Goal: Transaction & Acquisition: Purchase product/service

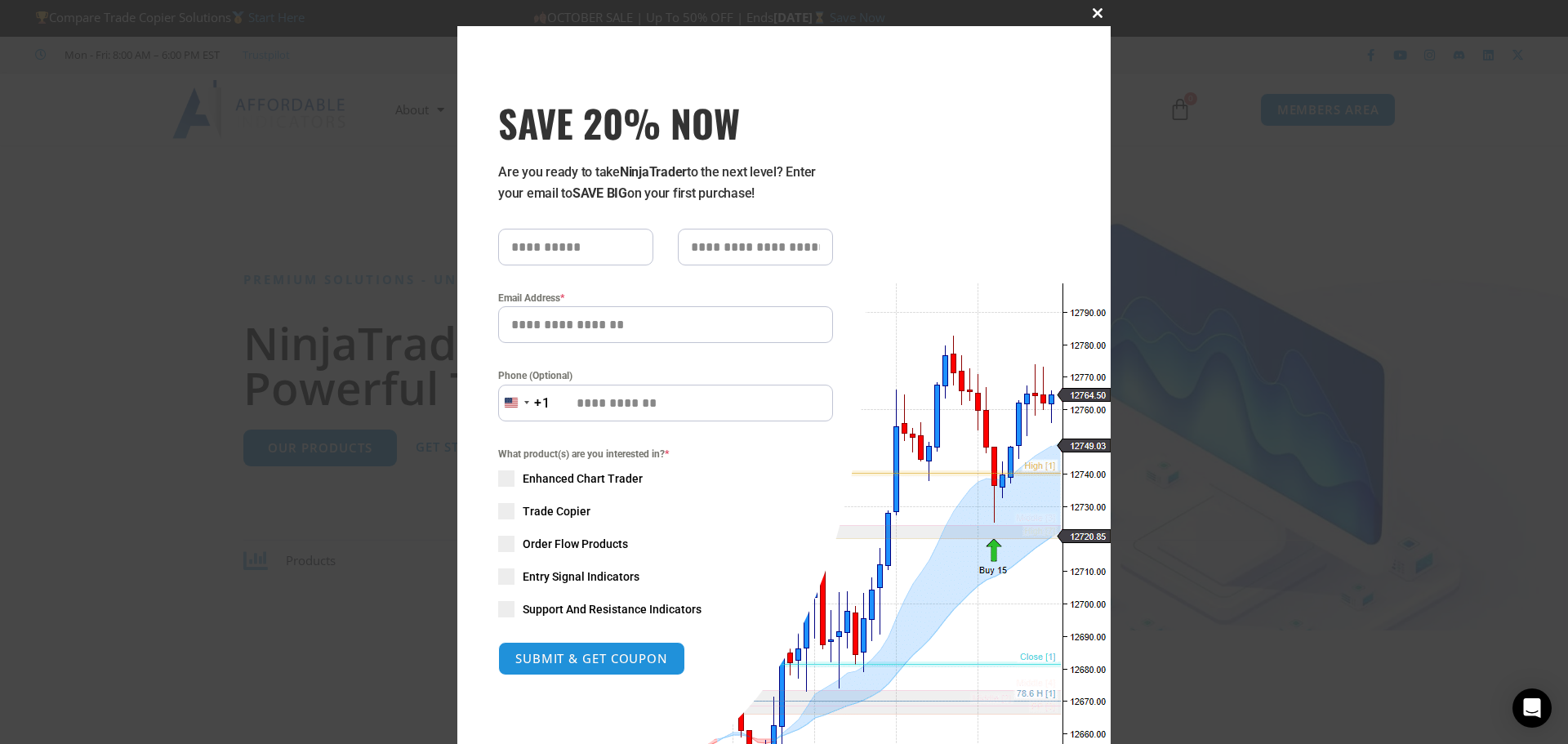
click at [1086, 16] on span "SAVE 20% NOW popup" at bounding box center [1097, 12] width 26 height 10
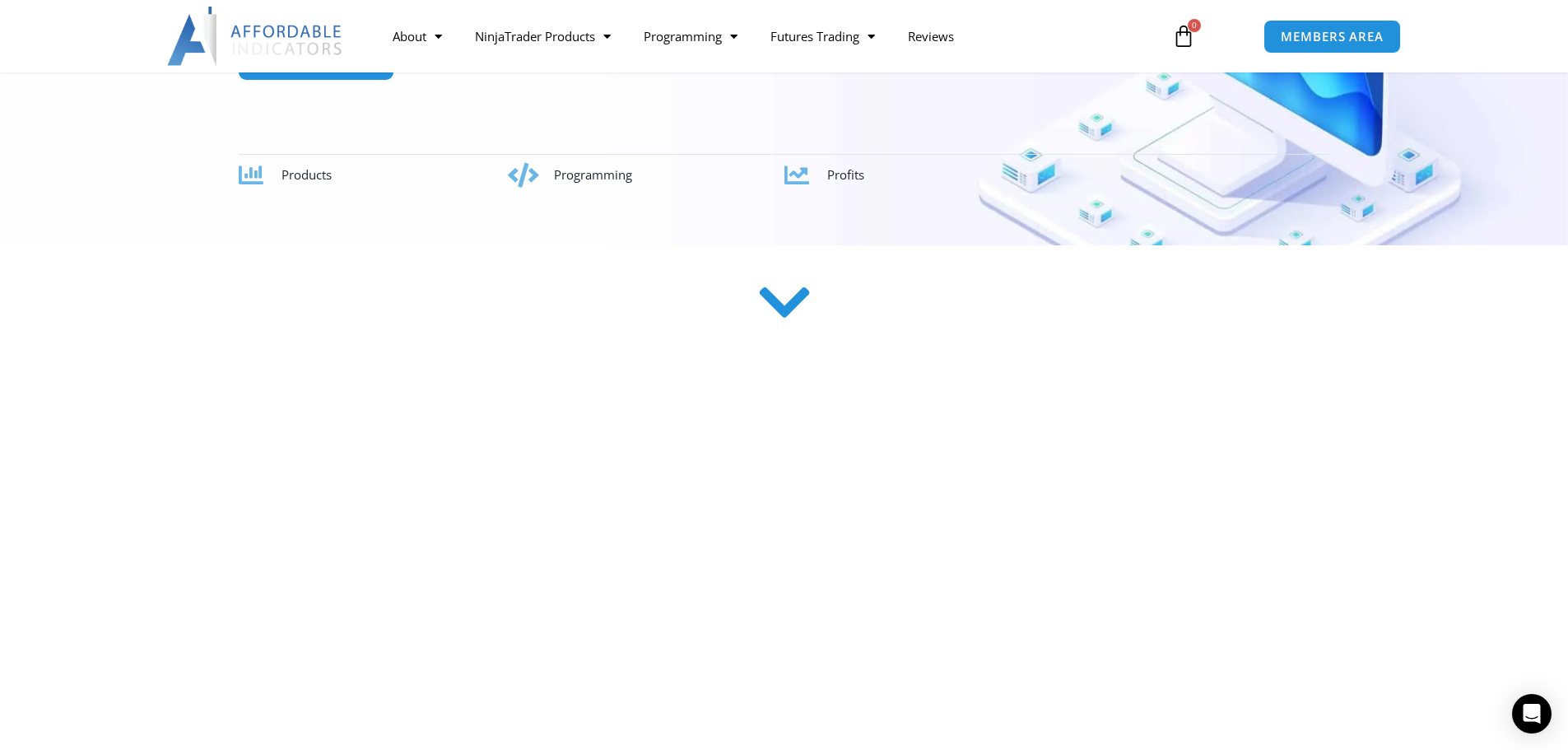
scroll to position [412, 0]
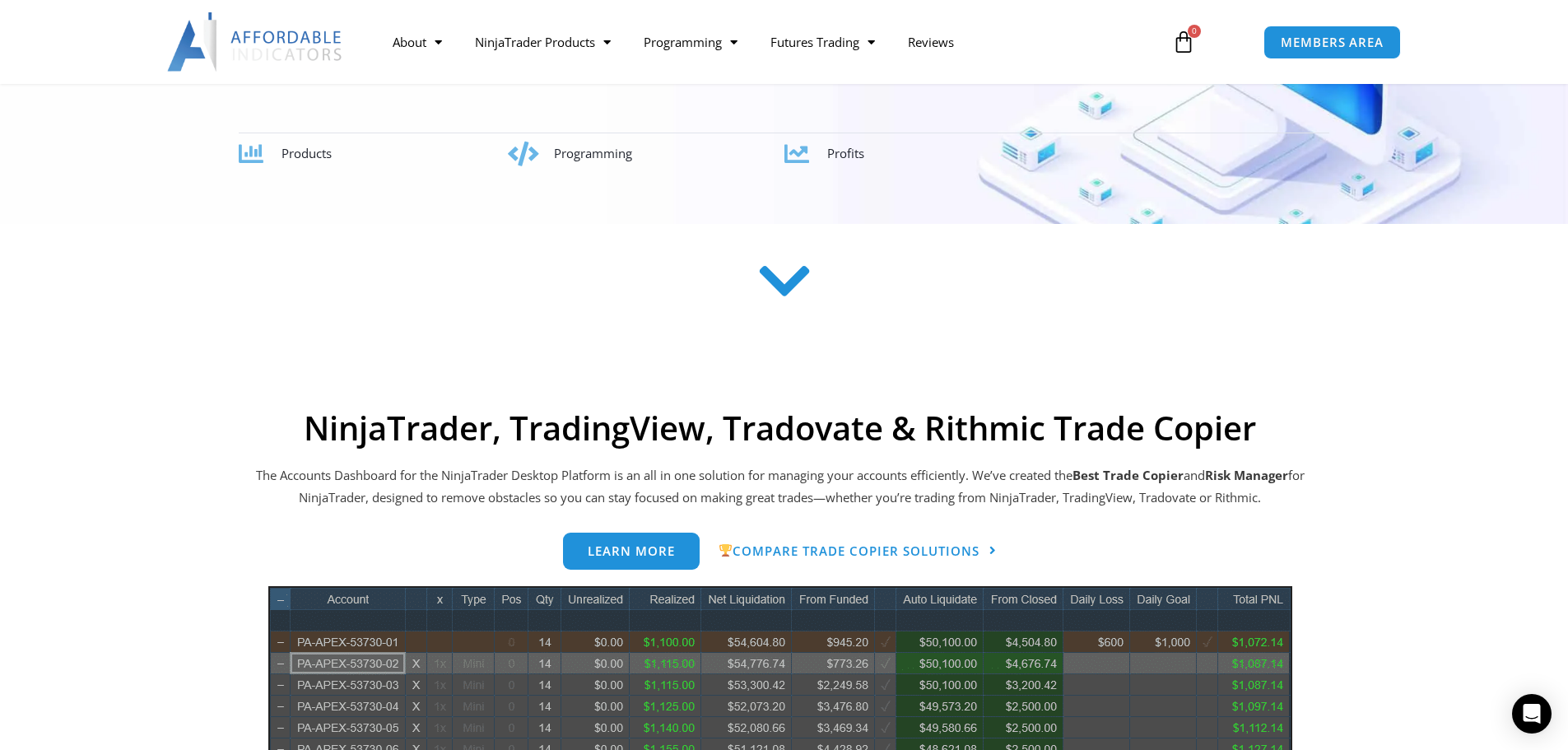
drag, startPoint x: 721, startPoint y: 288, endPoint x: 932, endPoint y: 350, distance: 219.9
click at [912, 347] on section at bounding box center [784, 308] width 1568 height 128
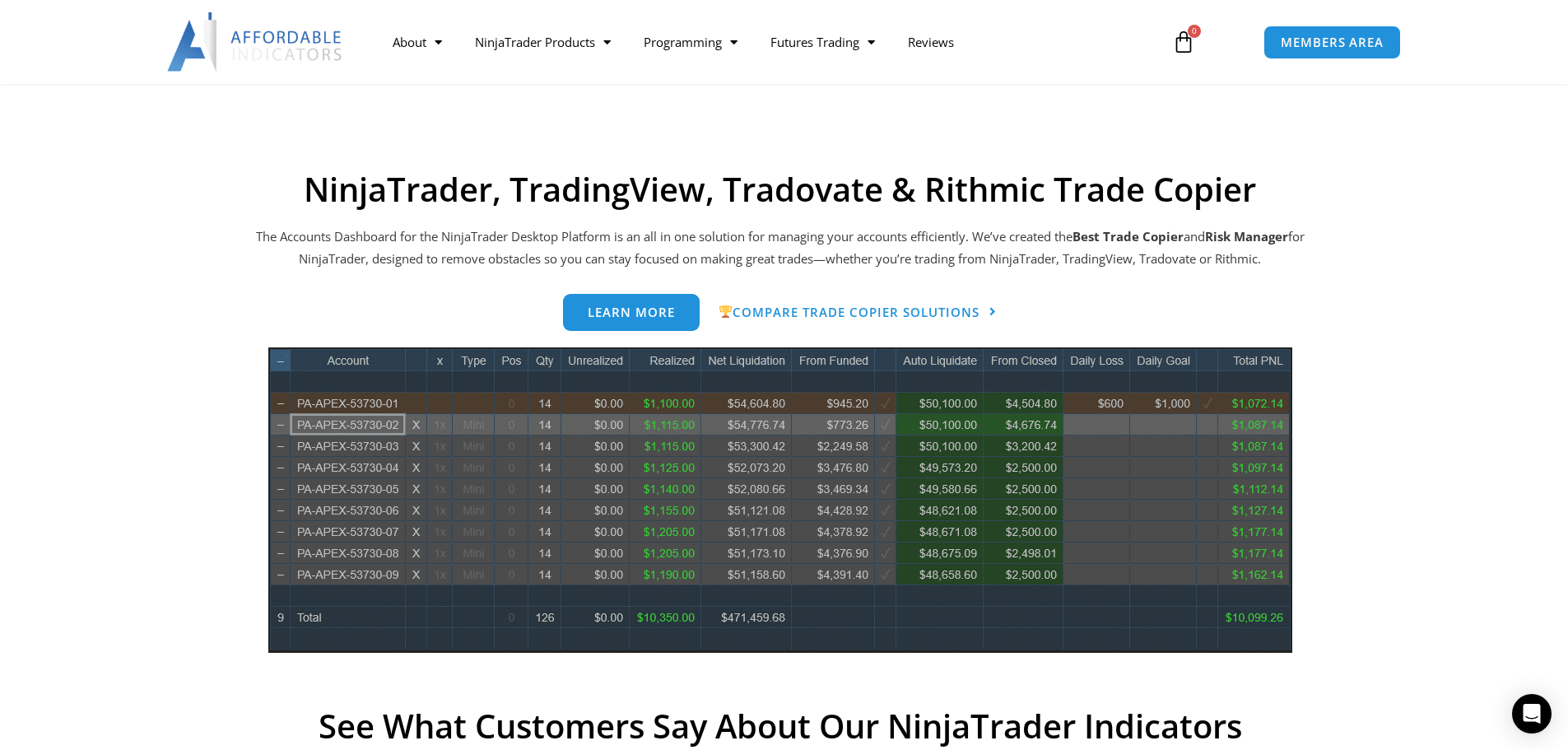
scroll to position [740, 0]
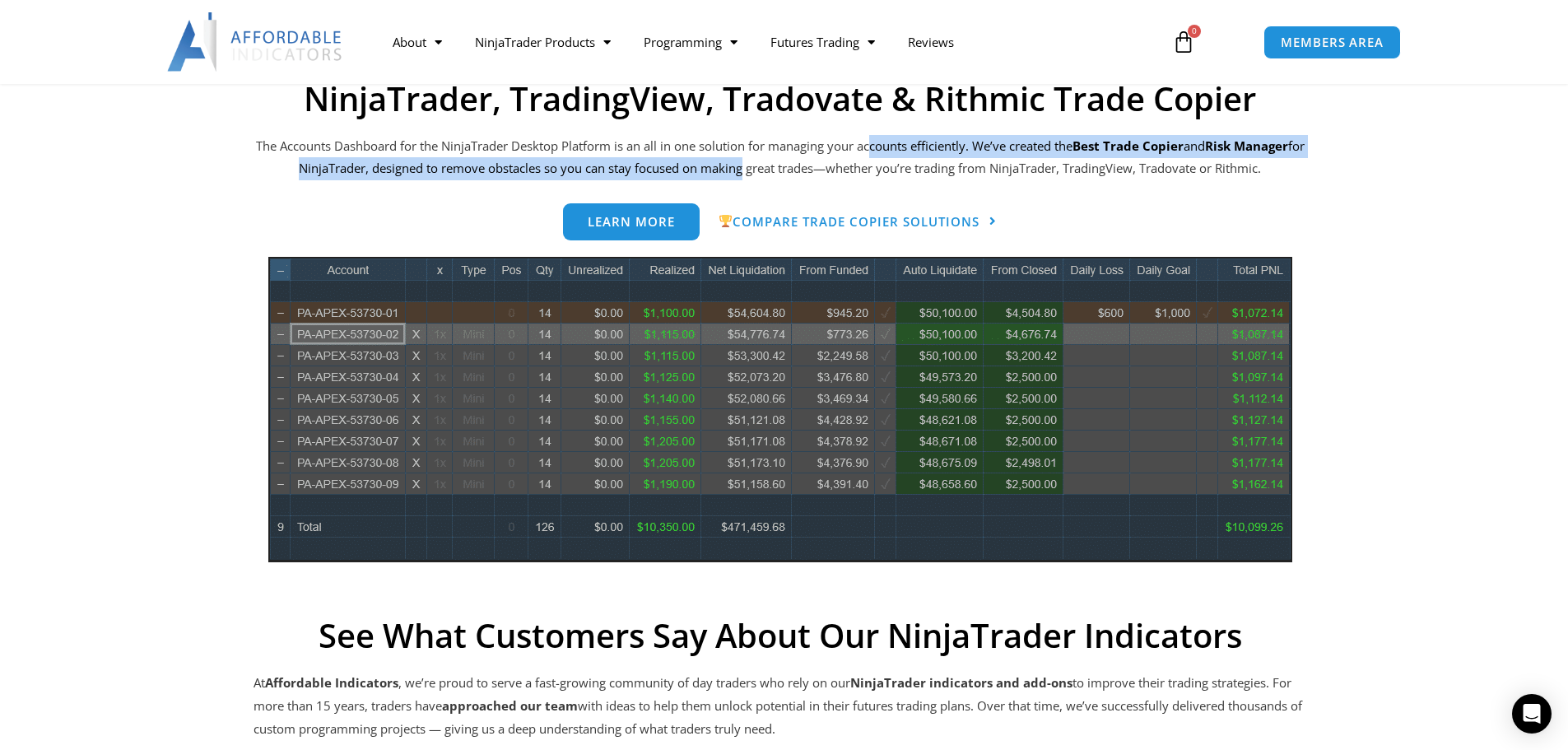
drag, startPoint x: 742, startPoint y: 165, endPoint x: 878, endPoint y: 143, distance: 137.8
click at [878, 143] on p "The Accounts Dashboard for the NinjaTrader Desktop Platform is an all in one so…" at bounding box center [780, 157] width 1054 height 46
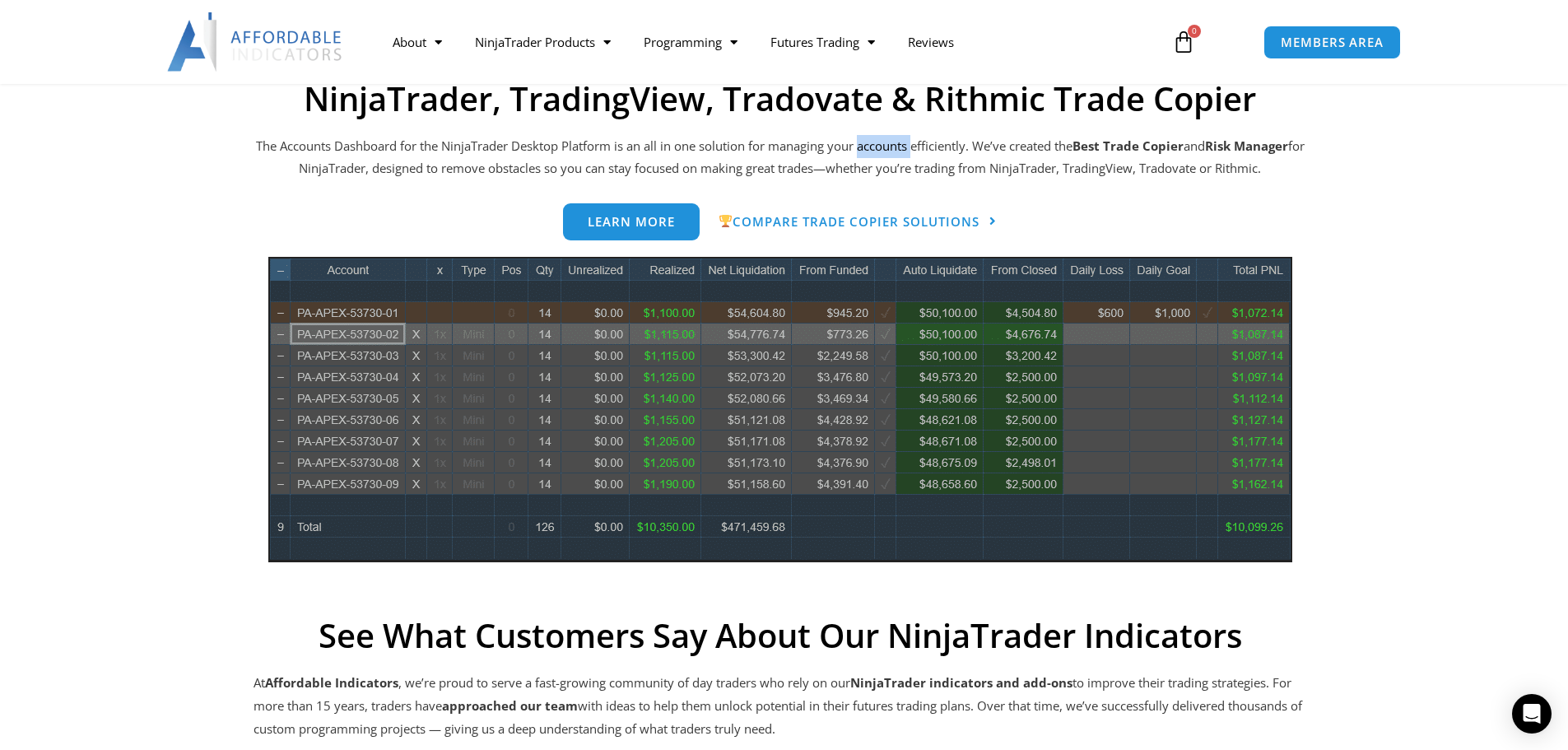
click at [878, 143] on p "The Accounts Dashboard for the NinjaTrader Desktop Platform is an all in one so…" at bounding box center [780, 157] width 1054 height 46
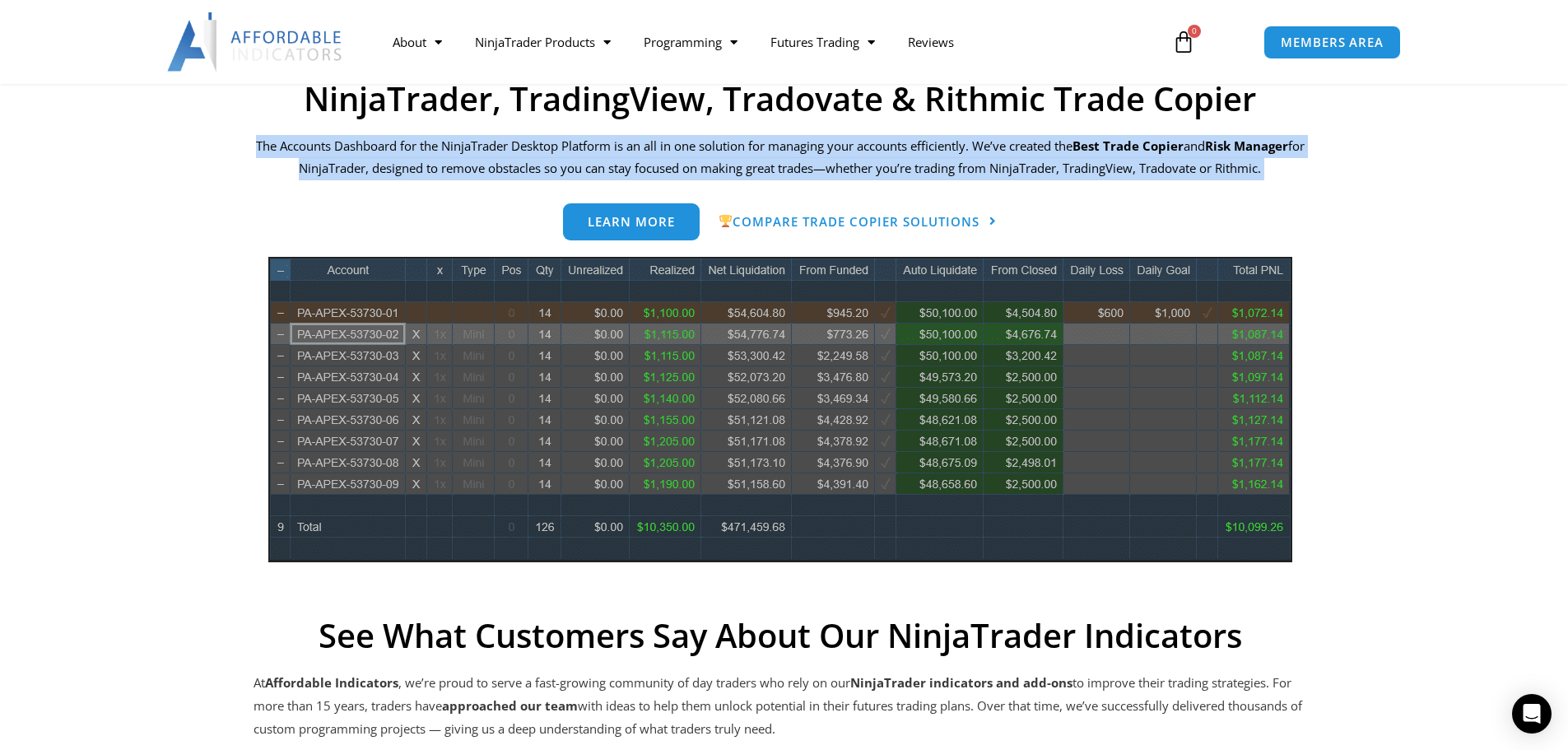
click at [878, 143] on p "The Accounts Dashboard for the NinjaTrader Desktop Platform is an all in one so…" at bounding box center [780, 157] width 1054 height 46
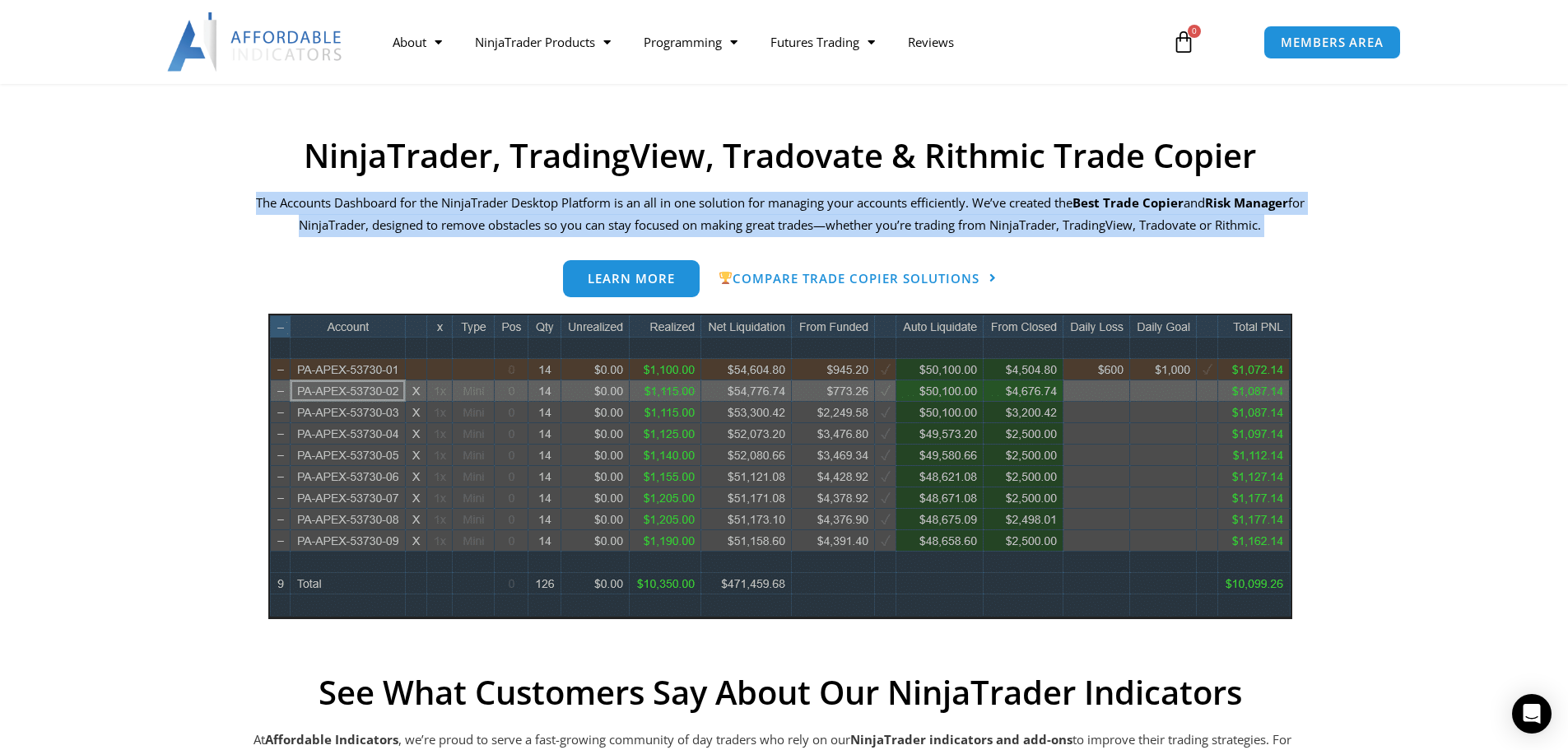
scroll to position [412, 0]
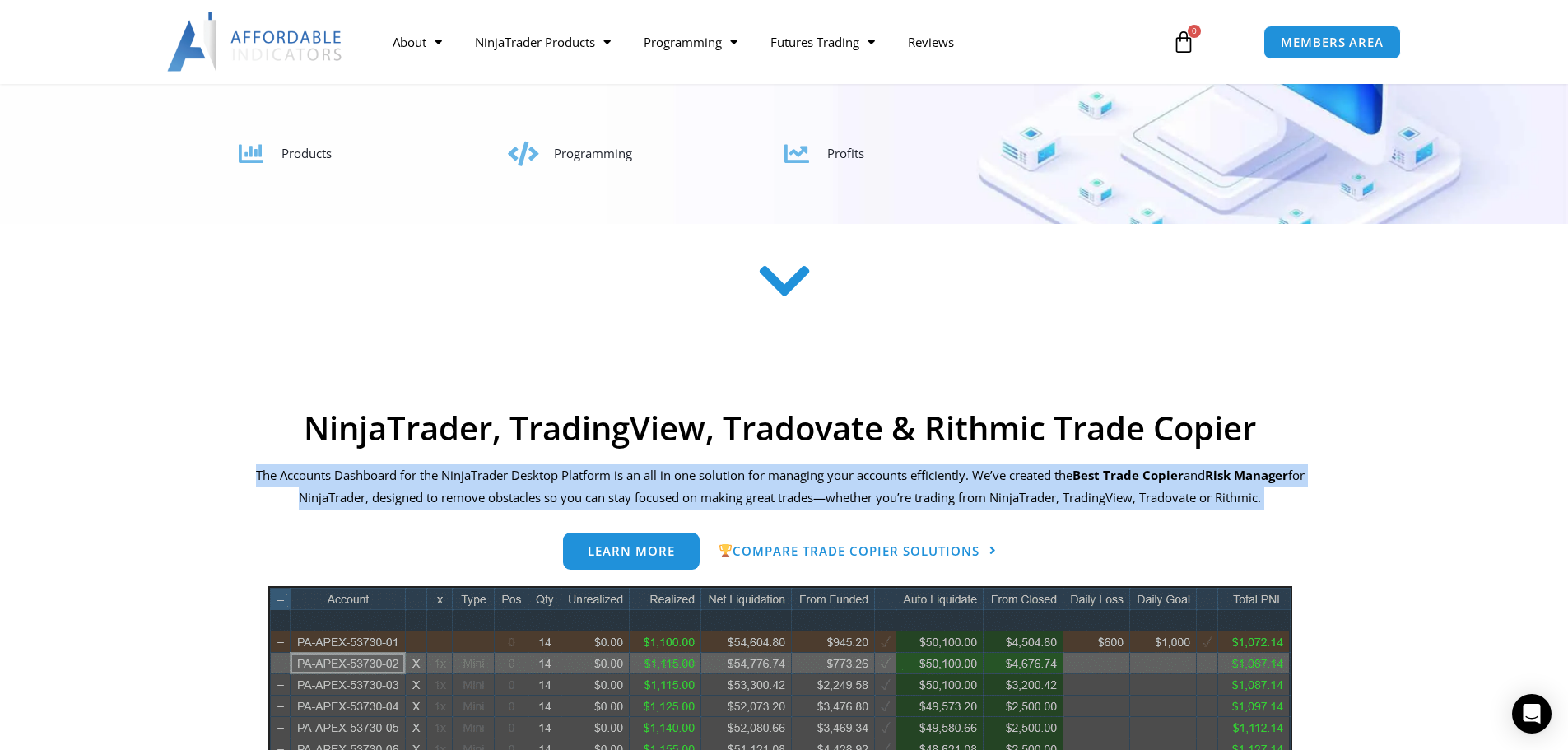
click at [712, 476] on p "The Accounts Dashboard for the NinjaTrader Desktop Platform is an all in one so…" at bounding box center [780, 487] width 1054 height 46
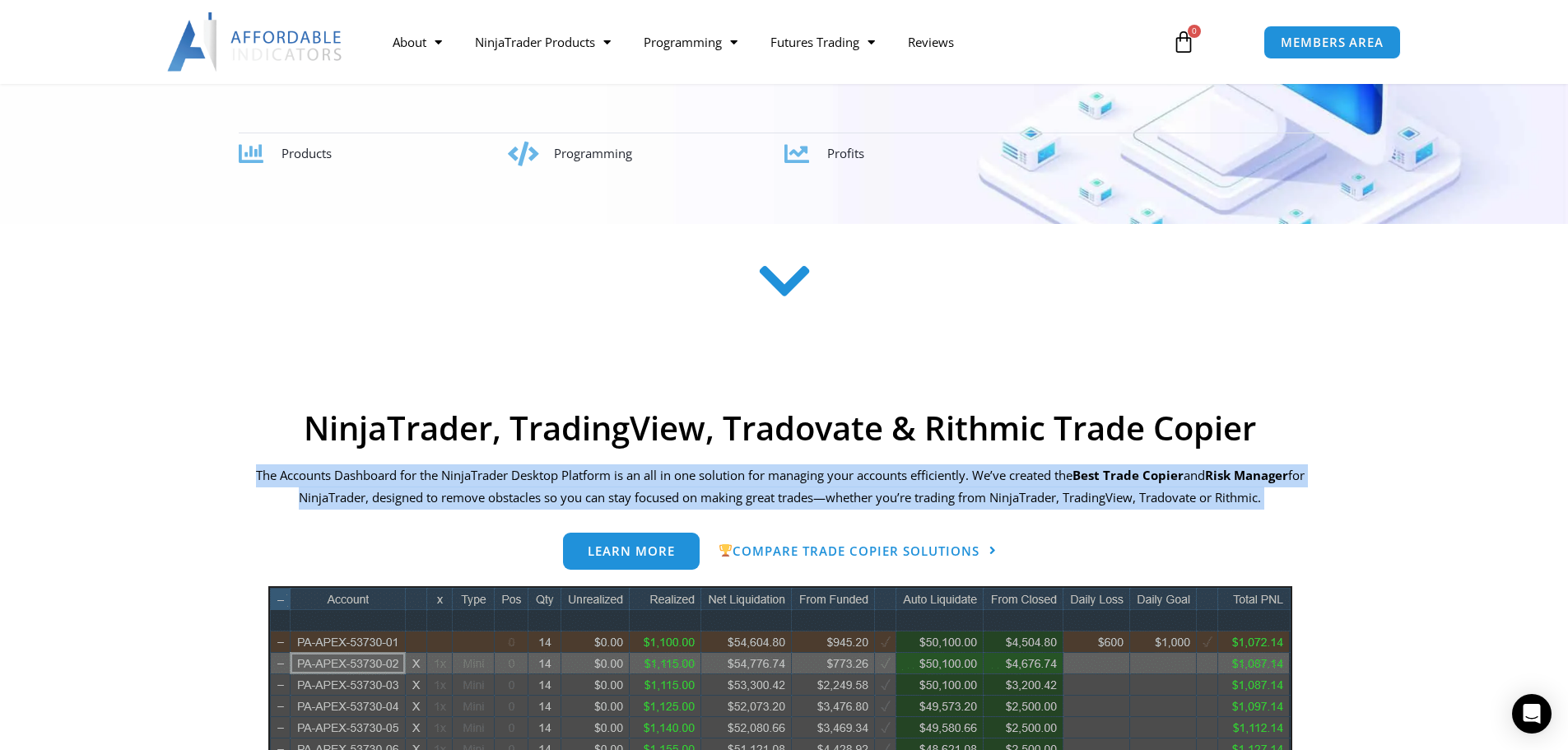
click at [712, 476] on p "The Accounts Dashboard for the NinjaTrader Desktop Platform is an all in one so…" at bounding box center [780, 487] width 1054 height 46
click at [666, 481] on p "The Accounts Dashboard for the NinjaTrader Desktop Platform is an all in one so…" at bounding box center [780, 487] width 1054 height 46
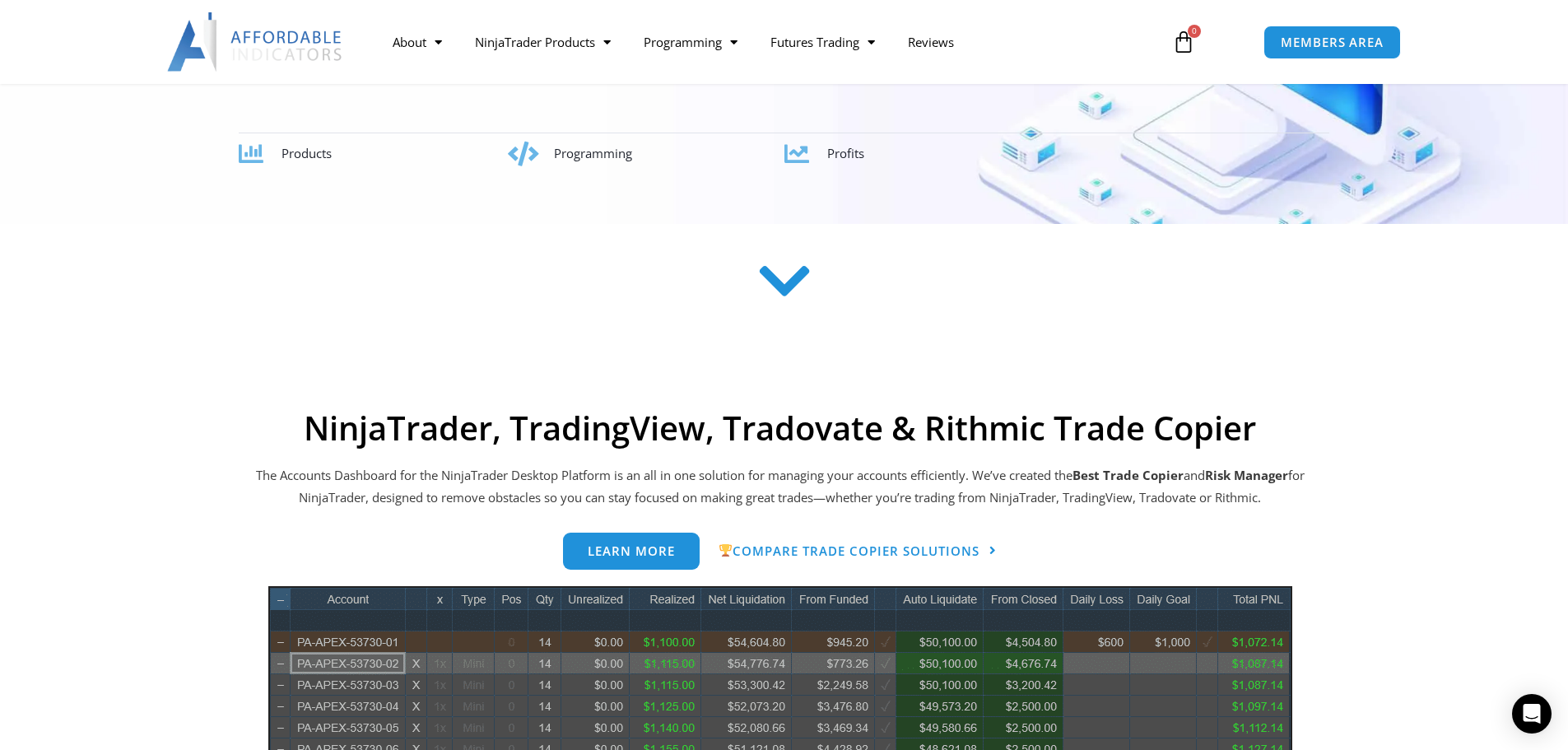
click at [660, 480] on p "The Accounts Dashboard for the NinjaTrader Desktop Platform is an all in one so…" at bounding box center [780, 487] width 1054 height 46
click at [823, 465] on p "The Accounts Dashboard for the NinjaTrader Desktop Platform is an all in one so…" at bounding box center [780, 487] width 1054 height 46
click at [826, 465] on p "The Accounts Dashboard for the NinjaTrader Desktop Platform is an all in one so…" at bounding box center [780, 487] width 1054 height 46
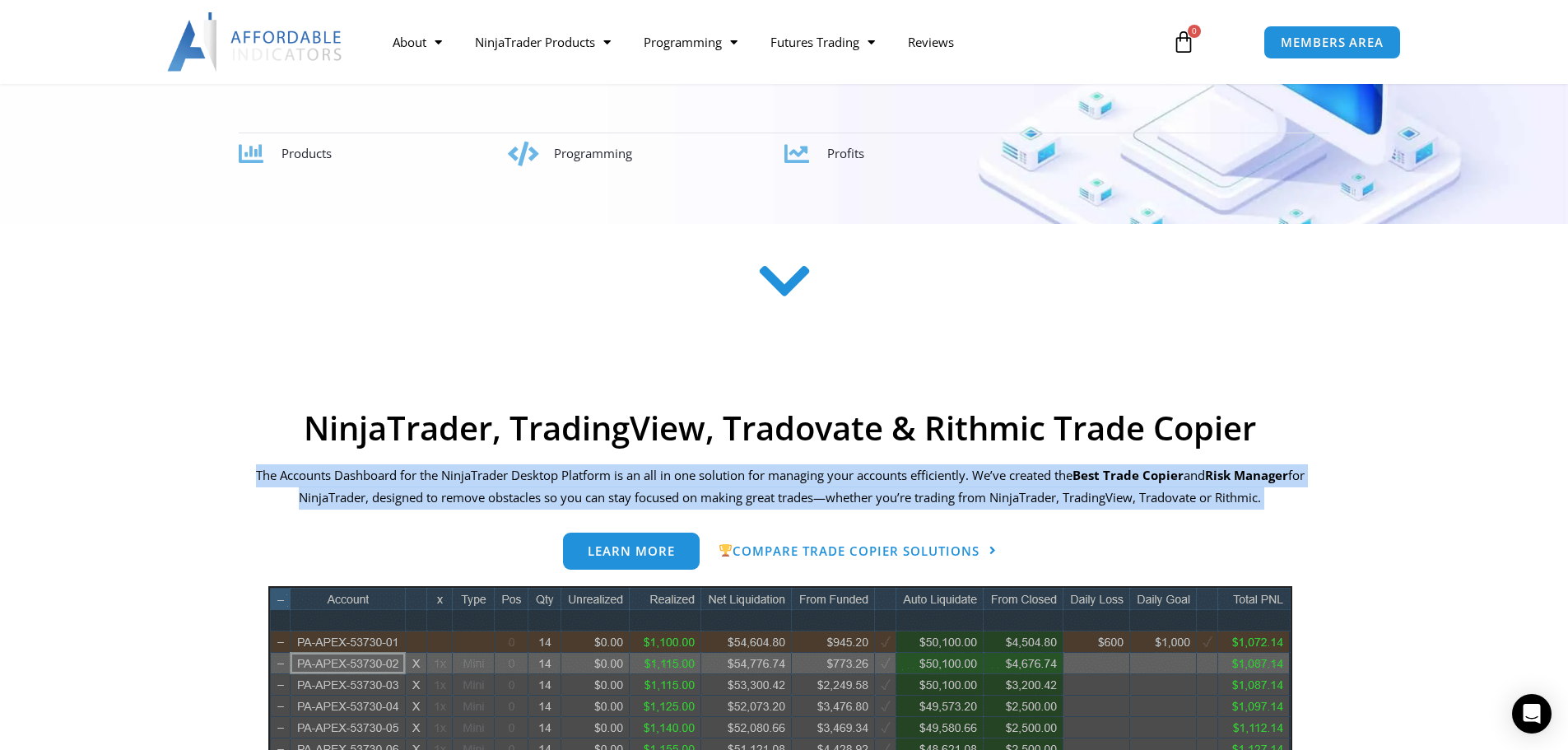
click at [826, 465] on p "The Accounts Dashboard for the NinjaTrader Desktop Platform is an all in one so…" at bounding box center [780, 487] width 1054 height 46
click at [851, 486] on p "The Accounts Dashboard for the NinjaTrader Desktop Platform is an all in one so…" at bounding box center [780, 487] width 1054 height 46
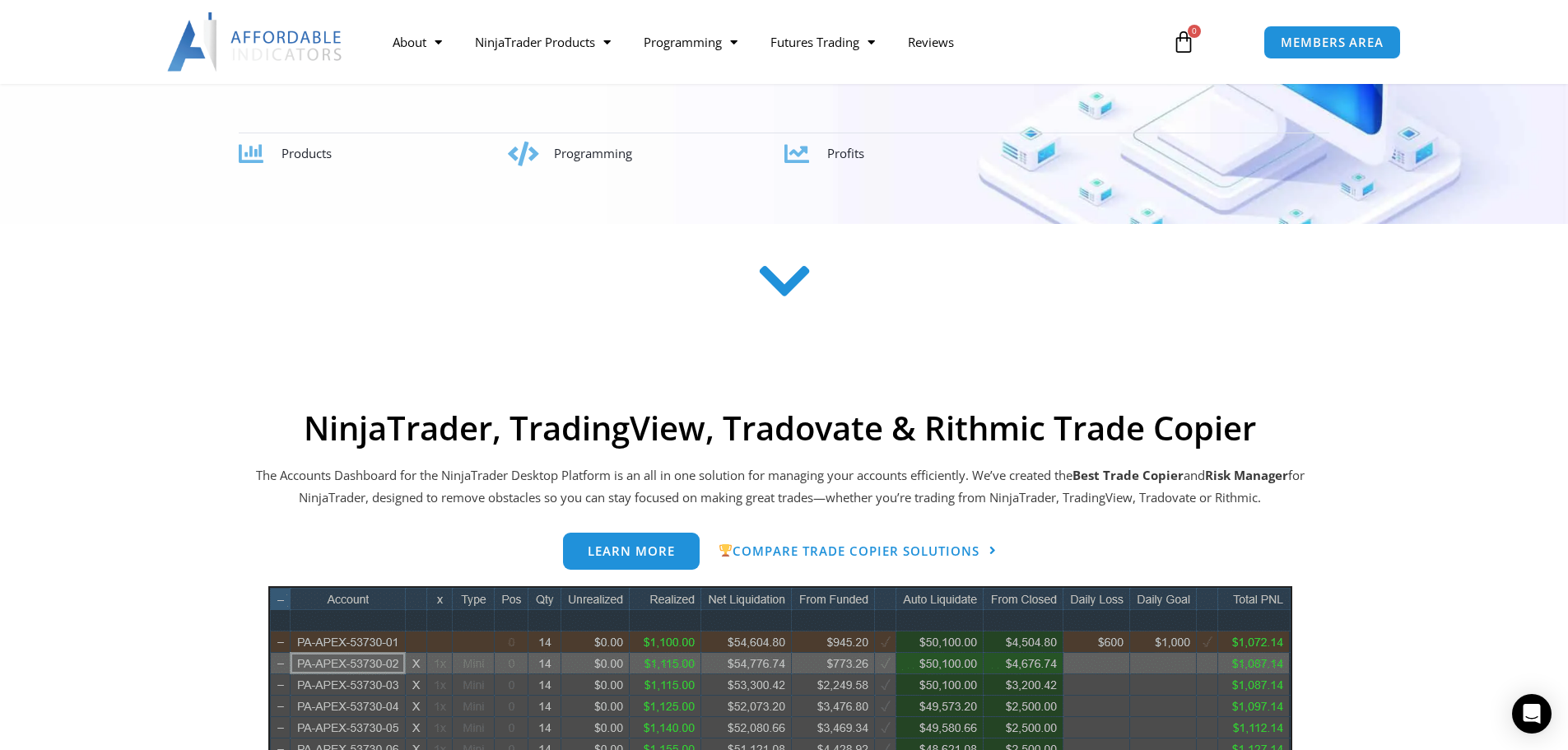
click at [1049, 472] on p "The Accounts Dashboard for the NinjaTrader Desktop Platform is an all in one so…" at bounding box center [780, 487] width 1054 height 46
click at [350, 493] on p "The Accounts Dashboard for the NinjaTrader Desktop Platform is an all in one so…" at bounding box center [780, 487] width 1054 height 46
click at [1014, 483] on p "The Accounts Dashboard for the NinjaTrader Desktop Platform is an all in one so…" at bounding box center [780, 487] width 1054 height 46
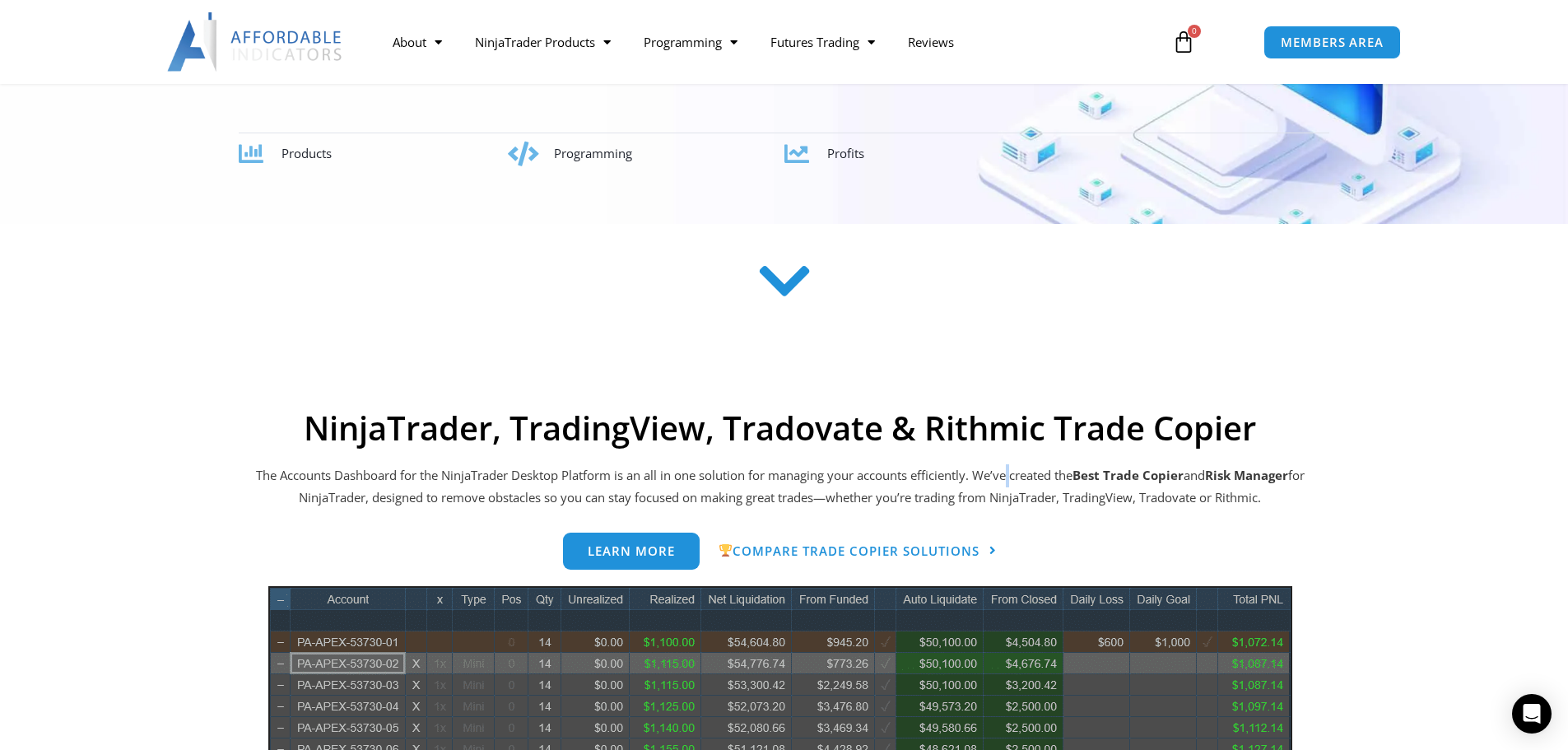
click at [1014, 483] on p "The Accounts Dashboard for the NinjaTrader Desktop Platform is an all in one so…" at bounding box center [780, 487] width 1054 height 46
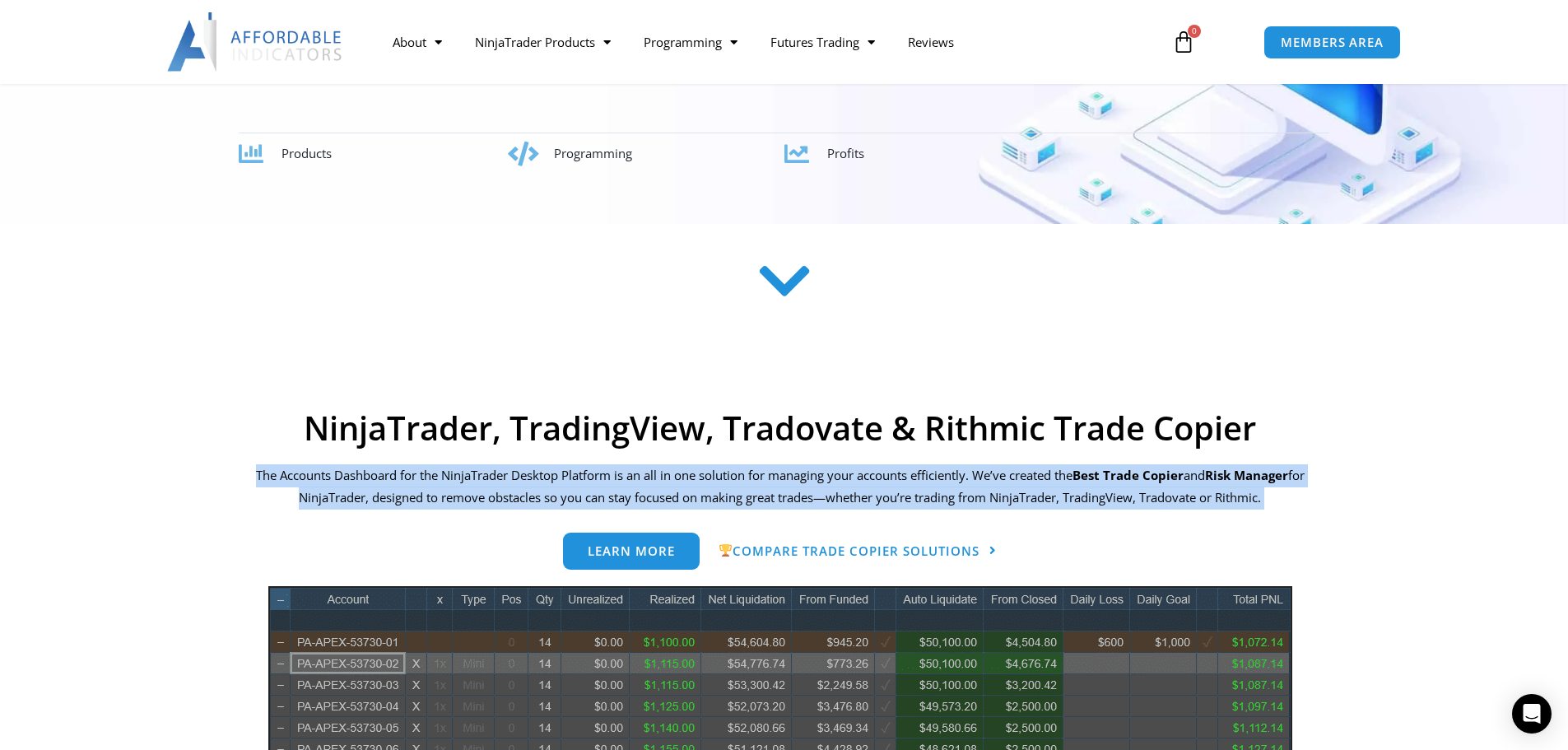
click at [1014, 483] on p "The Accounts Dashboard for the NinjaTrader Desktop Platform is an all in one so…" at bounding box center [780, 487] width 1054 height 46
click at [1107, 498] on p "The Accounts Dashboard for the NinjaTrader Desktop Platform is an all in one so…" at bounding box center [780, 487] width 1054 height 46
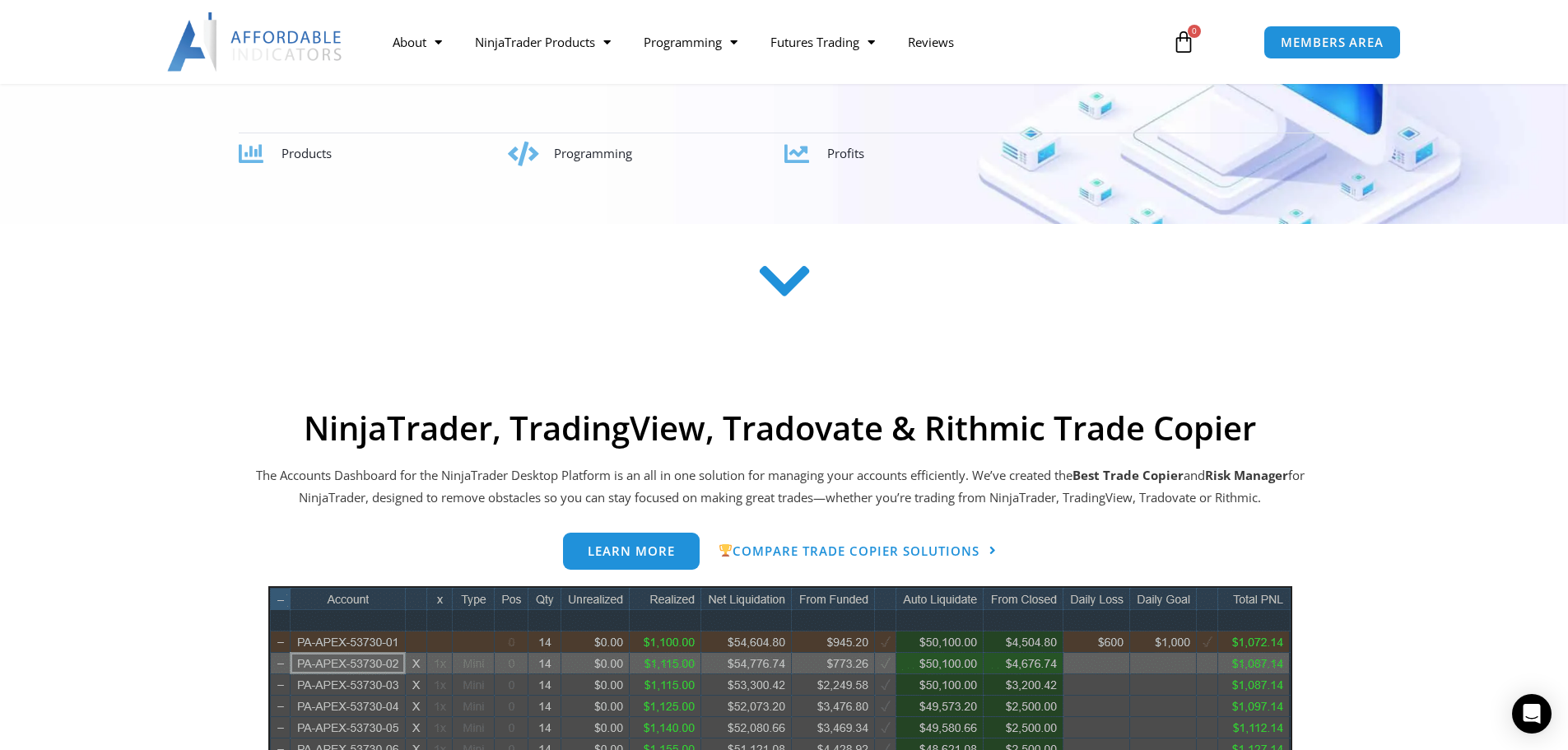
click at [1202, 496] on p "The Accounts Dashboard for the NinjaTrader Desktop Platform is an all in one so…" at bounding box center [780, 487] width 1054 height 46
click at [296, 490] on p "The Accounts Dashboard for the NinjaTrader Desktop Platform is an all in one so…" at bounding box center [780, 487] width 1054 height 46
click at [406, 501] on p "The Accounts Dashboard for the NinjaTrader Desktop Platform is an all in one so…" at bounding box center [780, 487] width 1054 height 46
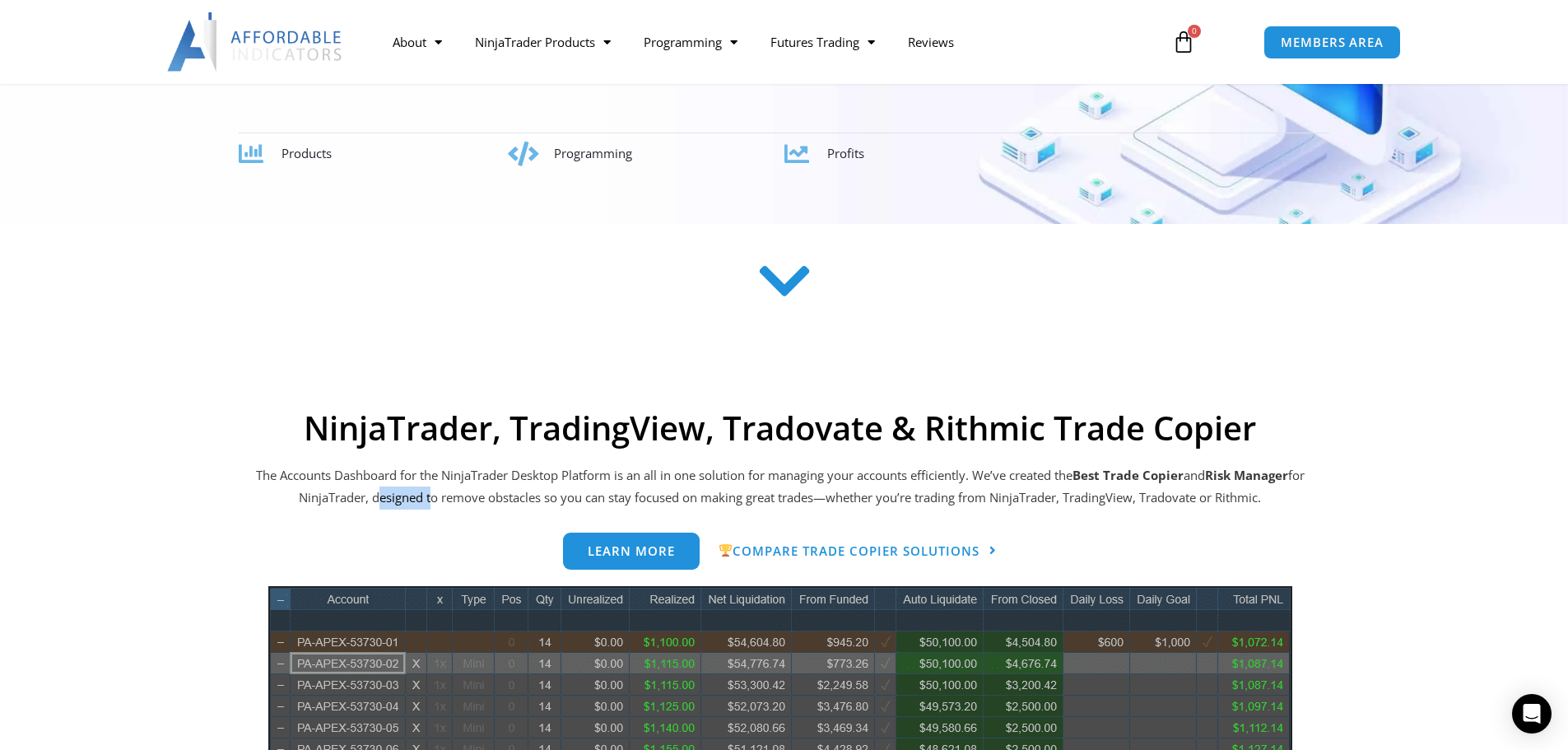
click at [406, 501] on p "The Accounts Dashboard for the NinjaTrader Desktop Platform is an all in one so…" at bounding box center [780, 487] width 1054 height 46
click at [1220, 490] on p "The Accounts Dashboard for the NinjaTrader Desktop Platform is an all in one so…" at bounding box center [780, 487] width 1054 height 46
click at [271, 477] on p "The Accounts Dashboard for the NinjaTrader Desktop Platform is an all in one so…" at bounding box center [780, 487] width 1054 height 46
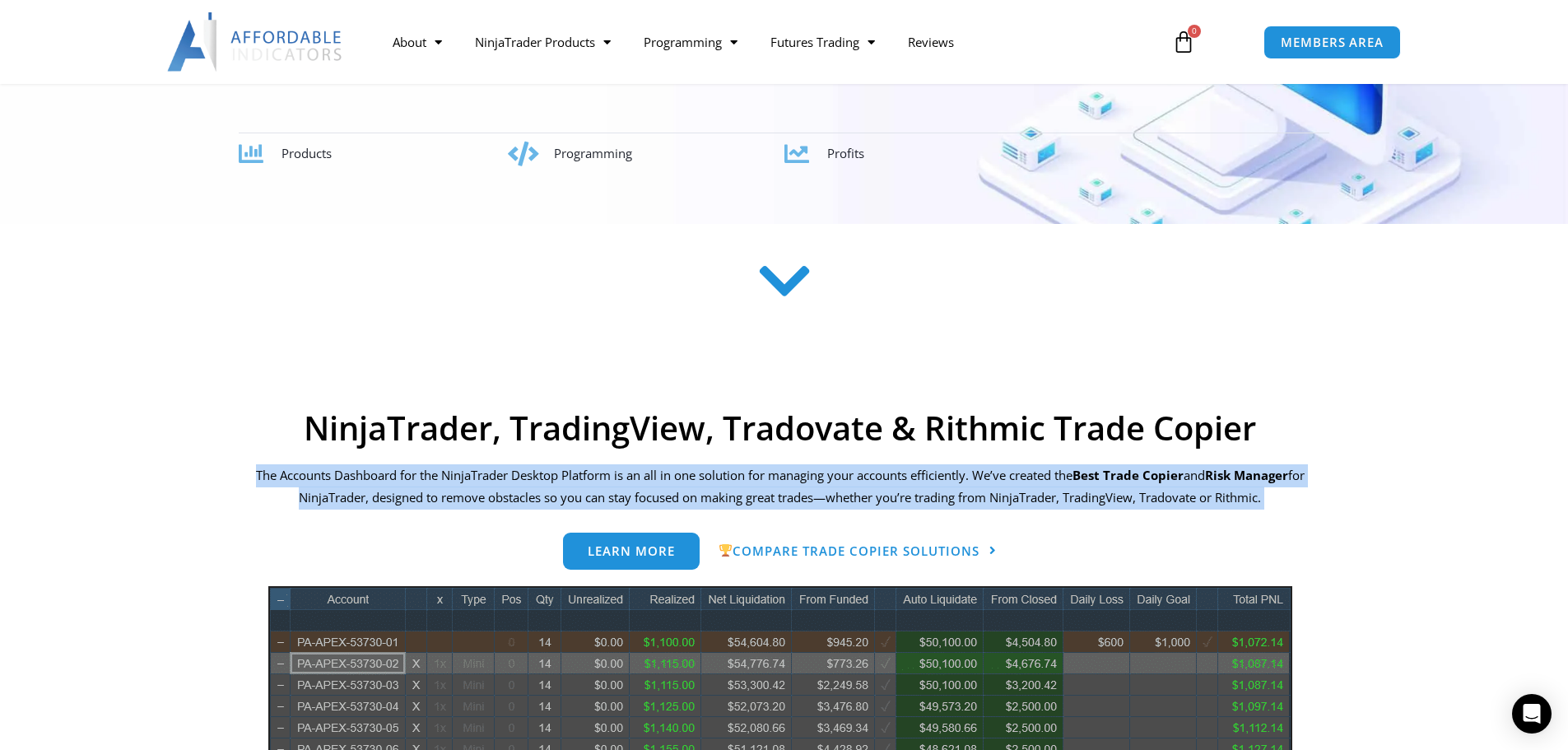
click at [271, 477] on p "The Accounts Dashboard for the NinjaTrader Desktop Platform is an all in one so…" at bounding box center [780, 487] width 1054 height 46
click at [377, 471] on p "The Accounts Dashboard for the NinjaTrader Desktop Platform is an all in one so…" at bounding box center [780, 487] width 1054 height 46
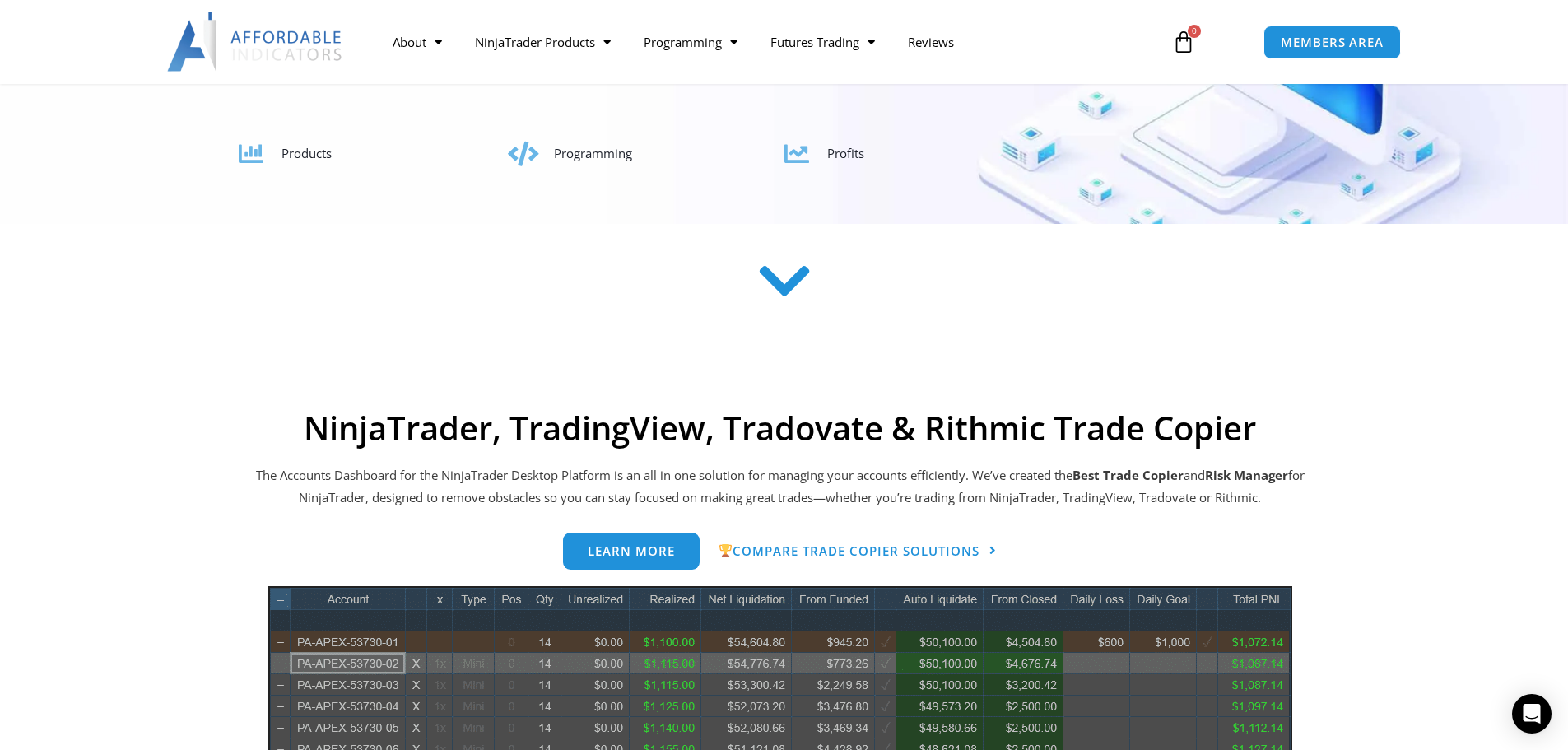
click at [370, 476] on p "The Accounts Dashboard for the NinjaTrader Desktop Platform is an all in one so…" at bounding box center [780, 487] width 1054 height 46
drag, startPoint x: 396, startPoint y: 478, endPoint x: 208, endPoint y: 478, distance: 188.0
click at [1272, 502] on p "The Accounts Dashboard for the NinjaTrader Desktop Platform is an all in one so…" at bounding box center [780, 487] width 1054 height 46
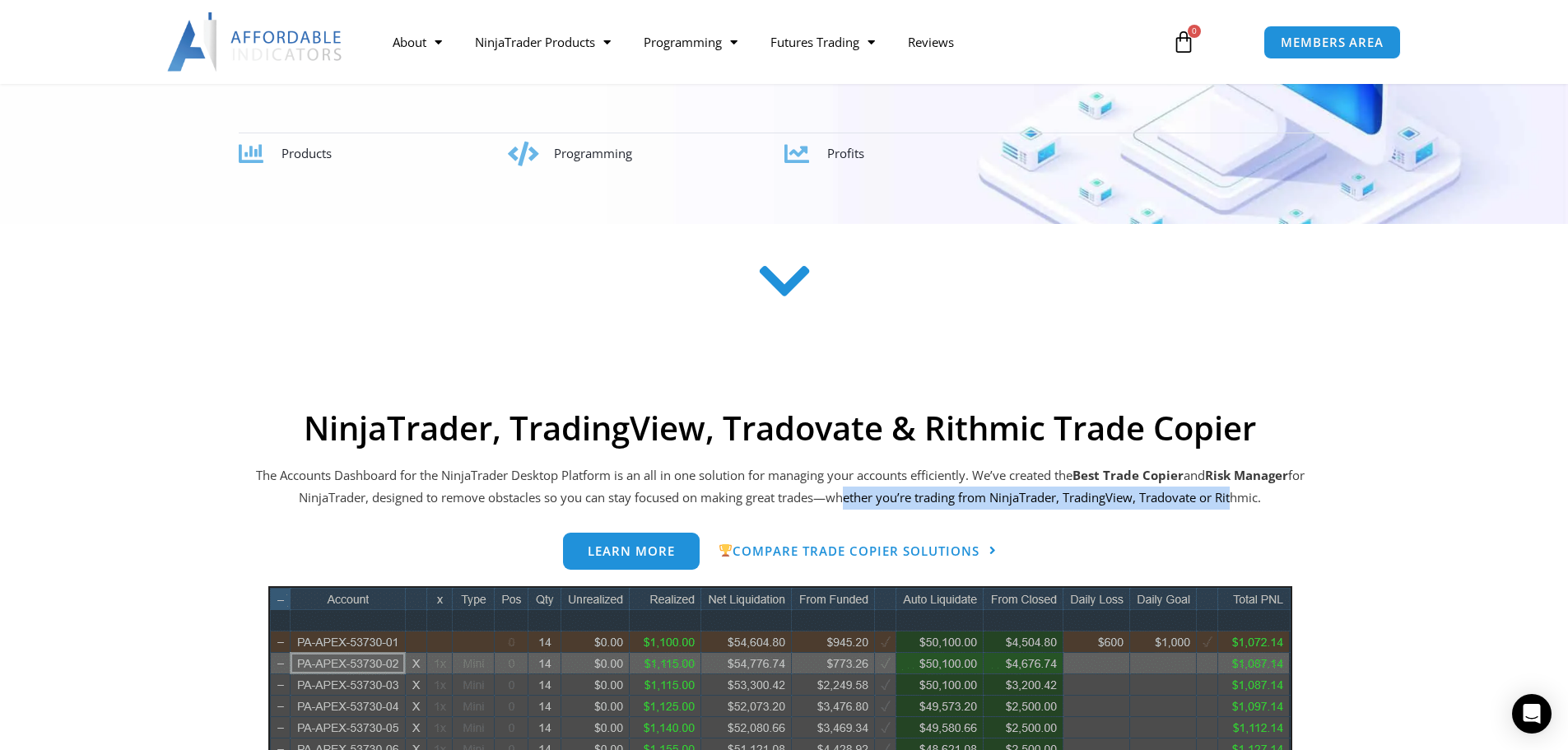
drag, startPoint x: 1223, startPoint y: 499, endPoint x: 882, endPoint y: 499, distance: 341.0
click at [861, 499] on p "The Accounts Dashboard for the NinjaTrader Desktop Platform is an all in one so…" at bounding box center [780, 487] width 1054 height 46
click at [886, 499] on p "The Accounts Dashboard for the NinjaTrader Desktop Platform is an all in one so…" at bounding box center [780, 487] width 1054 height 46
drag, startPoint x: 837, startPoint y: 502, endPoint x: 1353, endPoint y: 498, distance: 516.0
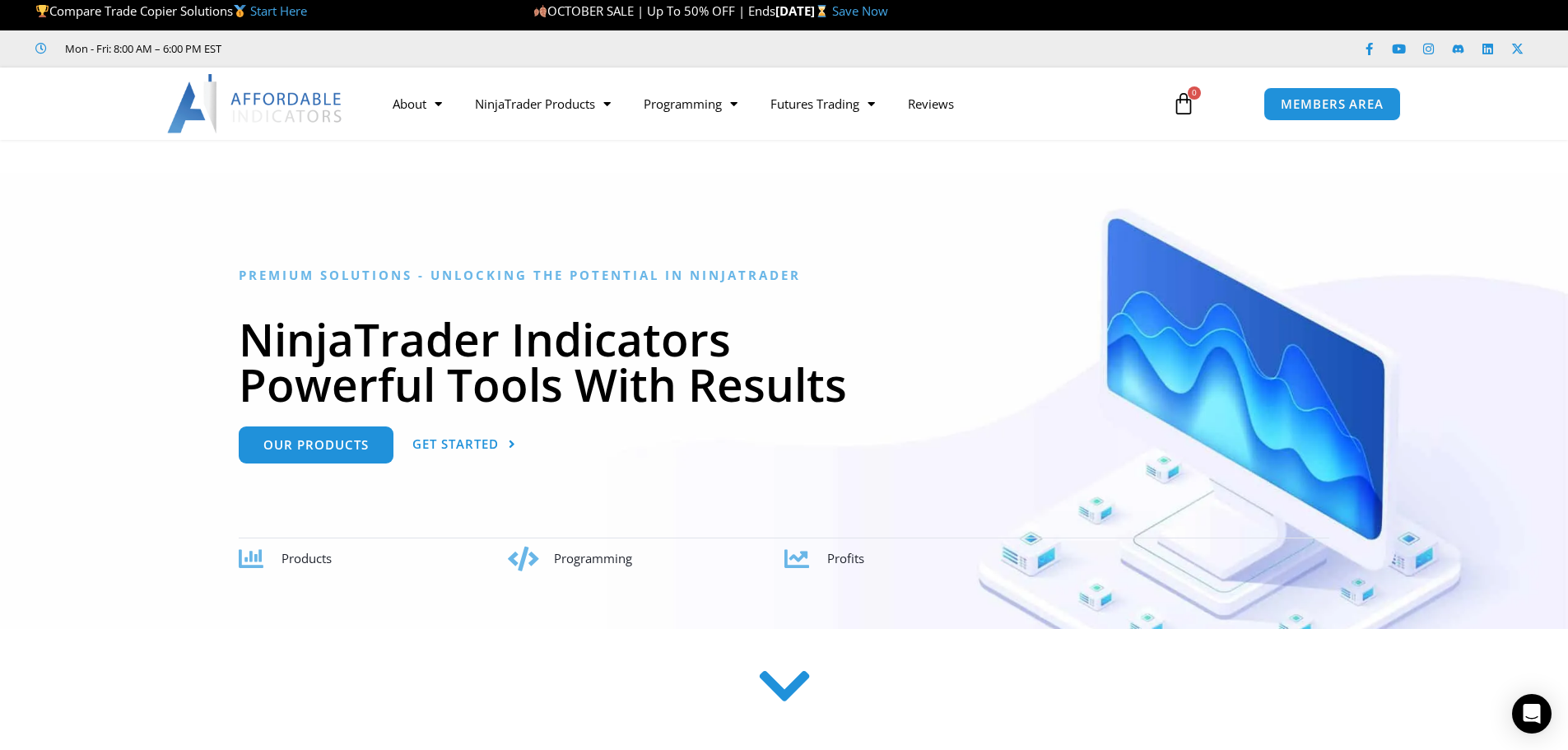
scroll to position [0, 0]
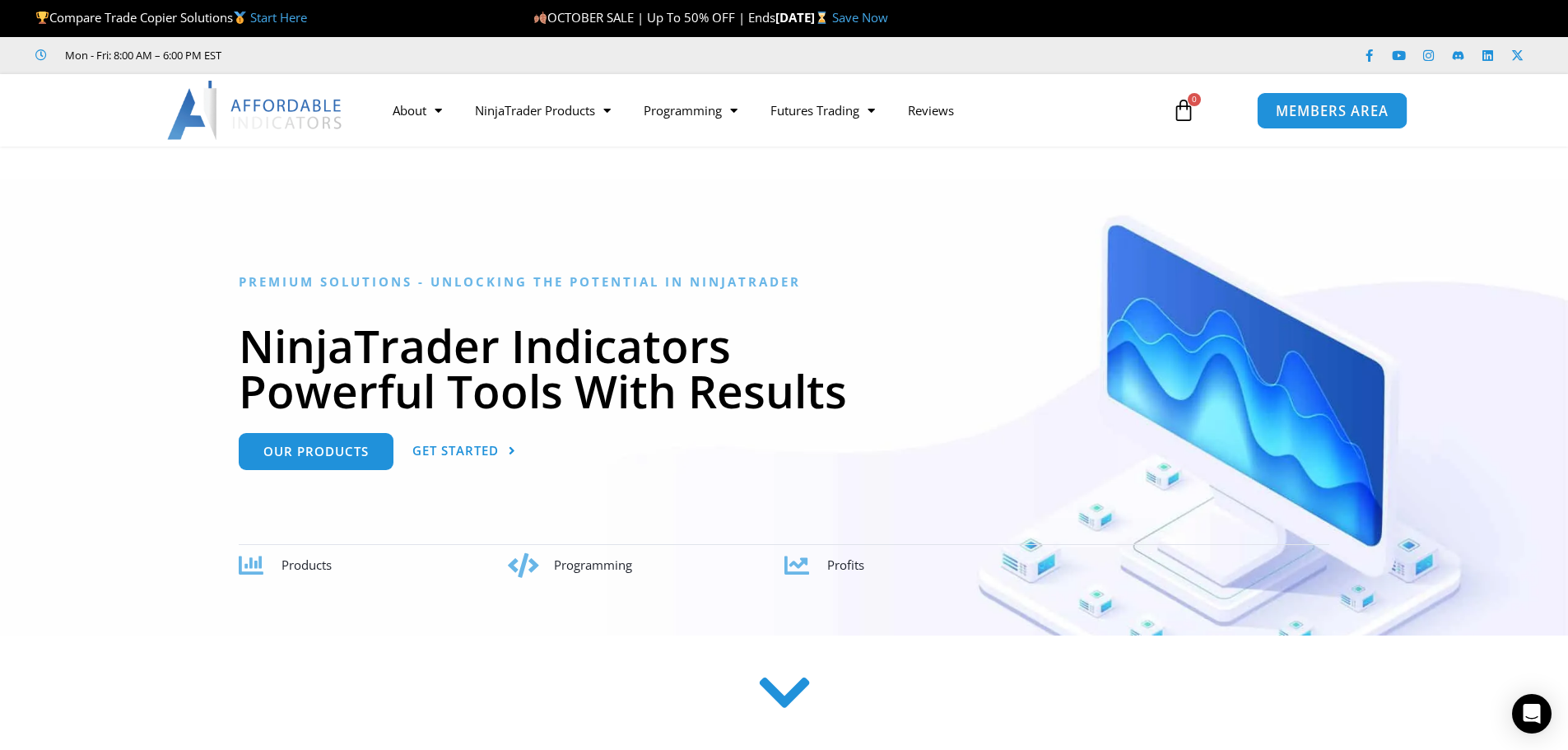
click at [1296, 126] on link "MEMBERS AREA" at bounding box center [1333, 109] width 150 height 37
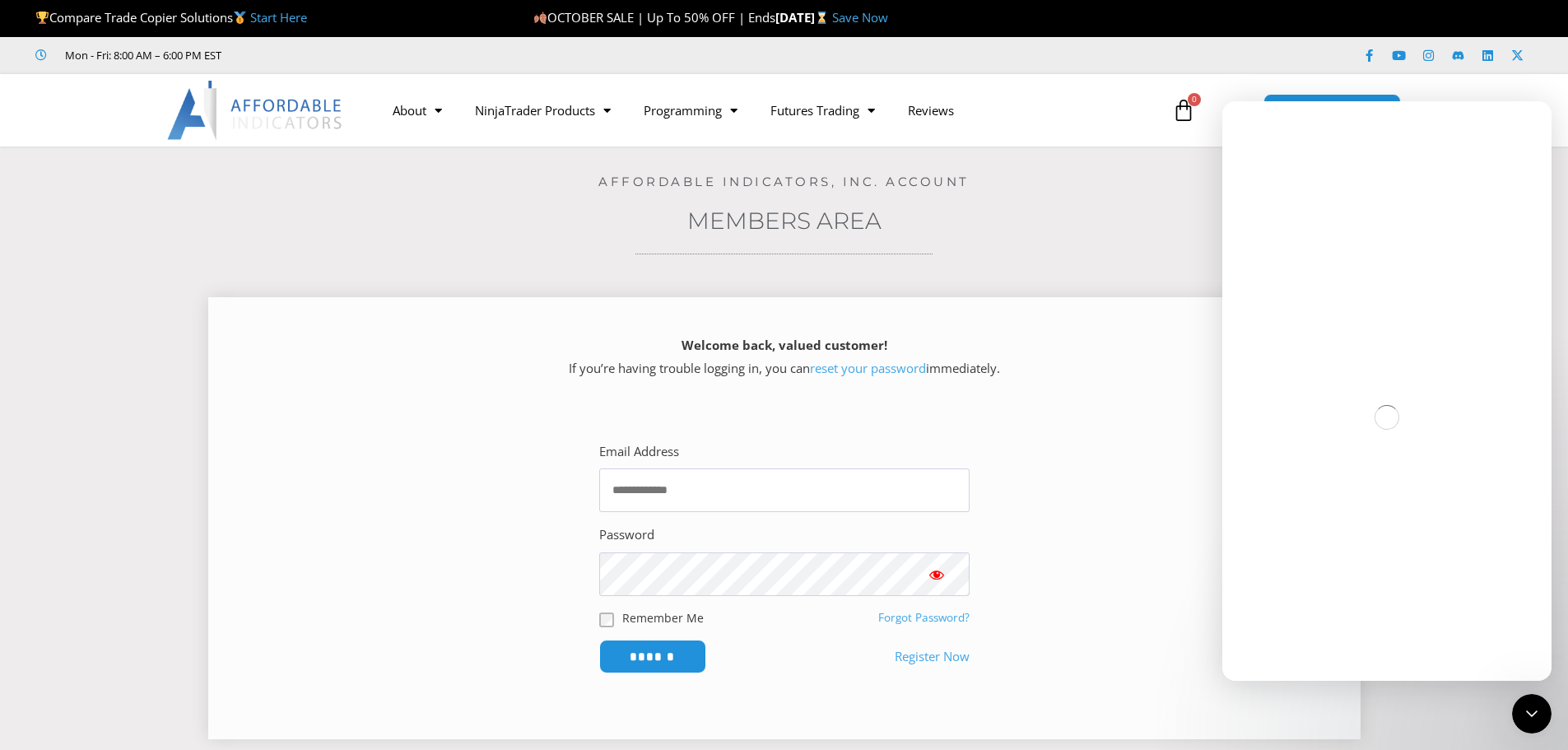
click at [738, 517] on form "Email Address Password Remember Me Forgot Password? ******" at bounding box center [784, 557] width 371 height 233
click at [748, 490] on input "Email Address" at bounding box center [784, 490] width 371 height 44
type input "**********"
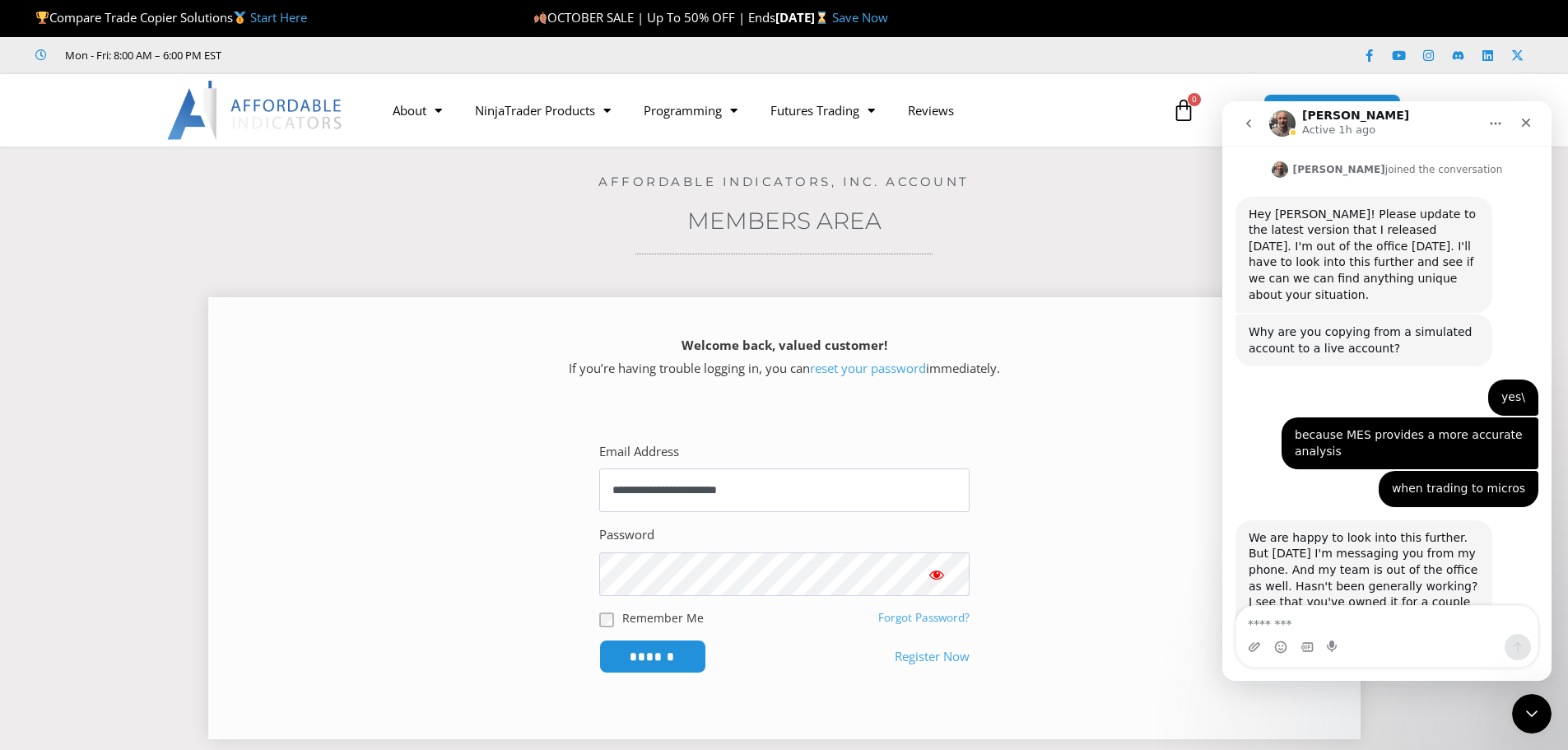
scroll to position [4650, 0]
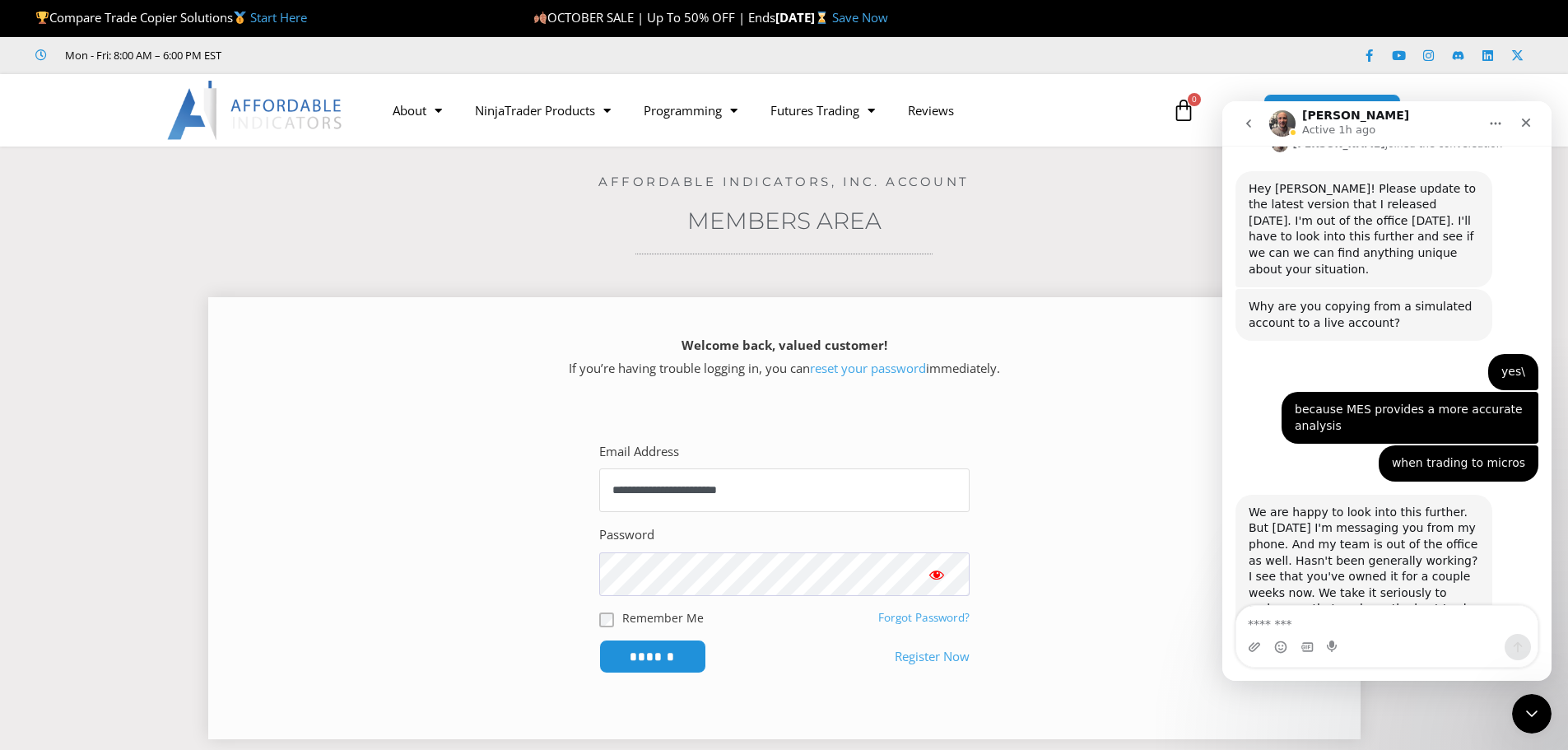
click at [804, 490] on input "**********" at bounding box center [784, 490] width 371 height 44
click at [792, 518] on form "**********" at bounding box center [784, 557] width 371 height 233
click at [808, 495] on input "**********" at bounding box center [784, 490] width 371 height 44
click at [839, 499] on input "**********" at bounding box center [784, 490] width 371 height 44
click at [833, 496] on input "**********" at bounding box center [784, 490] width 371 height 44
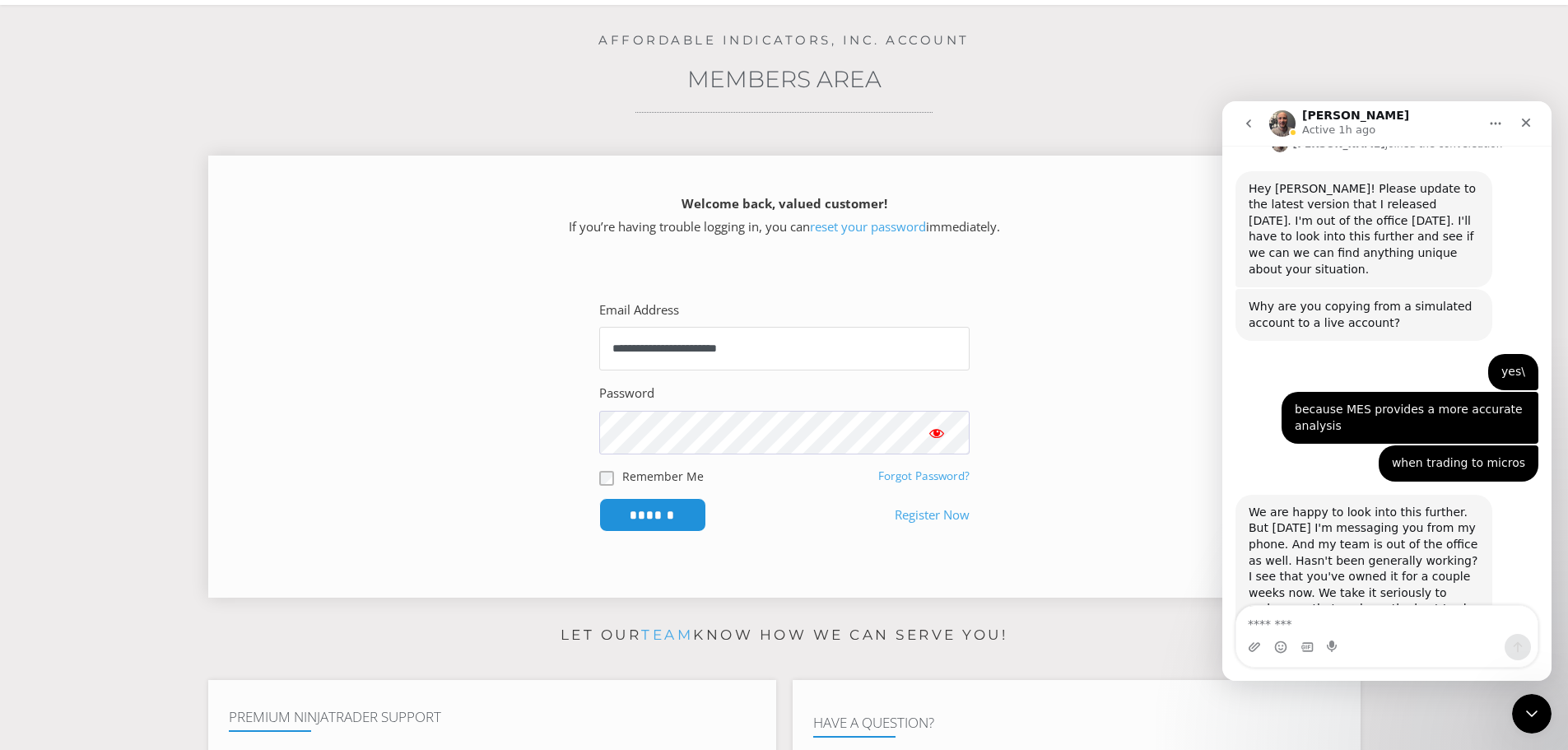
scroll to position [164, 0]
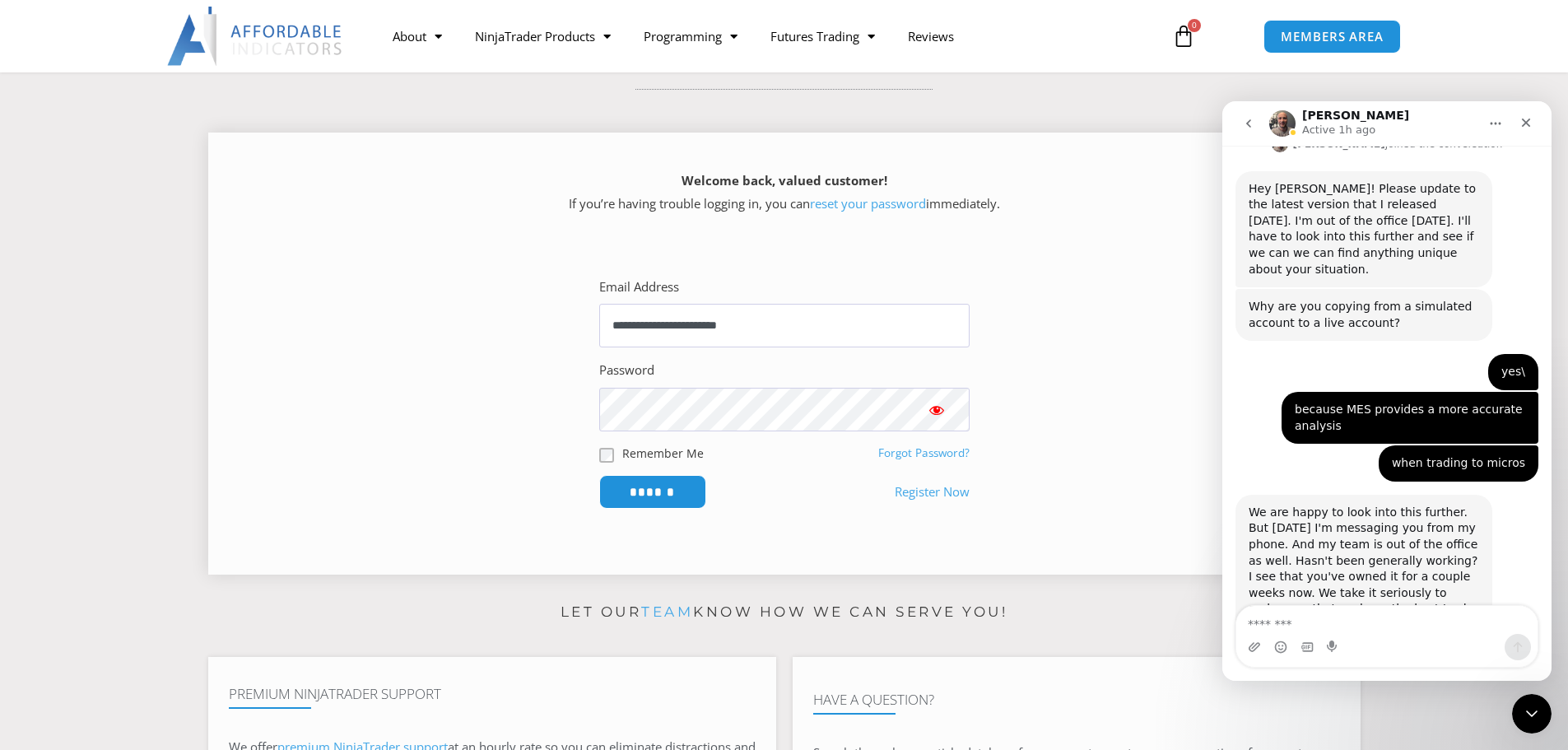
click at [927, 420] on button "Show password" at bounding box center [937, 409] width 66 height 44
click at [953, 405] on div at bounding box center [948, 409] width 24 height 24
click at [936, 406] on div at bounding box center [948, 409] width 24 height 24
click at [933, 413] on span "Show password" at bounding box center [937, 409] width 17 height 17
click at [624, 486] on input "******" at bounding box center [652, 491] width 113 height 35
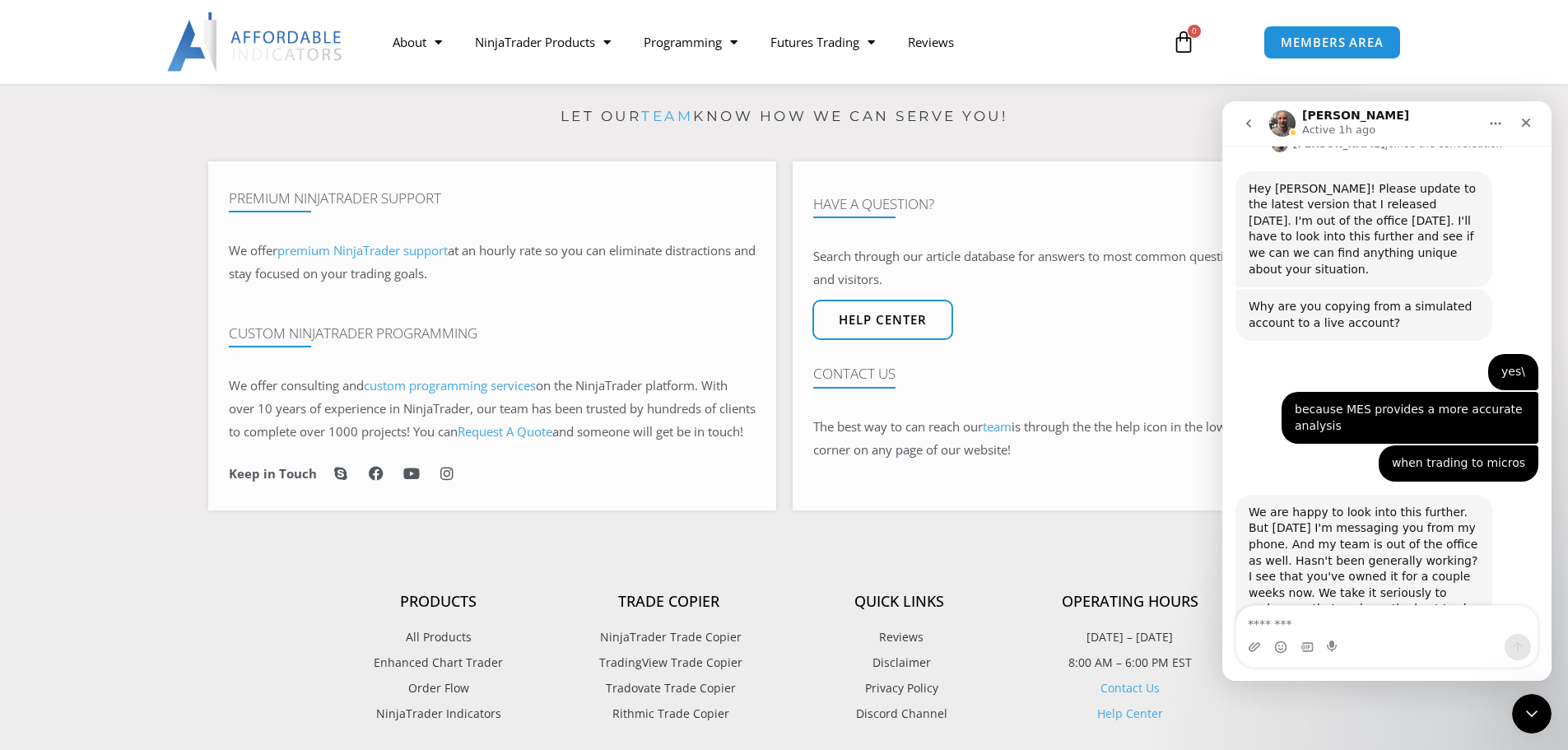
scroll to position [906, 0]
click at [863, 326] on span "Help center" at bounding box center [882, 319] width 97 height 14
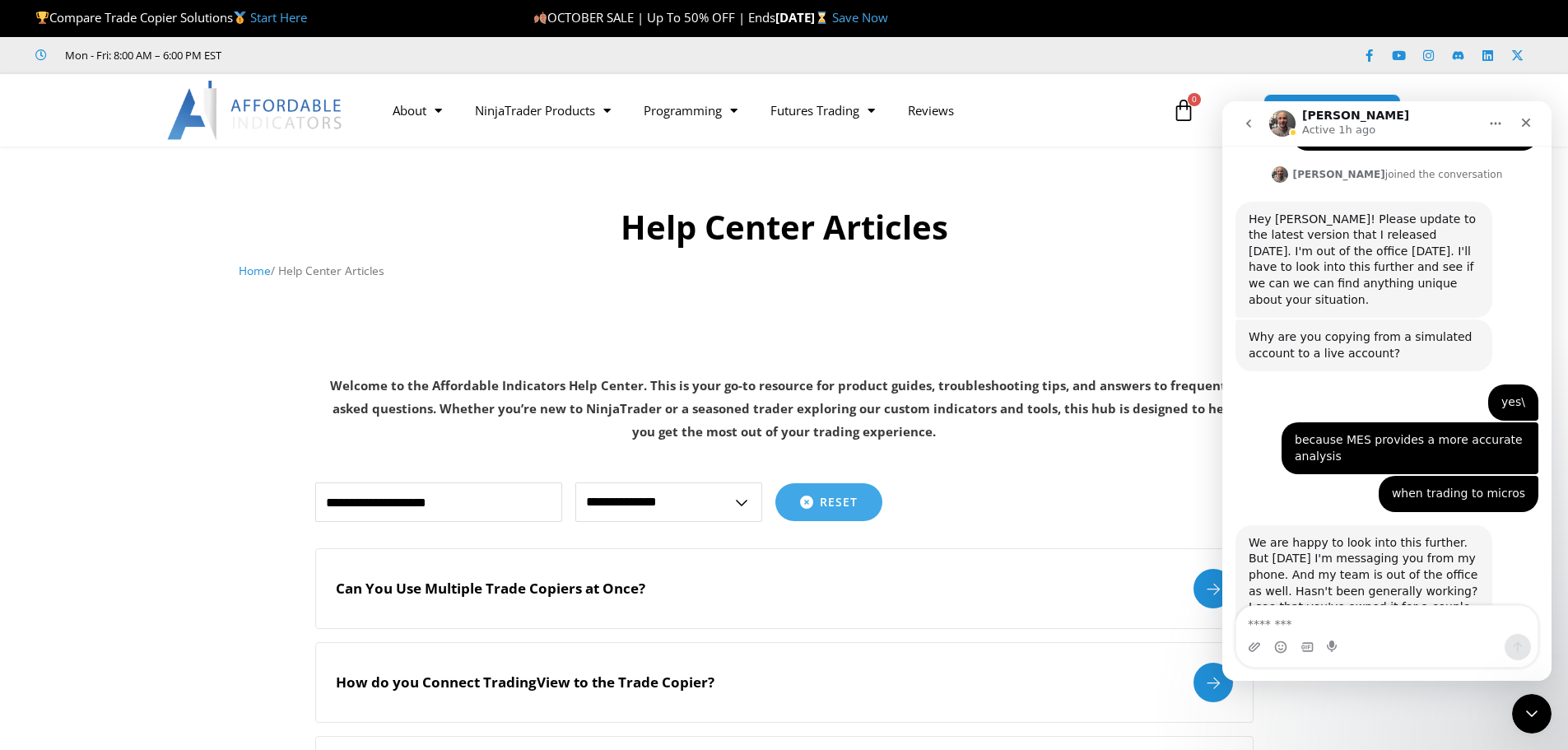
scroll to position [4650, 0]
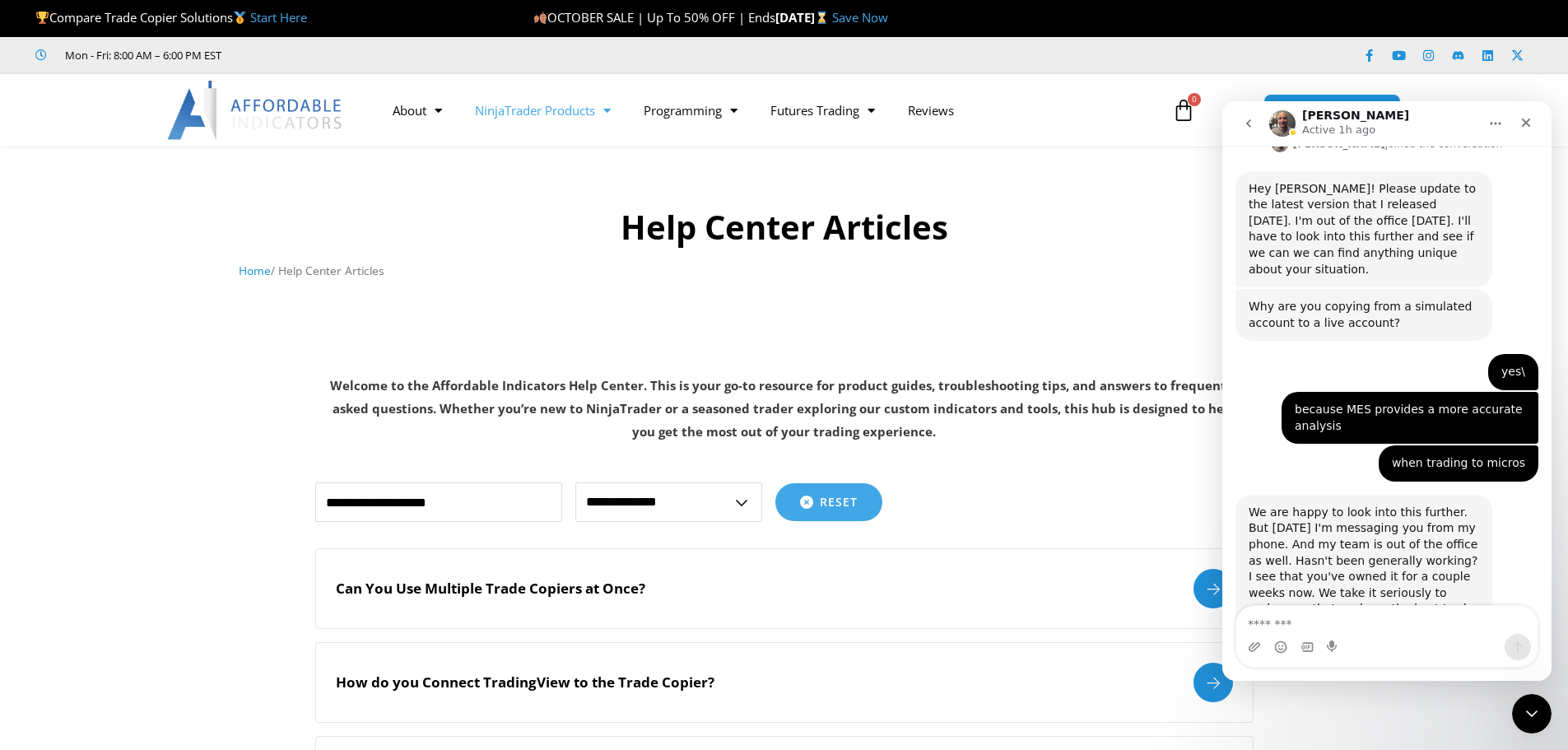
click at [572, 108] on link "NinjaTrader Products" at bounding box center [542, 109] width 169 height 38
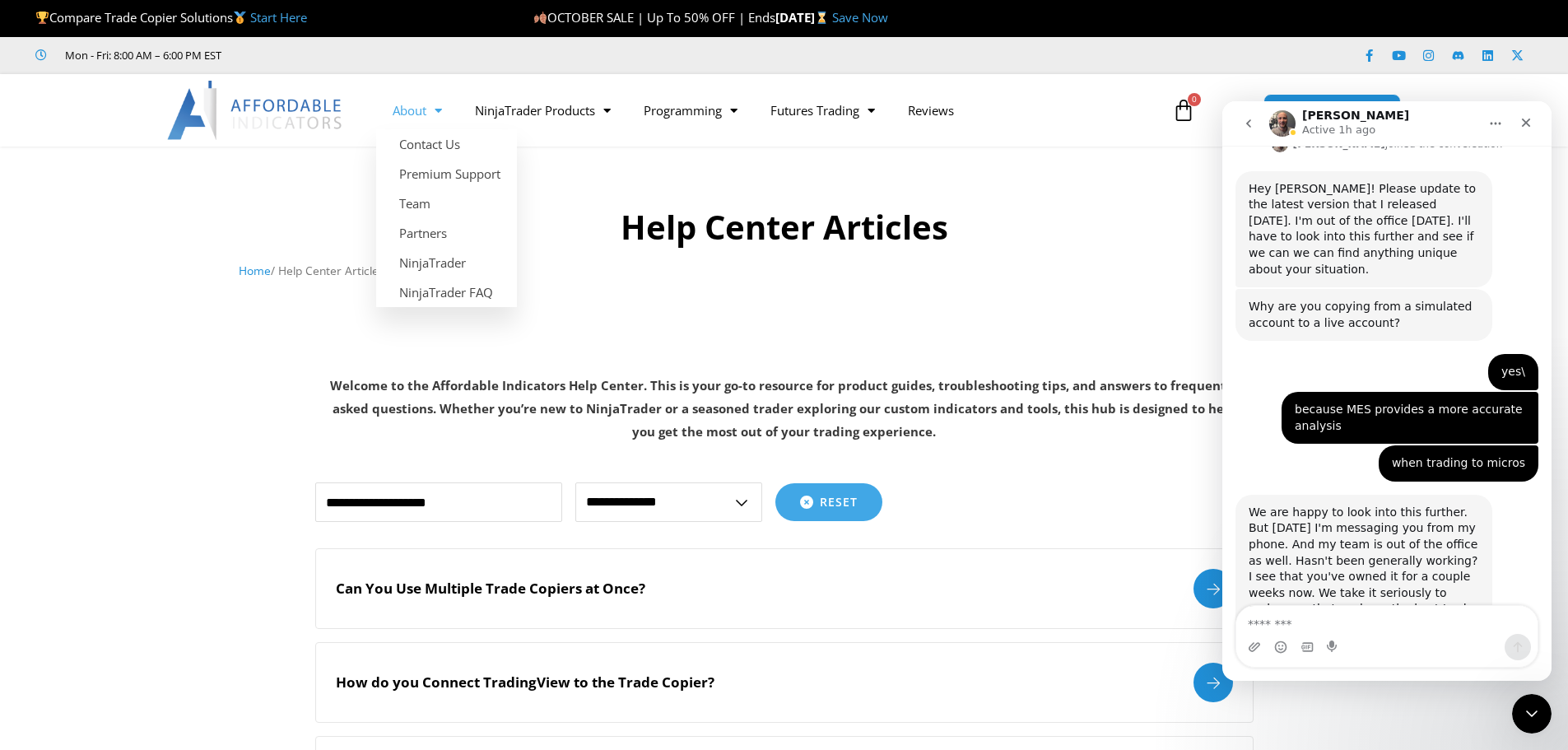
click at [415, 99] on link "About" at bounding box center [417, 109] width 82 height 38
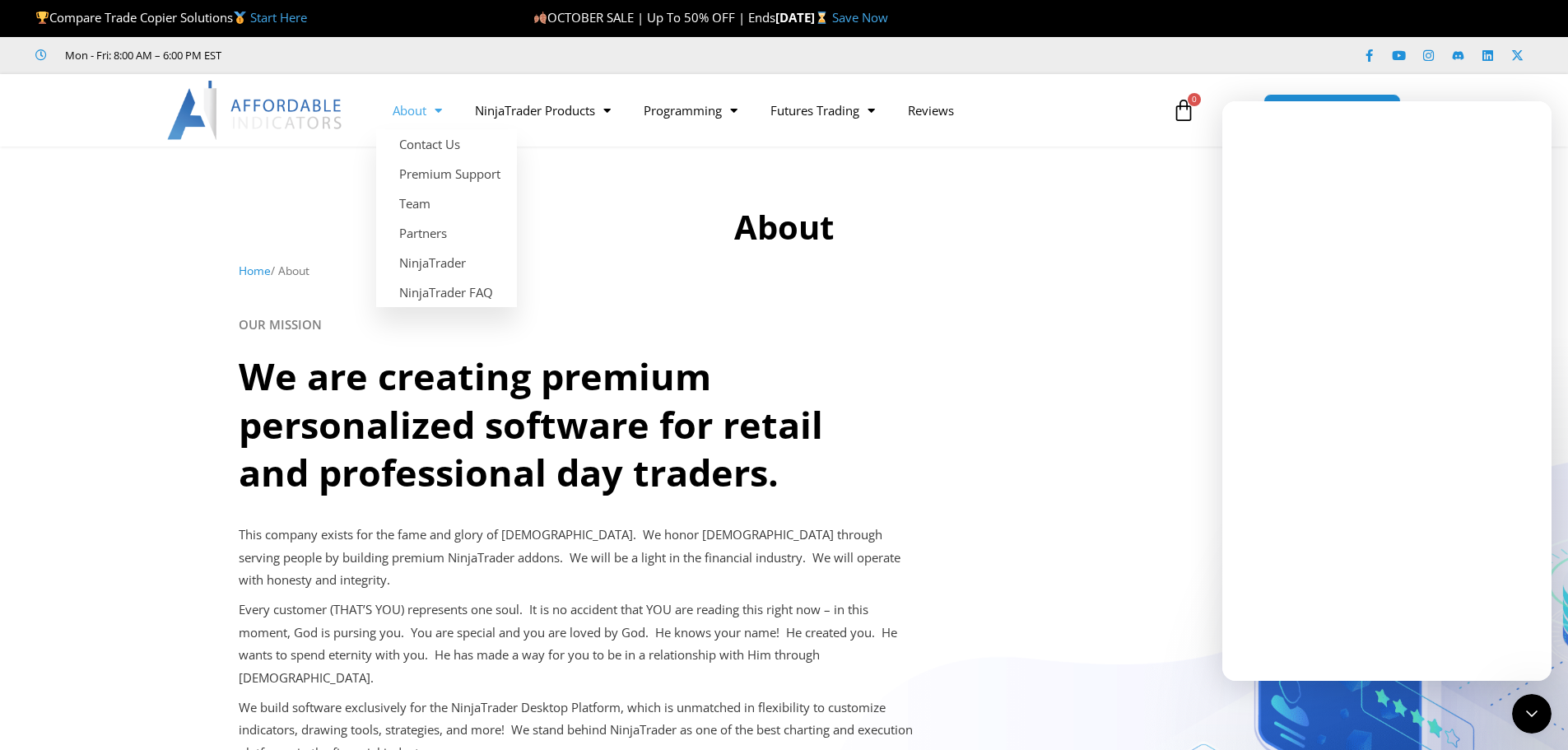
click at [214, 127] on img at bounding box center [255, 110] width 177 height 59
click at [219, 88] on img at bounding box center [255, 110] width 177 height 59
click at [218, 107] on img at bounding box center [255, 110] width 177 height 59
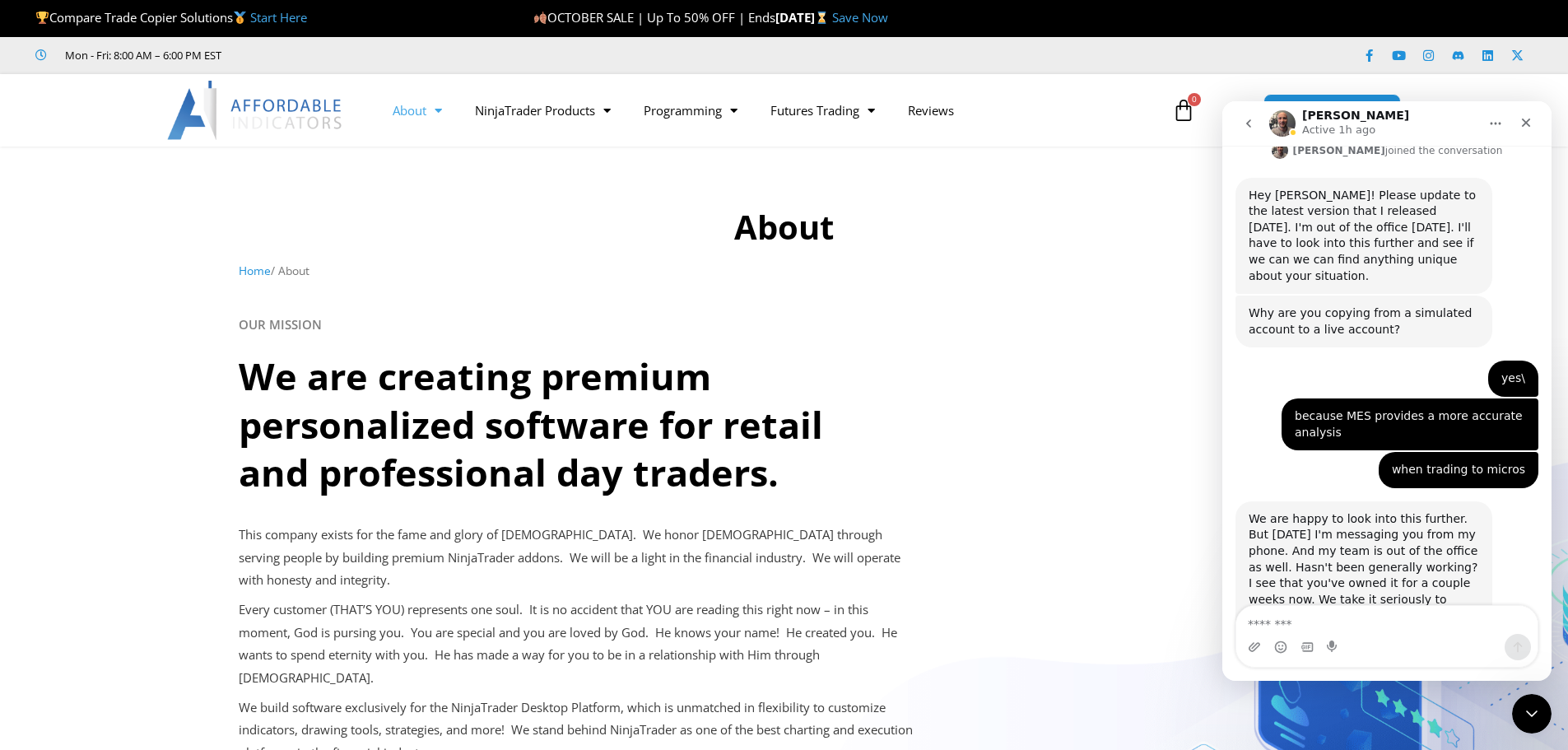
scroll to position [4650, 0]
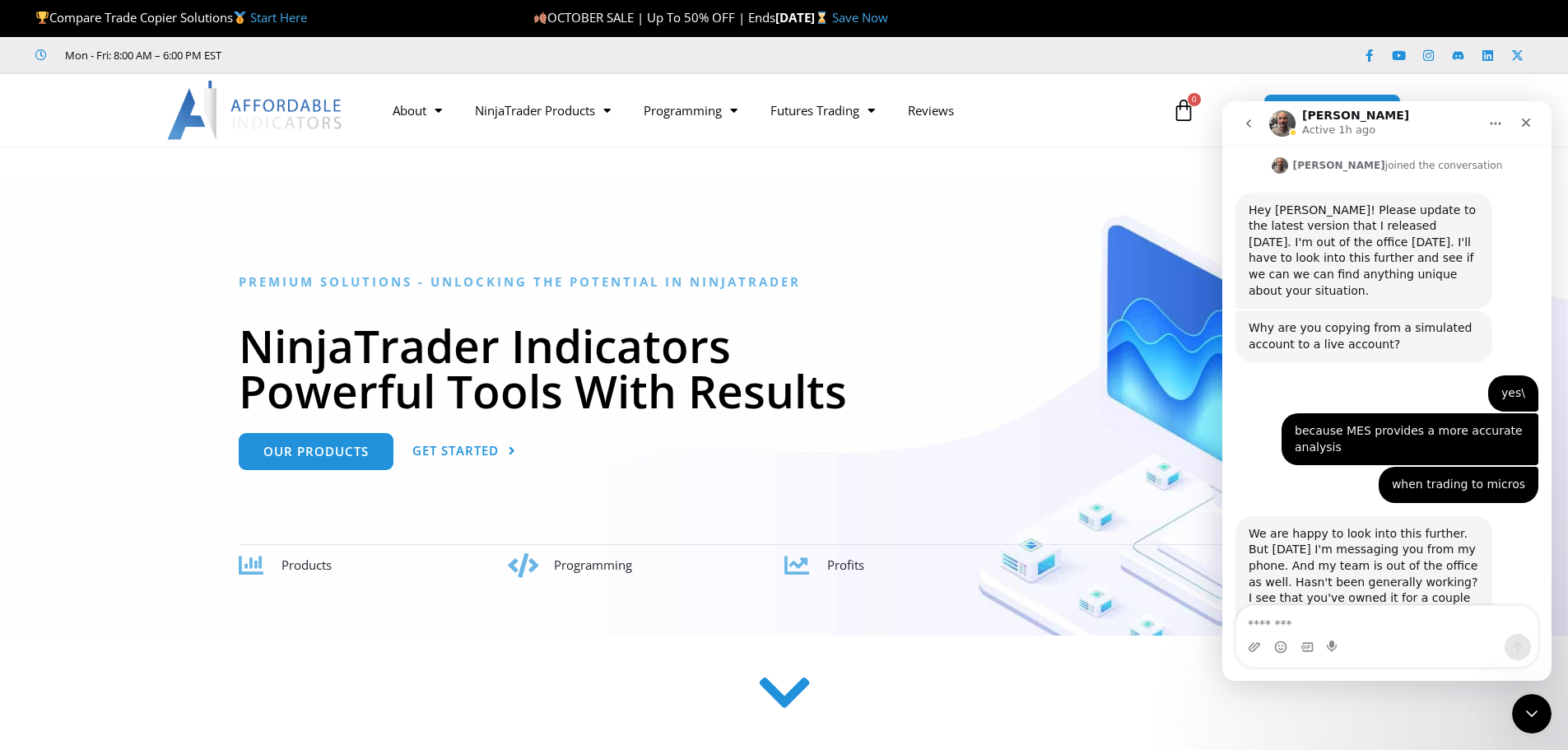
scroll to position [4650, 0]
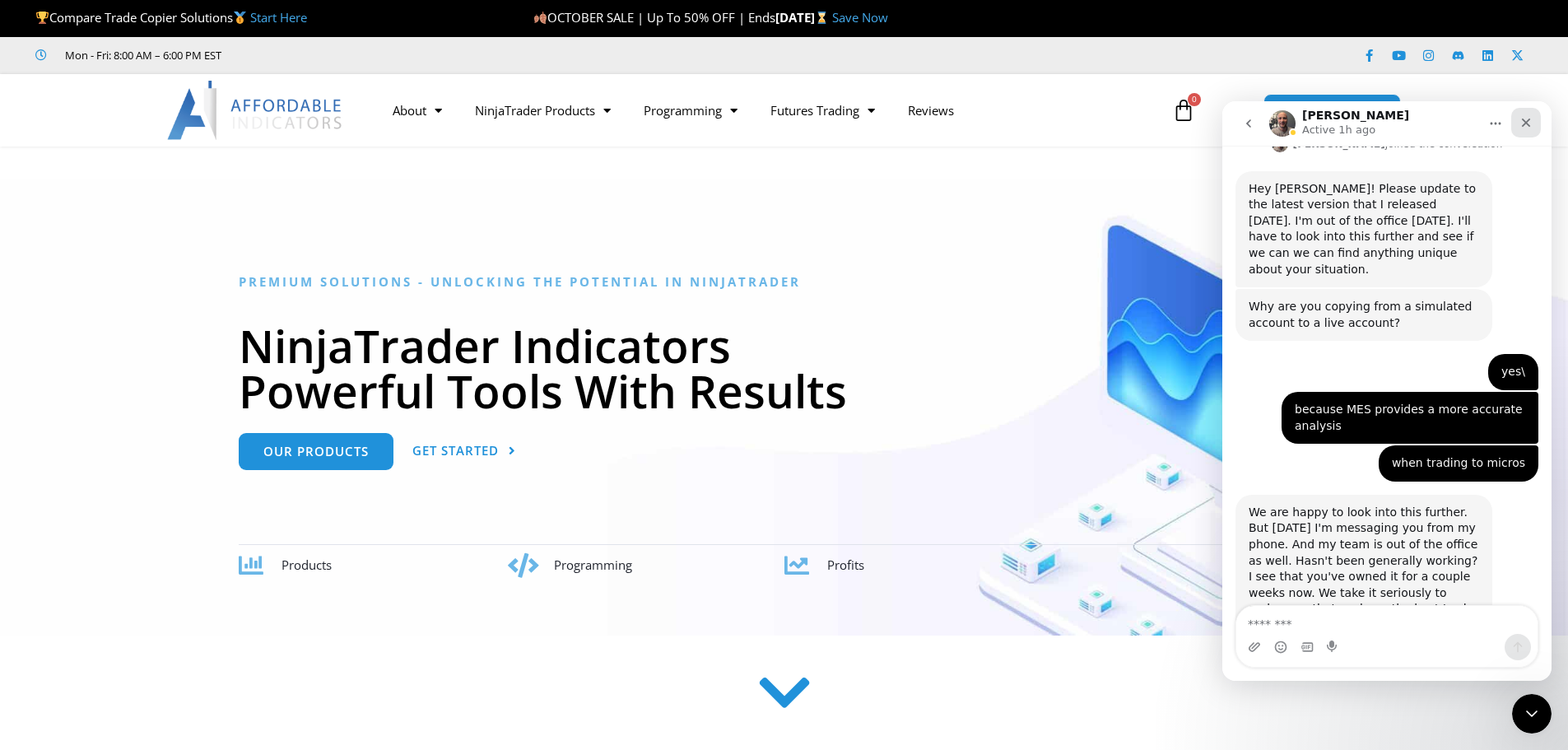
click at [1524, 119] on icon "Close" at bounding box center [1526, 122] width 13 height 13
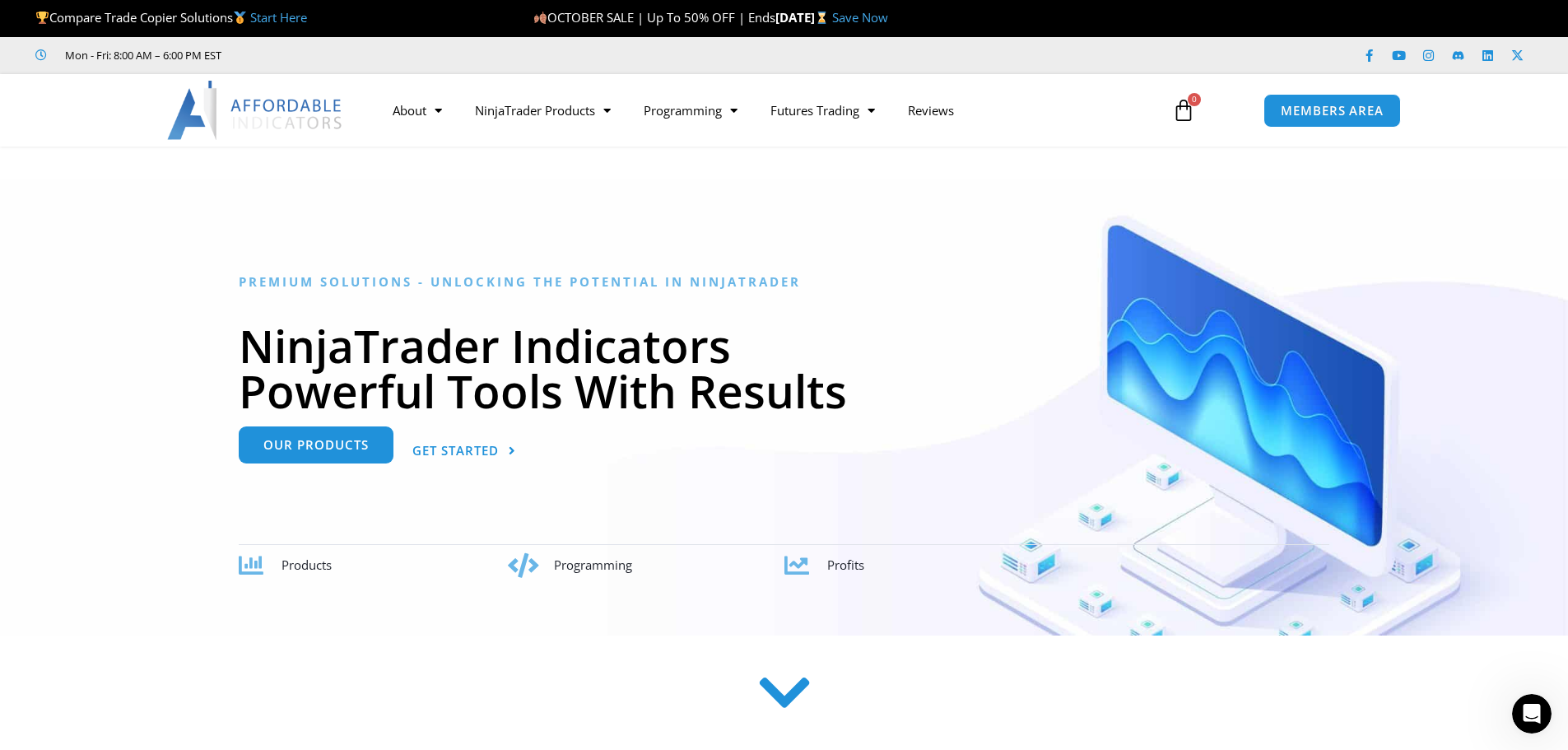
click at [348, 434] on link "Our Products" at bounding box center [316, 448] width 155 height 37
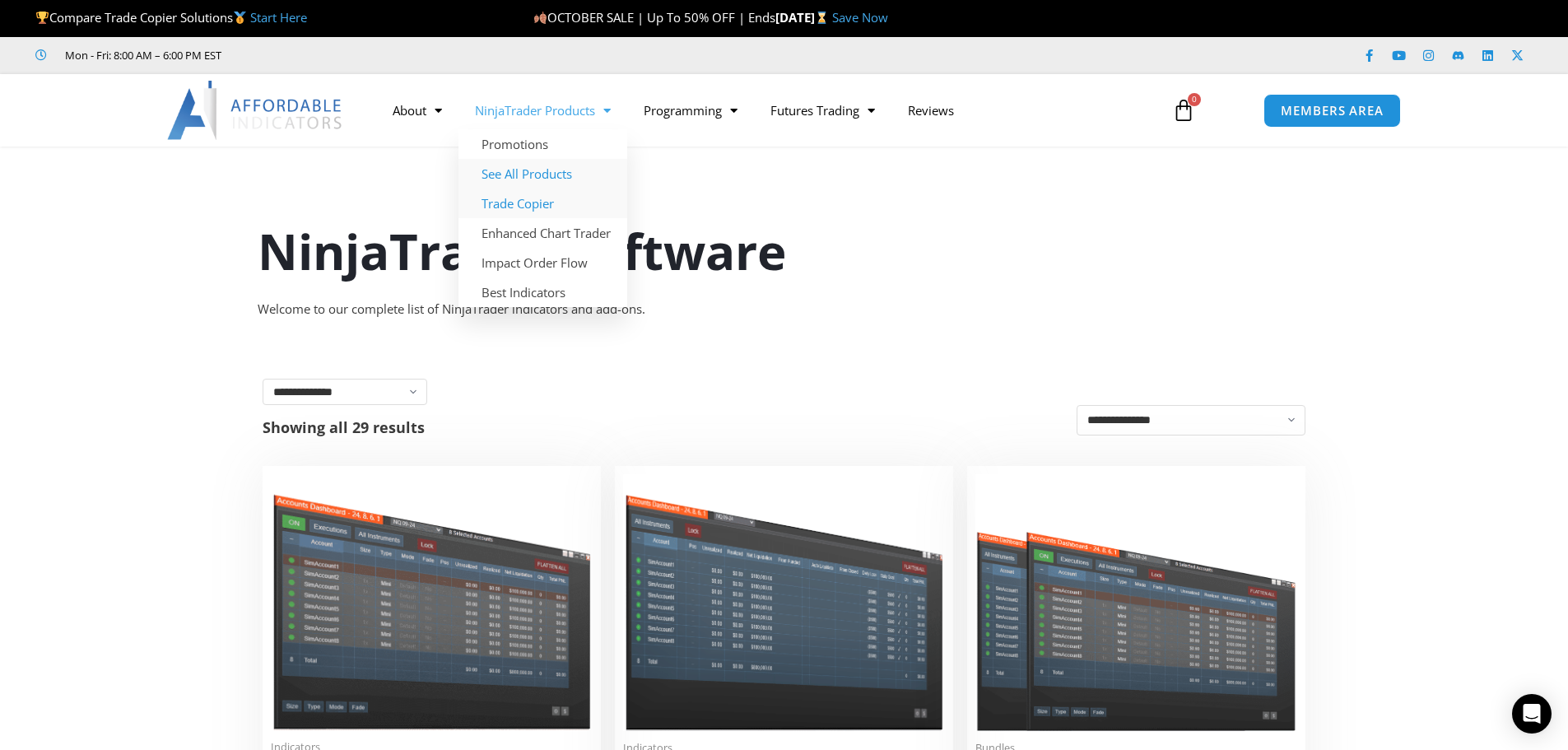
click at [562, 203] on link "Trade Copier" at bounding box center [542, 204] width 169 height 30
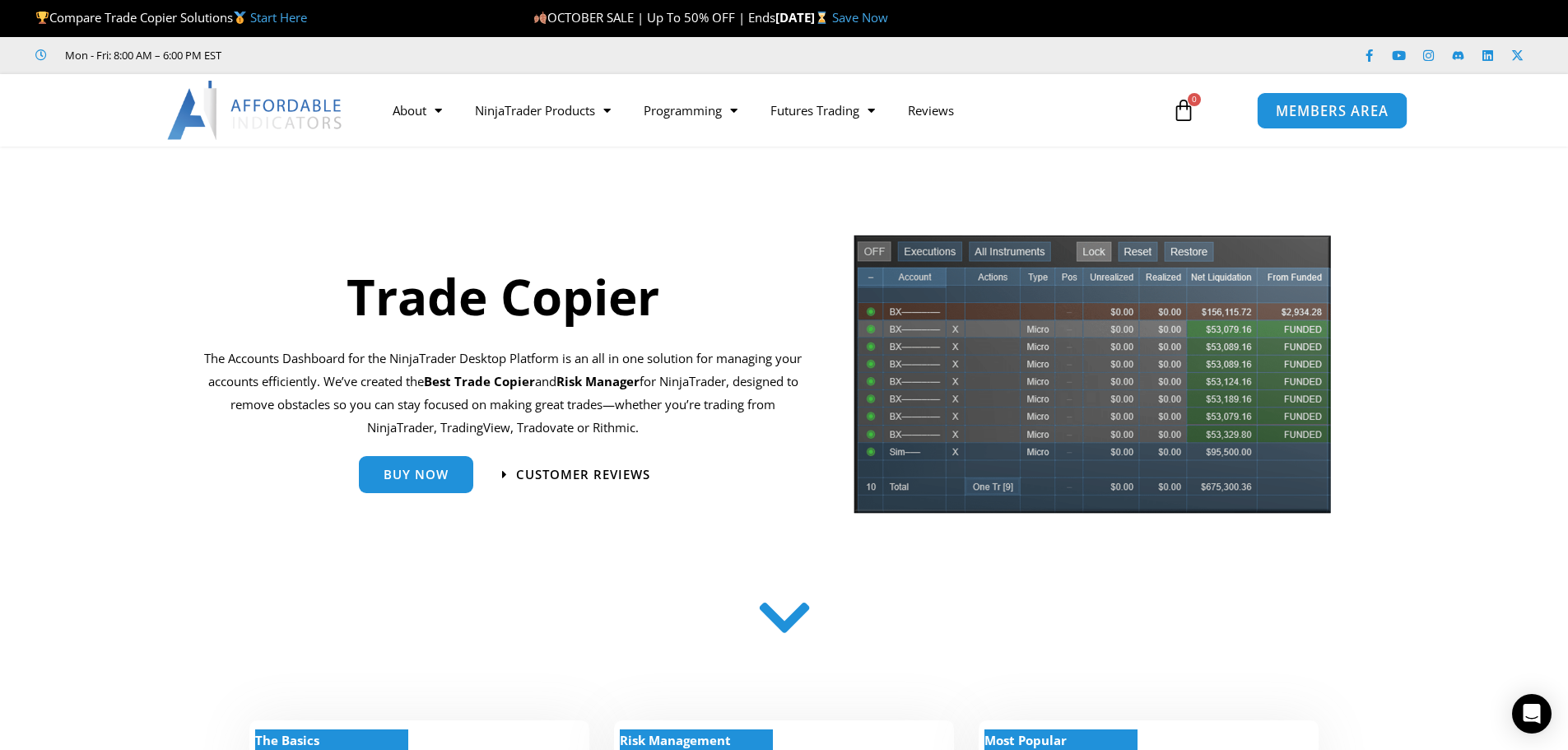
click at [1325, 94] on link "MEMBERS AREA" at bounding box center [1333, 109] width 150 height 37
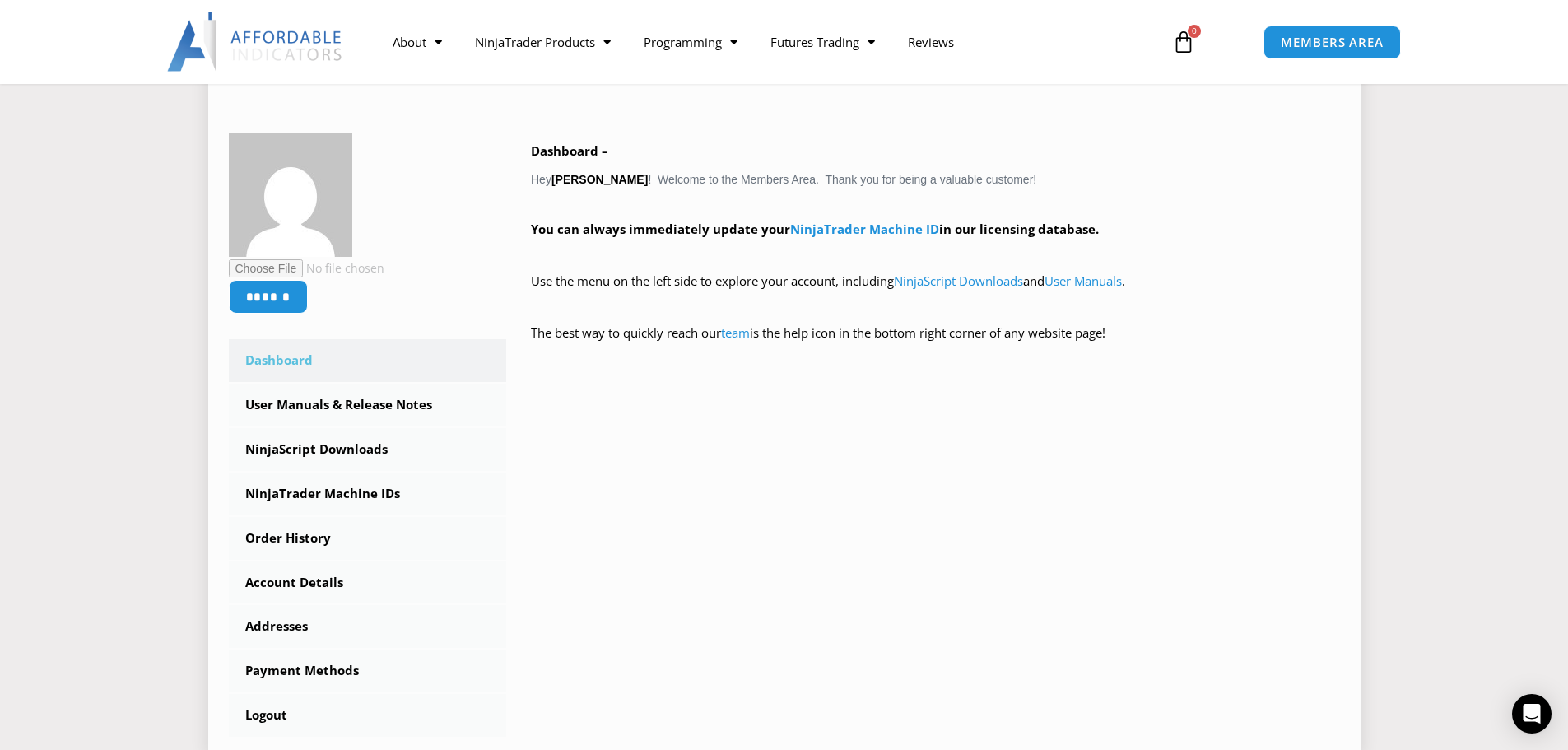
scroll to position [164, 0]
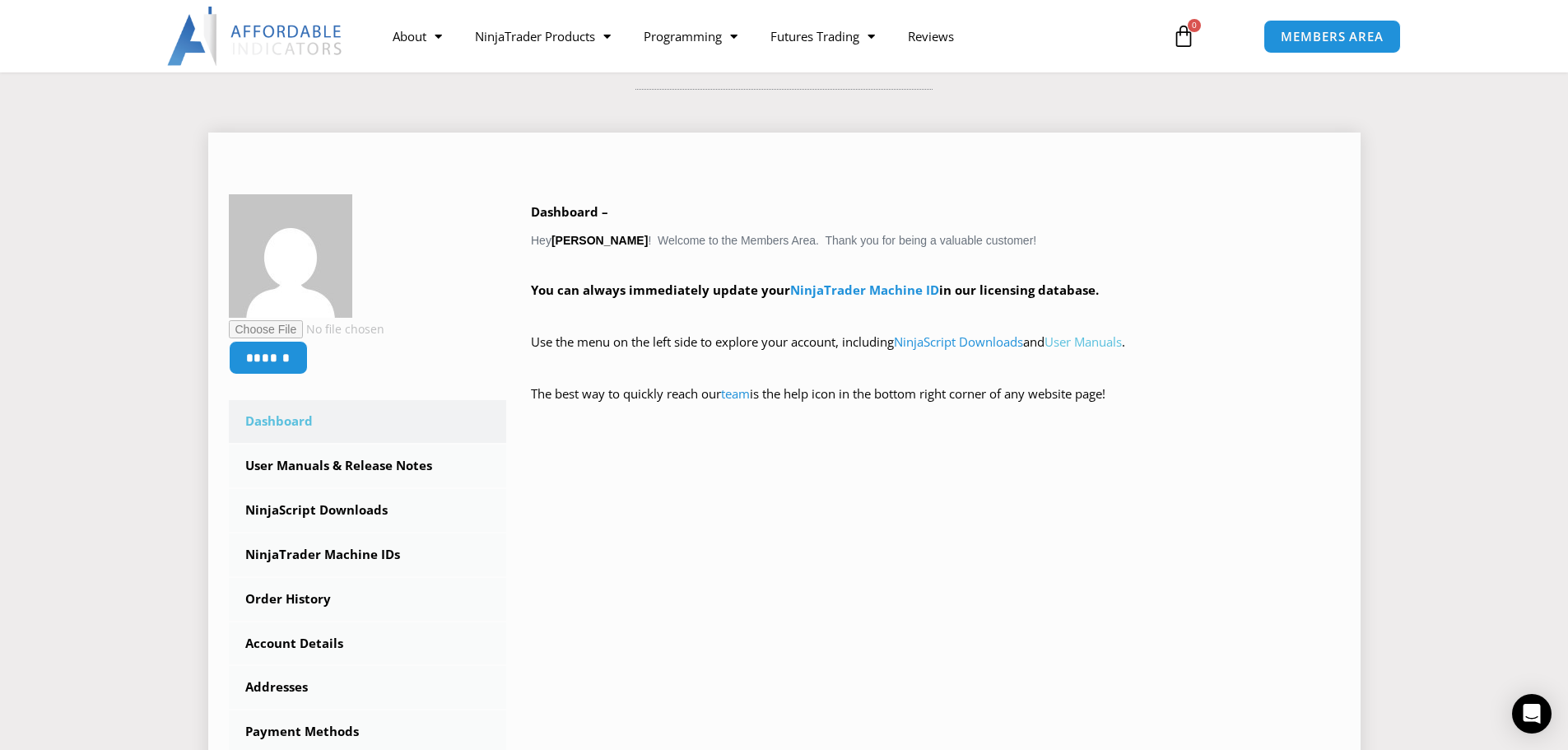
click at [1098, 344] on link "User Manuals" at bounding box center [1084, 341] width 77 height 17
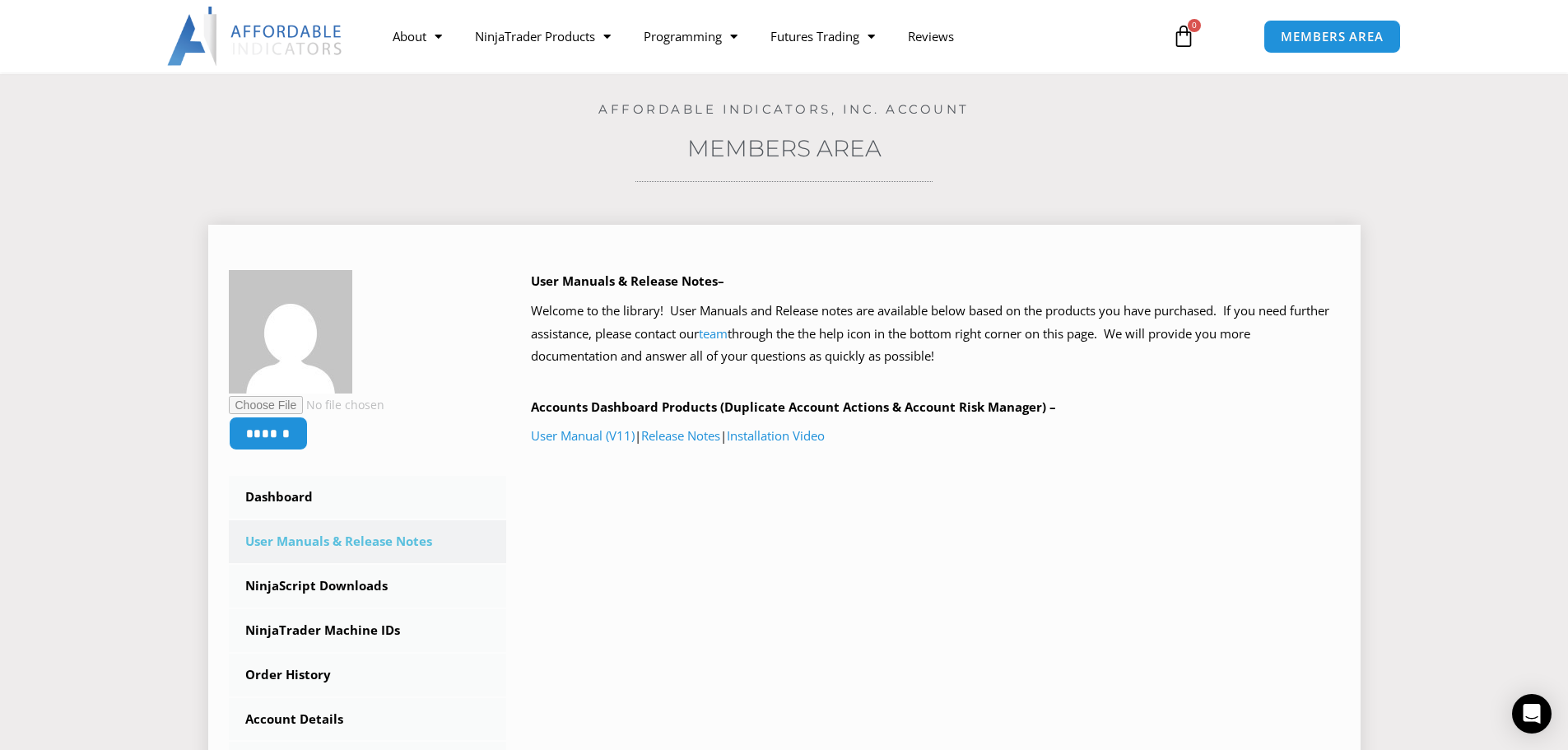
scroll to position [82, 0]
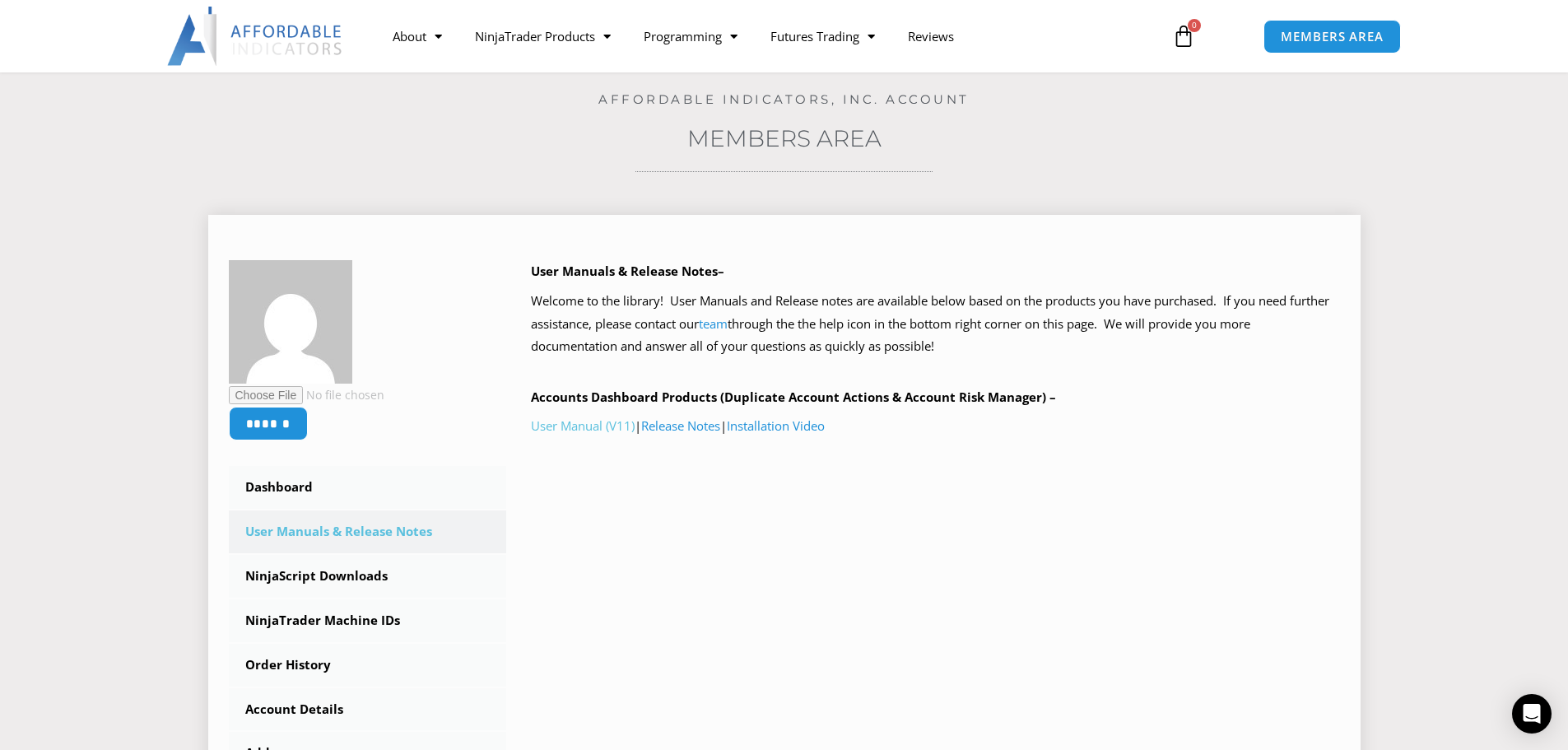
click at [571, 427] on link "User Manual (V11)" at bounding box center [582, 425] width 104 height 17
click at [1540, 719] on icon "Open Intercom Messenger" at bounding box center [1532, 713] width 21 height 21
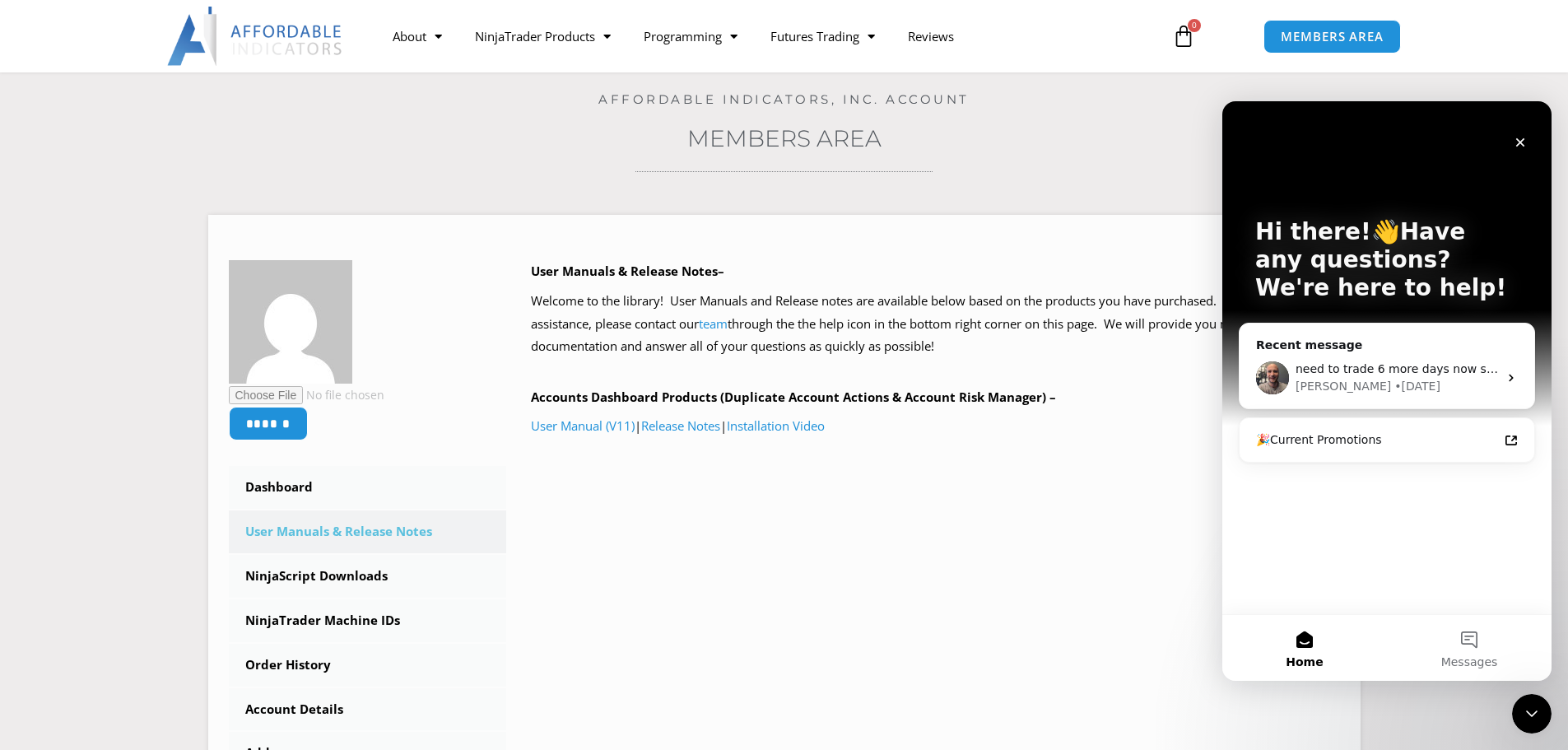
scroll to position [0, 0]
click at [1380, 347] on div "need to trade 6 more days now since the trazde copier wont let me select this a…" at bounding box center [1387, 378] width 295 height 61
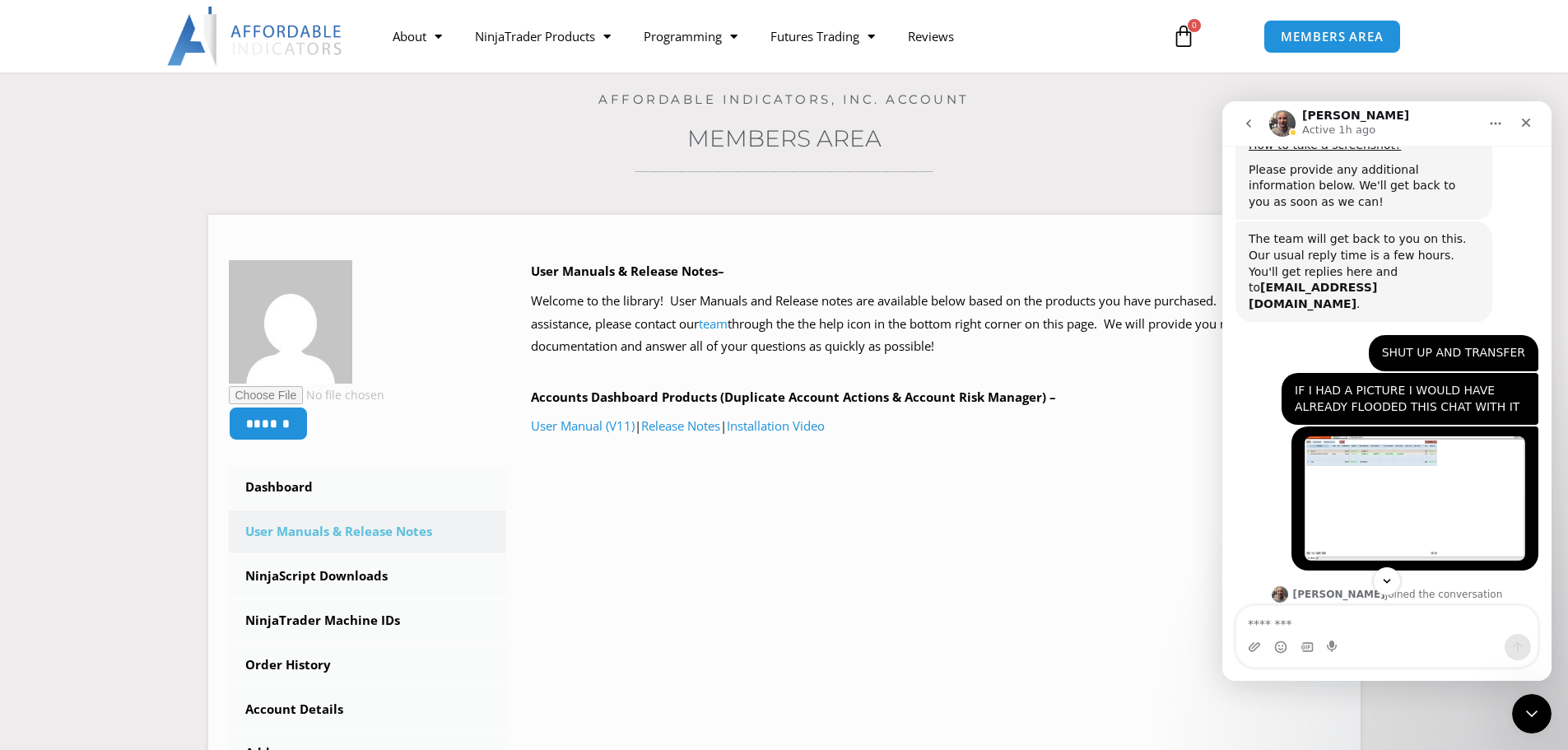
scroll to position [4239, 0]
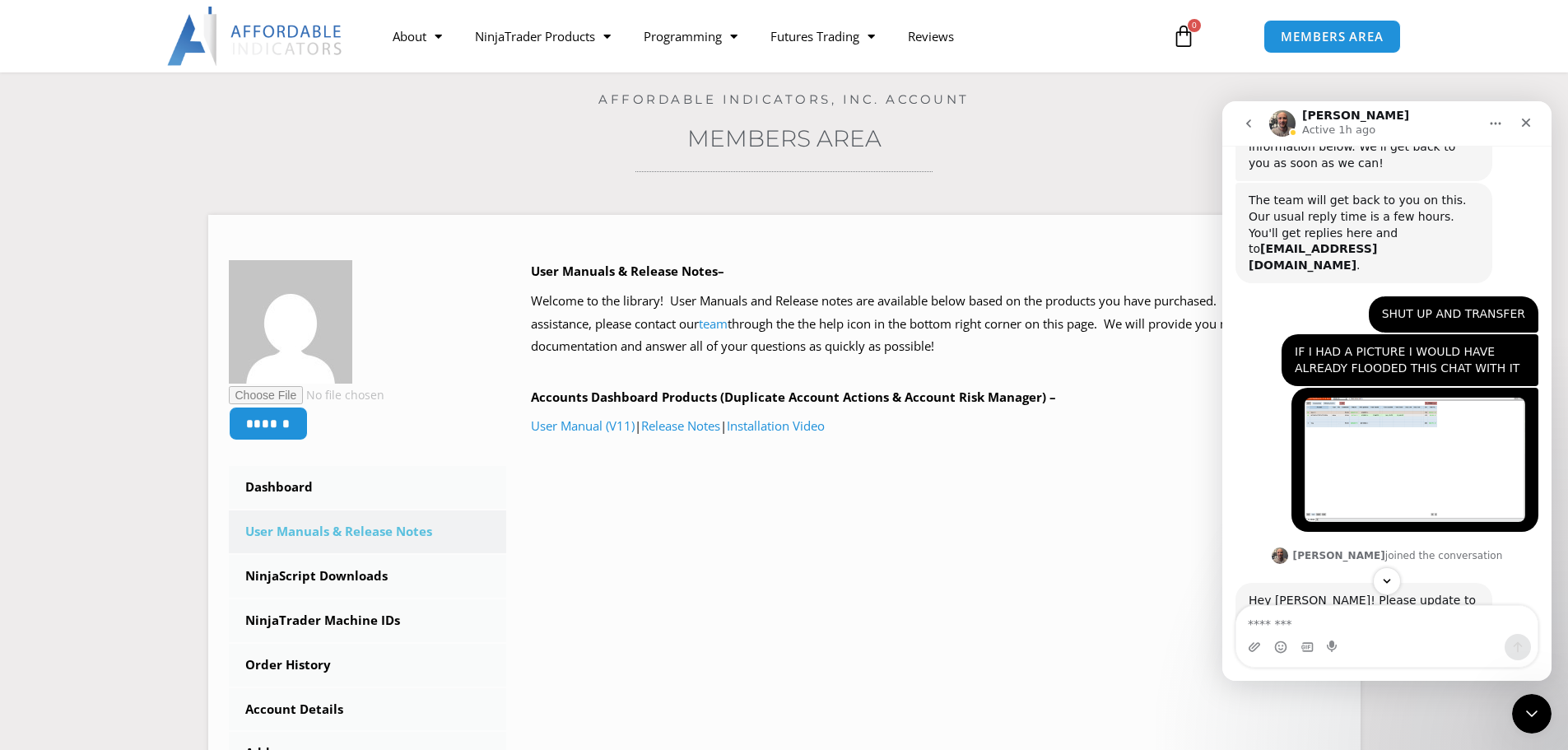
drag, startPoint x: 1340, startPoint y: 242, endPoint x: 1405, endPoint y: 240, distance: 65.0
click at [1405, 593] on div "Hey [PERSON_NAME]! Please update to the latest version that I released [DATE]. …" at bounding box center [1364, 641] width 231 height 97
drag, startPoint x: 1356, startPoint y: 228, endPoint x: 1433, endPoint y: 230, distance: 77.0
click at [1433, 593] on div "Hey [PERSON_NAME]! Please update to the latest version that I released [DATE]. …" at bounding box center [1364, 641] width 231 height 97
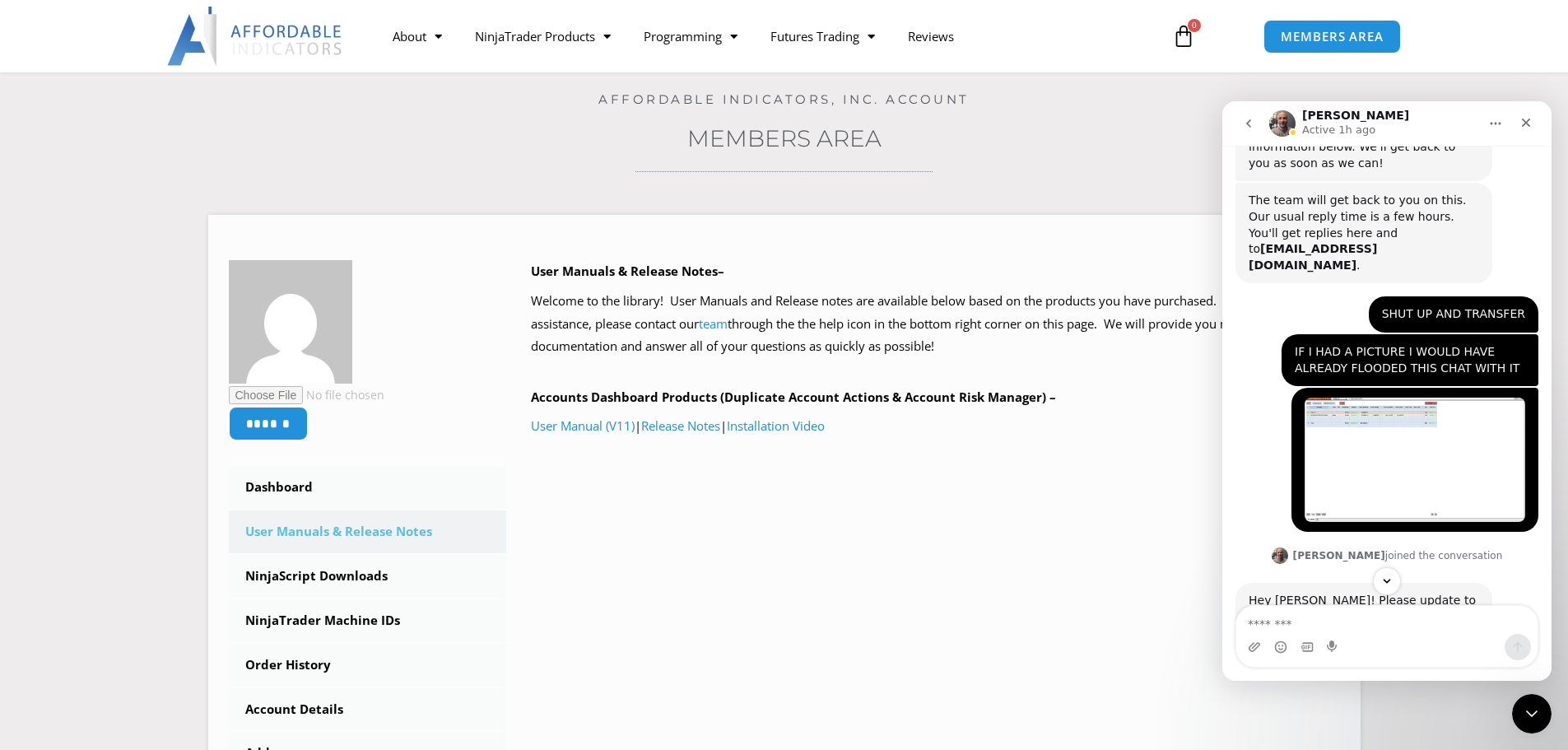
click at [1433, 593] on div "Hey [PERSON_NAME]! Please update to the latest version that I released [DATE]. …" at bounding box center [1364, 641] width 231 height 97
click at [1404, 593] on div "Hey [PERSON_NAME]! Please update to the latest version that I released [DATE]. …" at bounding box center [1364, 641] width 231 height 97
drag, startPoint x: 1342, startPoint y: 243, endPoint x: 1331, endPoint y: 245, distance: 11.2
click at [1336, 593] on div "Hey [PERSON_NAME]! Please update to the latest version that I released [DATE]. …" at bounding box center [1364, 641] width 231 height 97
click at [1321, 593] on div "Hey [PERSON_NAME]! Please update to the latest version that I released [DATE]. …" at bounding box center [1364, 641] width 231 height 97
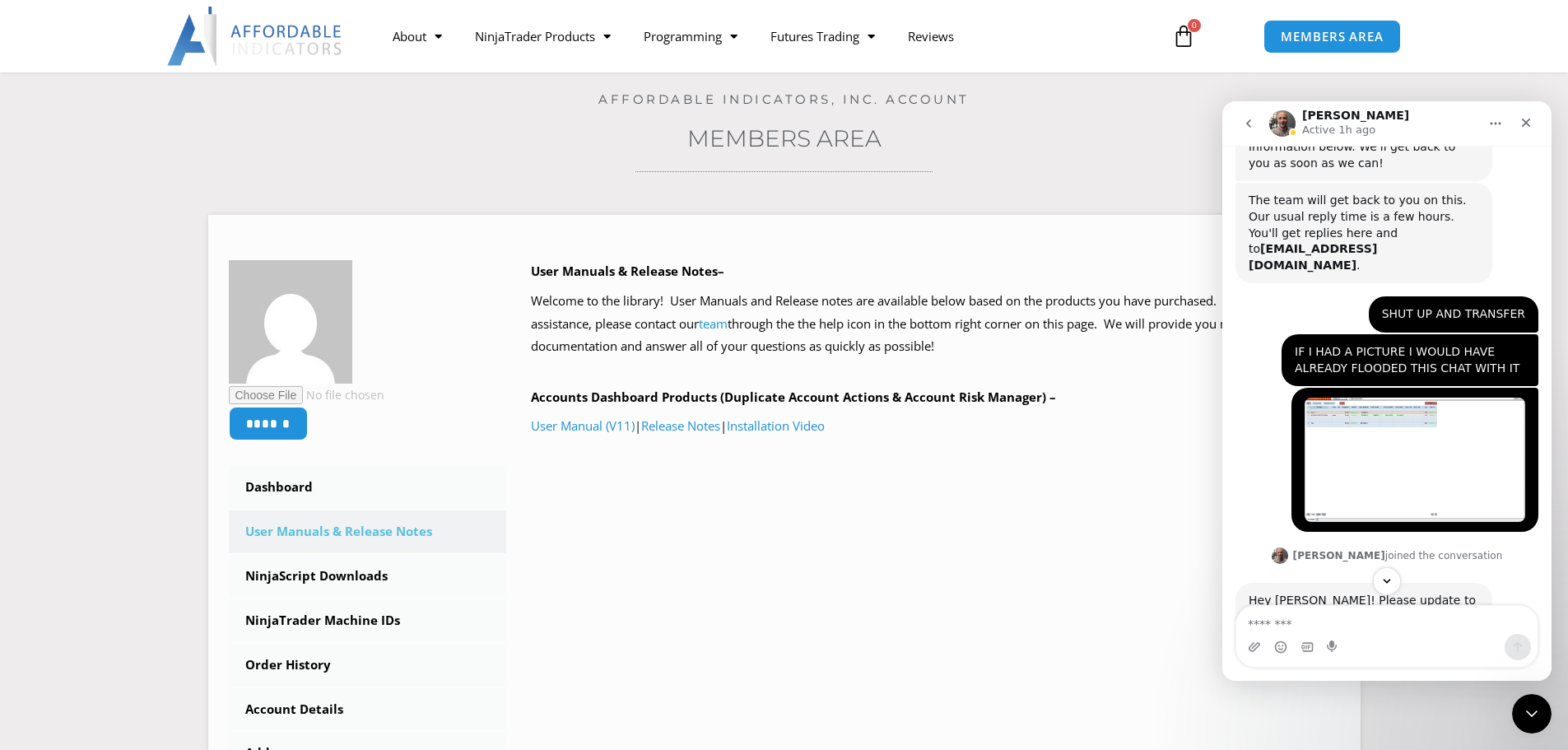
click at [1314, 593] on div "Hey [PERSON_NAME]! Please update to the latest version that I released [DATE]. …" at bounding box center [1364, 641] width 231 height 97
click at [1375, 593] on div "Hey [PERSON_NAME]! Please update to the latest version that I released [DATE]. …" at bounding box center [1364, 641] width 231 height 97
click at [1388, 593] on div "Hey [PERSON_NAME]! Please update to the latest version that I released [DATE]. …" at bounding box center [1364, 641] width 231 height 97
drag, startPoint x: 1388, startPoint y: 255, endPoint x: 1361, endPoint y: 250, distance: 27.5
click at [1370, 593] on div "Hey [PERSON_NAME]! Please update to the latest version that I released [DATE]. …" at bounding box center [1364, 641] width 231 height 97
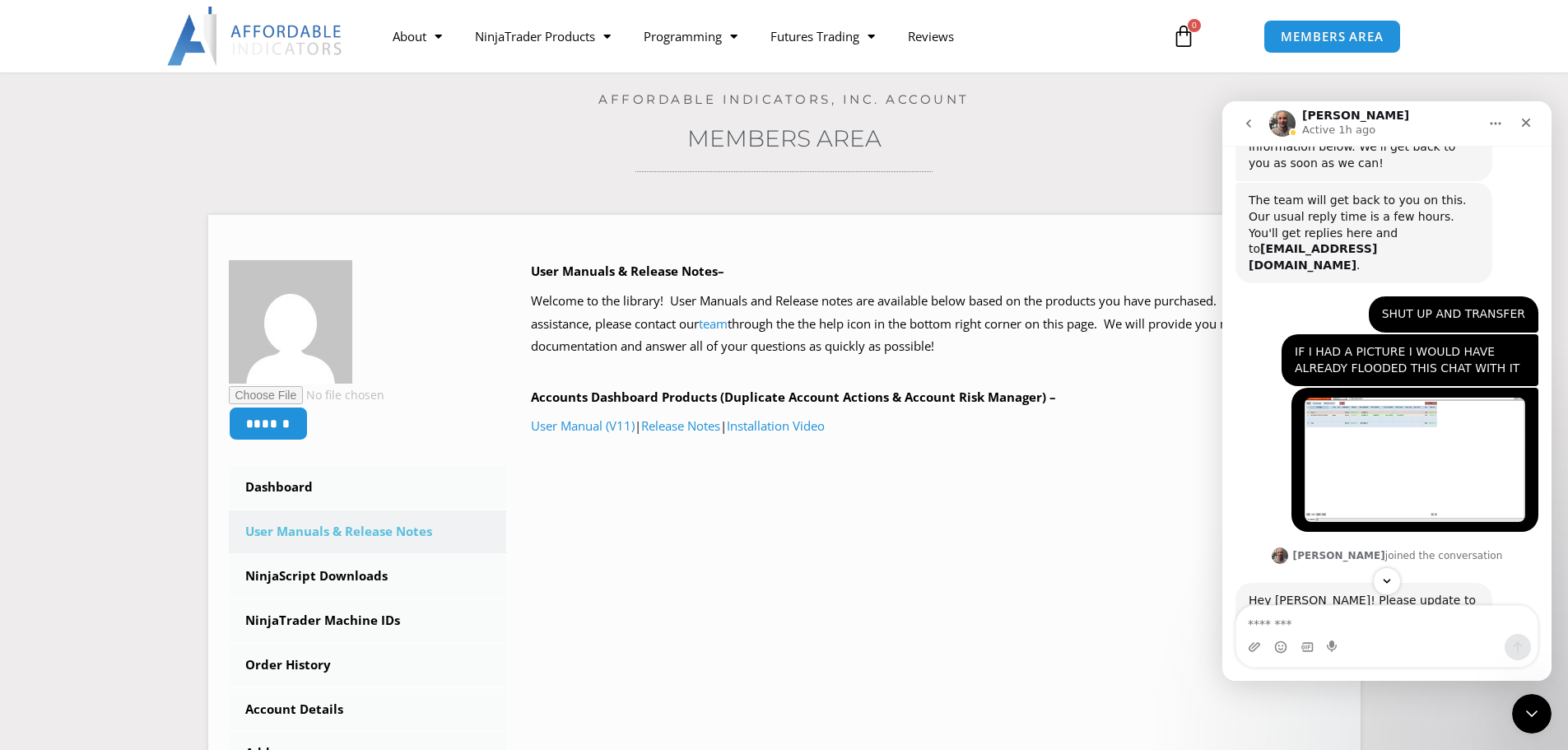
click at [1300, 593] on div "Hey [PERSON_NAME]! Please update to the latest version that I released [DATE]. …" at bounding box center [1364, 641] width 231 height 97
click at [1356, 593] on div "Hey [PERSON_NAME]! Please update to the latest version that I released [DATE]. …" at bounding box center [1364, 641] width 231 height 97
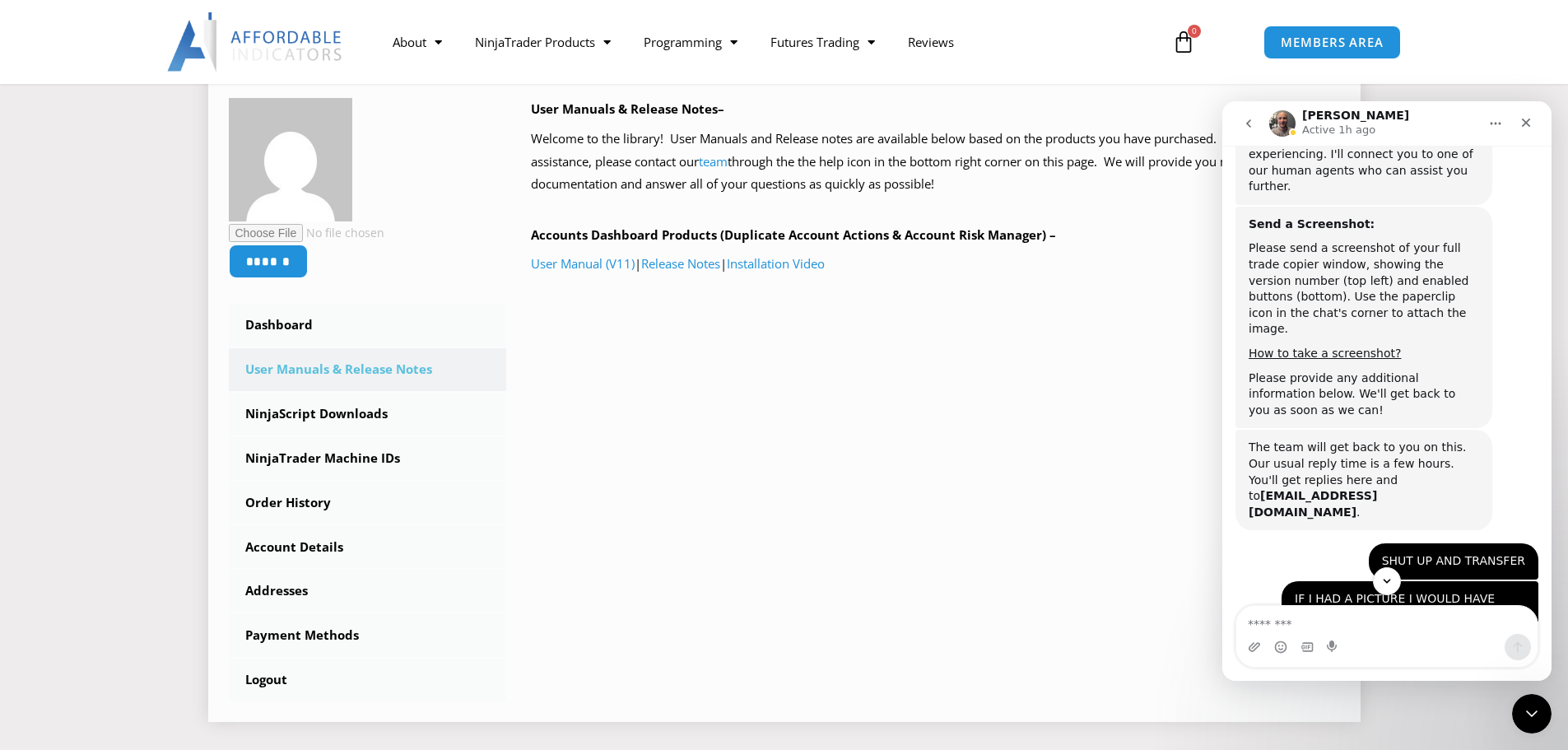
scroll to position [330, 0]
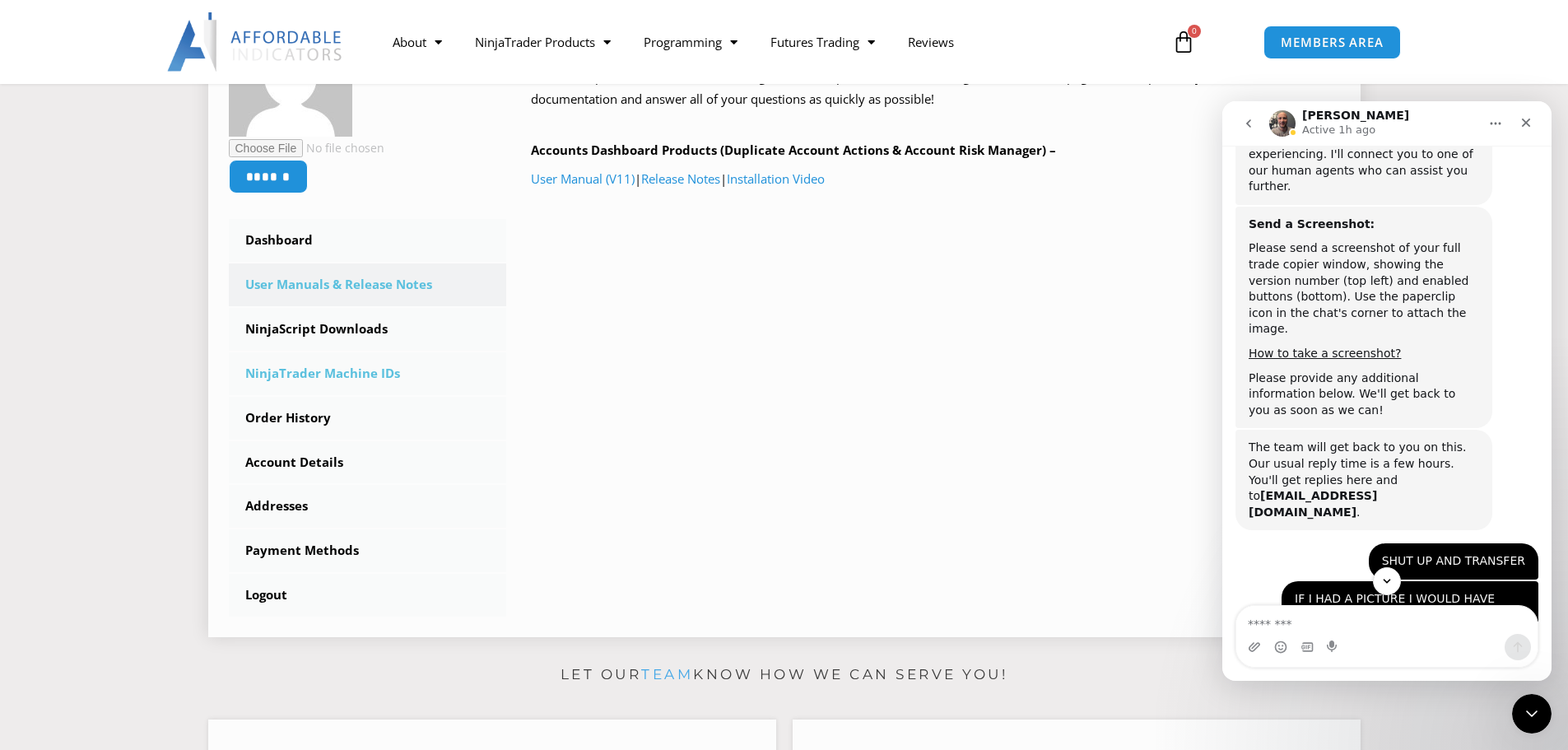
click at [357, 390] on link "NinjaTrader Machine IDs" at bounding box center [368, 373] width 278 height 43
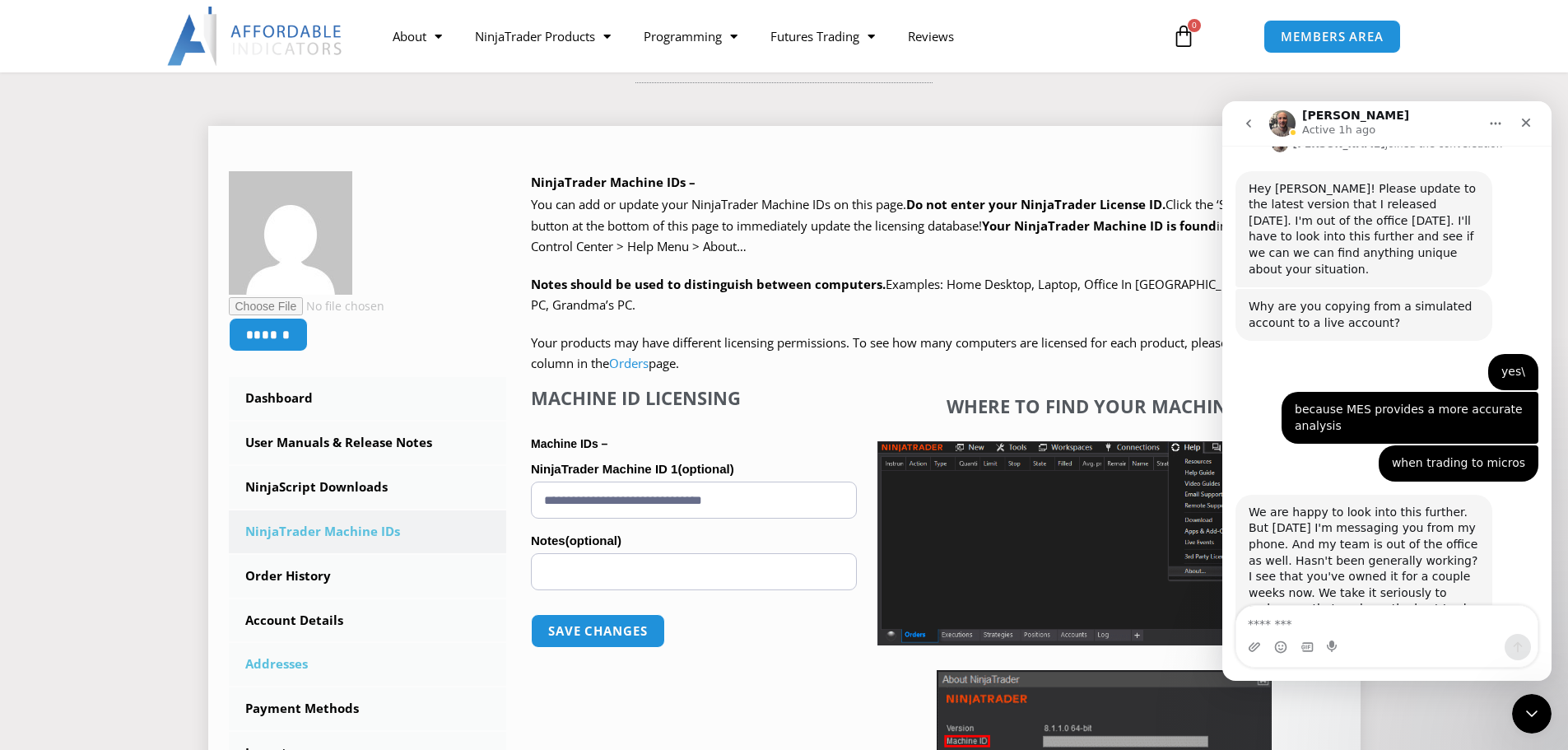
scroll to position [164, 0]
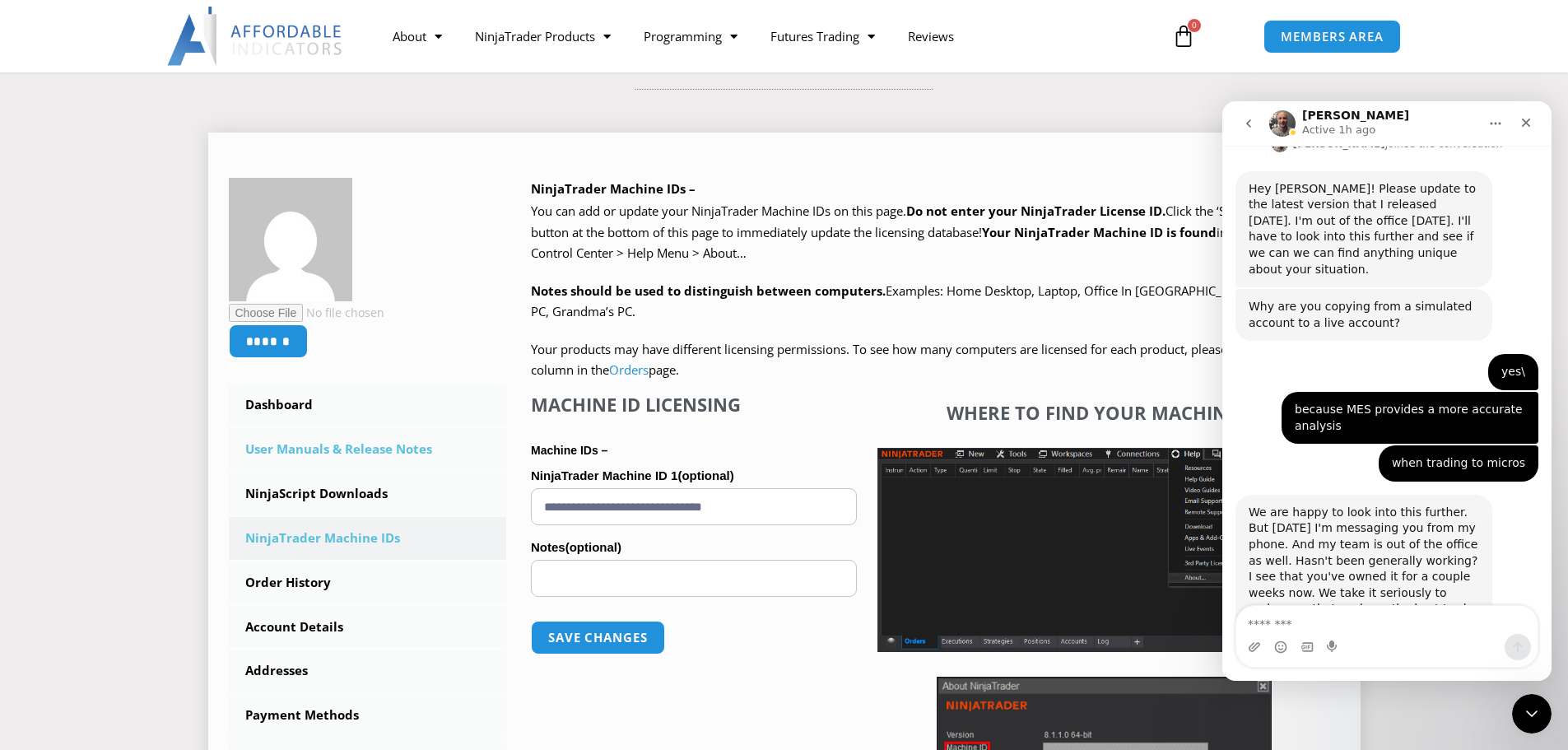
click at [310, 456] on link "User Manuals & Release Notes" at bounding box center [368, 449] width 278 height 43
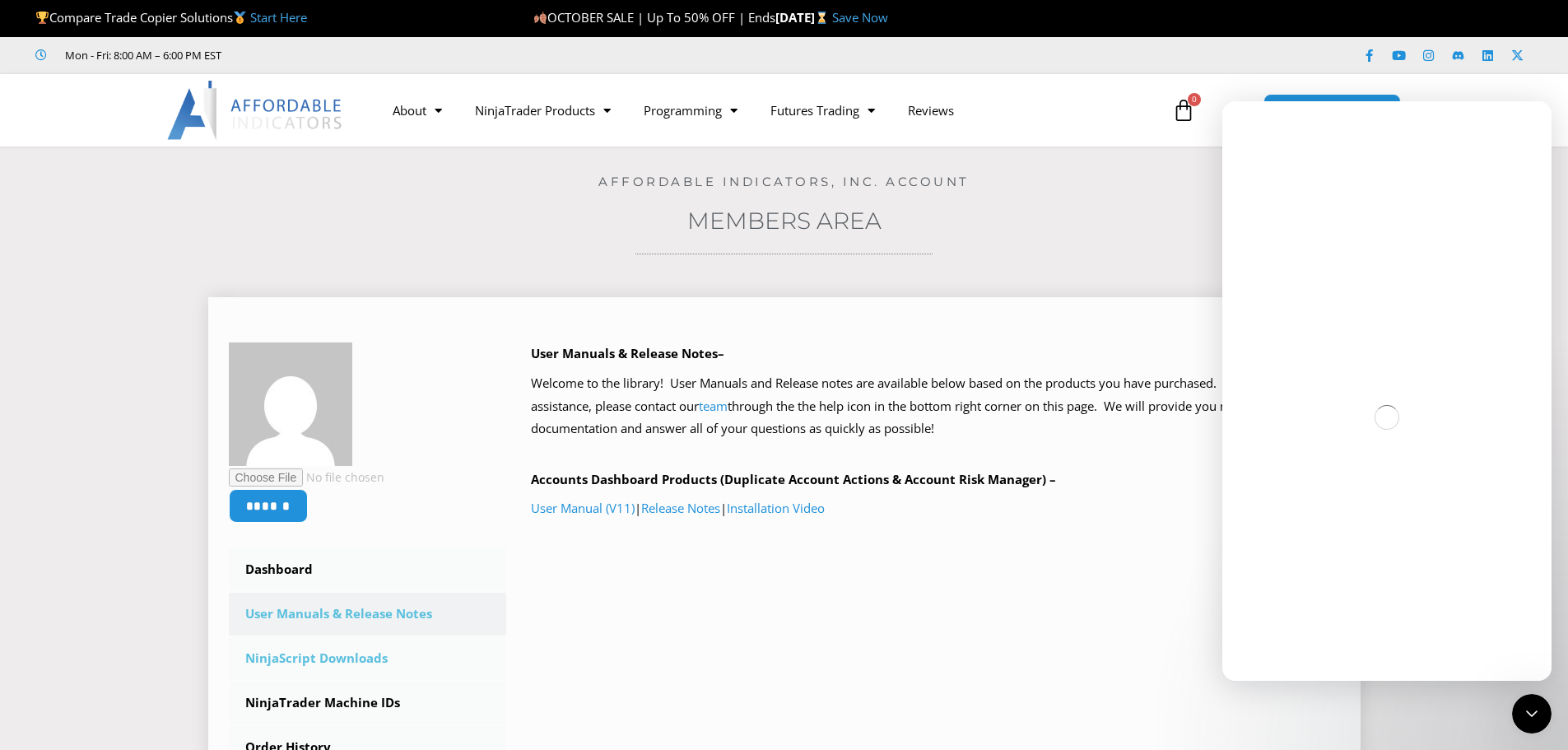
click at [333, 653] on link "NinjaScript Downloads" at bounding box center [368, 658] width 278 height 43
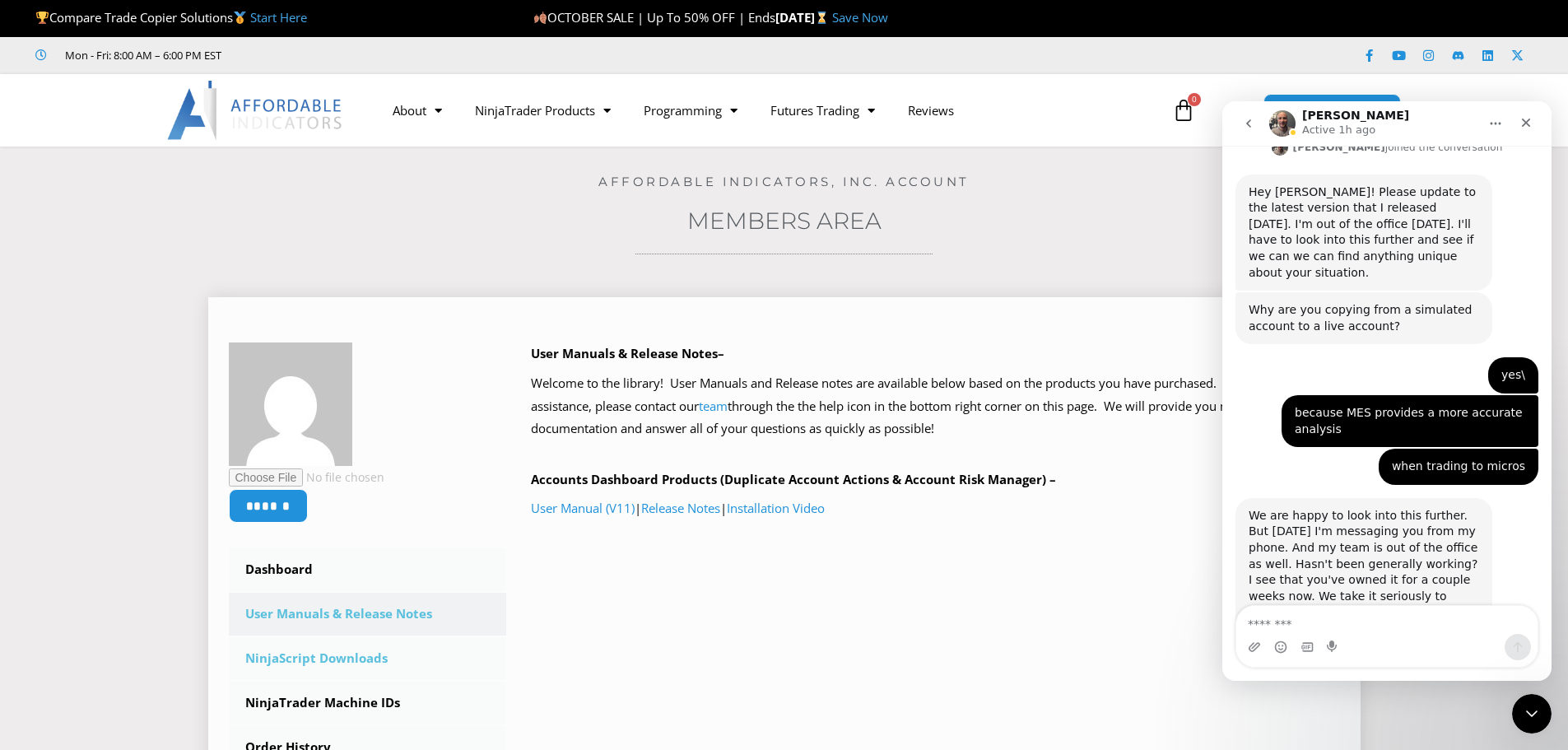
scroll to position [4650, 0]
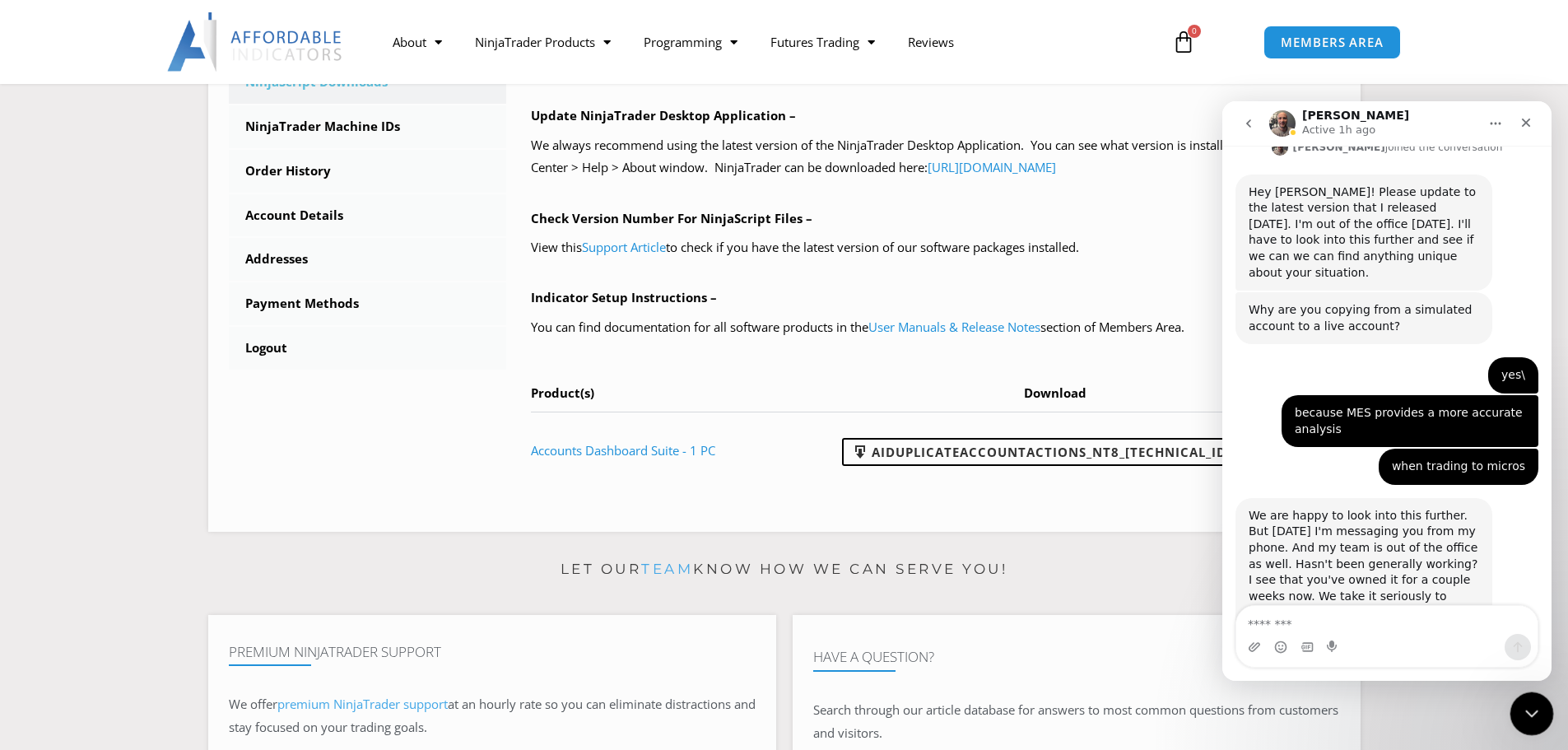
scroll to position [4650, 0]
click at [1532, 708] on icon "Close Intercom Messenger" at bounding box center [1530, 711] width 20 height 20
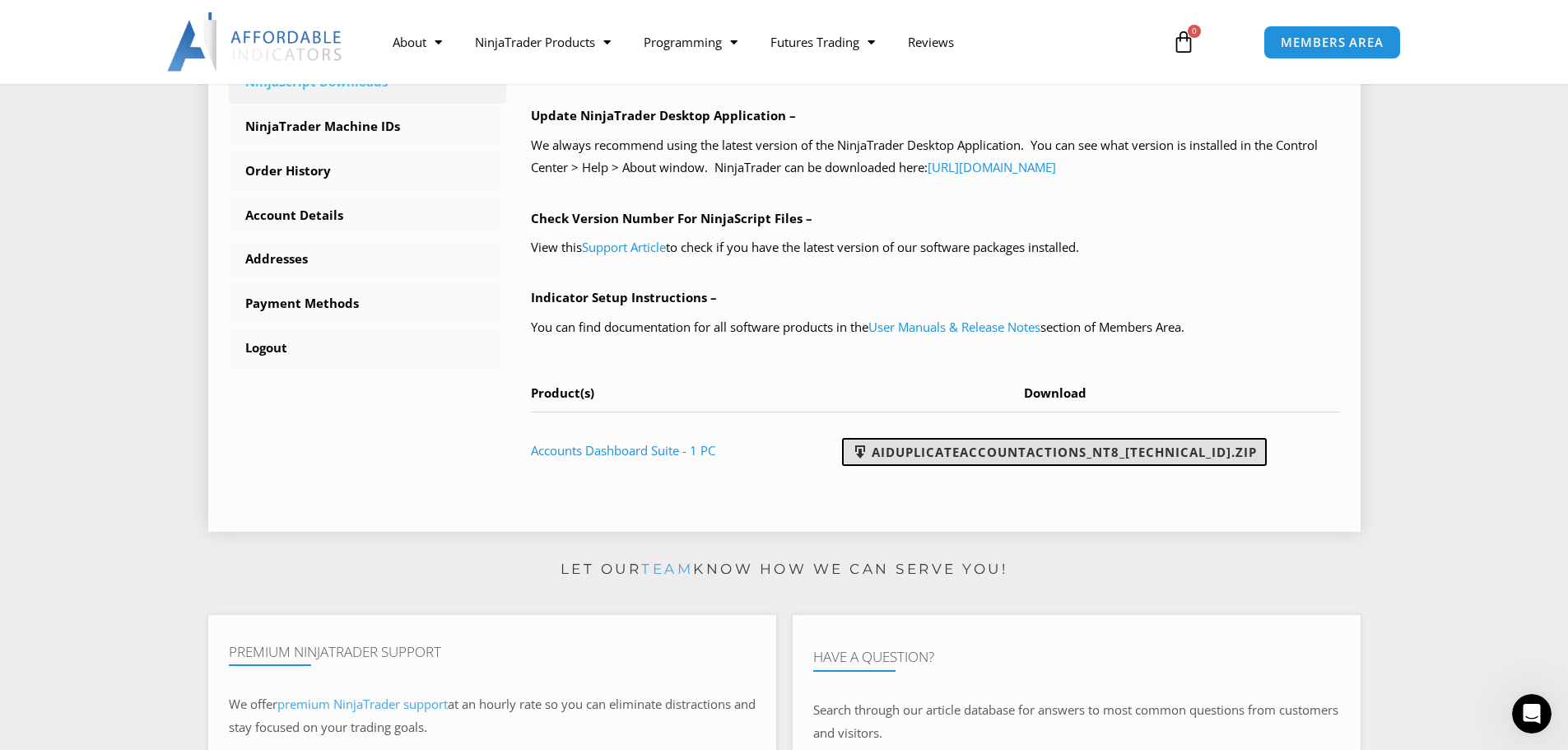
click at [1055, 444] on link "AIDuplicateAccountActions_NT8_[TECHNICAL_ID].zip" at bounding box center [1055, 452] width 425 height 28
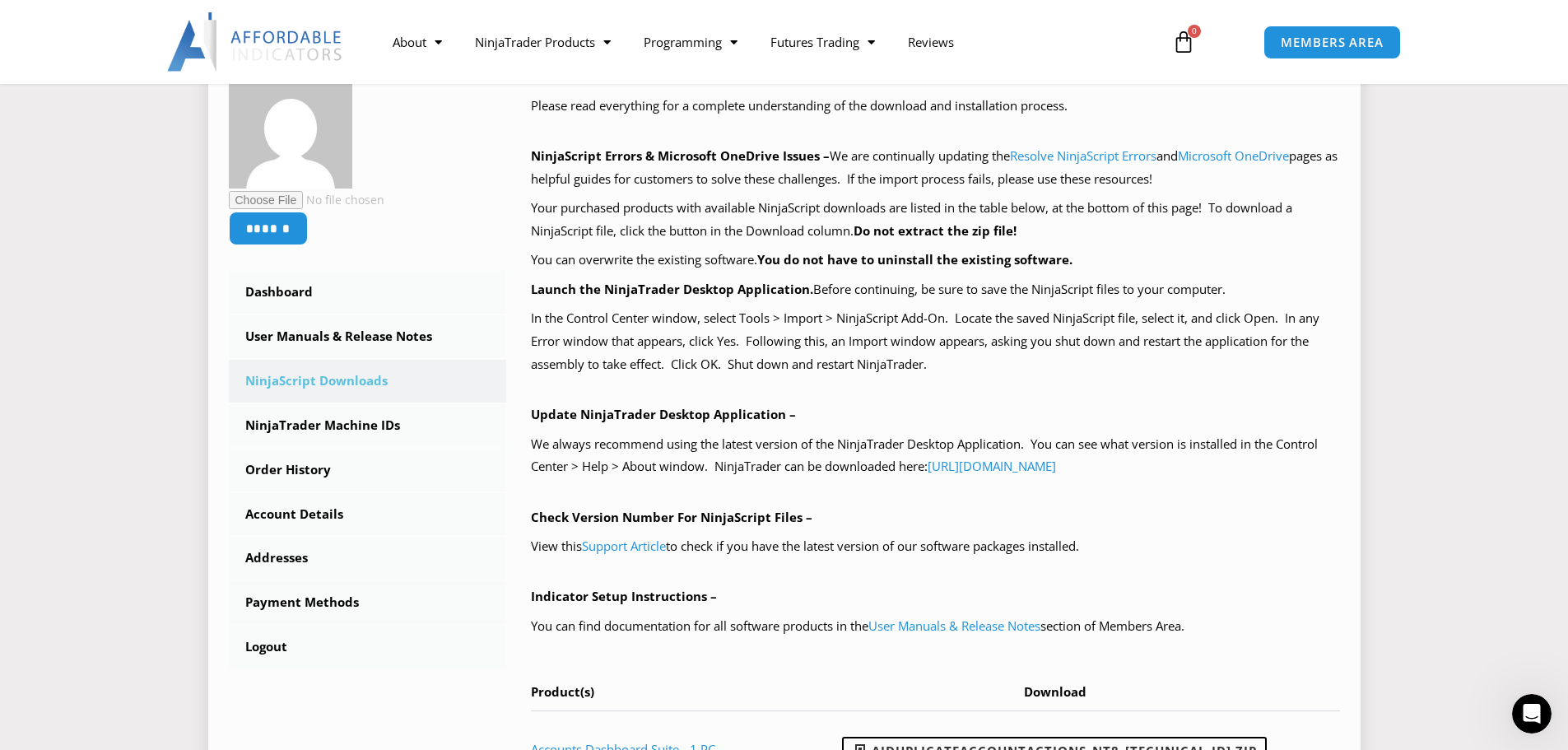
scroll to position [247, 0]
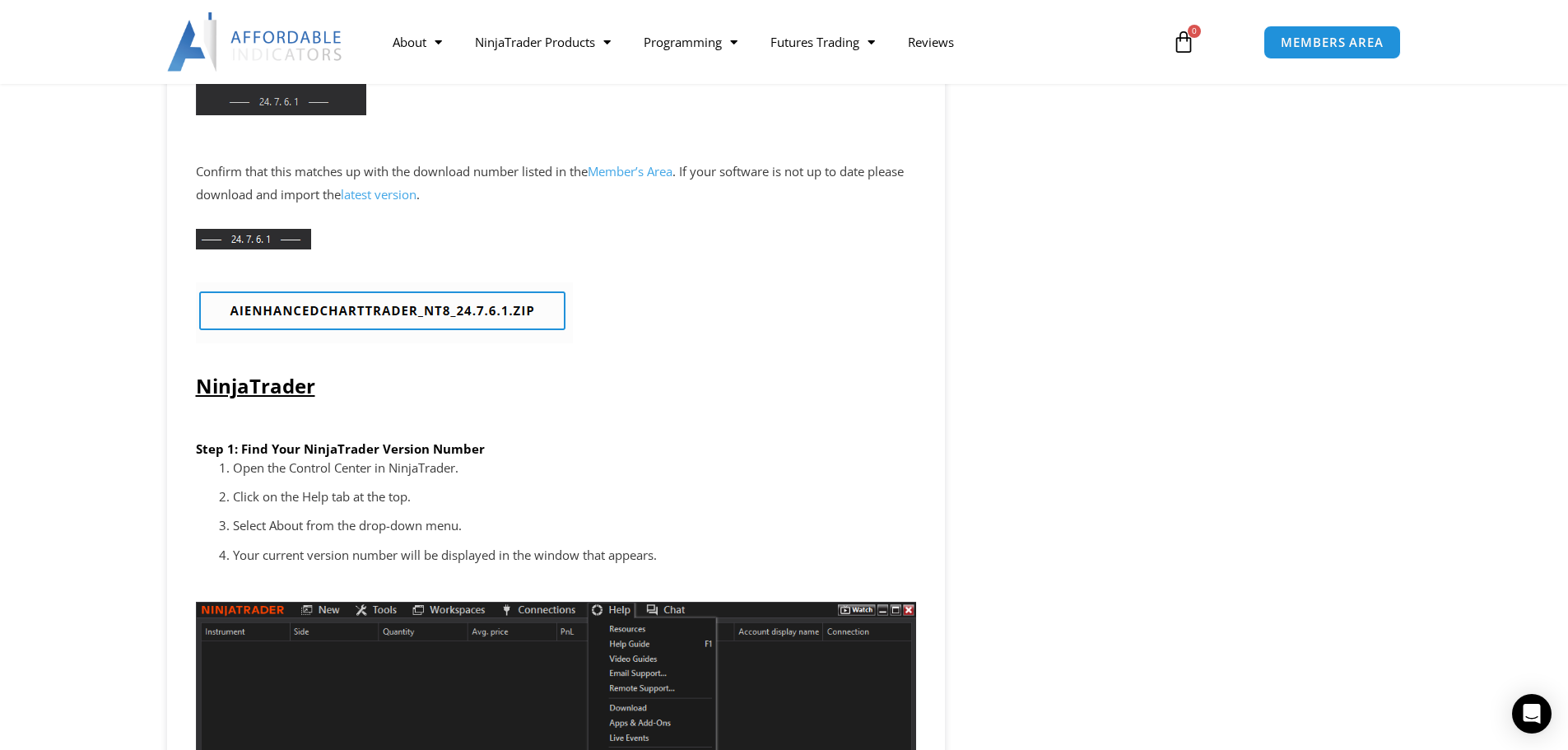
scroll to position [1892, 0]
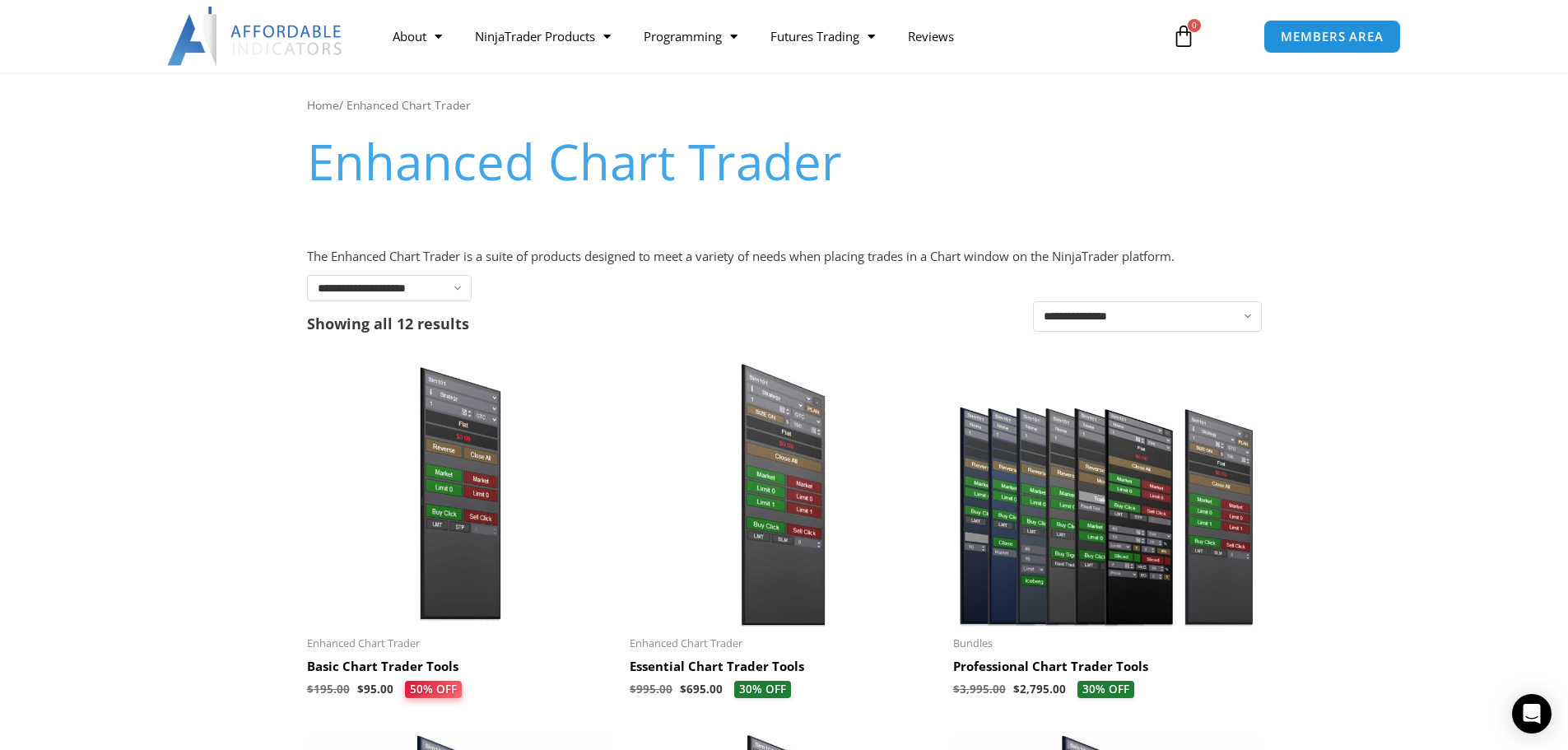
scroll to position [91, 0]
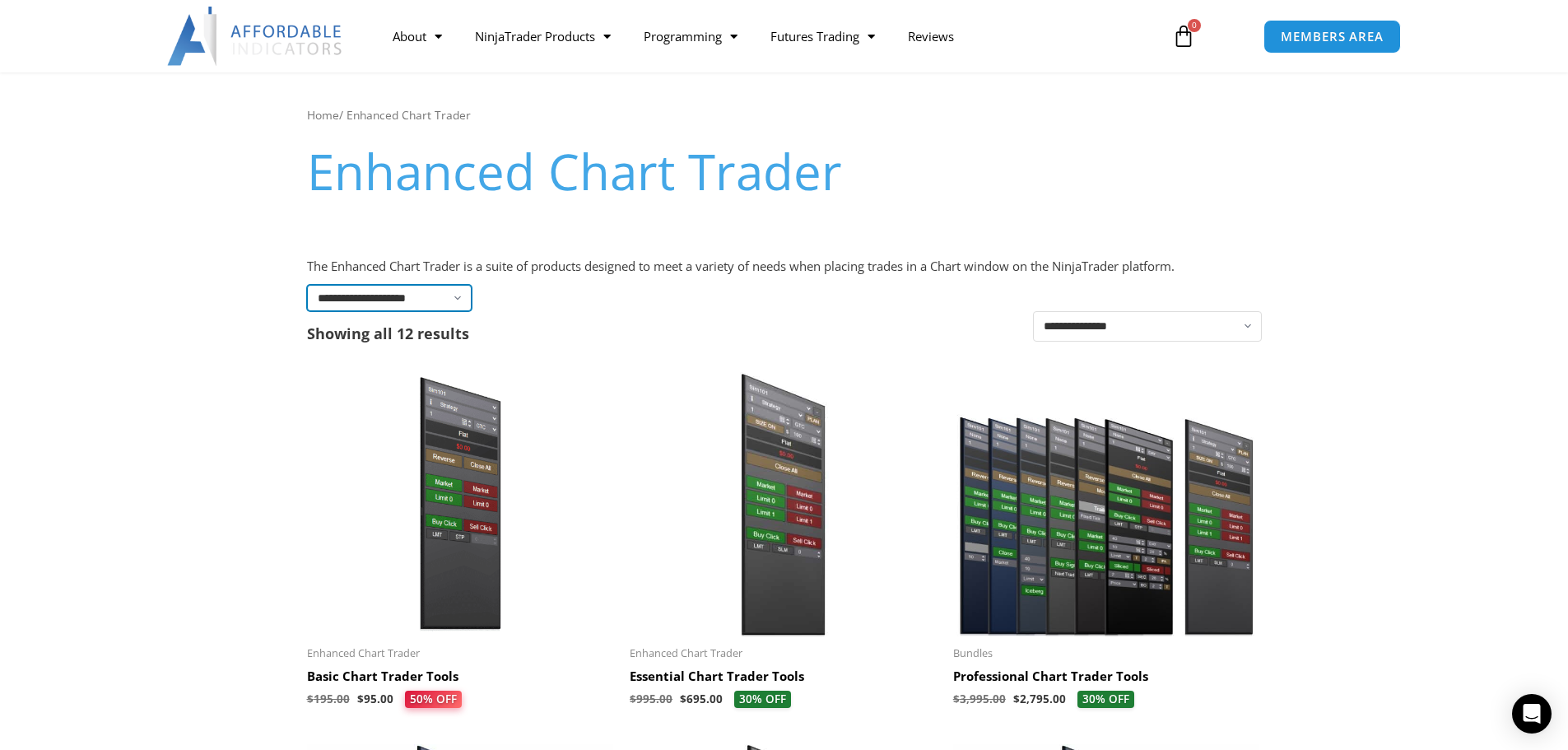
click at [454, 287] on select "**********" at bounding box center [389, 298] width 164 height 26
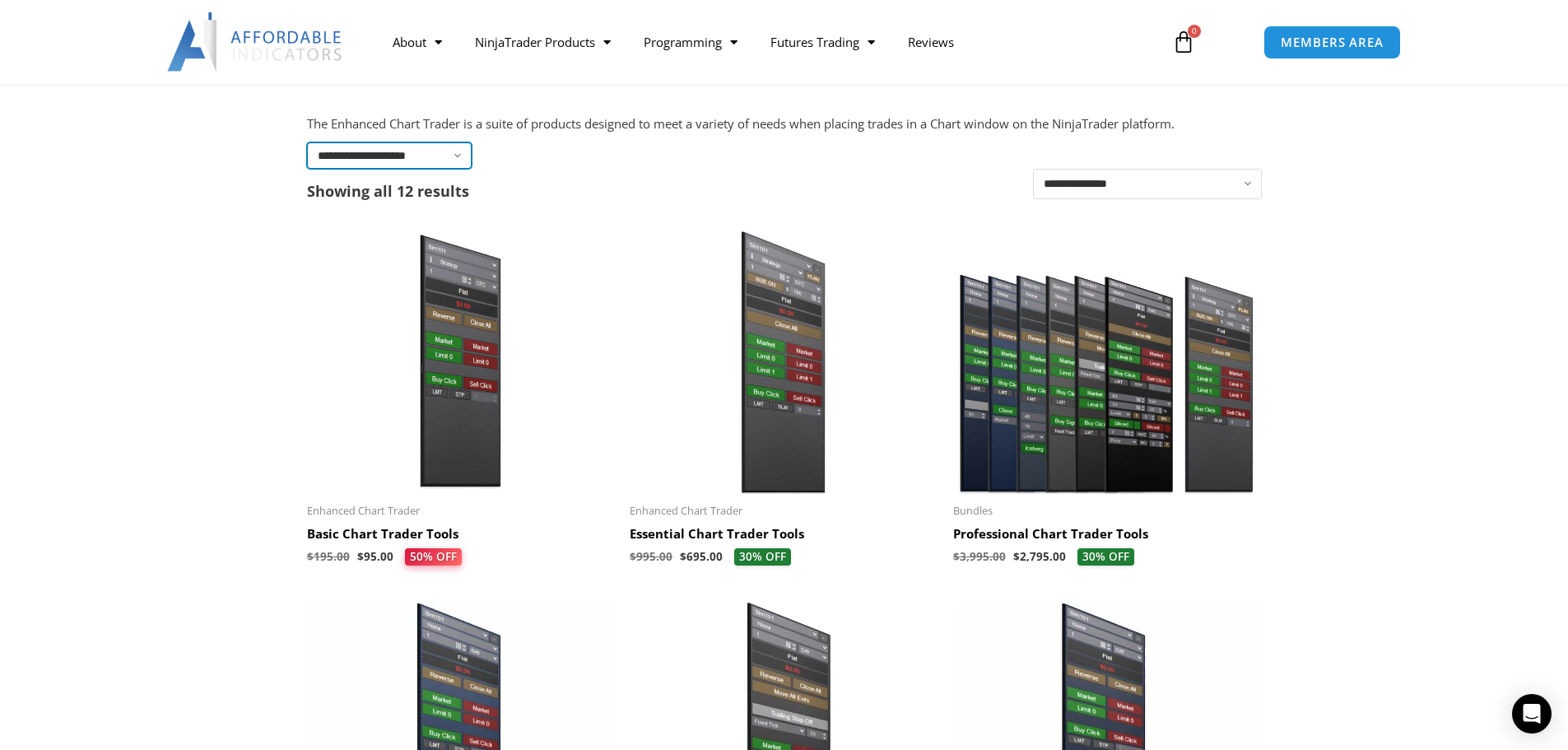
scroll to position [256, 0]
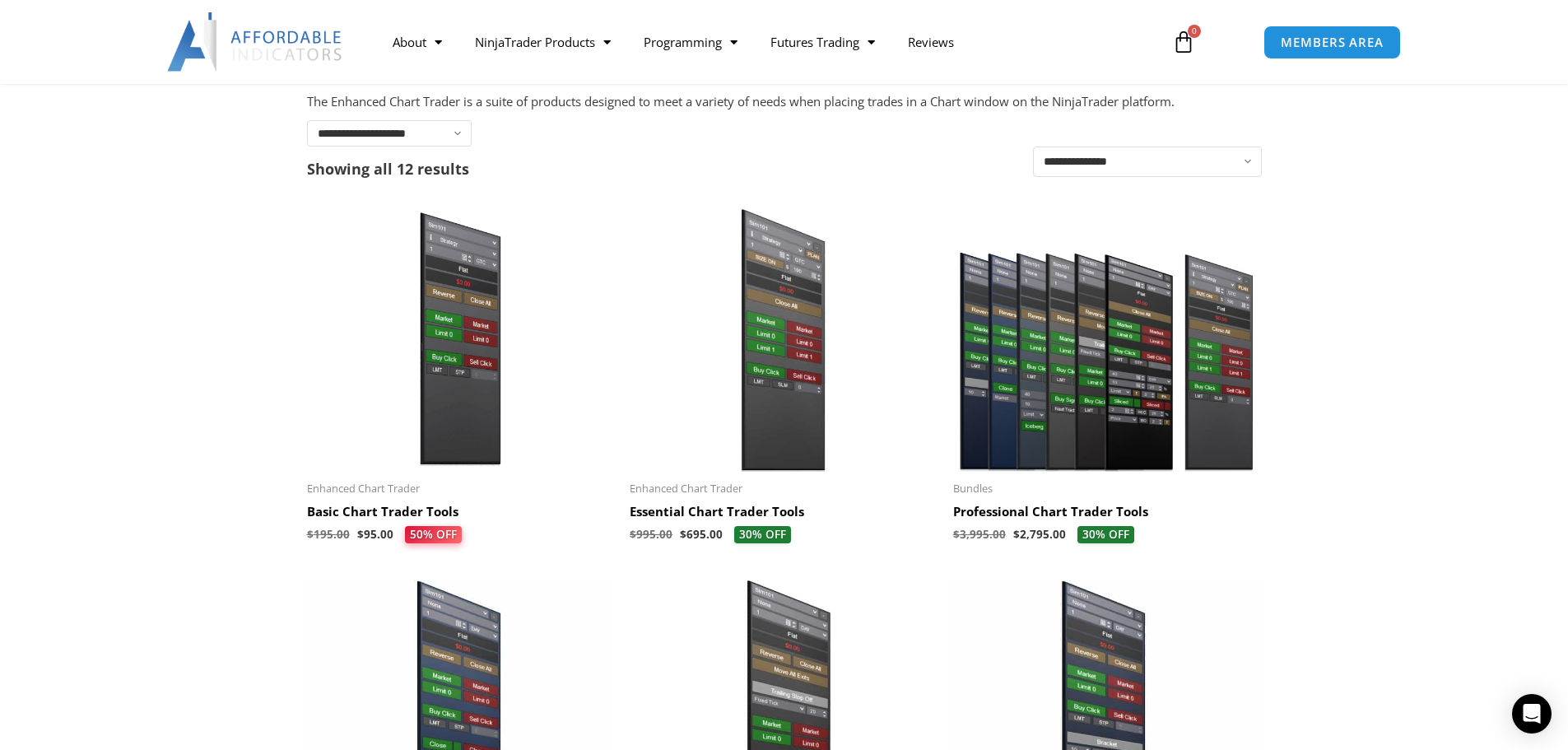
click at [710, 514] on h2 "Essential Chart Trader Tools" at bounding box center [783, 511] width 307 height 17
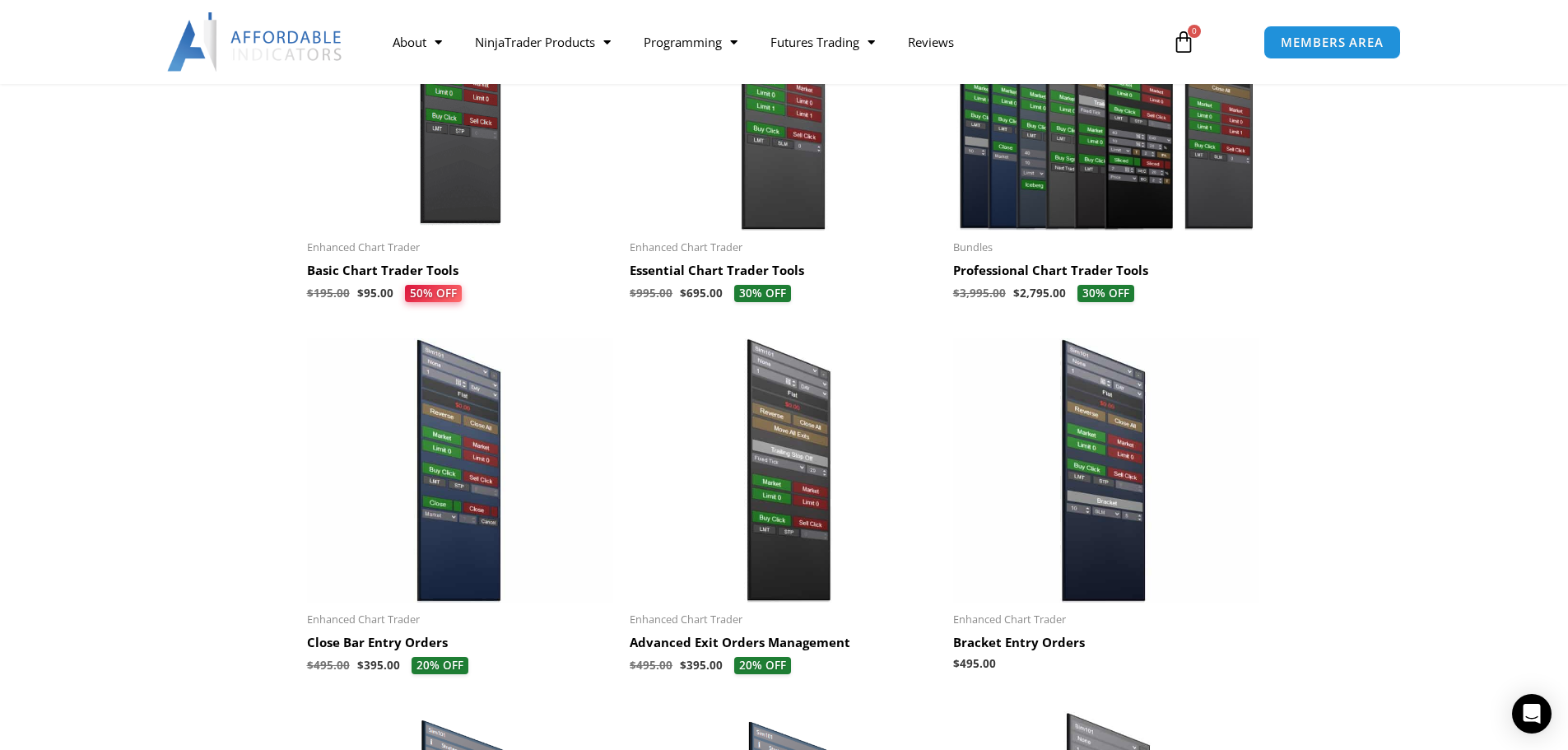
scroll to position [503, 0]
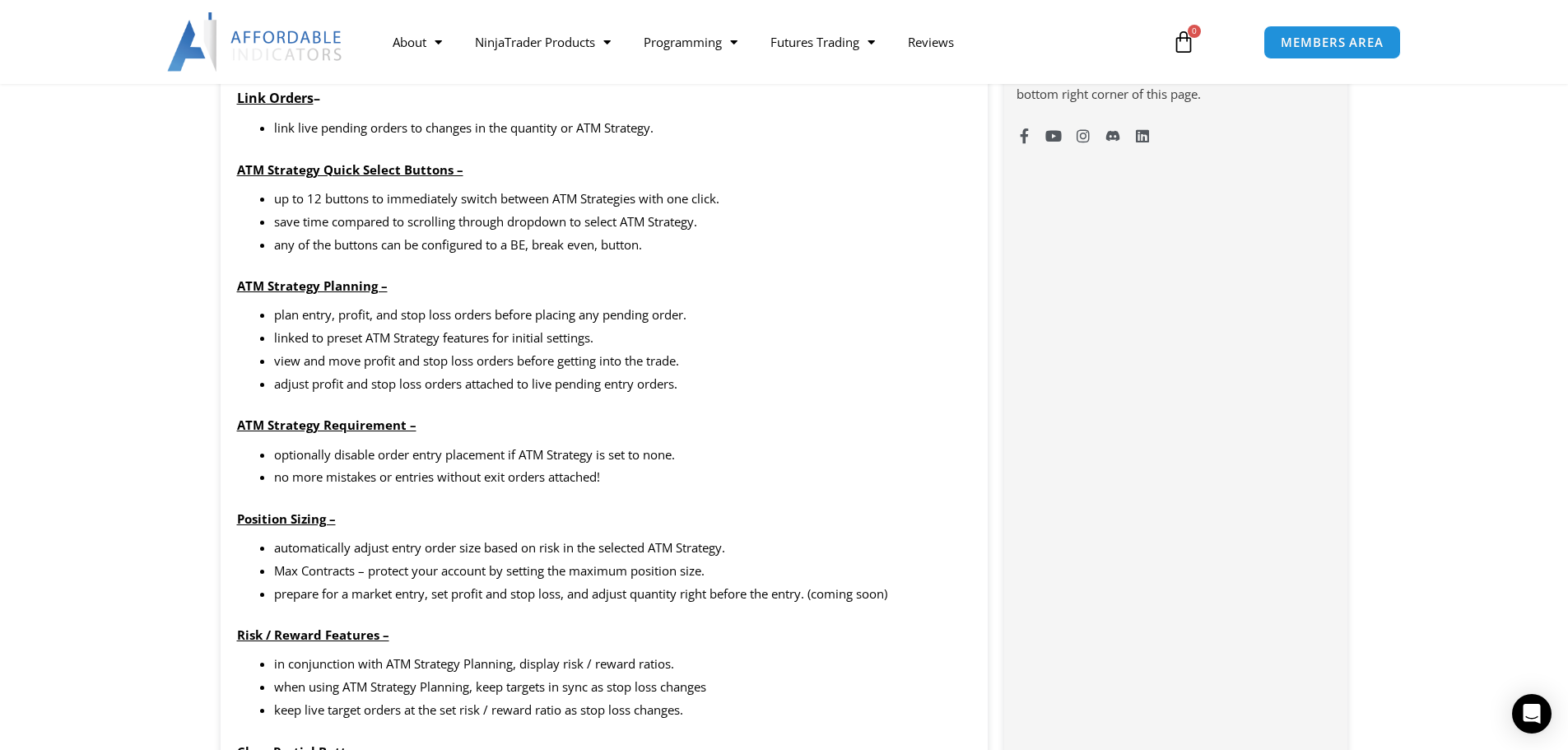
scroll to position [1399, 0]
drag, startPoint x: 545, startPoint y: 340, endPoint x: 499, endPoint y: 337, distance: 46.1
click at [499, 337] on li "linked to preset ATM Strategy features for initial settings." at bounding box center [623, 337] width 698 height 23
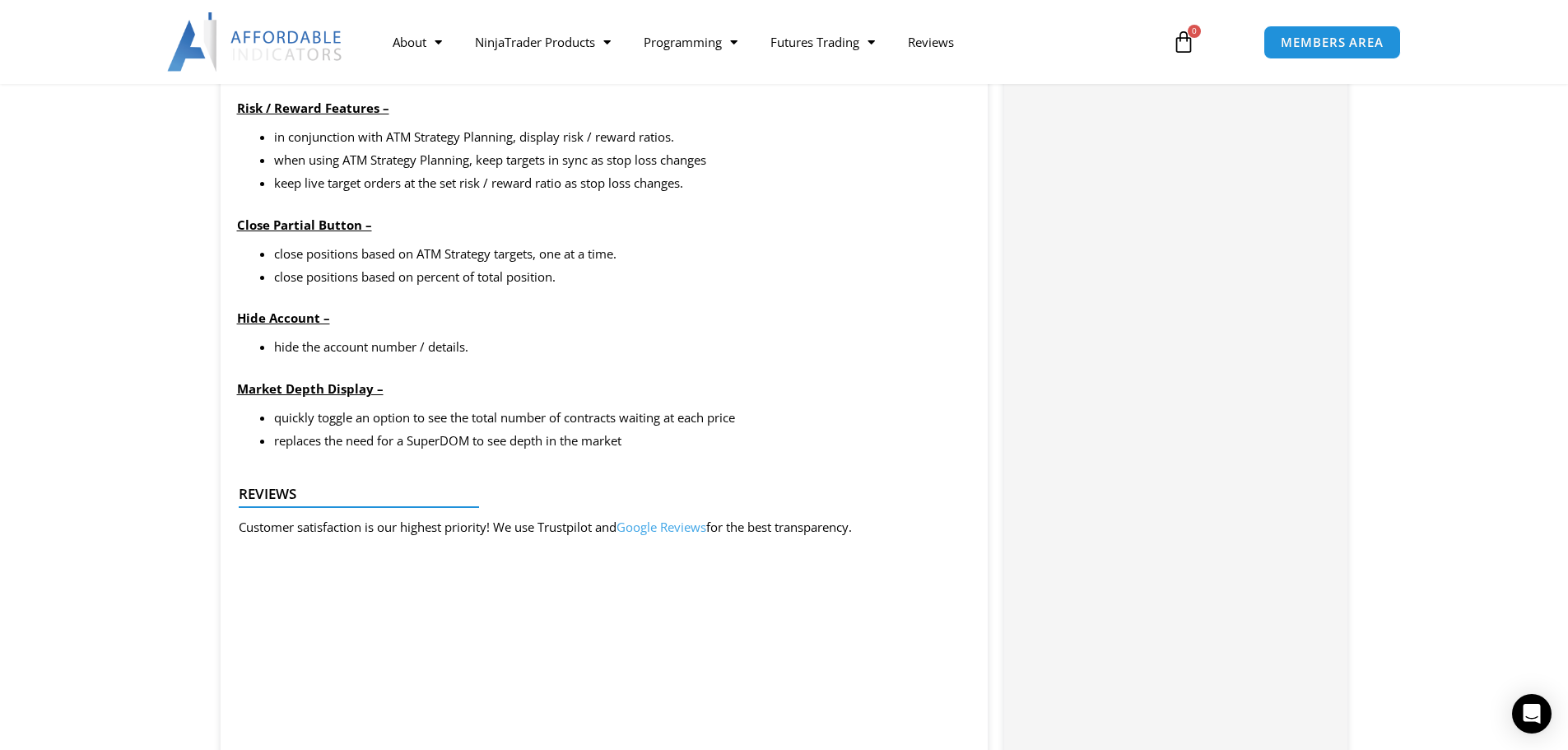
scroll to position [1975, 0]
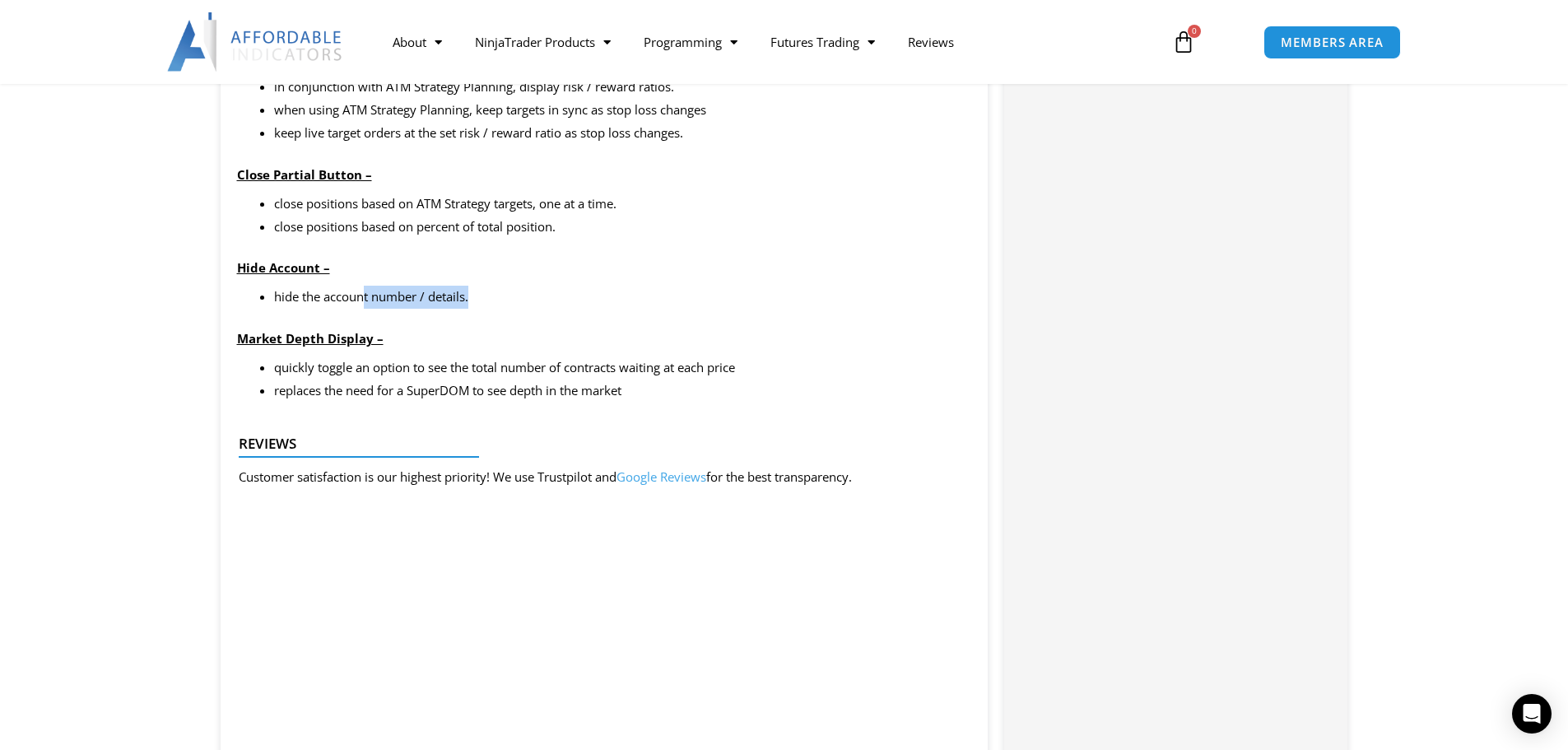
drag, startPoint x: 366, startPoint y: 307, endPoint x: 486, endPoint y: 303, distance: 120.1
click at [486, 303] on li "hide the account number / details." at bounding box center [623, 297] width 698 height 23
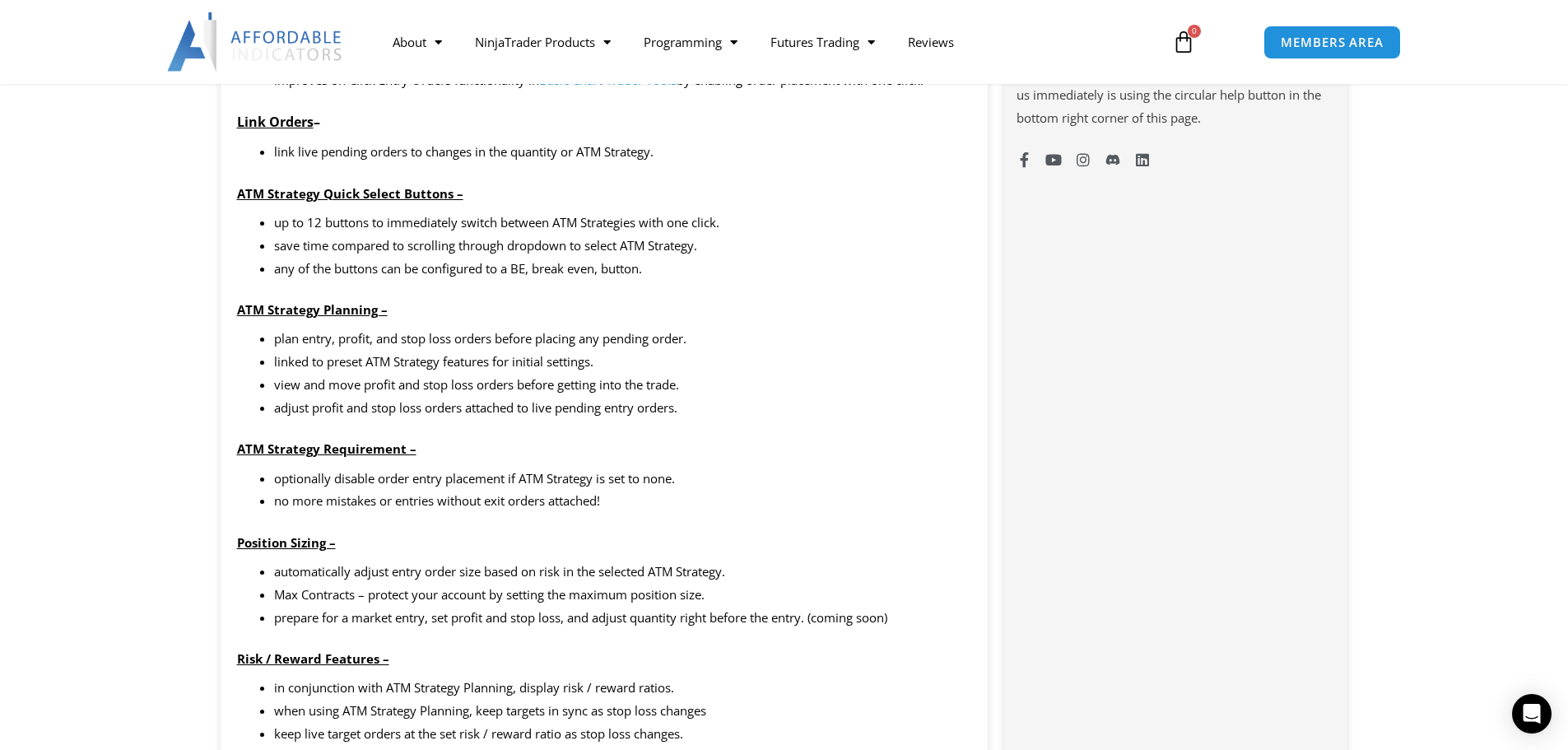
scroll to position [1316, 0]
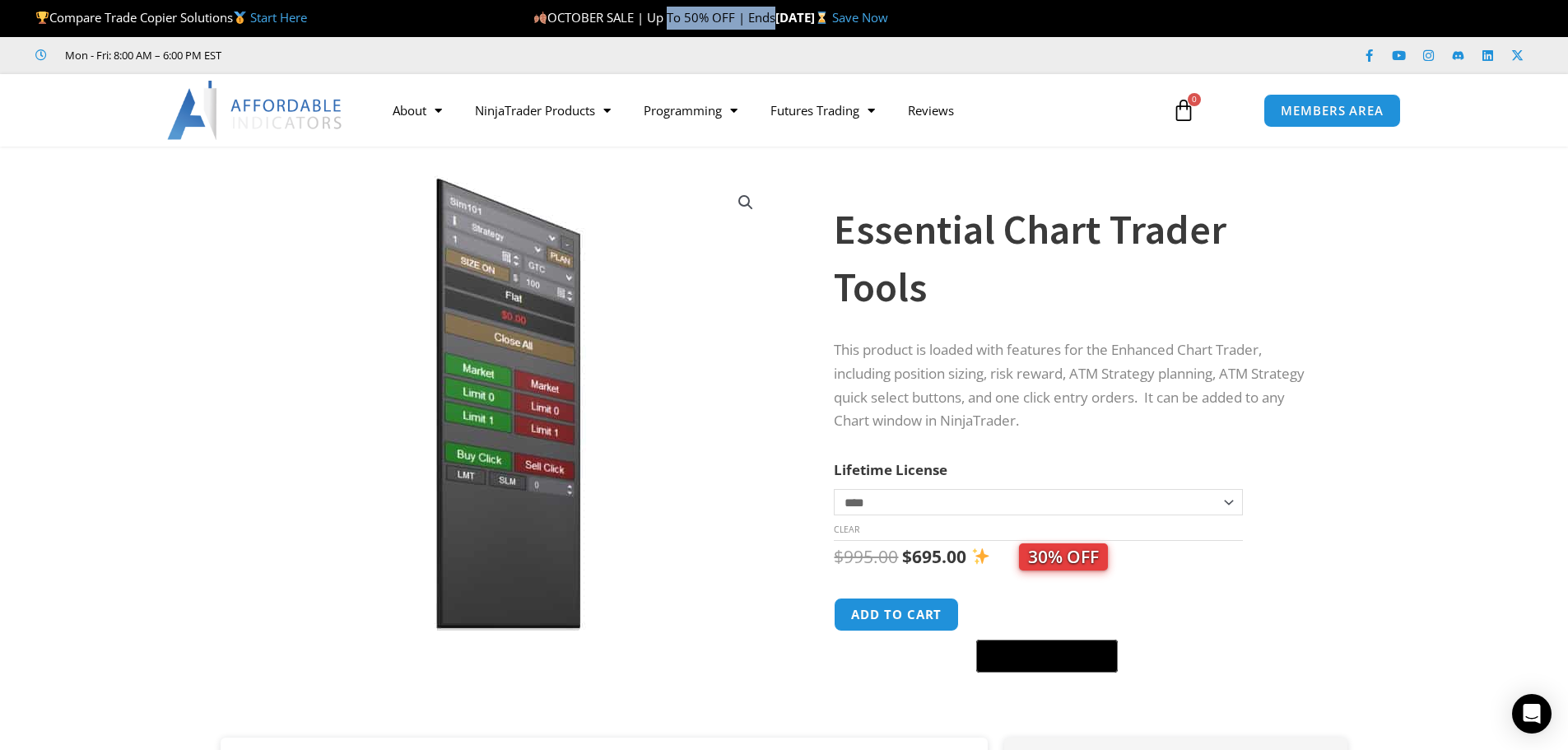
drag, startPoint x: 668, startPoint y: 14, endPoint x: 776, endPoint y: 18, distance: 108.1
click at [776, 18] on span "OCTOBER SALE | Up To 50% OFF | Ends" at bounding box center [654, 17] width 242 height 17
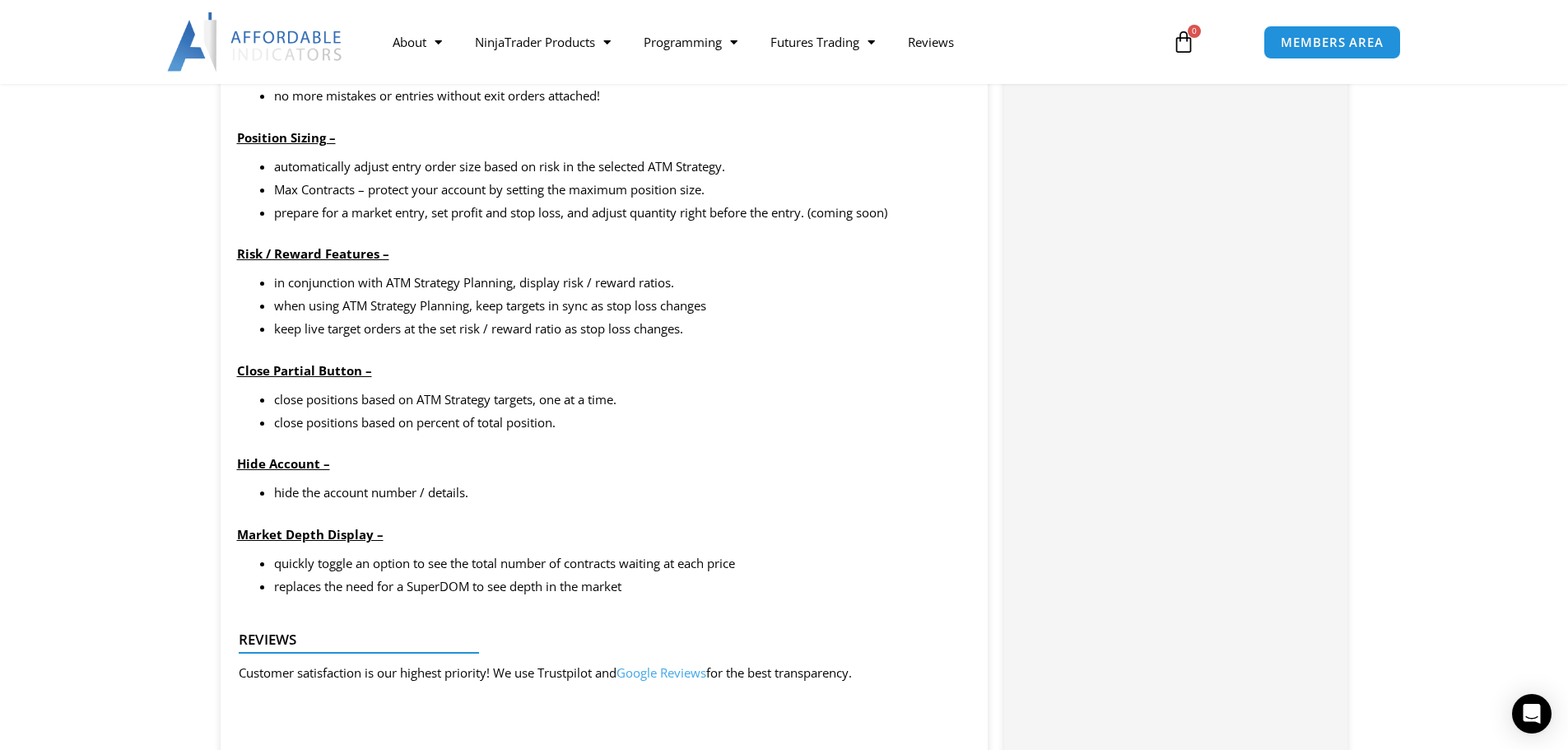
scroll to position [1728, 0]
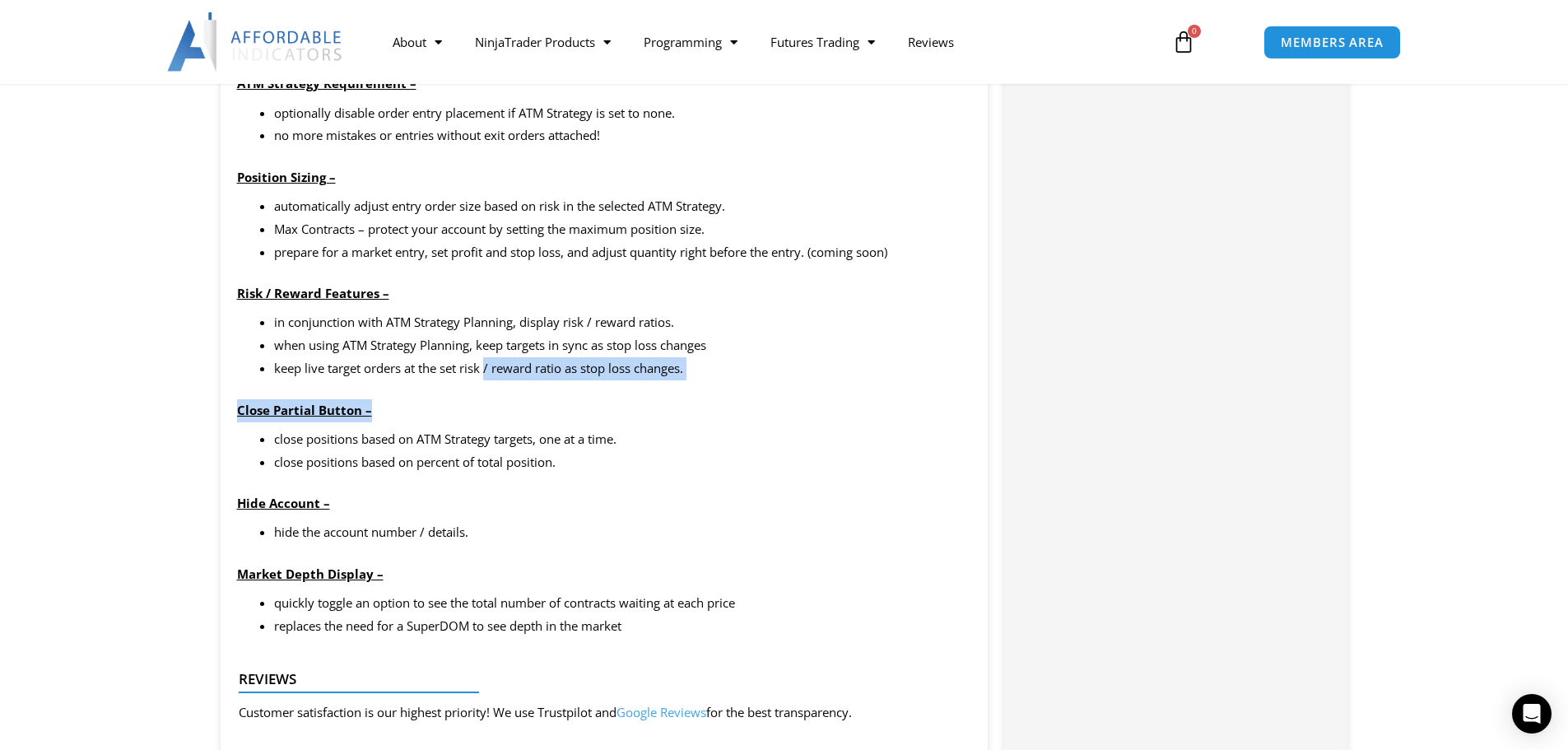
drag, startPoint x: 394, startPoint y: 416, endPoint x: 486, endPoint y: 361, distance: 107.2
click at [486, 361] on div "in conjunction with ATM Strategy Planning, display risk / reward ratios. when u…" at bounding box center [604, 427] width 735 height 233
click at [486, 361] on li "keep live target orders at the set risk / reward ratio as stop loss changes." at bounding box center [623, 369] width 698 height 23
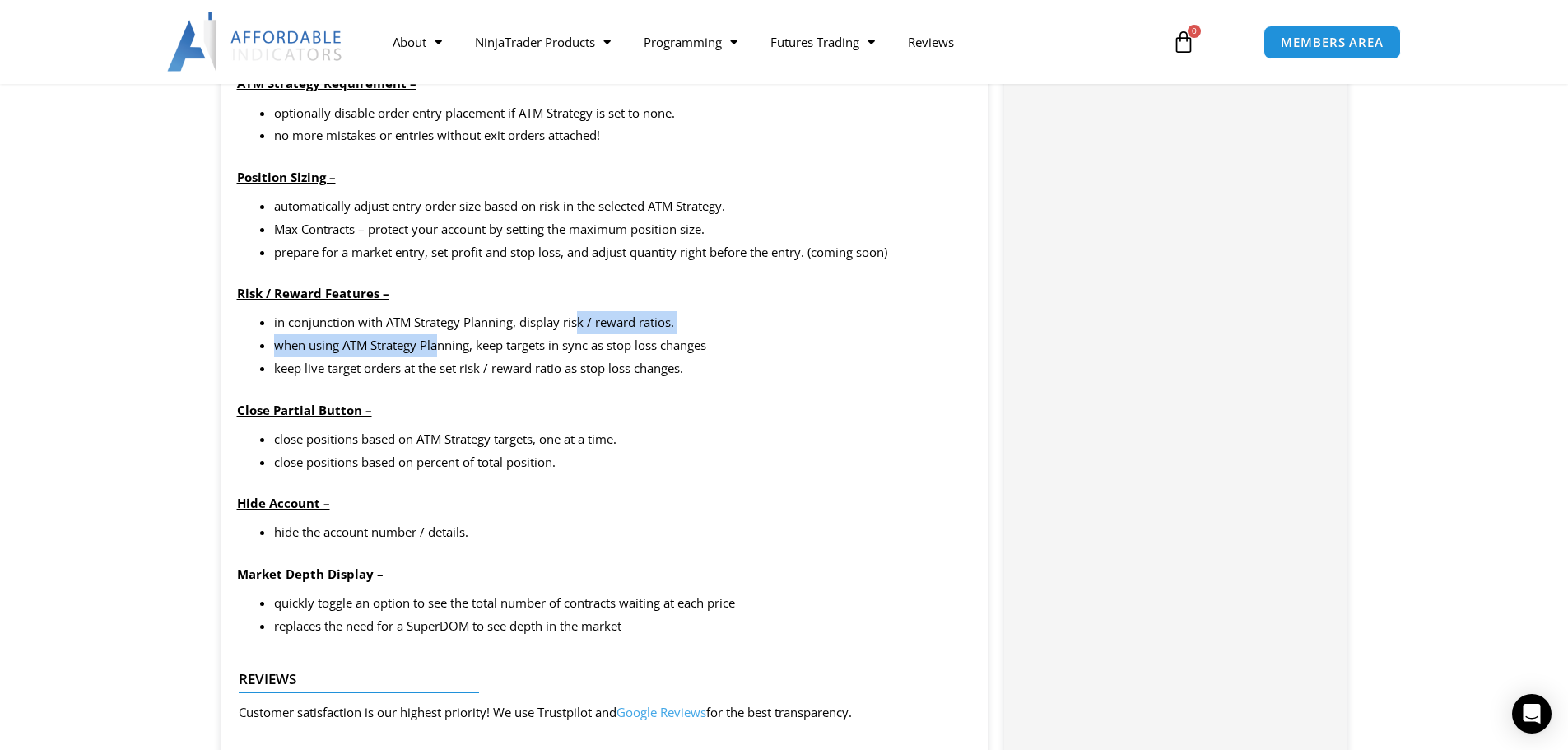
drag, startPoint x: 443, startPoint y: 342, endPoint x: 589, endPoint y: 320, distance: 147.6
click at [583, 320] on ul "in conjunction with ATM Strategy Planning, display risk / reward ratios. when u…" at bounding box center [623, 345] width 698 height 69
click at [589, 320] on li "in conjunction with ATM Strategy Planning, display risk / reward ratios." at bounding box center [623, 323] width 698 height 23
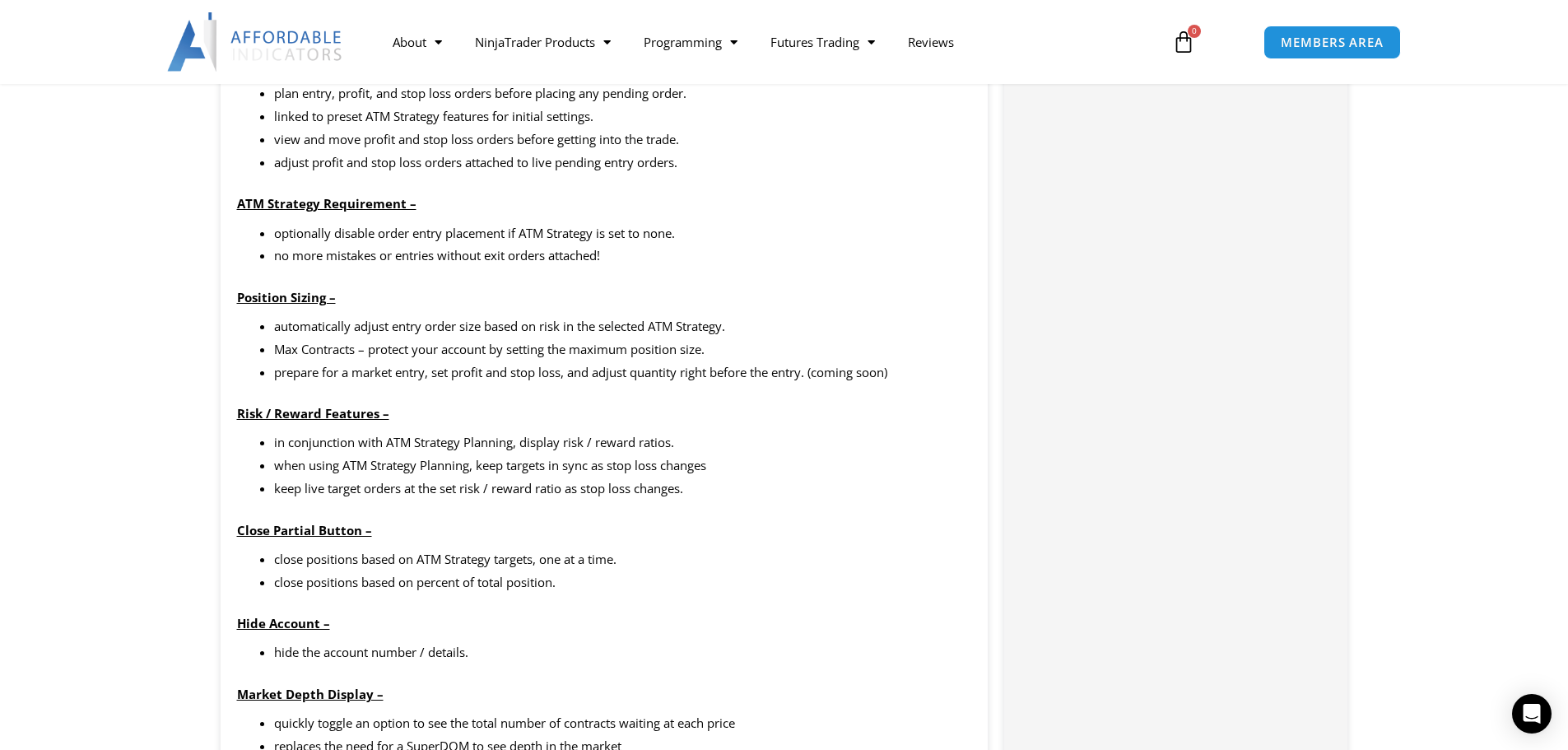
scroll to position [1564, 0]
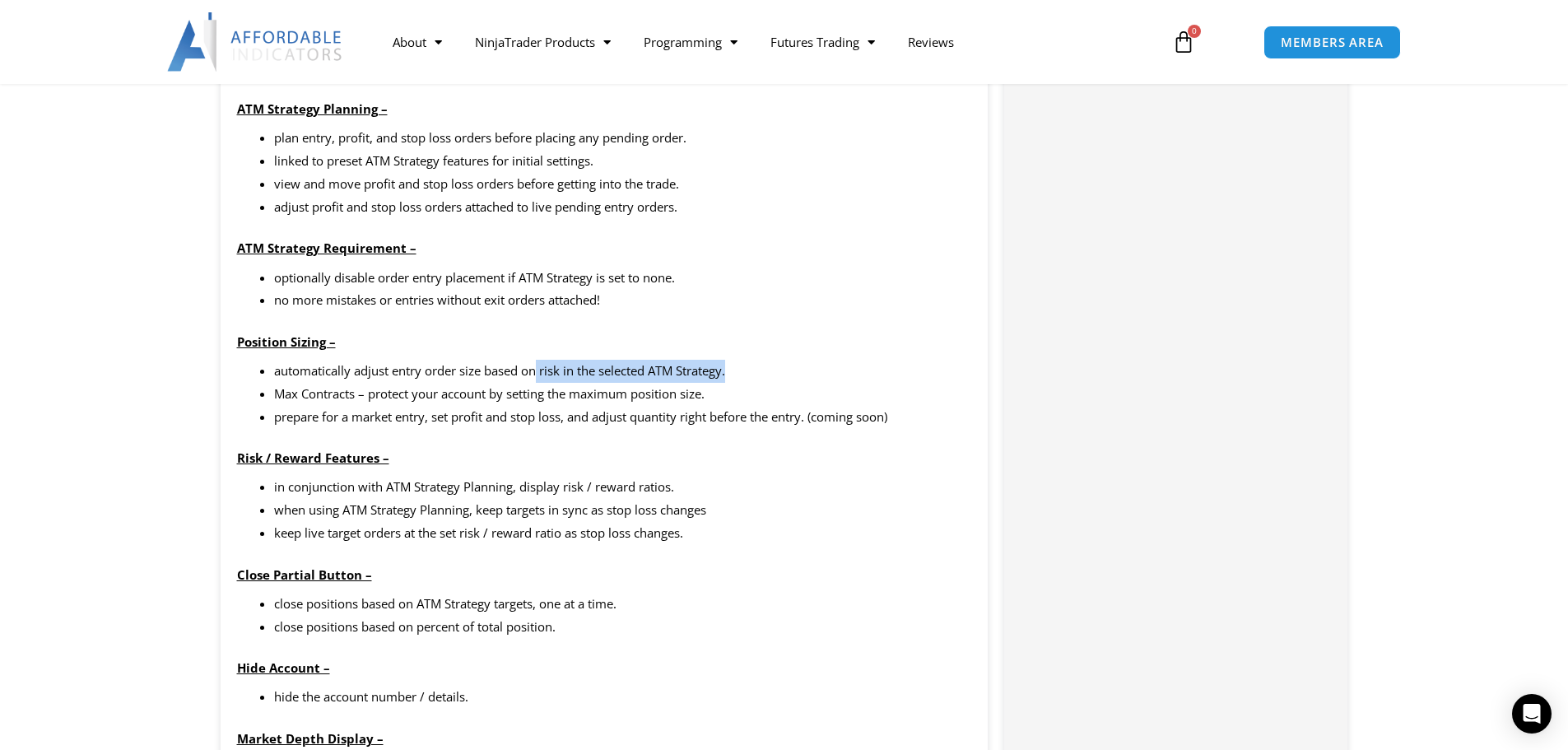
drag, startPoint x: 542, startPoint y: 361, endPoint x: 731, endPoint y: 366, distance: 189.1
click at [731, 366] on li "automatically adjust entry order size based on risk in the selected ATM Strateg…" at bounding box center [623, 371] width 698 height 23
click at [642, 400] on li "Max Contracts – protect your account by setting the maximum position size." at bounding box center [623, 394] width 698 height 23
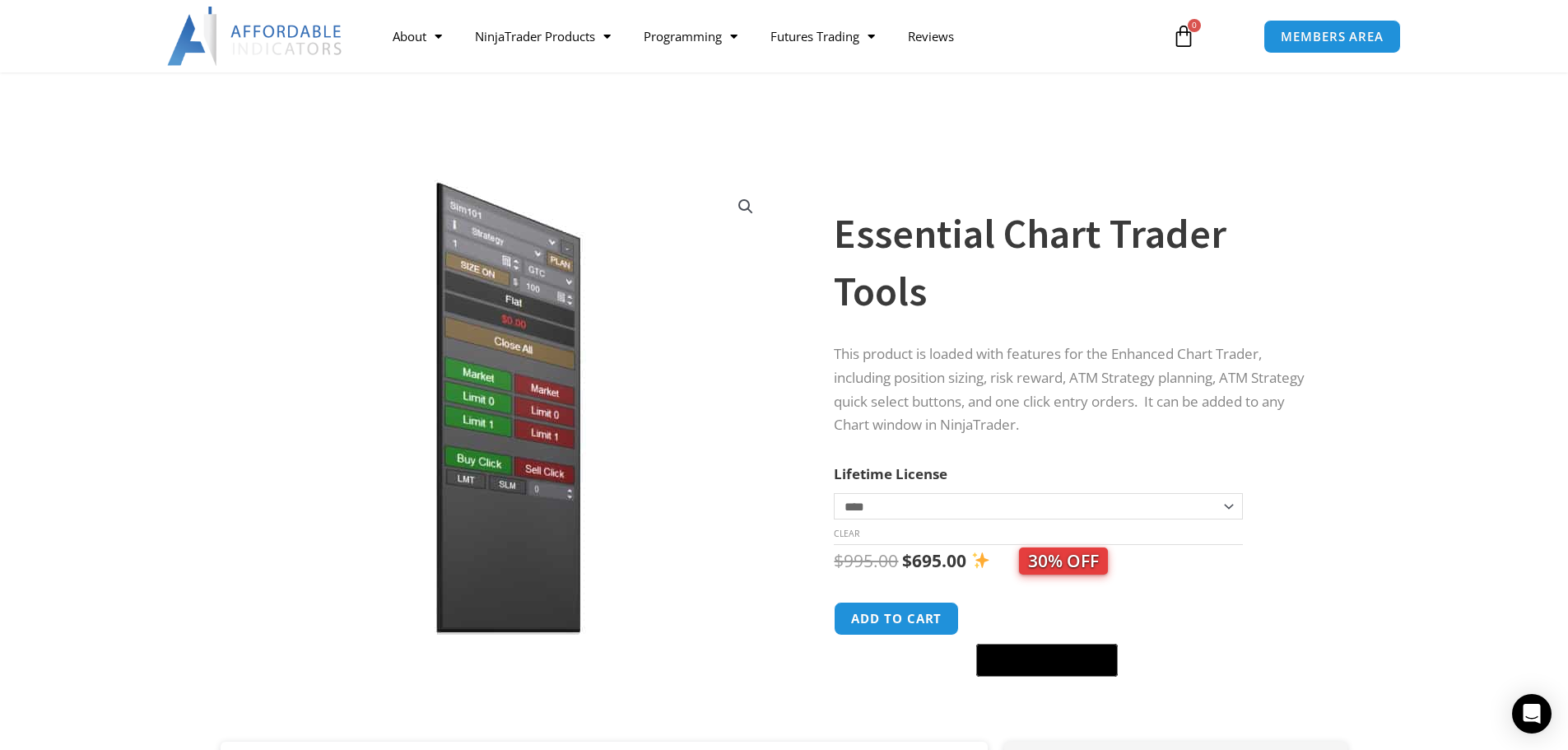
scroll to position [0, 0]
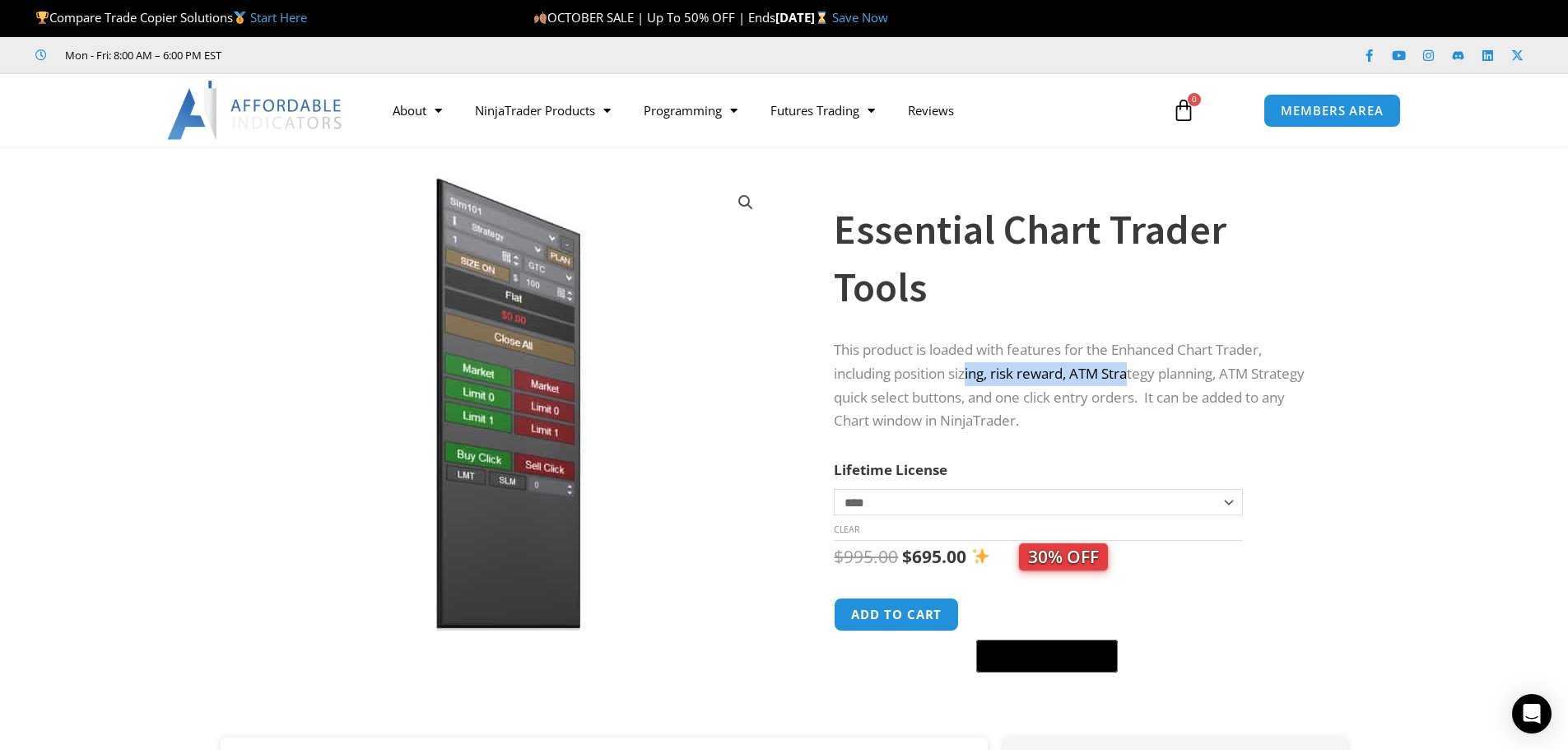
drag, startPoint x: 968, startPoint y: 371, endPoint x: 1139, endPoint y: 367, distance: 171.0
click at [1139, 367] on p "This product is loaded with features for the Enhanced Chart Trader, including p…" at bounding box center [1075, 385] width 481 height 95
drag, startPoint x: 1132, startPoint y: 365, endPoint x: 1054, endPoint y: 360, distance: 78.2
click at [1108, 361] on p "This product is loaded with features for the Enhanced Chart Trader, including p…" at bounding box center [1075, 385] width 481 height 95
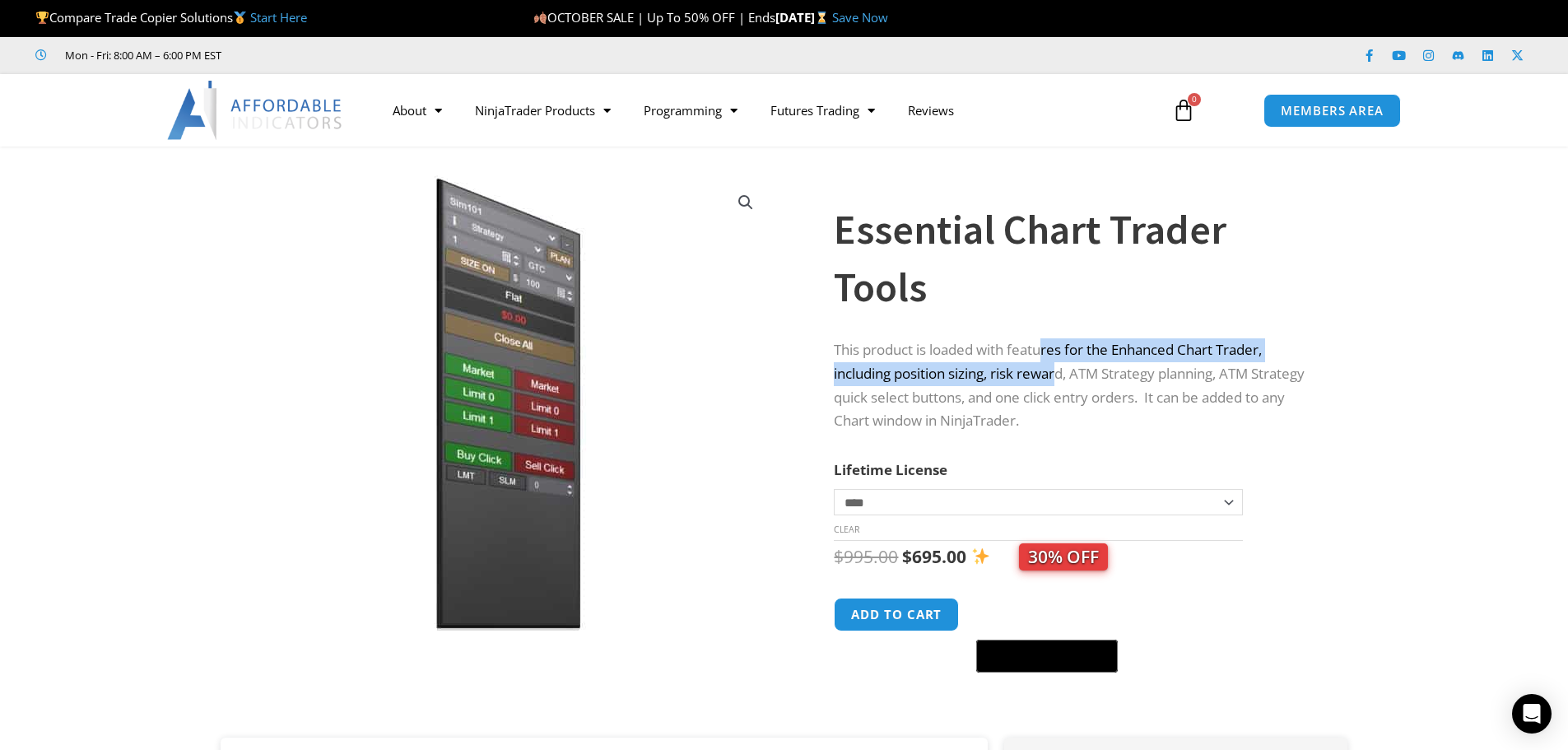
drag, startPoint x: 1054, startPoint y: 360, endPoint x: 1019, endPoint y: 358, distance: 35.1
click at [1039, 359] on p "This product is loaded with features for the Enhanced Chart Trader, including p…" at bounding box center [1075, 385] width 481 height 95
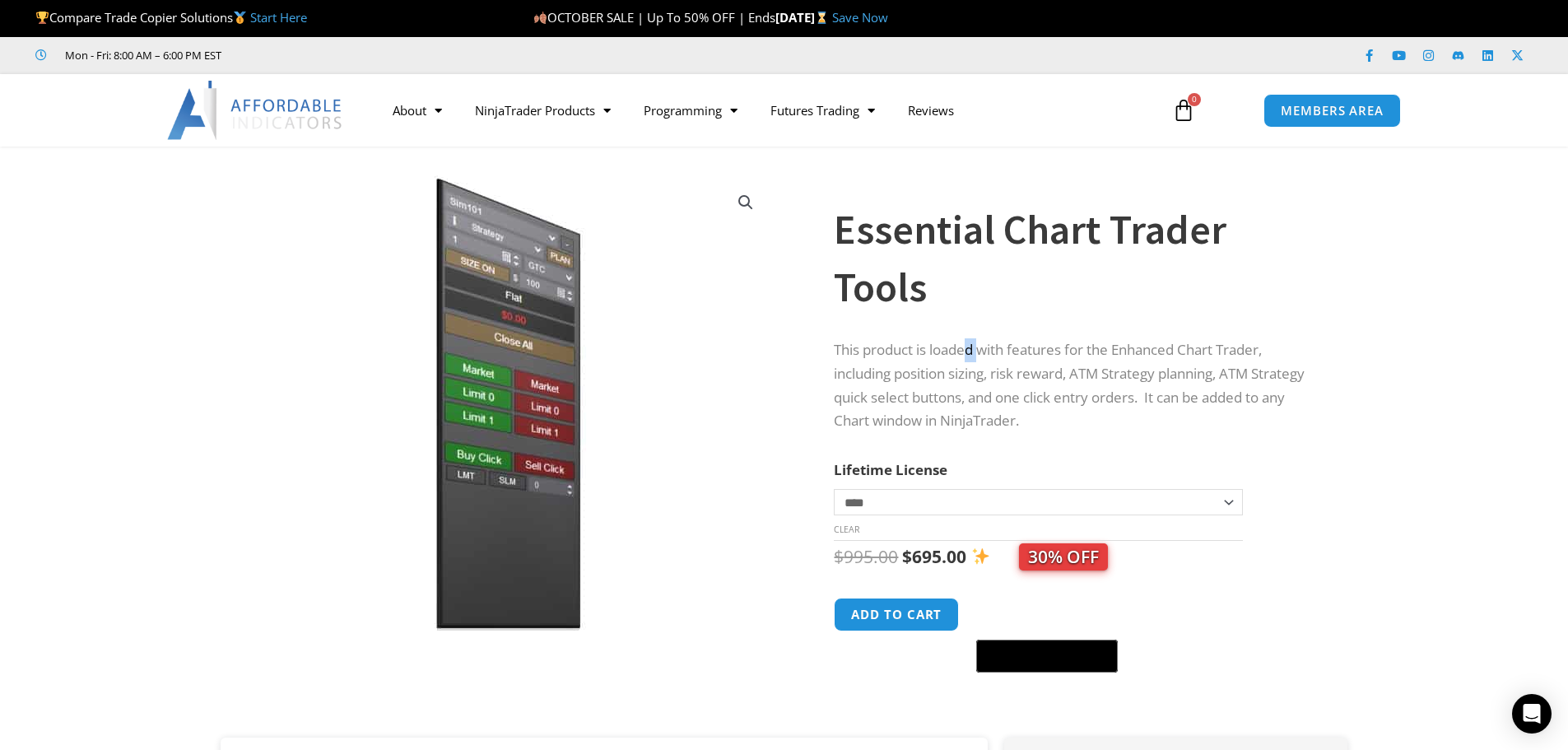
drag, startPoint x: 977, startPoint y: 357, endPoint x: 950, endPoint y: 363, distance: 27.7
click at [967, 358] on p "This product is loaded with features for the Enhanced Chart Trader, including p…" at bounding box center [1075, 385] width 481 height 95
drag, startPoint x: 950, startPoint y: 363, endPoint x: 937, endPoint y: 373, distance: 16.4
click at [939, 367] on p "This product is loaded with features for the Enhanced Chart Trader, including p…" at bounding box center [1075, 385] width 481 height 95
drag, startPoint x: 1160, startPoint y: 388, endPoint x: 1189, endPoint y: 389, distance: 29.0
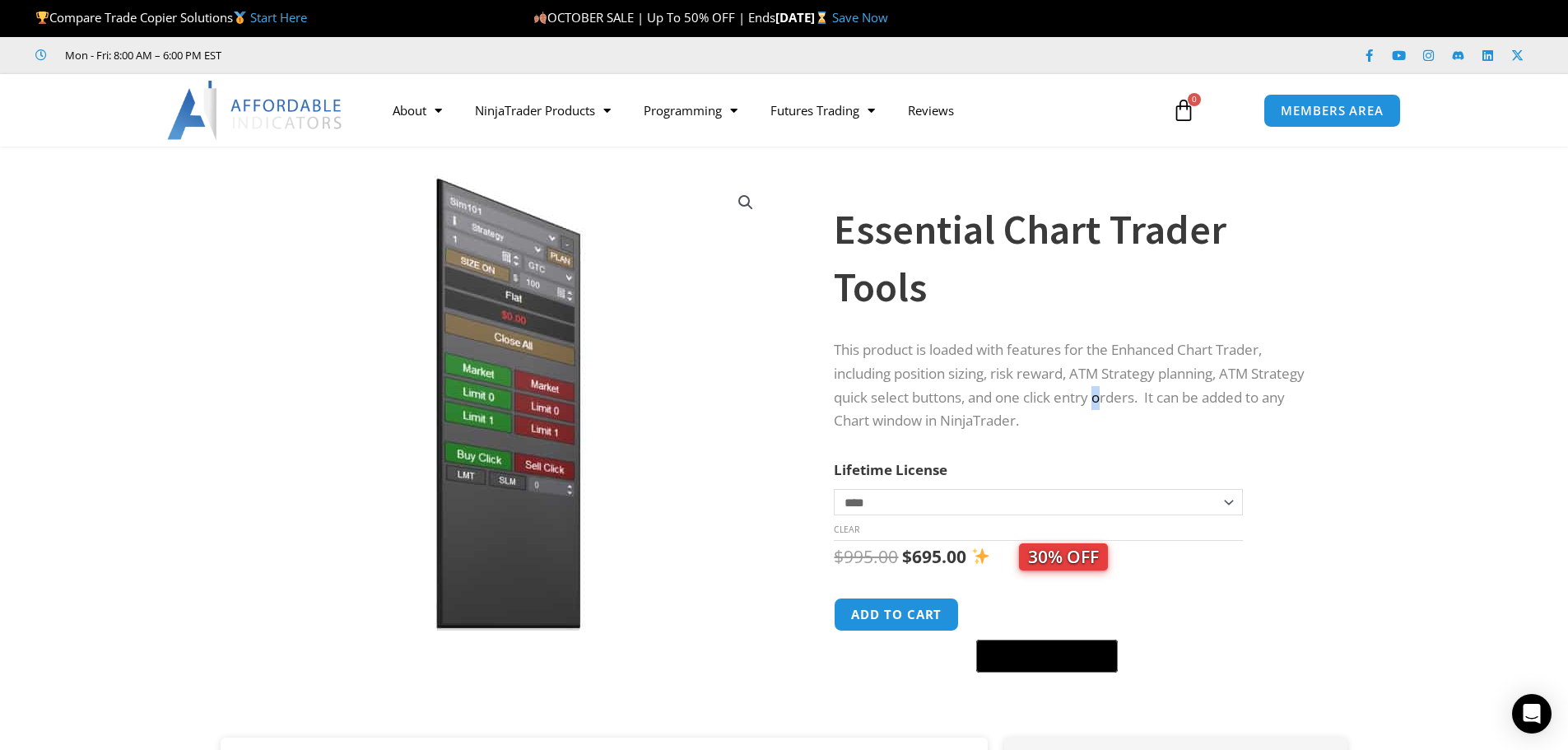
click at [1170, 389] on p "This product is loaded with features for the Enhanced Chart Trader, including p…" at bounding box center [1075, 385] width 481 height 95
click at [1239, 392] on p "This product is loaded with features for the Enhanced Chart Trader, including p…" at bounding box center [1075, 385] width 481 height 95
drag, startPoint x: 1089, startPoint y: 400, endPoint x: 935, endPoint y: 393, distance: 154.2
click at [1013, 396] on p "This product is loaded with features for the Enhanced Chart Trader, including p…" at bounding box center [1075, 385] width 481 height 95
click at [836, 387] on p "This product is loaded with features for the Enhanced Chart Trader, including p…" at bounding box center [1075, 385] width 481 height 95
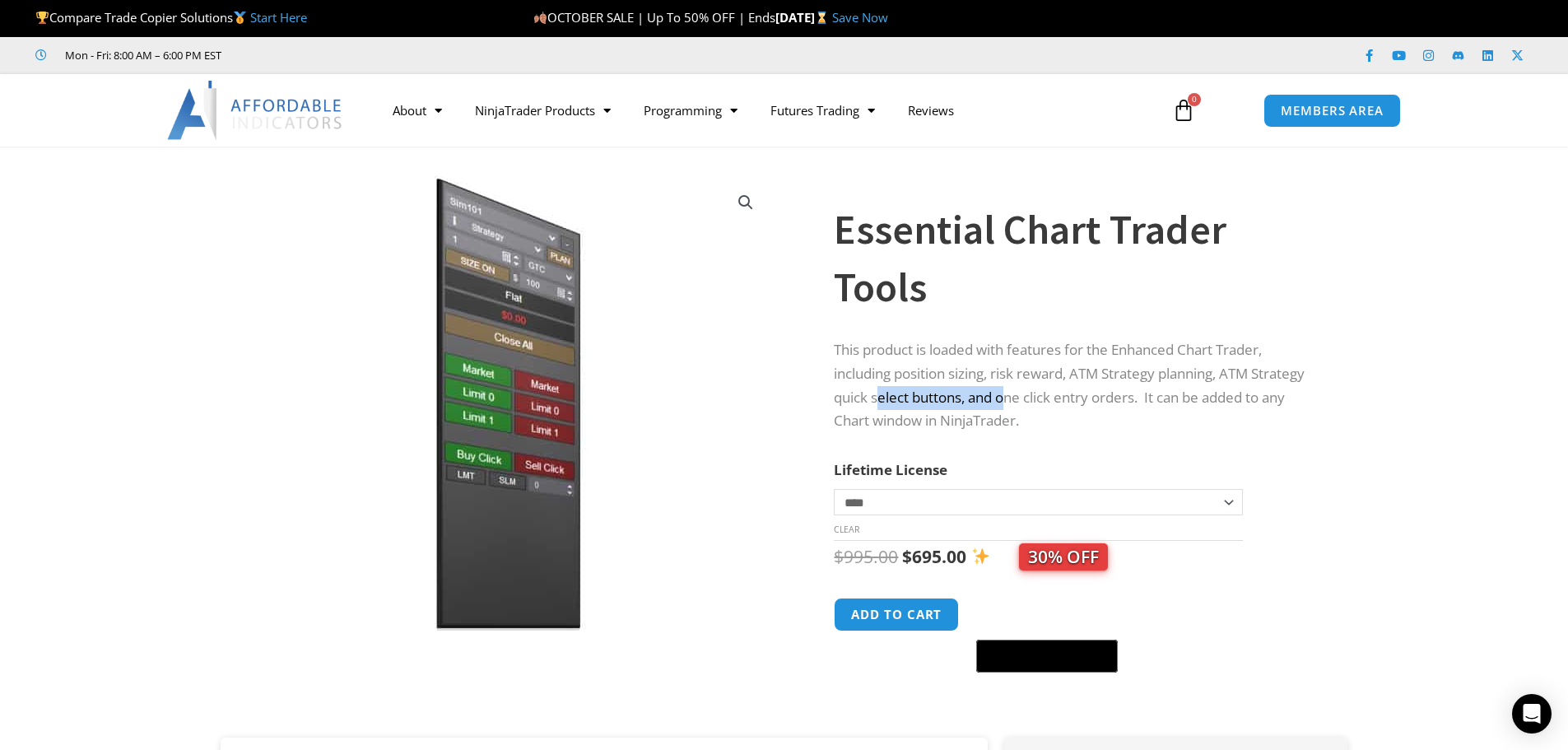
drag, startPoint x: 996, startPoint y: 387, endPoint x: 1134, endPoint y: 387, distance: 138.0
click at [1081, 388] on p "This product is loaded with features for the Enhanced Chart Trader, including p…" at bounding box center [1075, 385] width 481 height 95
click at [1134, 387] on p "This product is loaded with features for the Enhanced Chart Trader, including p…" at bounding box center [1075, 385] width 481 height 95
drag, startPoint x: 1134, startPoint y: 387, endPoint x: 1069, endPoint y: 396, distance: 65.6
click at [1104, 395] on p "This product is loaded with features for the Enhanced Chart Trader, including p…" at bounding box center [1075, 385] width 481 height 95
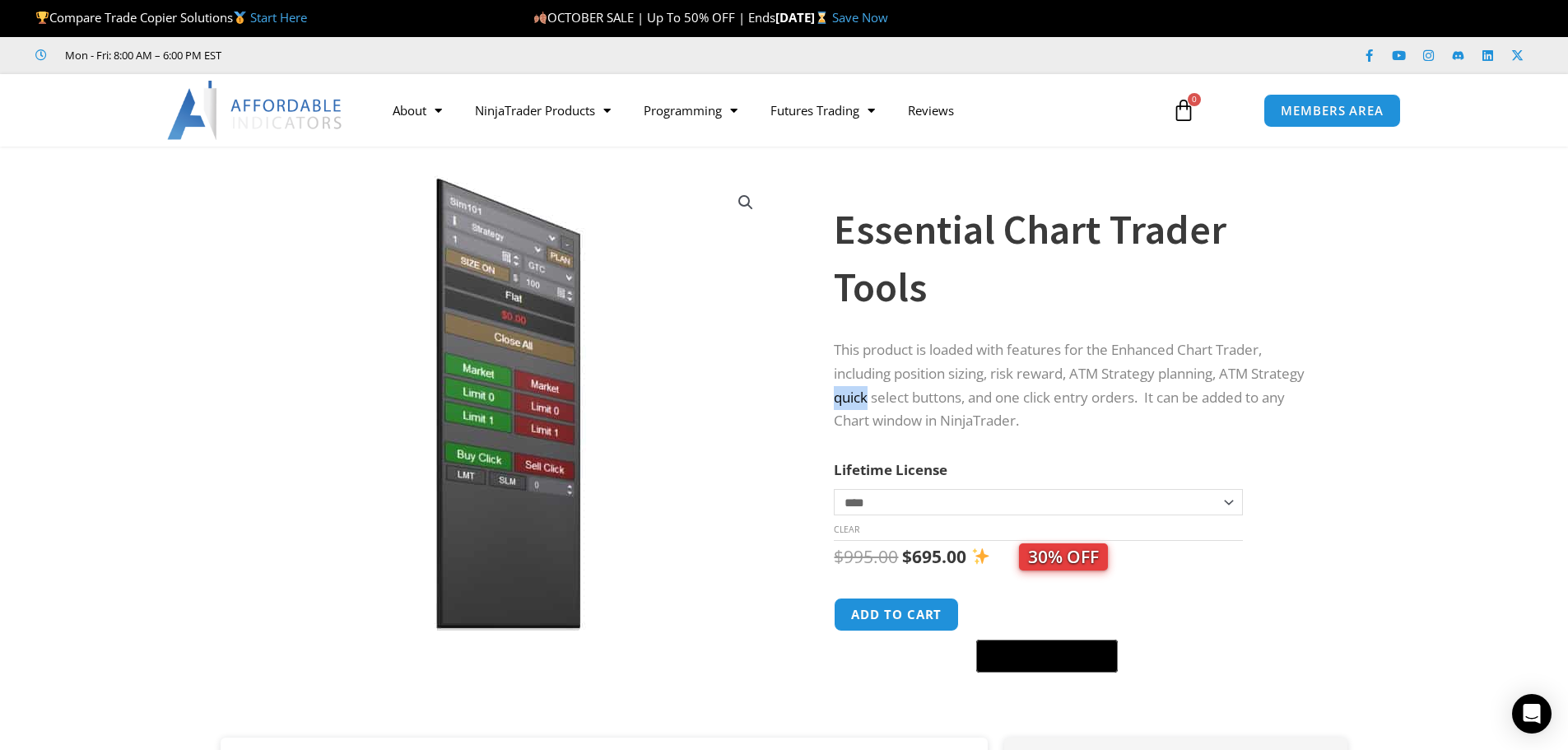
click at [886, 385] on p "This product is loaded with features for the Enhanced Chart Trader, including p…" at bounding box center [1075, 385] width 481 height 95
drag, startPoint x: 884, startPoint y: 385, endPoint x: 930, endPoint y: 390, distance: 46.3
click at [919, 390] on p "This product is loaded with features for the Enhanced Chart Trader, including p…" at bounding box center [1075, 385] width 481 height 95
drag, startPoint x: 1049, startPoint y: 387, endPoint x: 1076, endPoint y: 393, distance: 27.7
click at [1061, 391] on p "This product is loaded with features for the Enhanced Chart Trader, including p…" at bounding box center [1075, 385] width 481 height 95
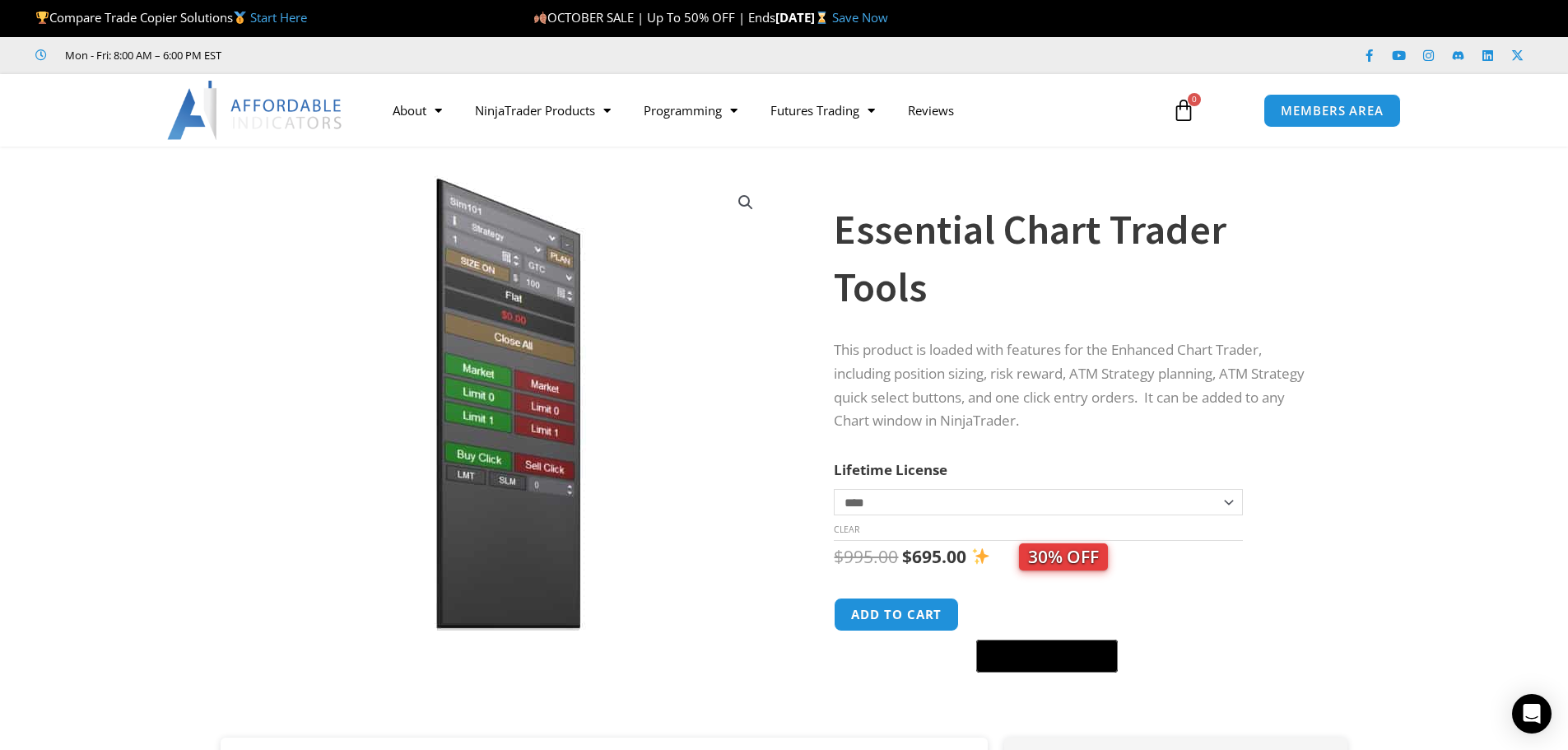
drag, startPoint x: 1076, startPoint y: 393, endPoint x: 1041, endPoint y: 393, distance: 35.0
click at [1074, 393] on p "This product is loaded with features for the Enhanced Chart Trader, including p…" at bounding box center [1075, 385] width 481 height 95
drag, startPoint x: 945, startPoint y: 395, endPoint x: 868, endPoint y: 380, distance: 78.4
click at [938, 395] on p "This product is loaded with features for the Enhanced Chart Trader, including p…" at bounding box center [1075, 385] width 481 height 95
drag, startPoint x: 868, startPoint y: 380, endPoint x: 1071, endPoint y: 374, distance: 203.1
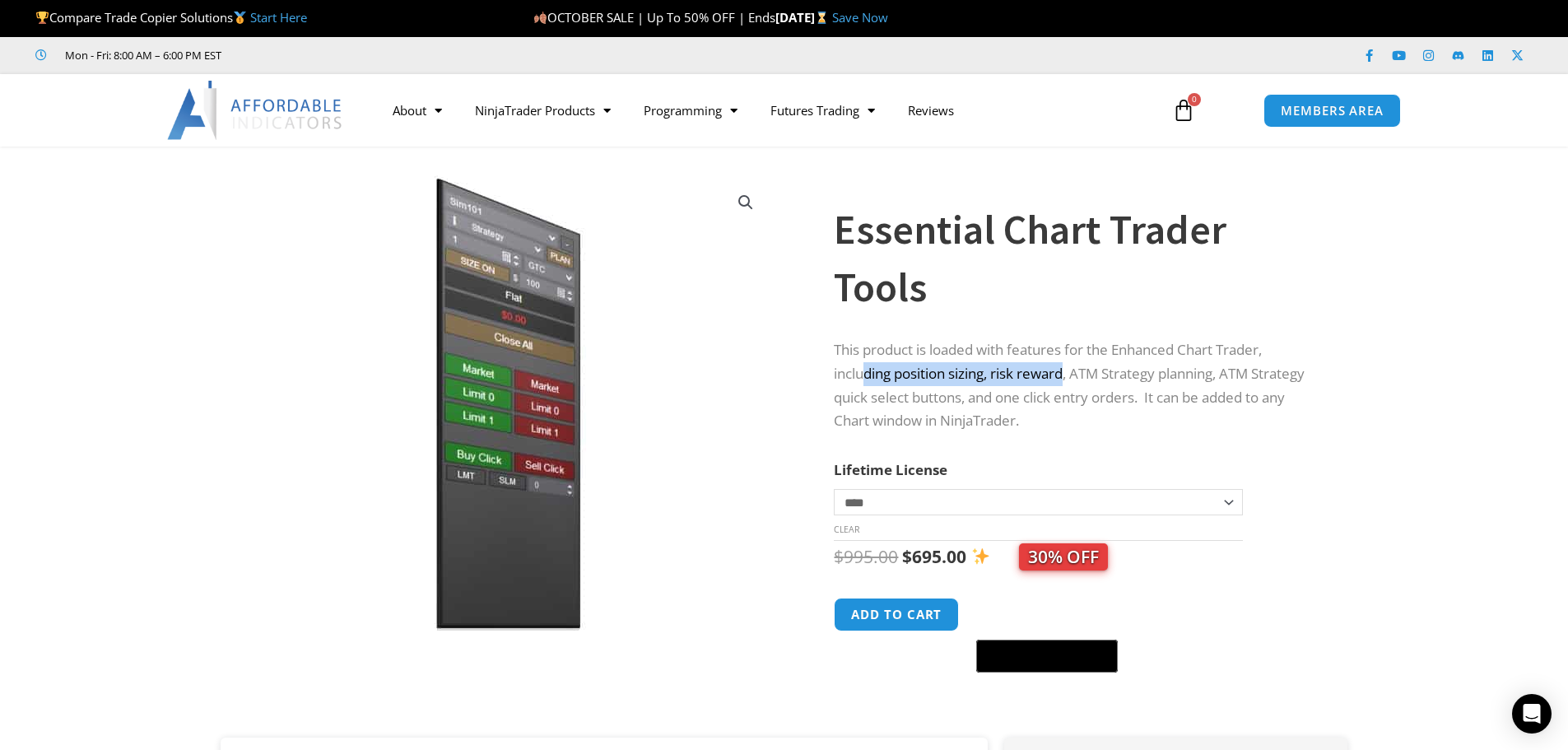
click at [1071, 374] on p "This product is loaded with features for the Enhanced Chart Trader, including p…" at bounding box center [1075, 385] width 481 height 95
click at [1075, 374] on p "This product is loaded with features for the Enhanced Chart Trader, including p…" at bounding box center [1075, 385] width 481 height 95
drag, startPoint x: 1066, startPoint y: 386, endPoint x: 1165, endPoint y: 387, distance: 99.0
click at [1163, 387] on p "This product is loaded with features for the Enhanced Chart Trader, including p…" at bounding box center [1075, 385] width 481 height 95
click at [1165, 387] on p "This product is loaded with features for the Enhanced Chart Trader, including p…" at bounding box center [1075, 385] width 481 height 95
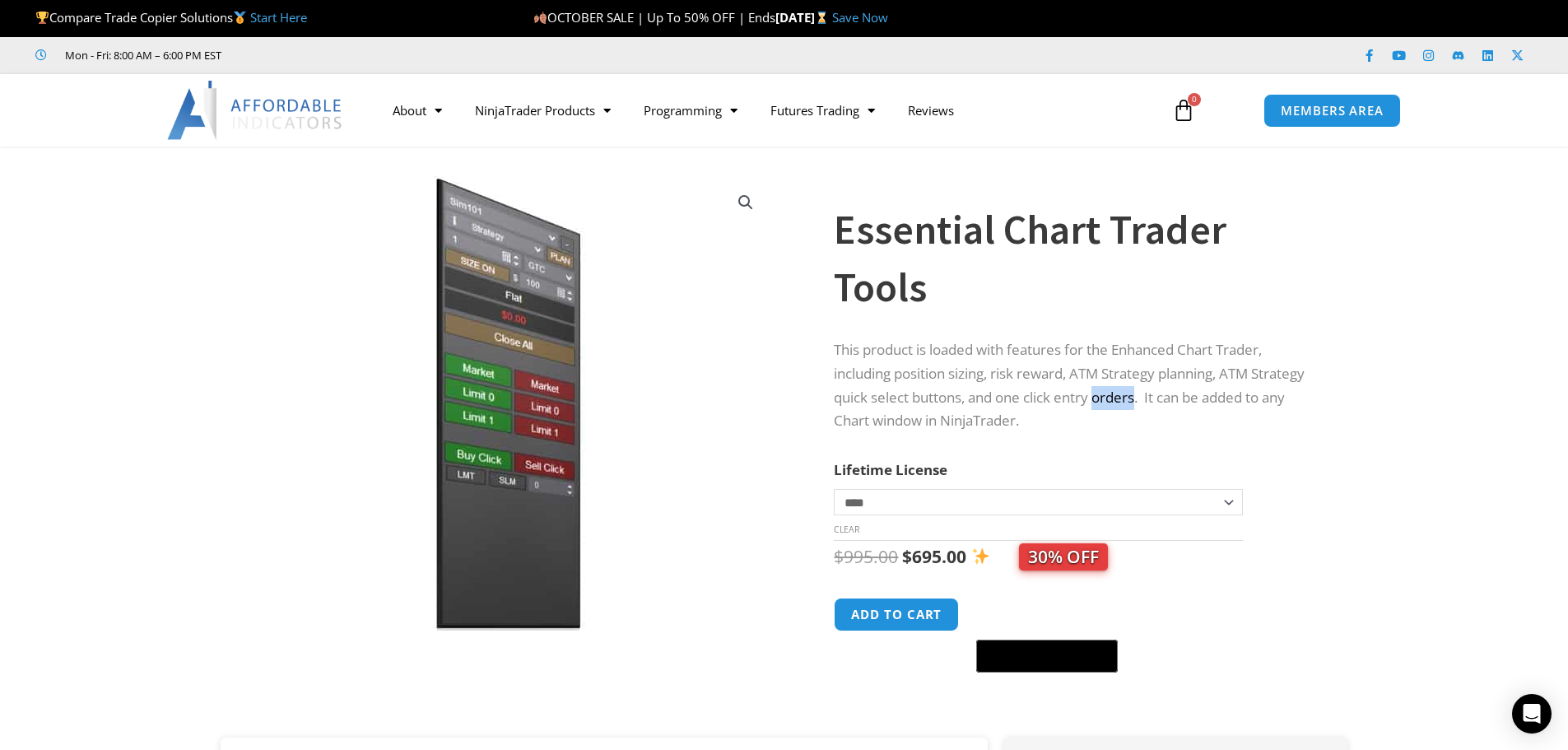
click at [1165, 387] on p "This product is loaded with features for the Enhanced Chart Trader, including p…" at bounding box center [1075, 385] width 481 height 95
drag, startPoint x: 1034, startPoint y: 373, endPoint x: 963, endPoint y: 374, distance: 71.0
click at [1032, 373] on p "This product is loaded with features for the Enhanced Chart Trader, including p…" at bounding box center [1075, 385] width 481 height 95
click at [958, 374] on p "This product is loaded with features for the Enhanced Chart Trader, including p…" at bounding box center [1075, 385] width 481 height 95
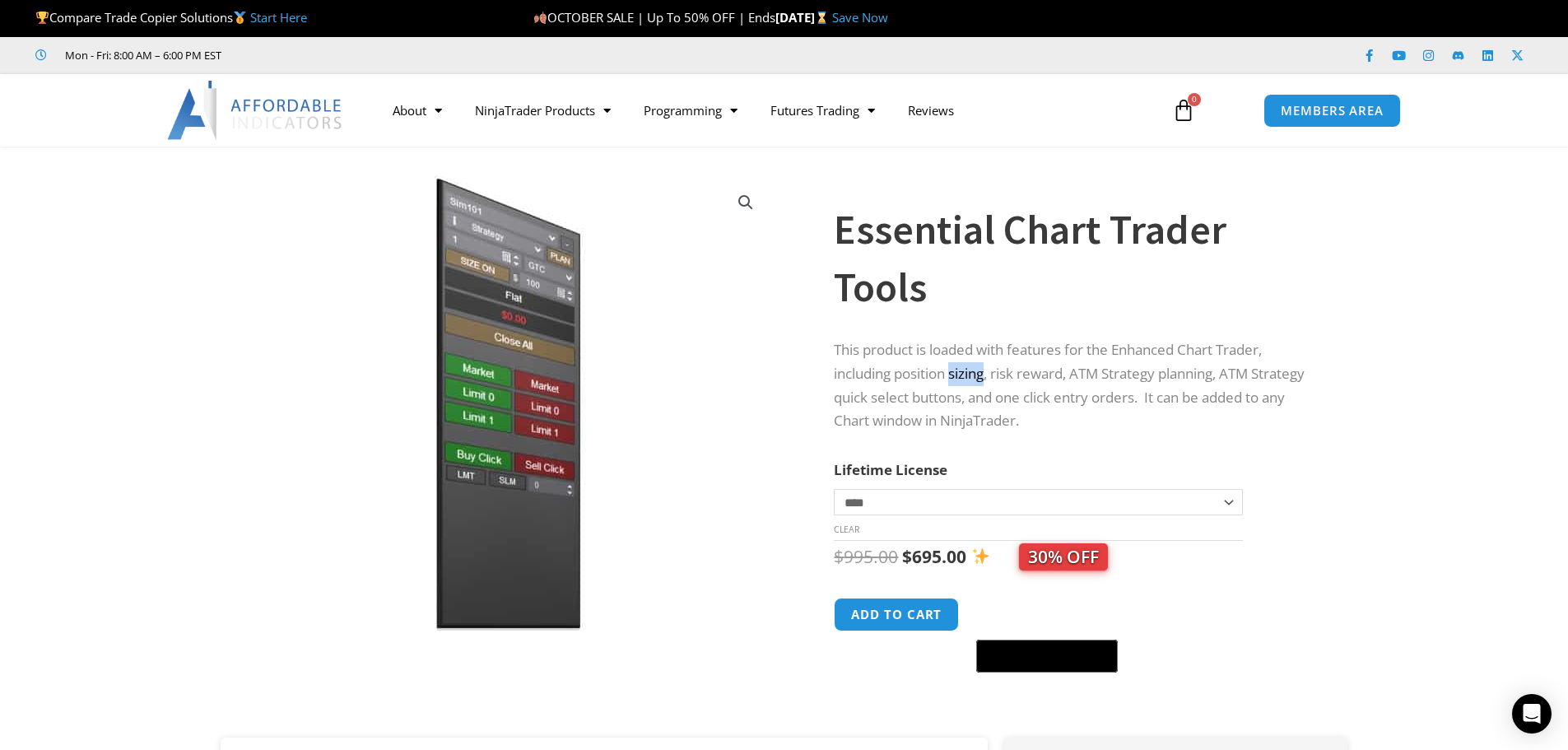
click at [958, 374] on p "This product is loaded with features for the Enhanced Chart Trader, including p…" at bounding box center [1075, 385] width 481 height 95
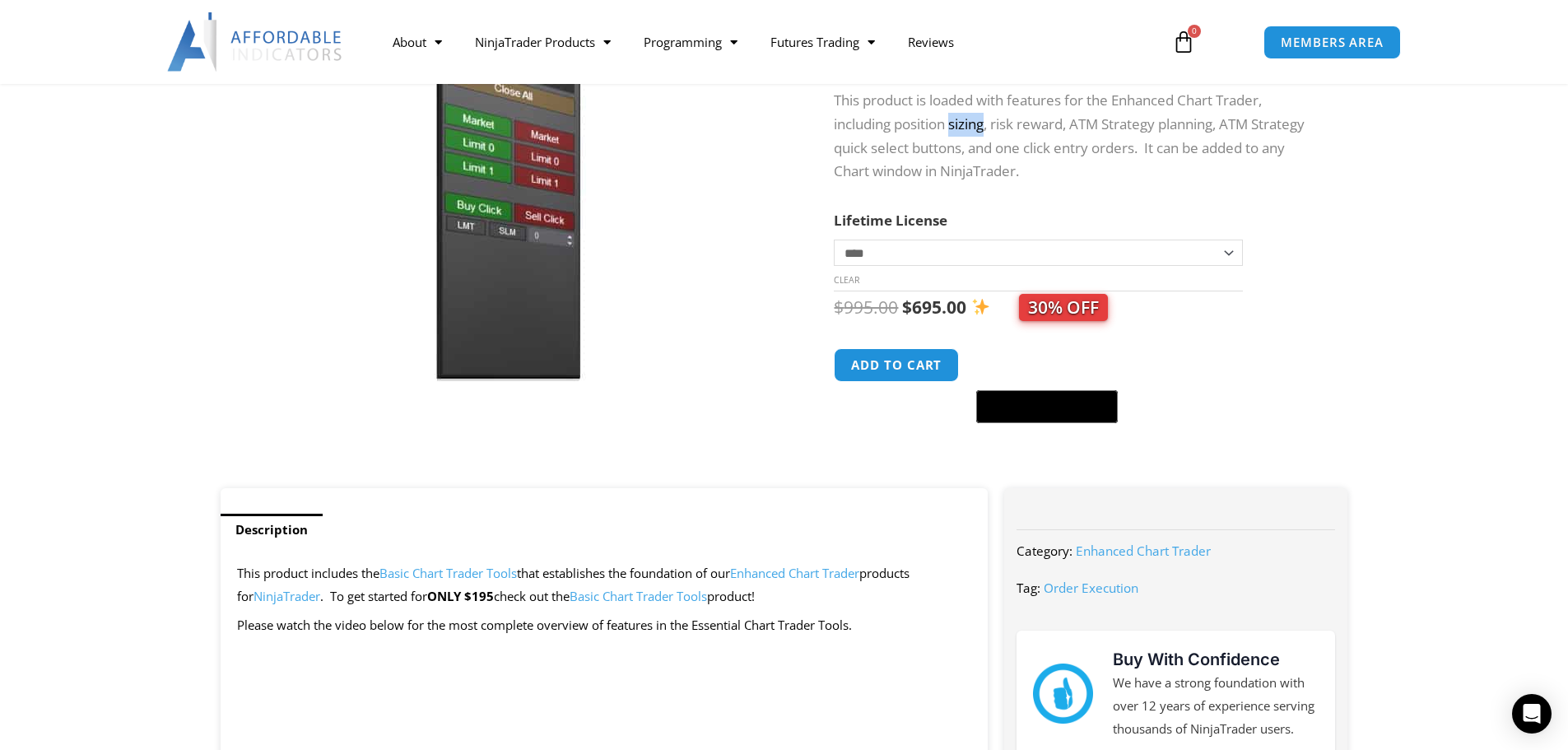
scroll to position [247, 0]
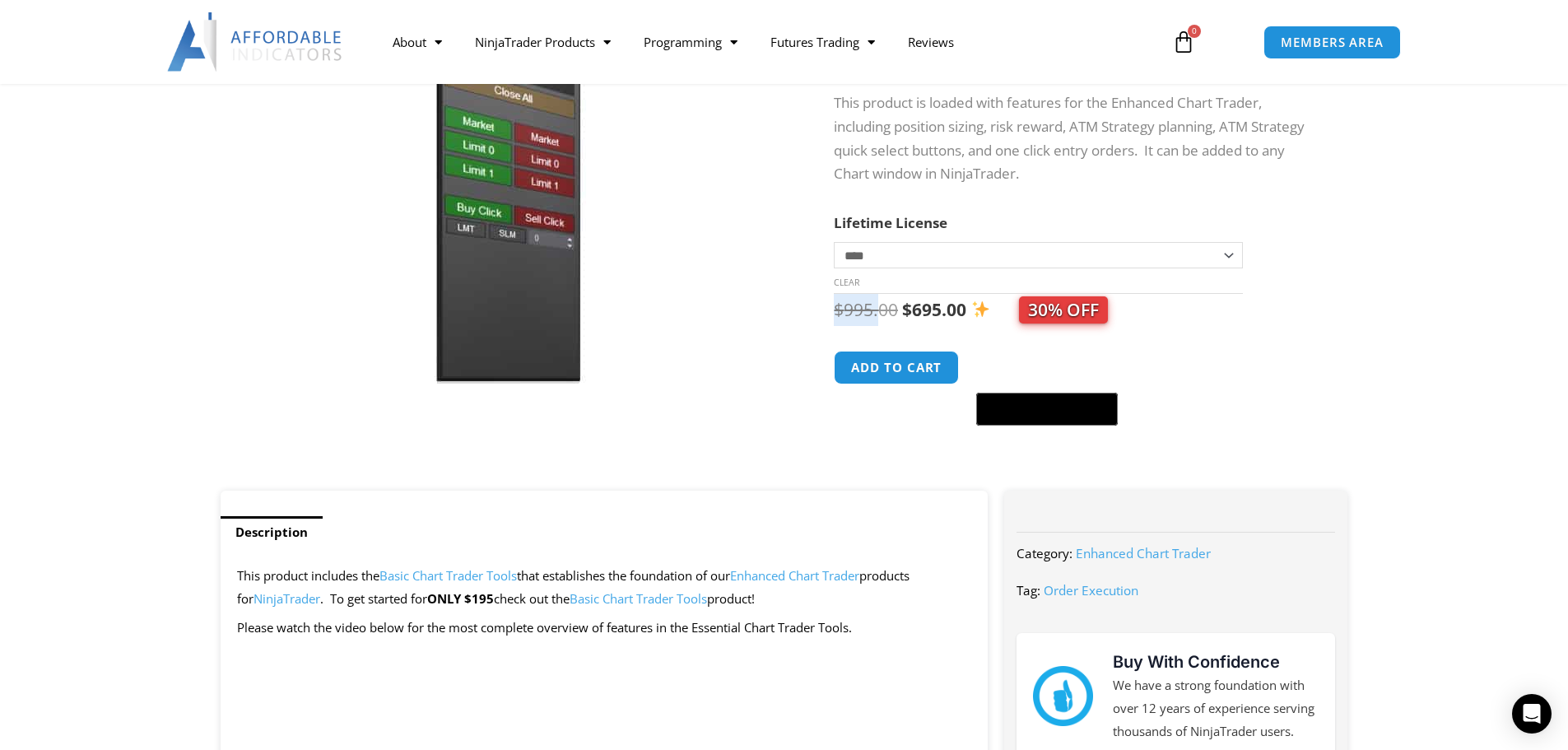
drag, startPoint x: 881, startPoint y: 306, endPoint x: 837, endPoint y: 316, distance: 45.1
click at [837, 316] on bdi "$ 995.00" at bounding box center [866, 309] width 64 height 23
click at [837, 316] on span "$" at bounding box center [839, 309] width 10 height 23
drag, startPoint x: 951, startPoint y: 309, endPoint x: 917, endPoint y: 315, distance: 34.5
click at [917, 315] on bdi "$ 695.00" at bounding box center [934, 309] width 64 height 23
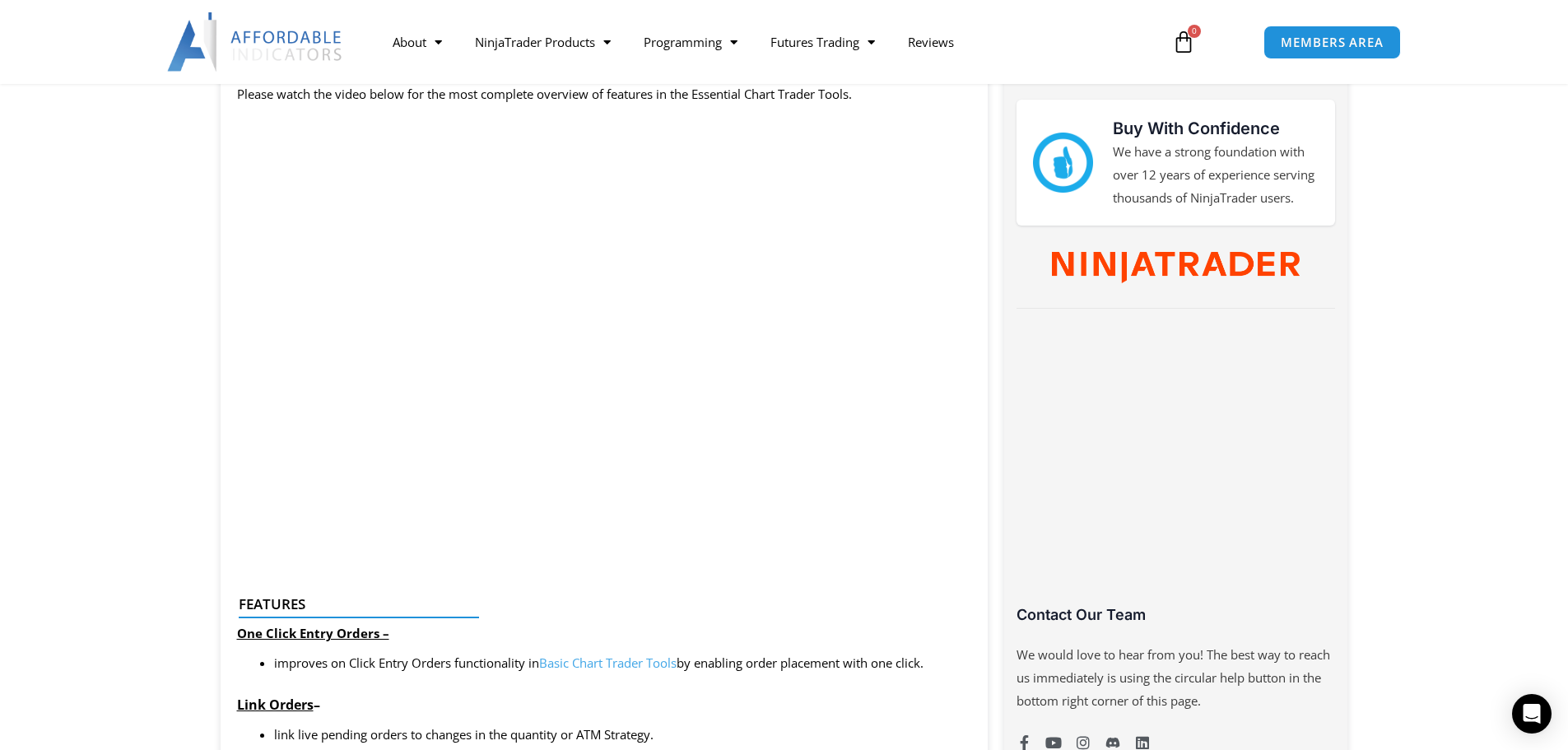
scroll to position [823, 0]
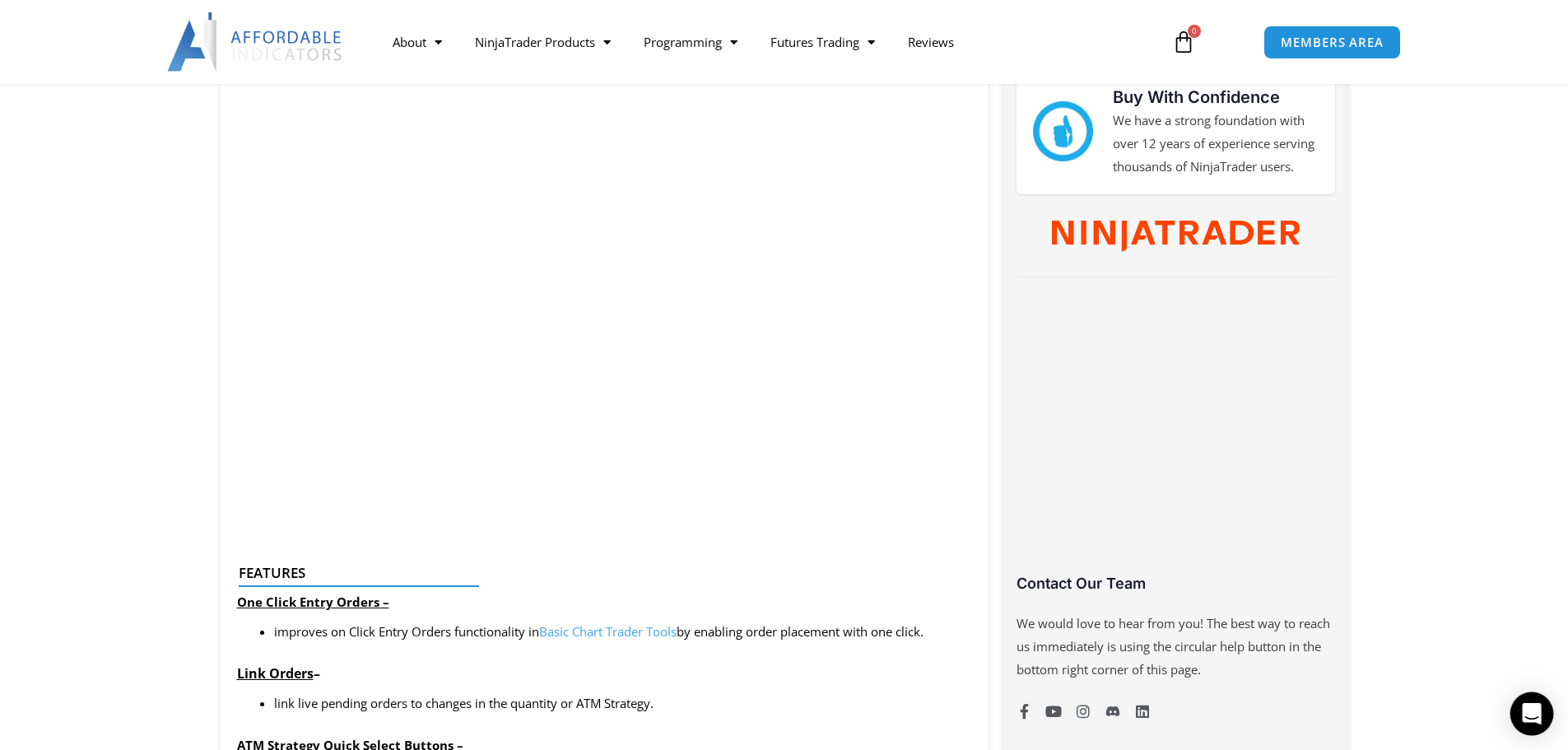
click at [1521, 698] on div "Open Intercom Messenger" at bounding box center [1533, 714] width 44 height 44
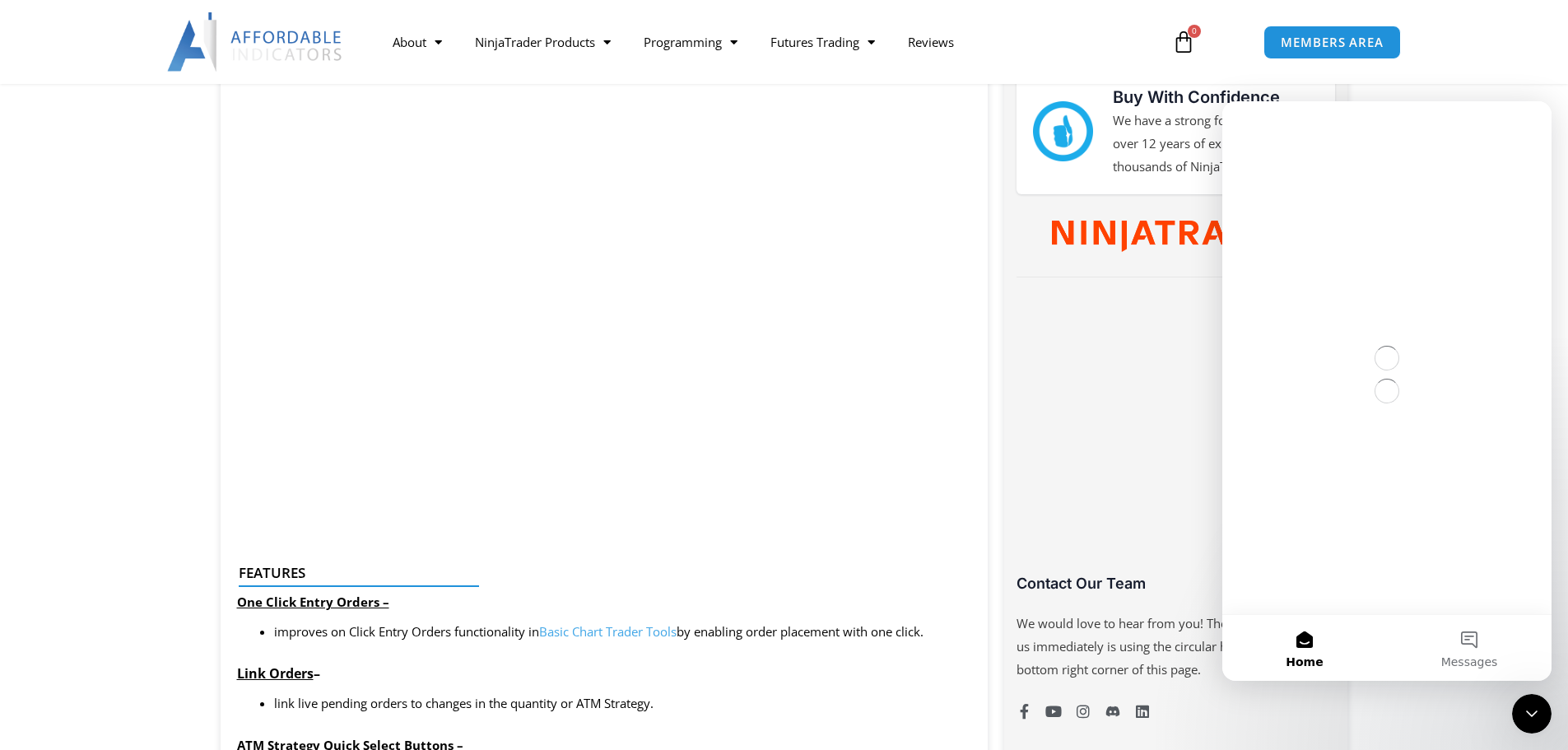
scroll to position [0, 0]
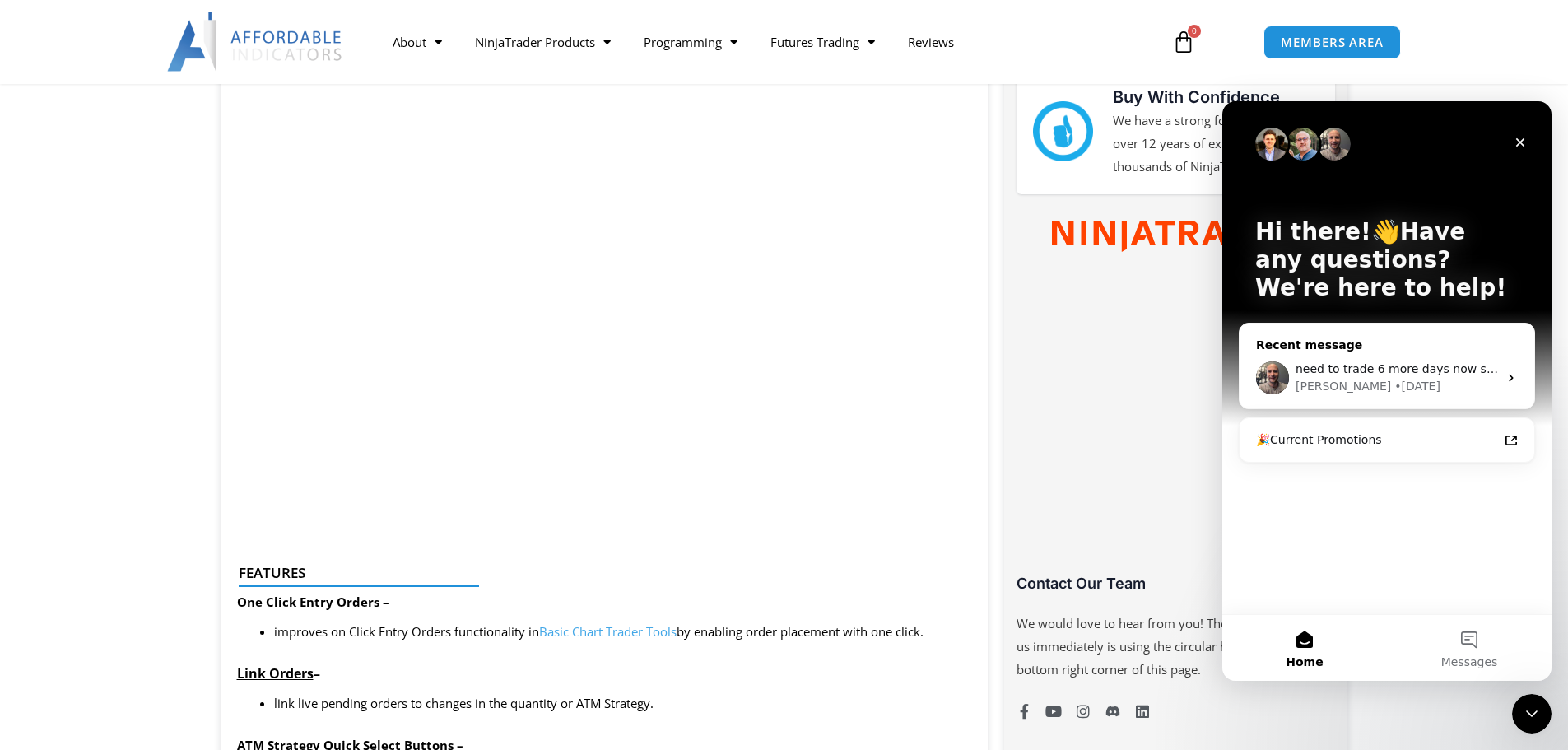
click at [1419, 378] on div "Joel • 2d ago" at bounding box center [1397, 386] width 203 height 17
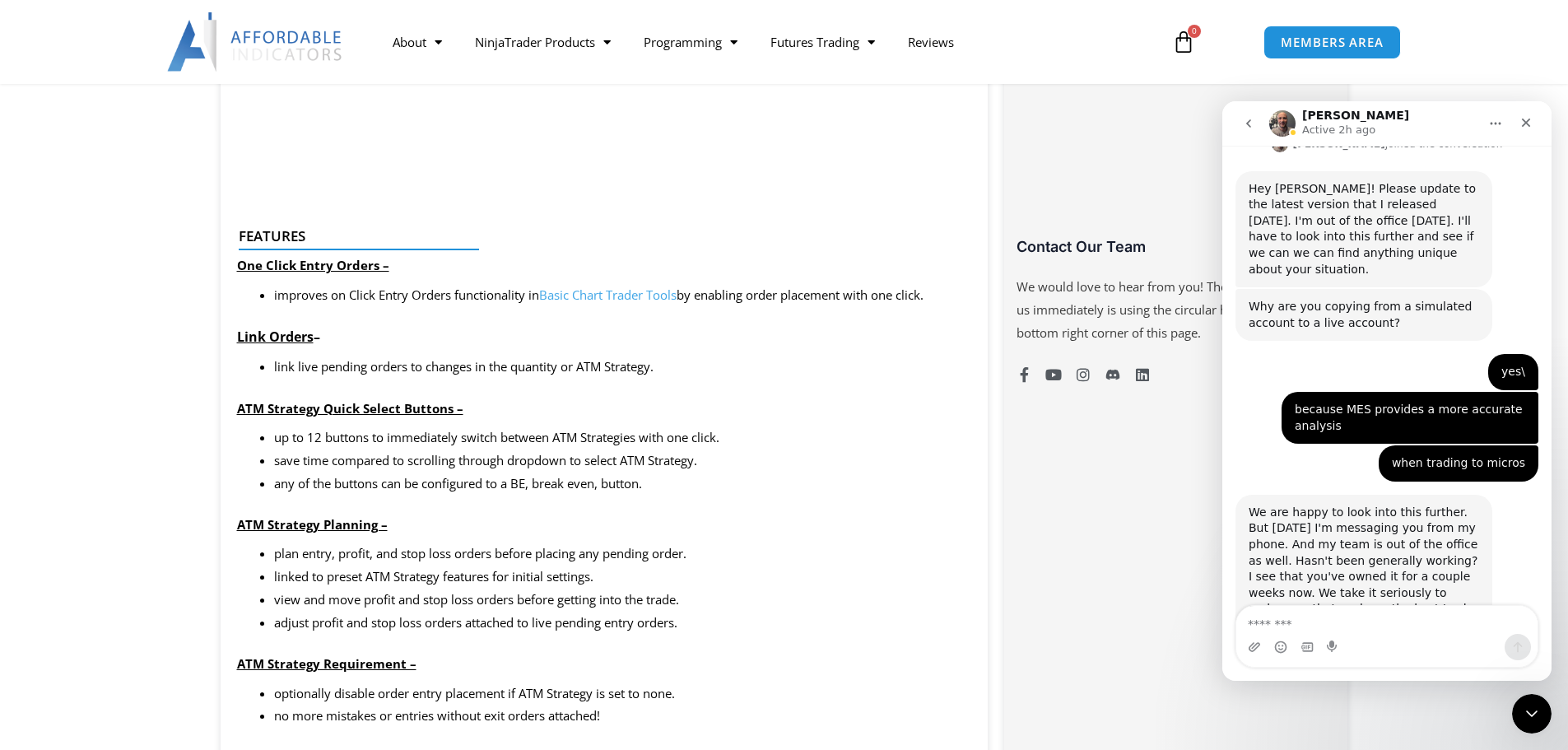
scroll to position [1152, 0]
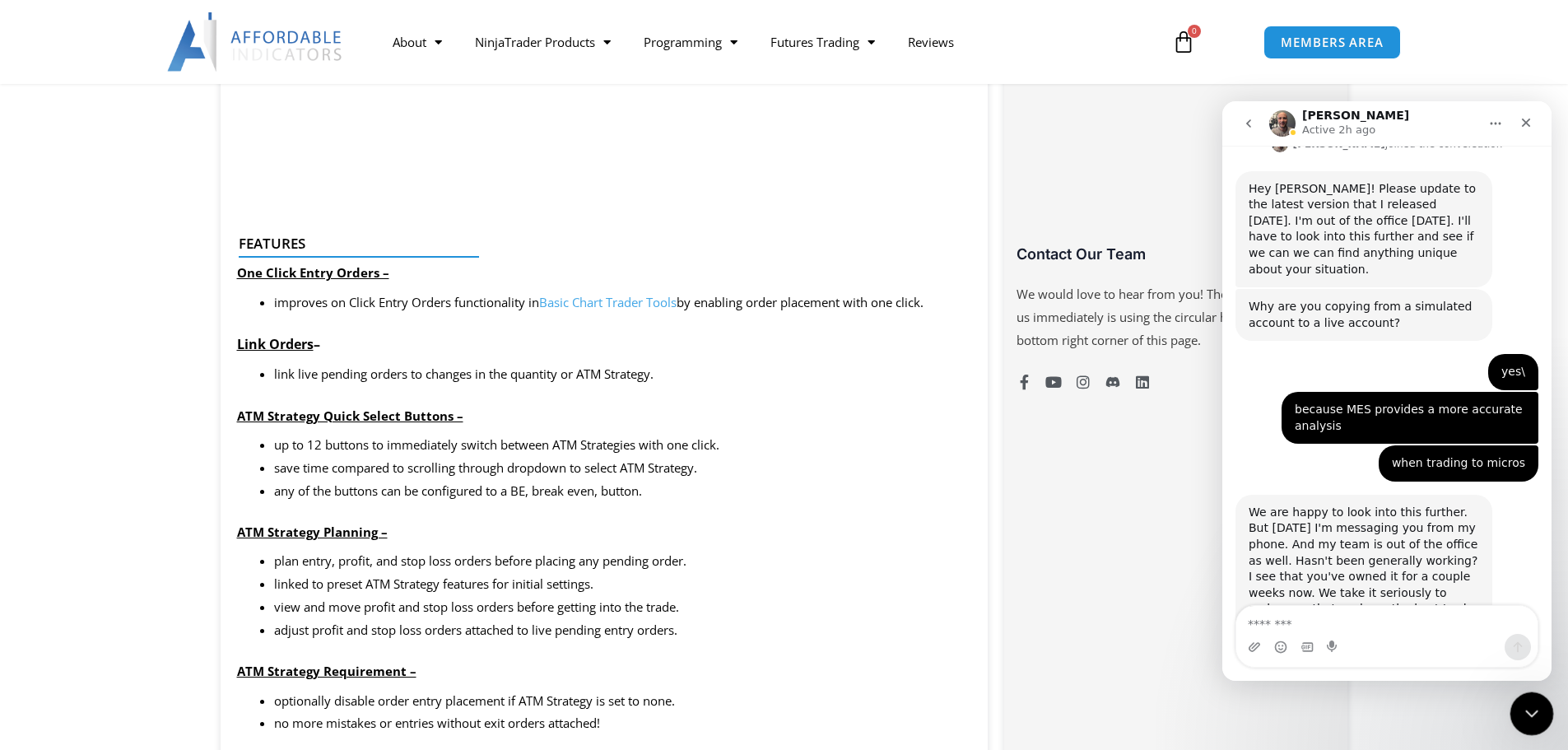
click at [1515, 702] on div "Close Intercom Messenger" at bounding box center [1530, 711] width 39 height 39
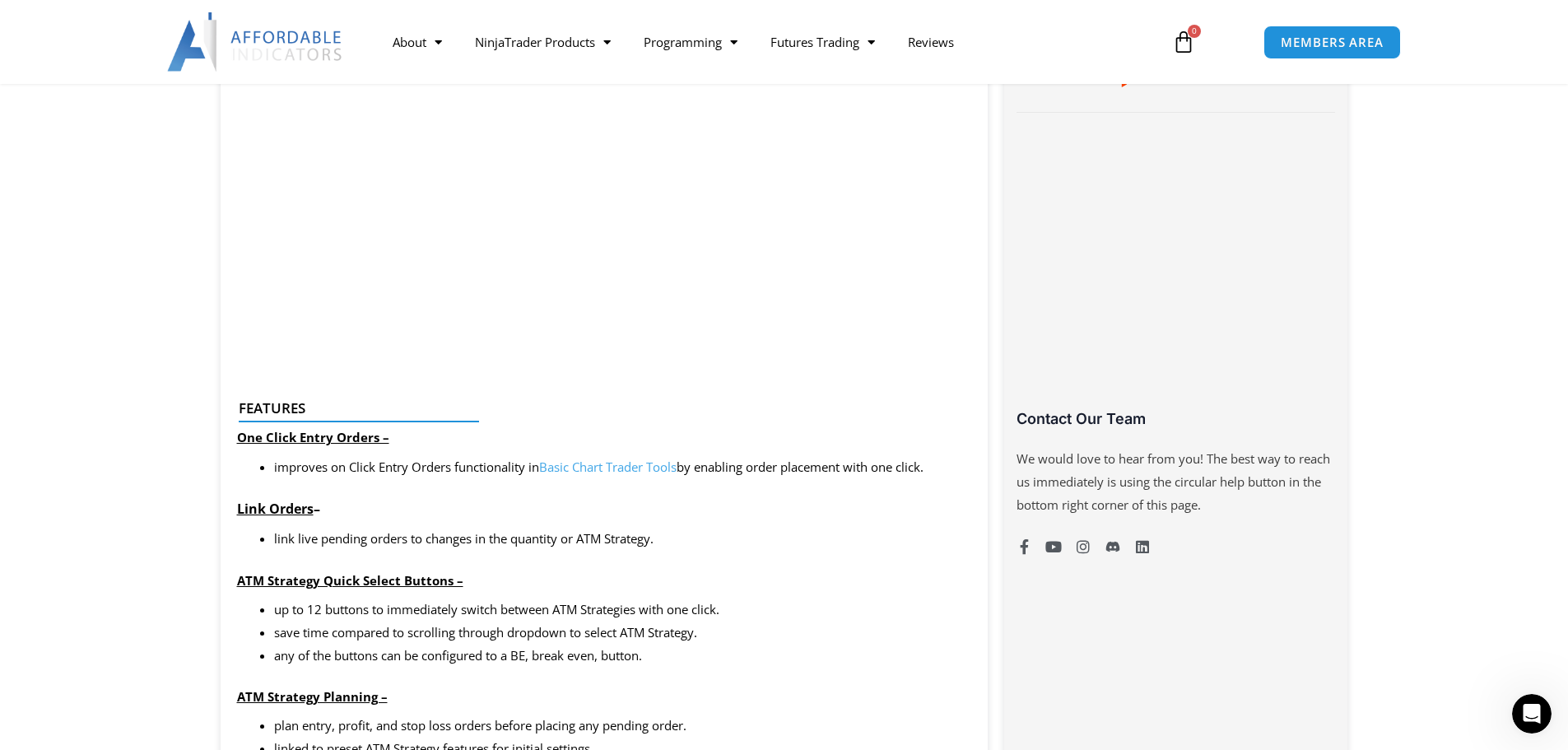
scroll to position [4650, 0]
click at [1112, 548] on icon at bounding box center [1113, 547] width 17 height 17
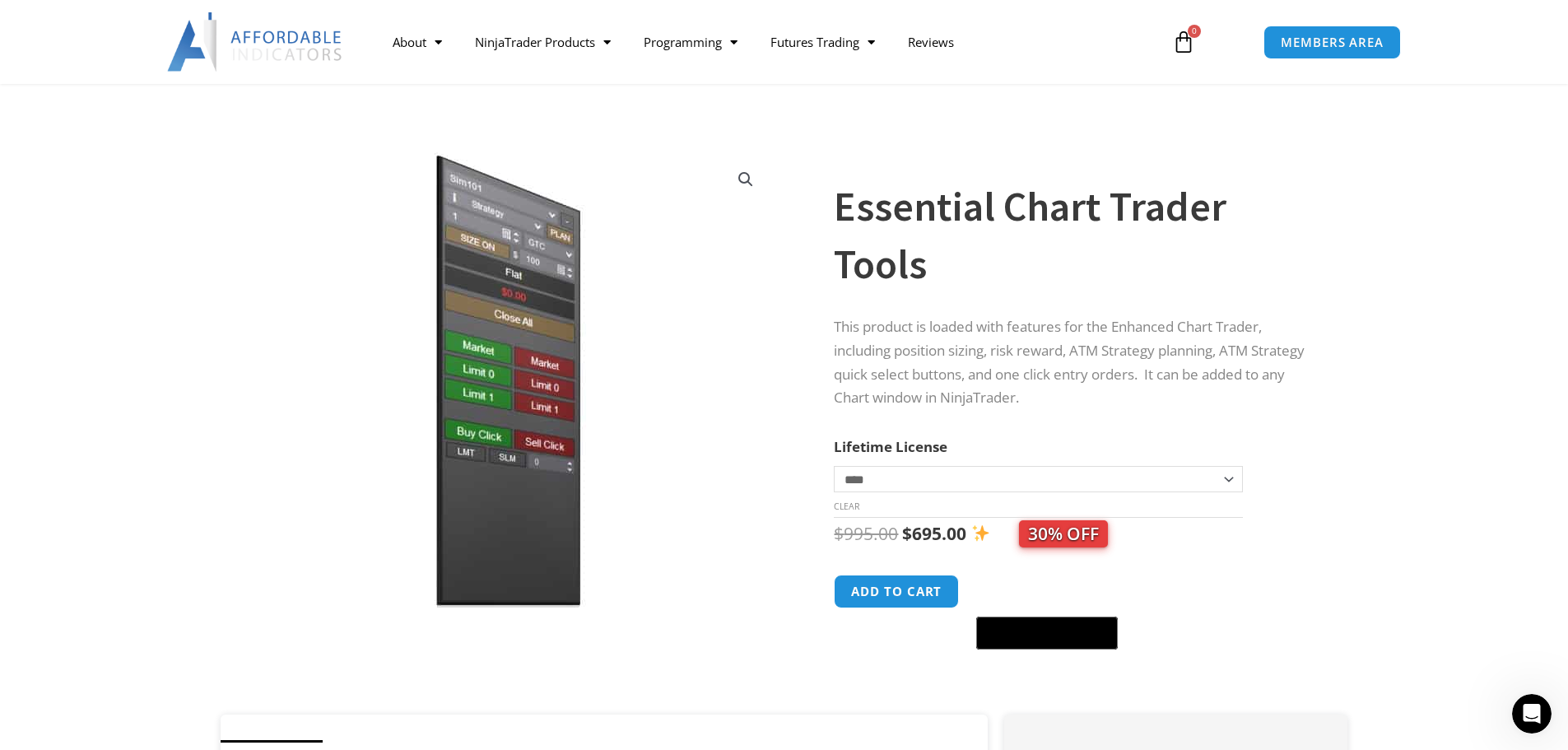
scroll to position [0, 0]
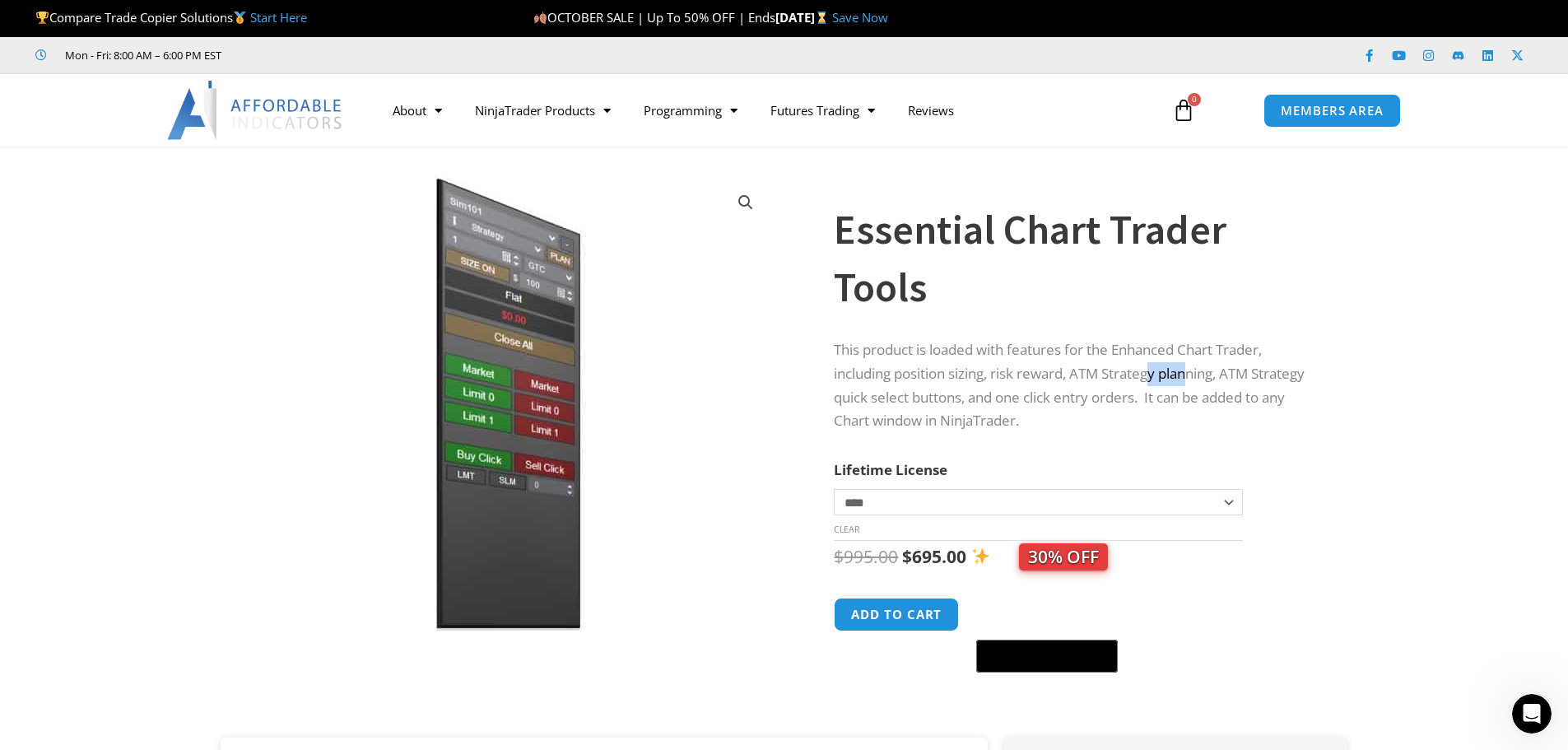
drag, startPoint x: 1158, startPoint y: 382, endPoint x: 1198, endPoint y: 378, distance: 40.2
click at [1198, 378] on p "This product is loaded with features for the Enhanced Chart Trader, including p…" at bounding box center [1075, 385] width 481 height 95
click at [1105, 375] on p "This product is loaded with features for the Enhanced Chart Trader, including p…" at bounding box center [1075, 385] width 481 height 95
click at [1103, 372] on p "This product is loaded with features for the Enhanced Chart Trader, including p…" at bounding box center [1075, 385] width 481 height 95
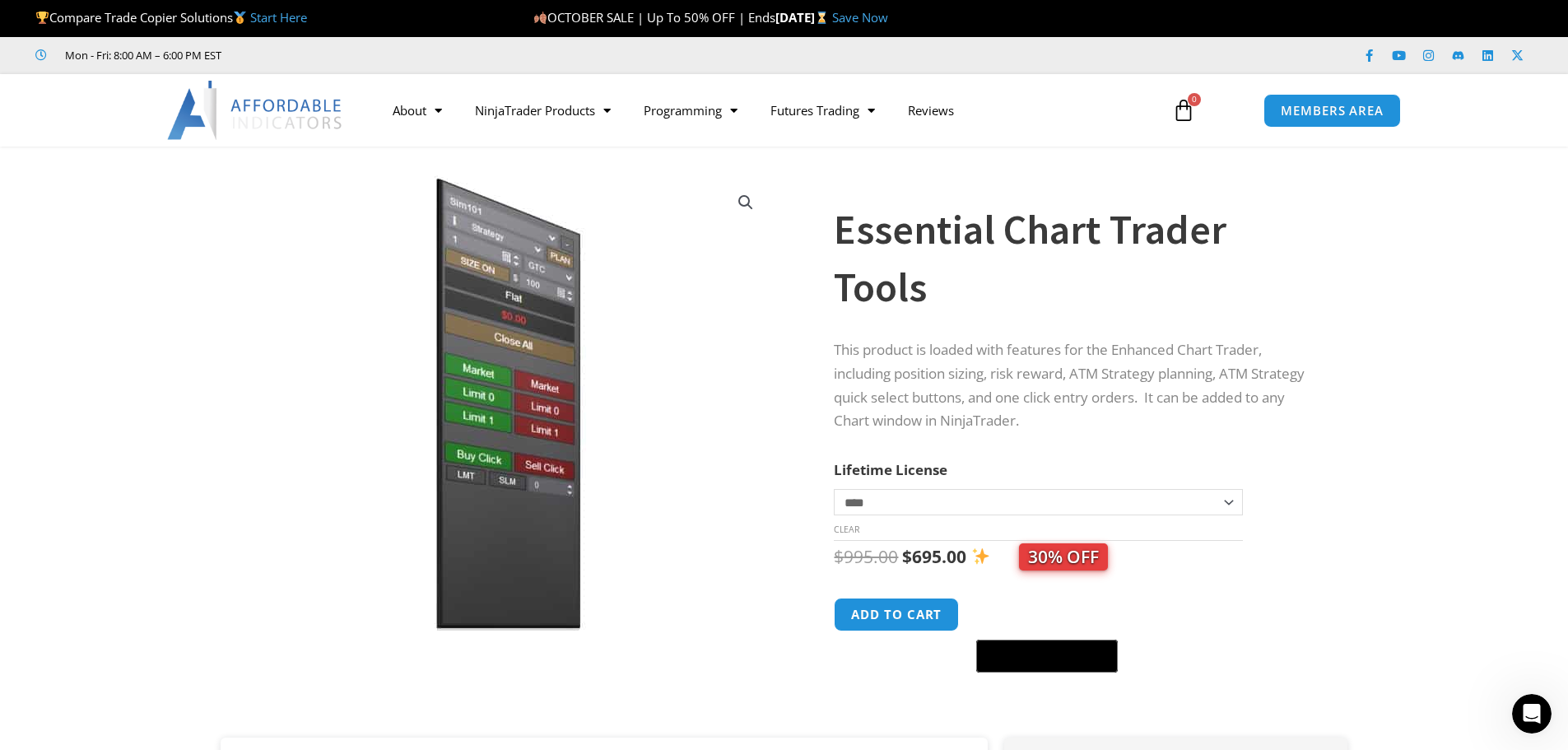
click at [1062, 372] on p "This product is loaded with features for the Enhanced Chart Trader, including p…" at bounding box center [1075, 385] width 481 height 95
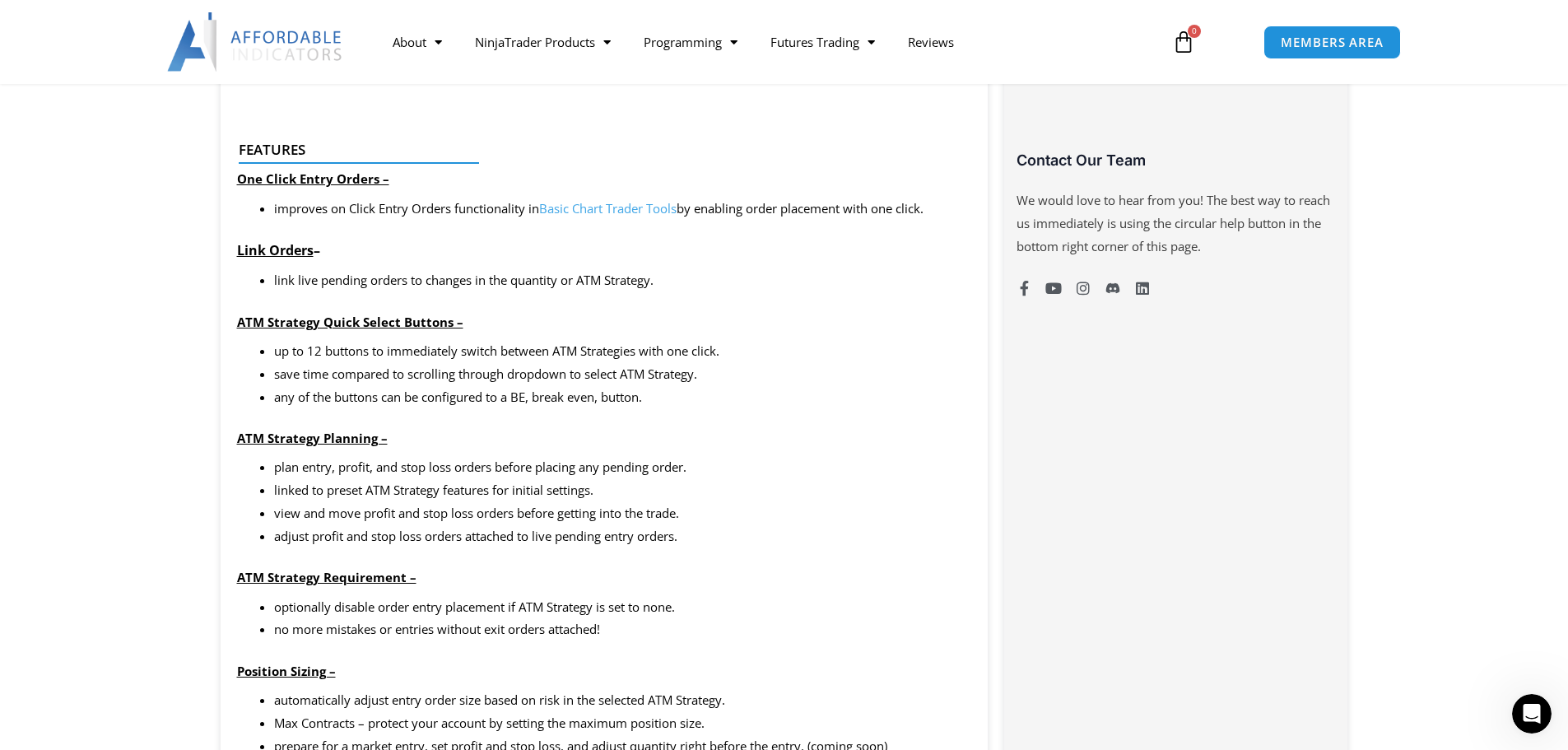
scroll to position [1728, 0]
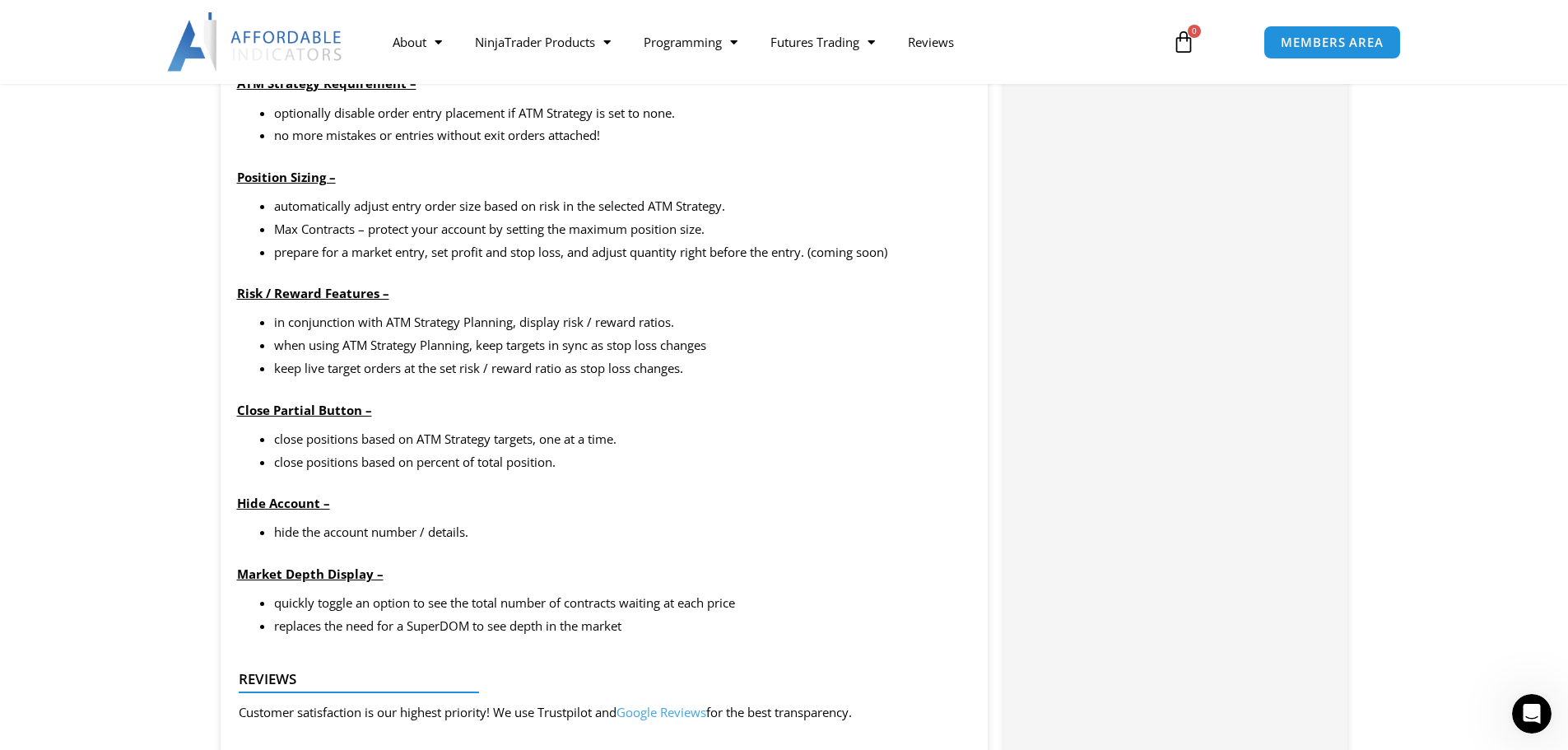
click at [774, 545] on div "This product includes the Basic Chart Trader Tools that establishes the foundat…" at bounding box center [604, 575] width 768 height 3017
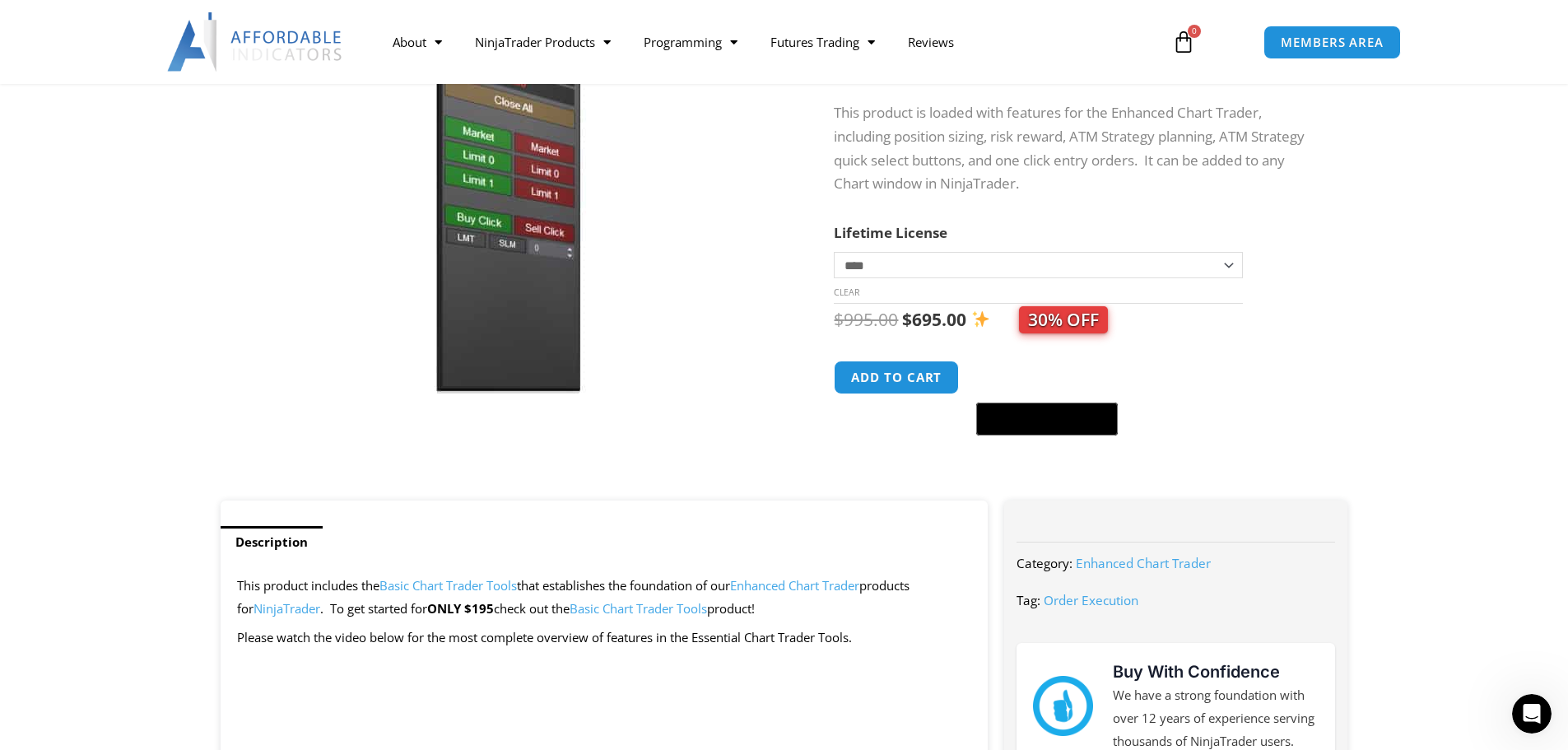
scroll to position [247, 0]
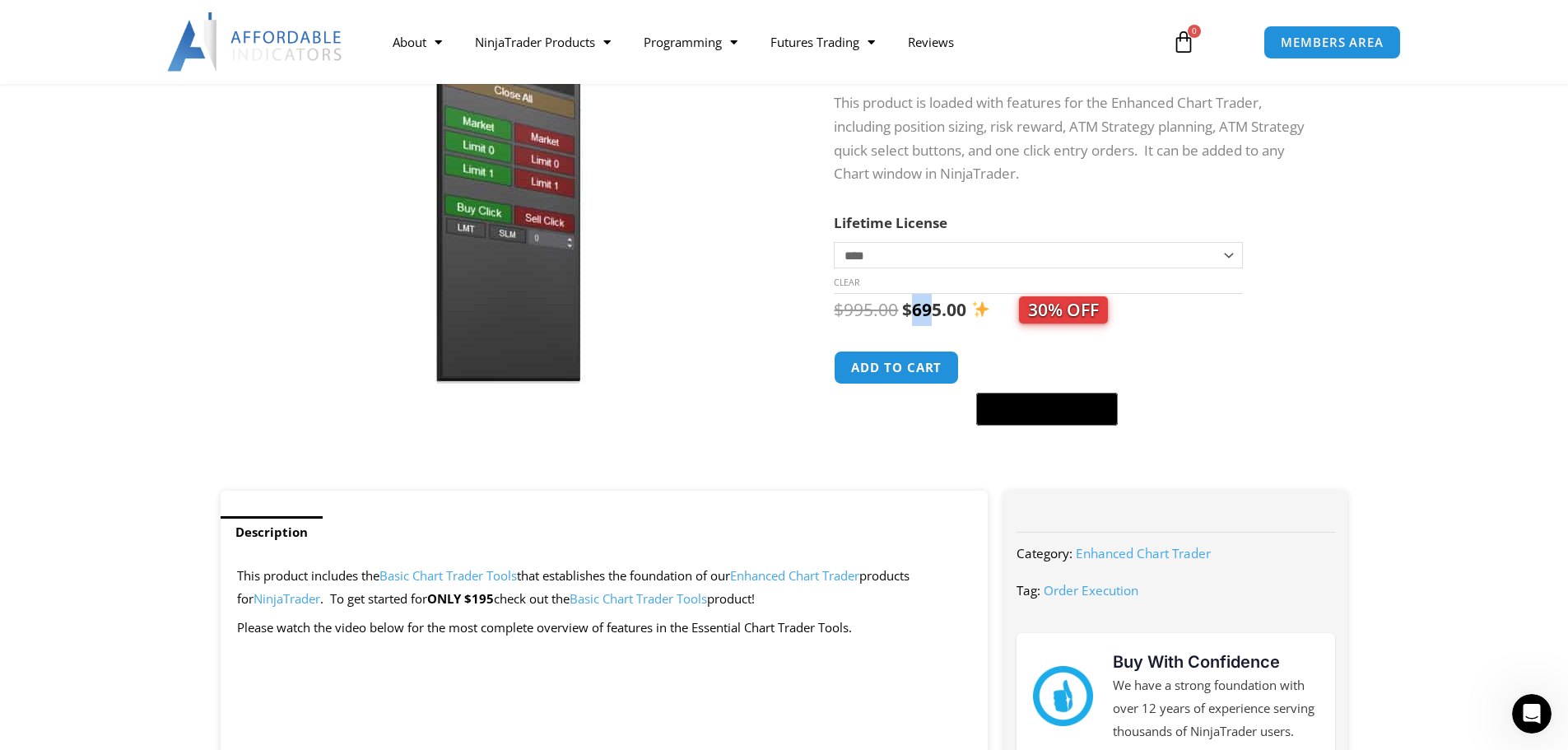
drag, startPoint x: 909, startPoint y: 298, endPoint x: 932, endPoint y: 302, distance: 23.3
click at [932, 302] on ins "$ 695.00" at bounding box center [934, 309] width 64 height 32
click at [935, 302] on bdi "$ 695.00" at bounding box center [934, 309] width 64 height 23
drag, startPoint x: 945, startPoint y: 306, endPoint x: 852, endPoint y: 304, distance: 93.0
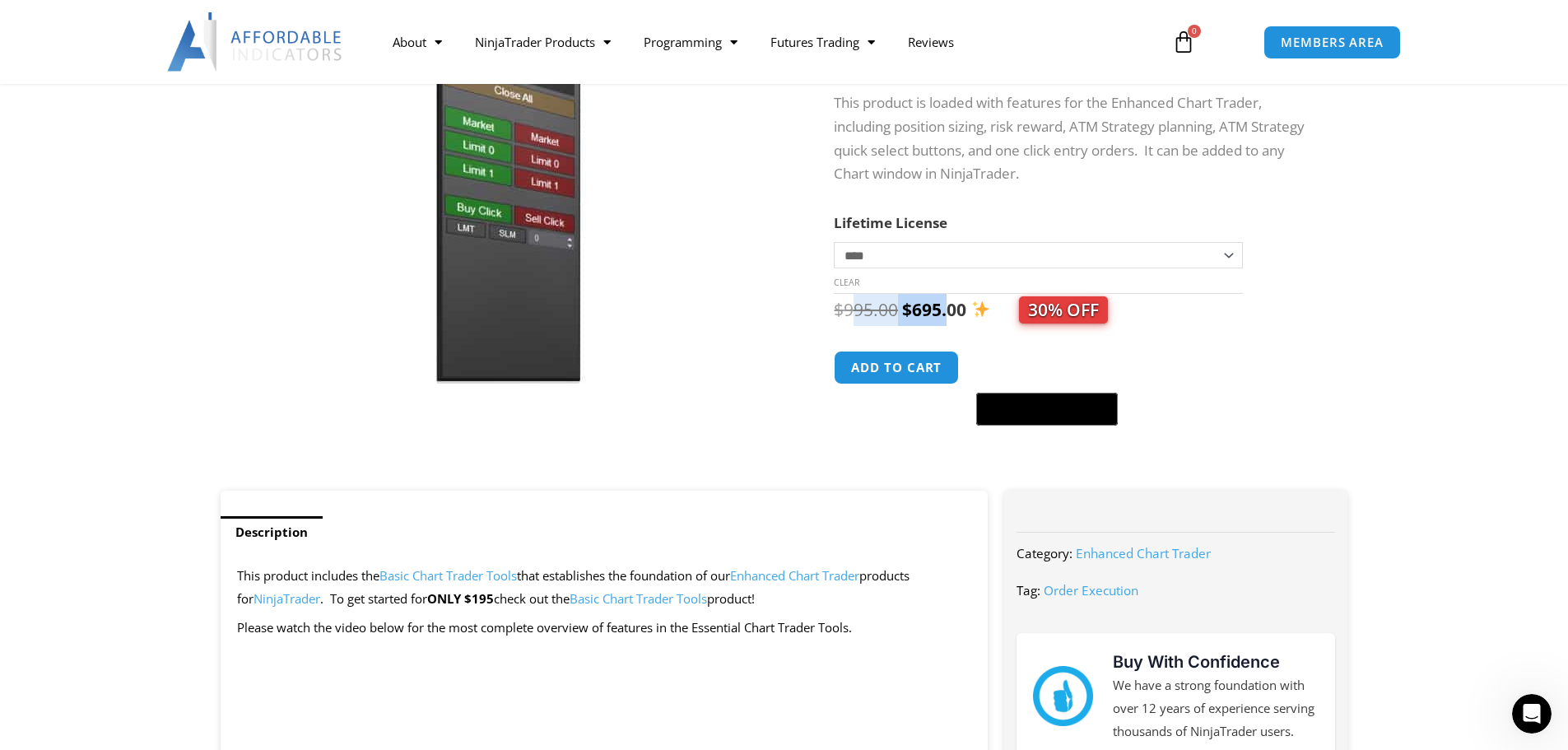
click at [852, 304] on span "$ 995.00 Original price was: $995.00. $ 695.00 Current price is: $695.00. 30% O…" at bounding box center [971, 309] width 274 height 23
click at [852, 304] on bdi "$ 995.00" at bounding box center [866, 309] width 64 height 23
click at [956, 308] on bdi "$ 695.00" at bounding box center [934, 309] width 64 height 23
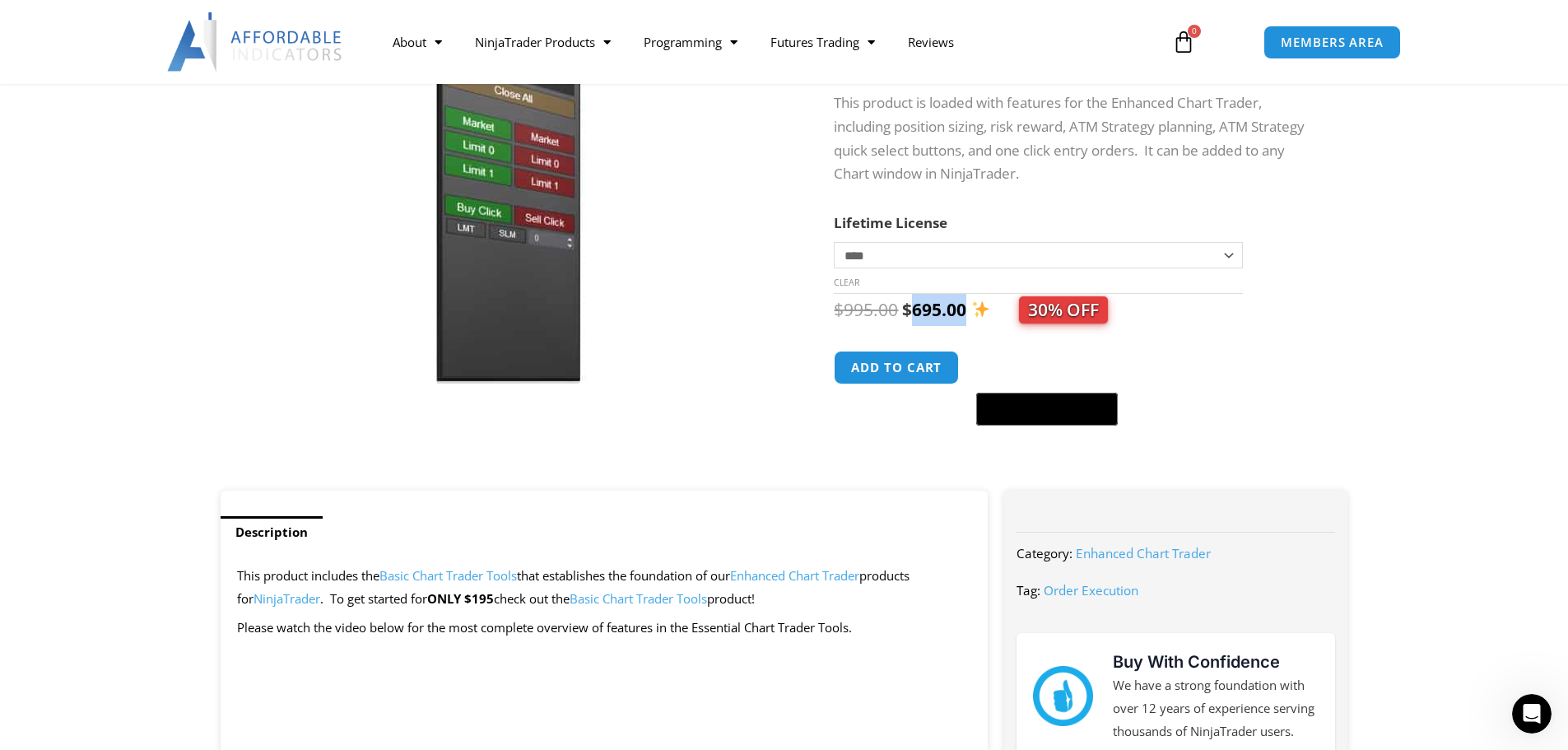
click at [956, 308] on bdi "$ 695.00" at bounding box center [934, 309] width 64 height 23
click at [950, 309] on bdi "$ 695.00" at bounding box center [934, 309] width 64 height 23
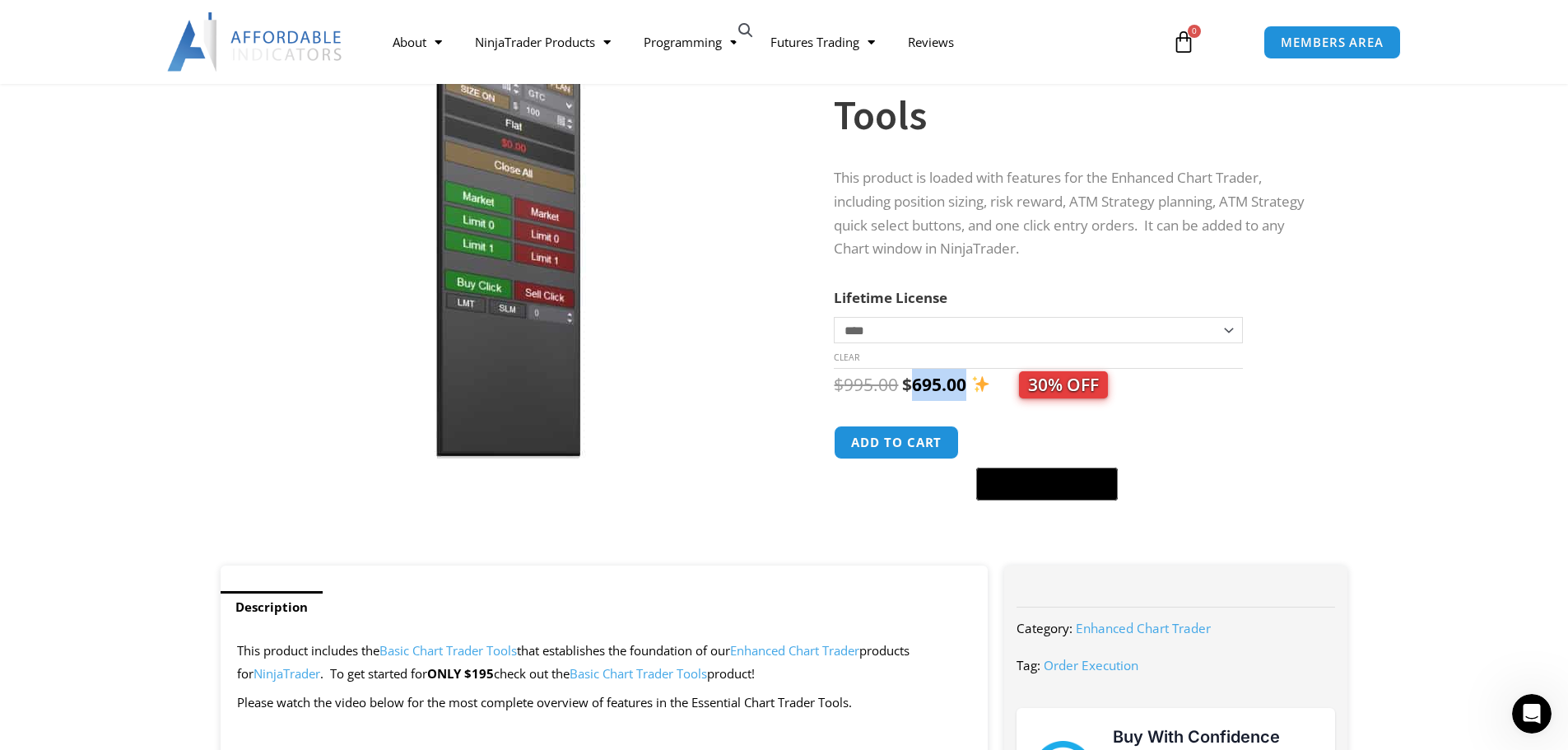
scroll to position [164, 0]
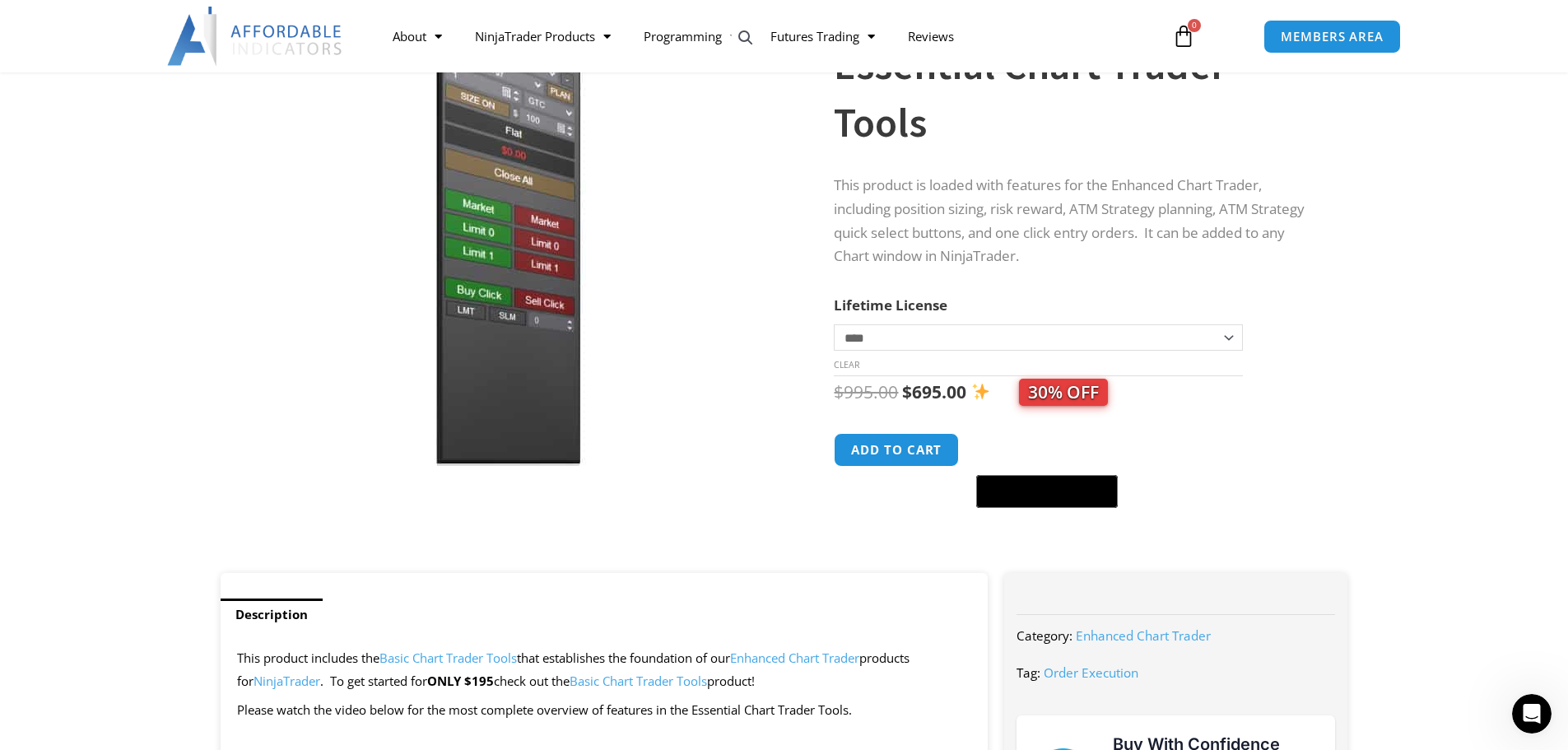
click at [1195, 257] on p "This product is loaded with features for the Enhanced Chart Trader, including p…" at bounding box center [1075, 221] width 481 height 95
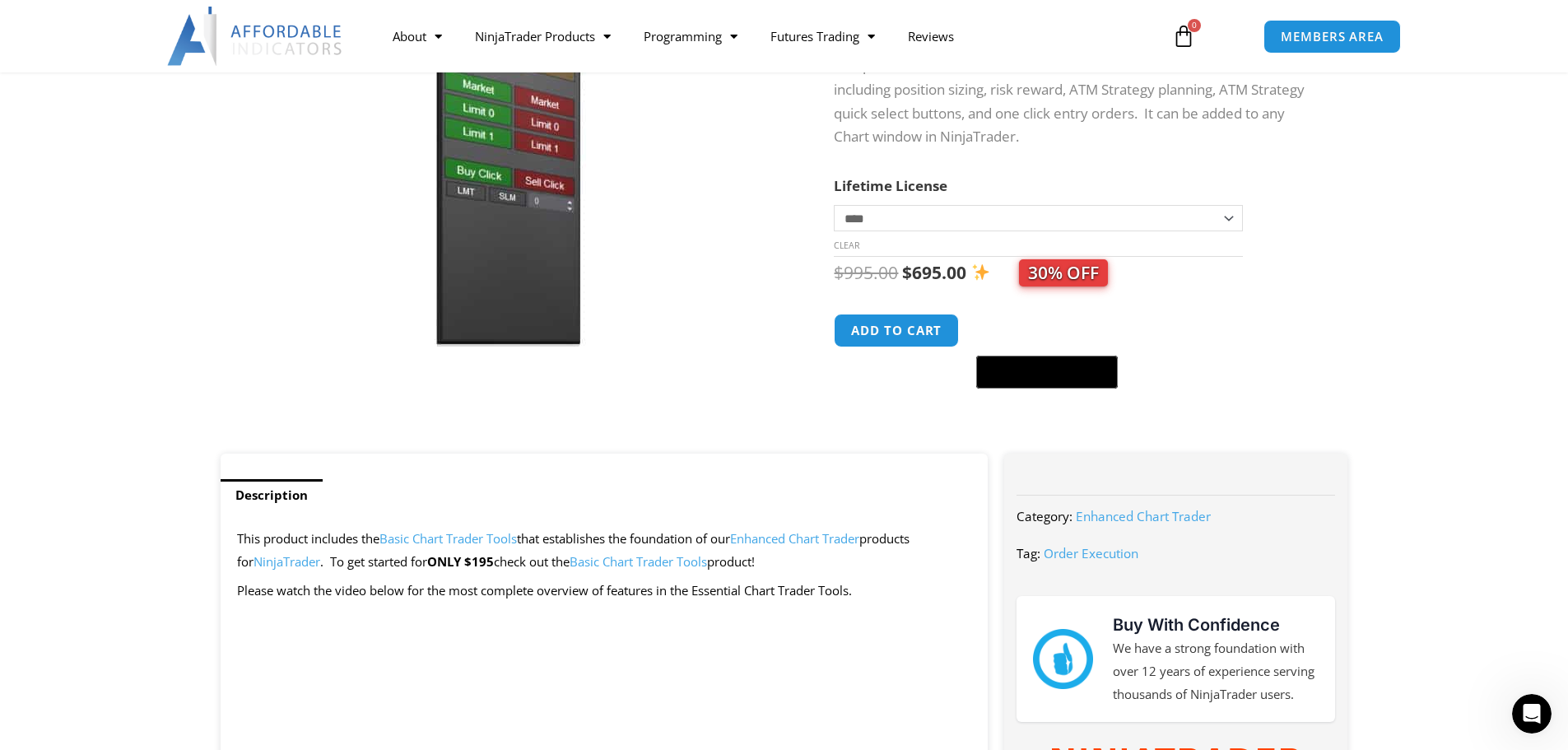
scroll to position [412, 0]
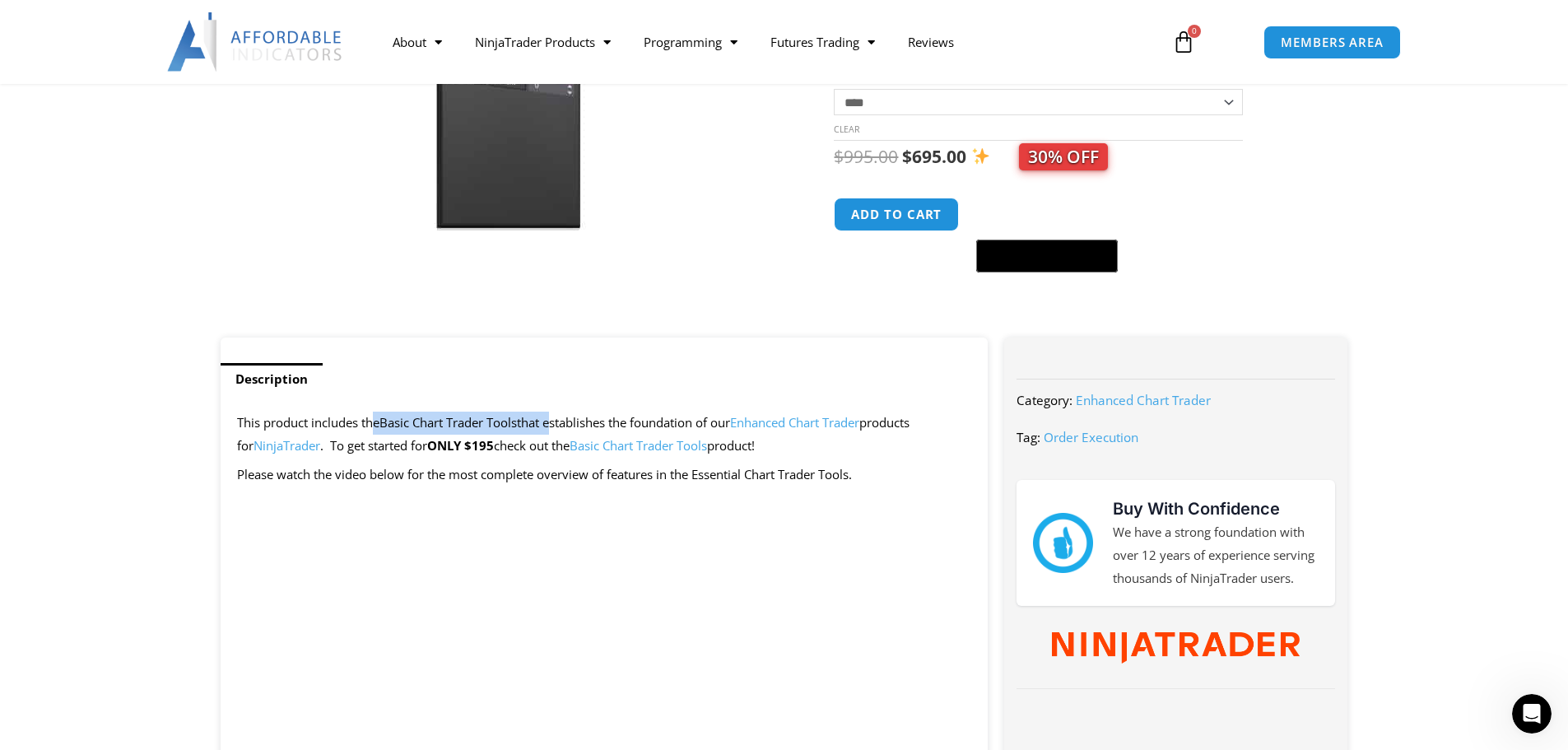
drag, startPoint x: 422, startPoint y: 423, endPoint x: 557, endPoint y: 406, distance: 136.1
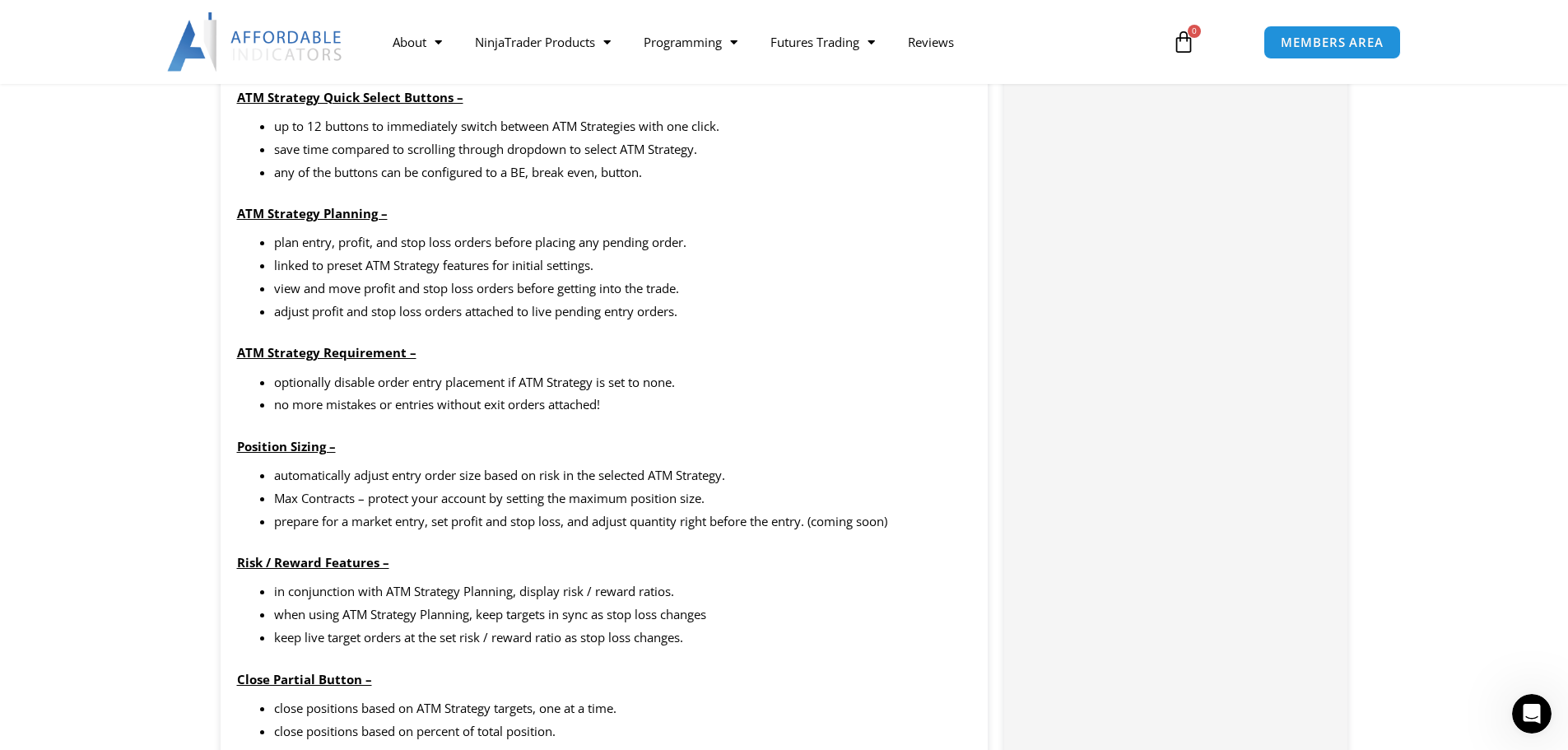
scroll to position [1564, 0]
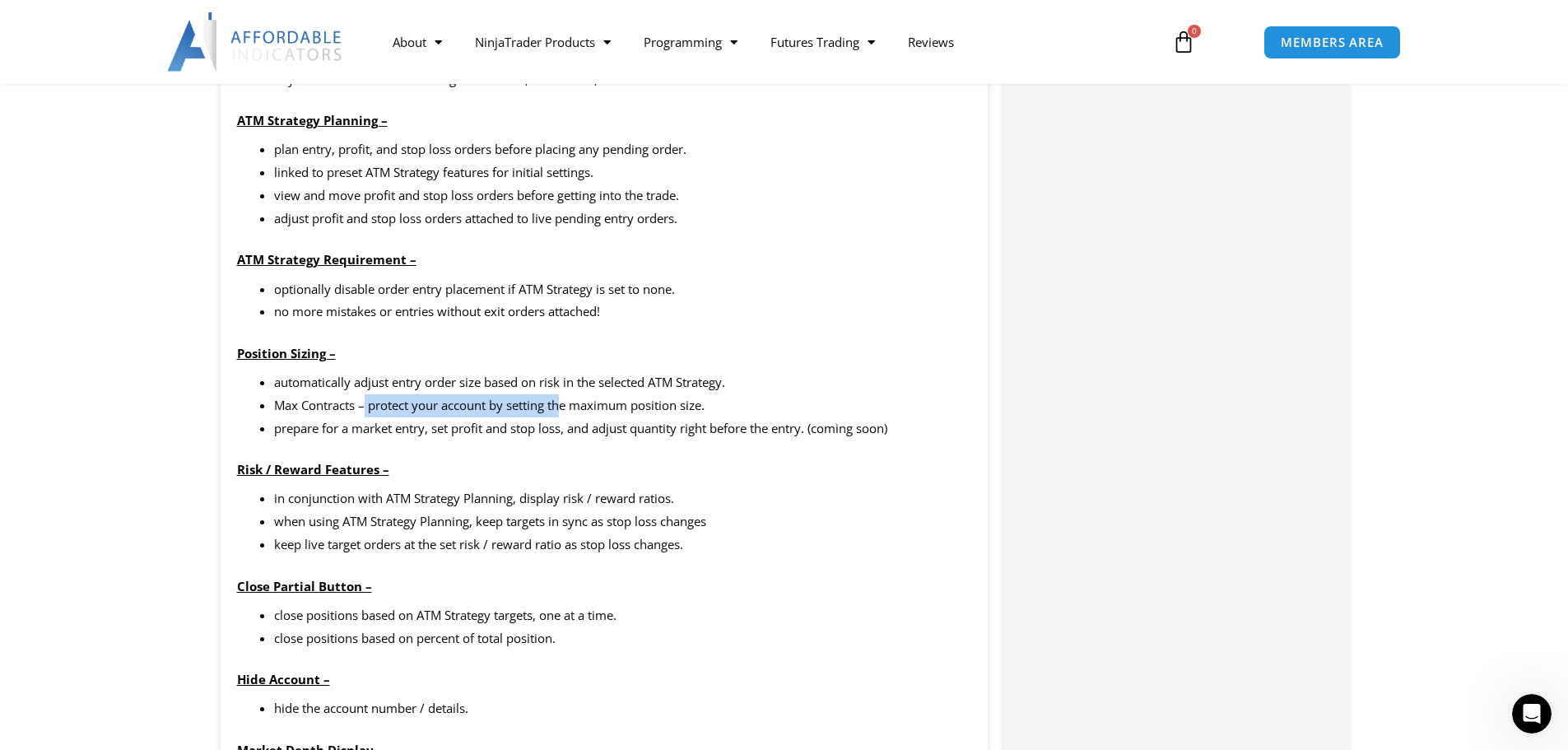
drag, startPoint x: 366, startPoint y: 400, endPoint x: 573, endPoint y: 413, distance: 207.4
click at [573, 413] on li "Max Contracts – protect your account by setting the maximum position size." at bounding box center [623, 406] width 698 height 23
drag, startPoint x: 573, startPoint y: 413, endPoint x: 456, endPoint y: 494, distance: 142.3
click at [573, 413] on li "Max Contracts – protect your account by setting the maximum position size." at bounding box center [623, 406] width 698 height 23
drag, startPoint x: 408, startPoint y: 527, endPoint x: 589, endPoint y: 515, distance: 181.4
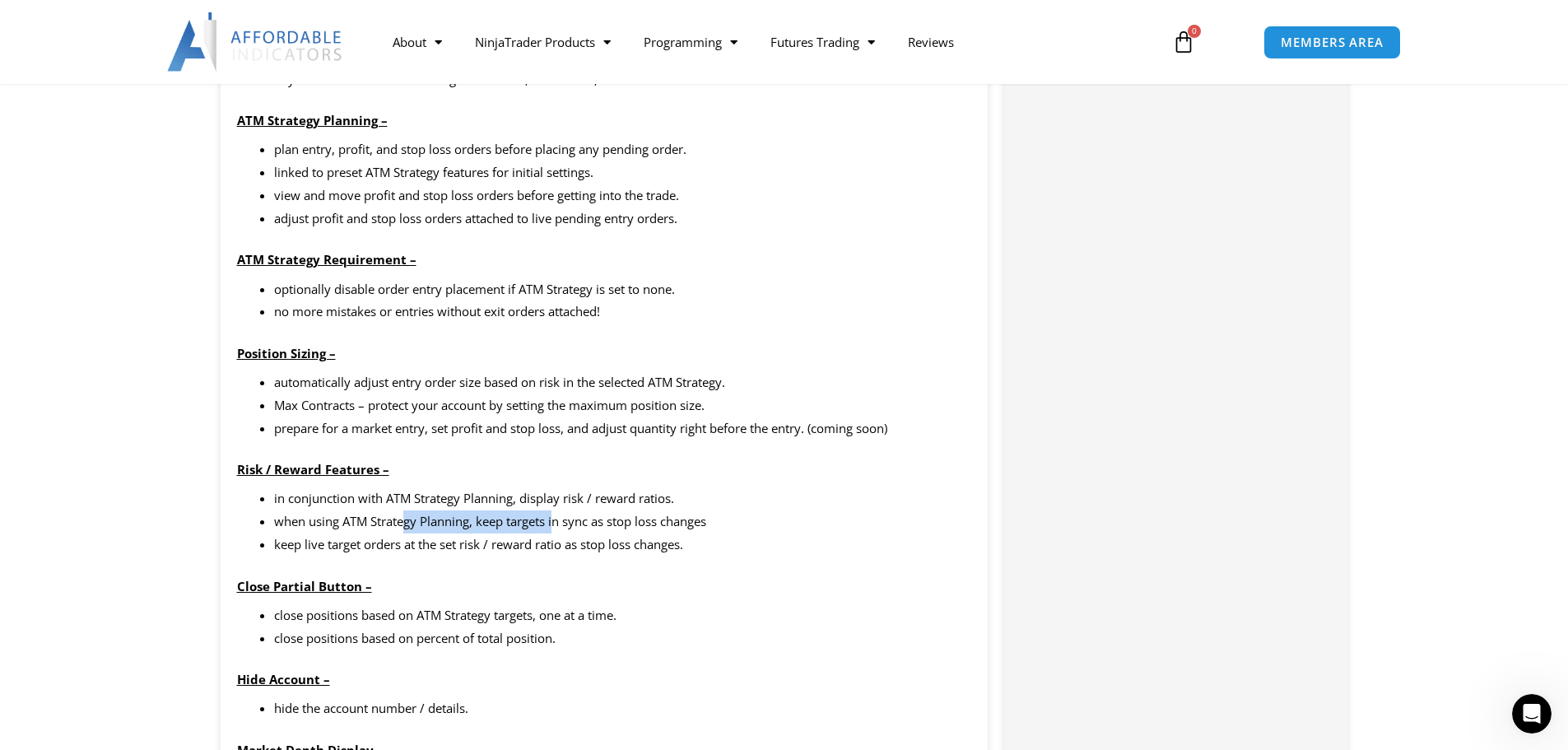
click at [578, 515] on li "when using ATM Strategy Planning, keep targets in sync as stop loss changes" at bounding box center [623, 522] width 698 height 23
click at [594, 514] on li "when using ATM Strategy Planning, keep targets in sync as stop loss changes" at bounding box center [623, 522] width 698 height 23
drag, startPoint x: 429, startPoint y: 531, endPoint x: 420, endPoint y: 537, distance: 10.8
click at [421, 536] on ul "in conjunction with ATM Strategy Planning, display risk / reward ratios. when u…" at bounding box center [623, 521] width 698 height 69
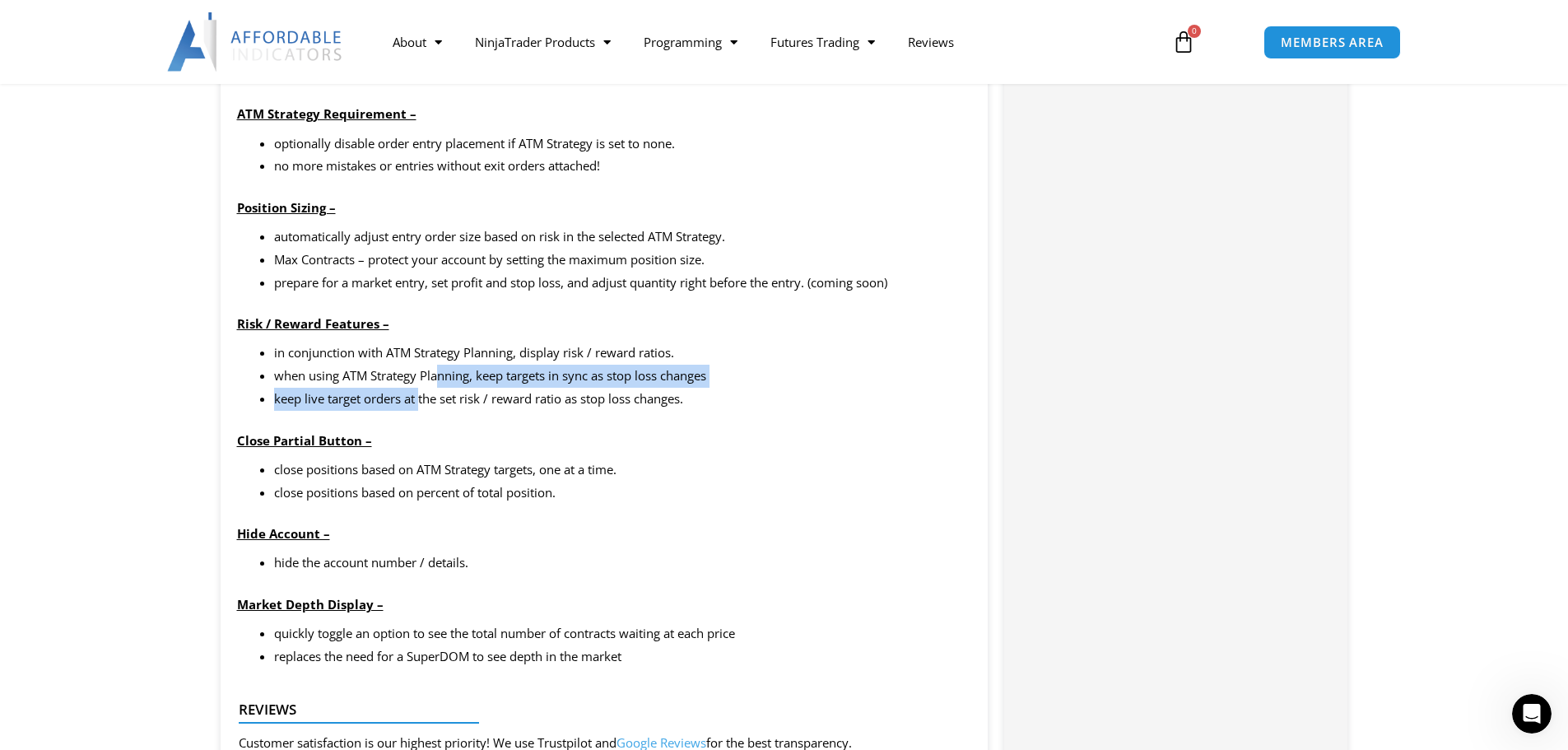
scroll to position [1810, 0]
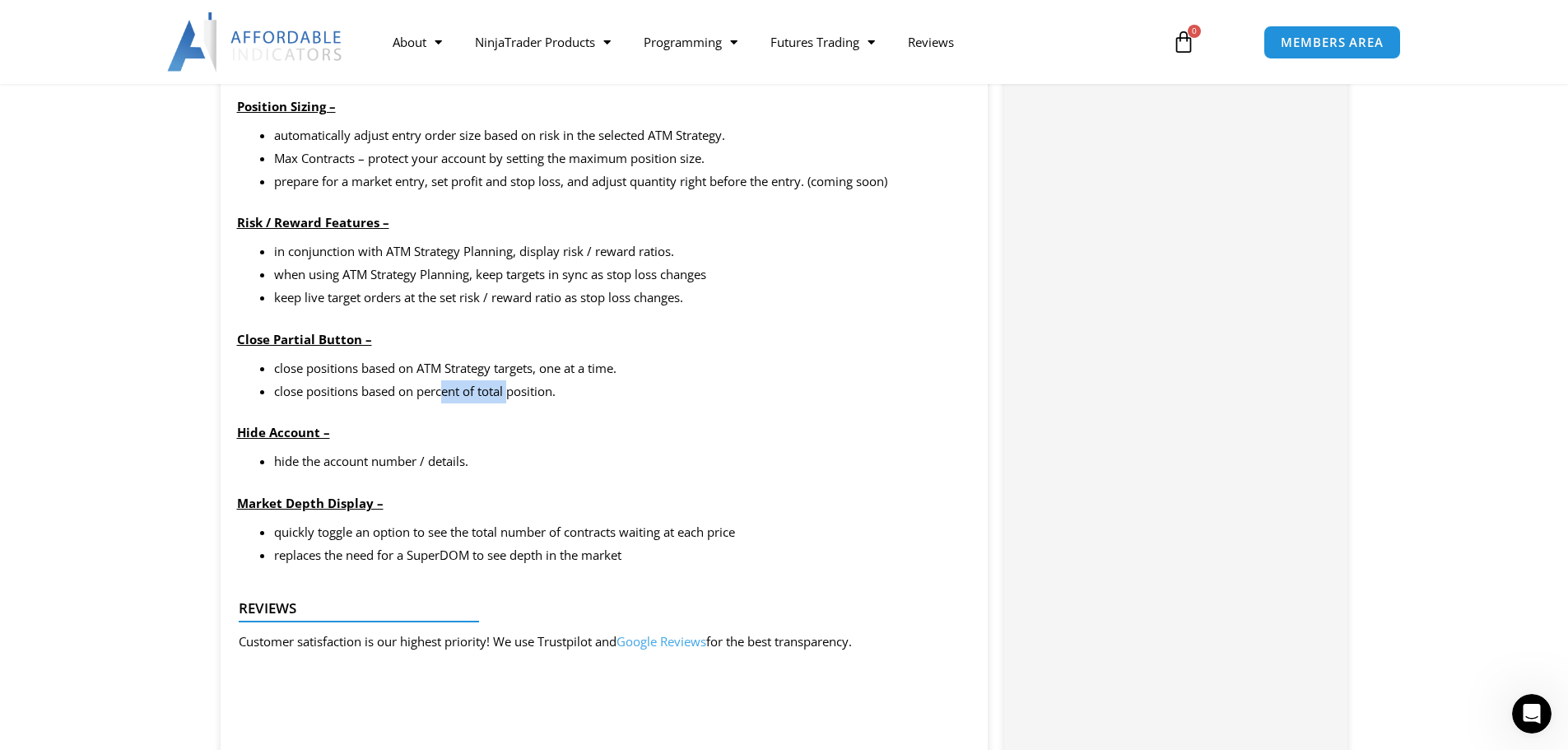
drag, startPoint x: 509, startPoint y: 397, endPoint x: 422, endPoint y: 378, distance: 89.1
click at [428, 380] on li "close positions based on percent of total position." at bounding box center [623, 392] width 698 height 23
drag, startPoint x: 422, startPoint y: 378, endPoint x: 353, endPoint y: 369, distance: 69.6
click at [397, 373] on li "close positions based on ATM Strategy targets, one at a time." at bounding box center [623, 369] width 698 height 23
click at [343, 369] on li "close positions based on ATM Strategy targets, one at a time." at bounding box center [623, 369] width 698 height 23
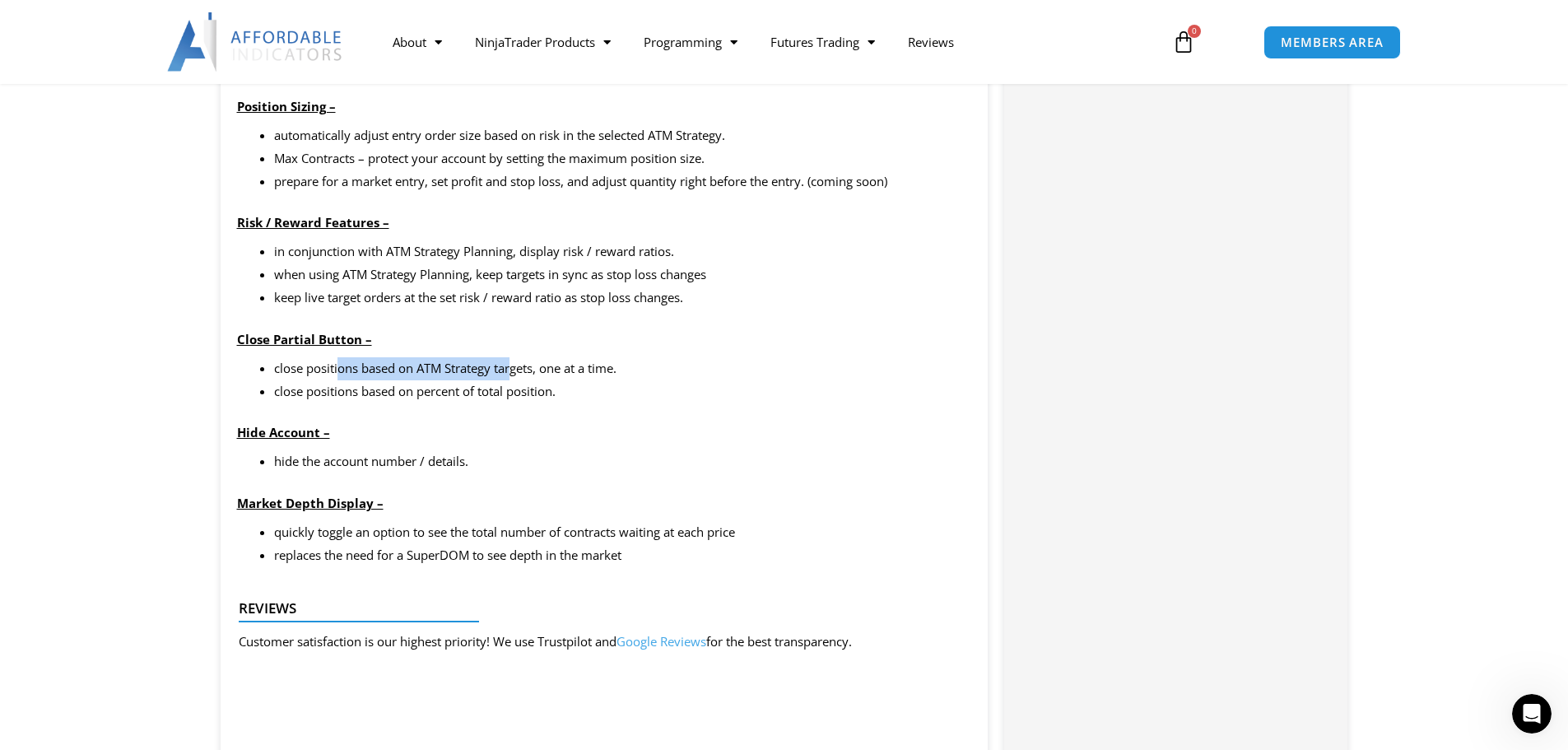
drag, startPoint x: 341, startPoint y: 370, endPoint x: 525, endPoint y: 365, distance: 184.1
click at [515, 365] on li "close positions based on ATM Strategy targets, one at a time." at bounding box center [623, 369] width 698 height 23
click at [548, 371] on li "close positions based on ATM Strategy targets, one at a time." at bounding box center [623, 369] width 698 height 23
click at [357, 392] on li "close positions based on percent of total position." at bounding box center [623, 392] width 698 height 23
click at [302, 385] on li "close positions based on percent of total position." at bounding box center [623, 392] width 698 height 23
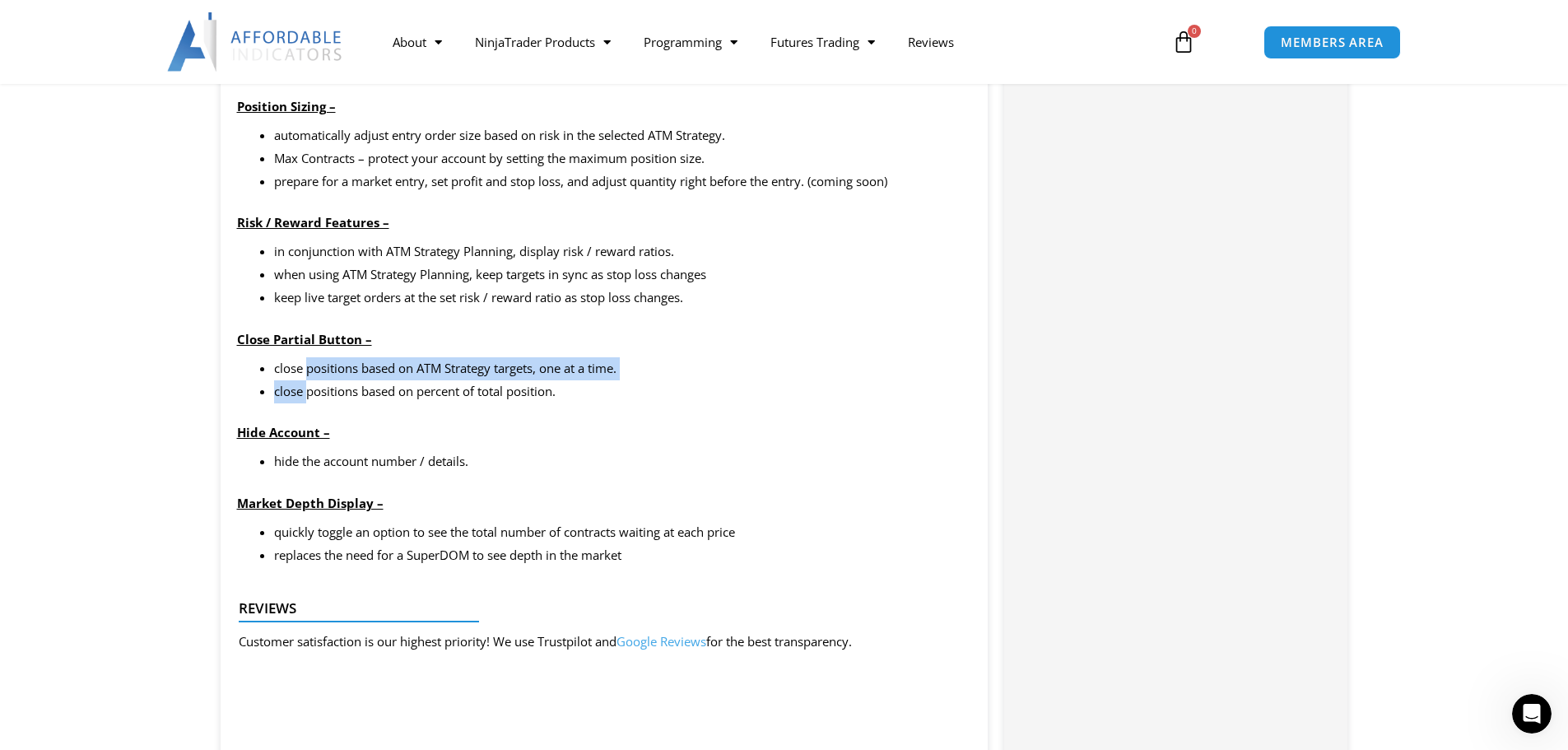
click at [383, 373] on ul "close positions based on ATM Strategy targets, one at a time. close positions b…" at bounding box center [623, 380] width 698 height 46
click at [528, 380] on li "close positions based on percent of total position." at bounding box center [623, 392] width 698 height 23
click at [482, 394] on li "close positions based on percent of total position." at bounding box center [623, 392] width 698 height 23
click at [400, 393] on li "close positions based on percent of total position." at bounding box center [623, 392] width 698 height 23
click at [326, 398] on li "close positions based on percent of total position." at bounding box center [623, 392] width 698 height 23
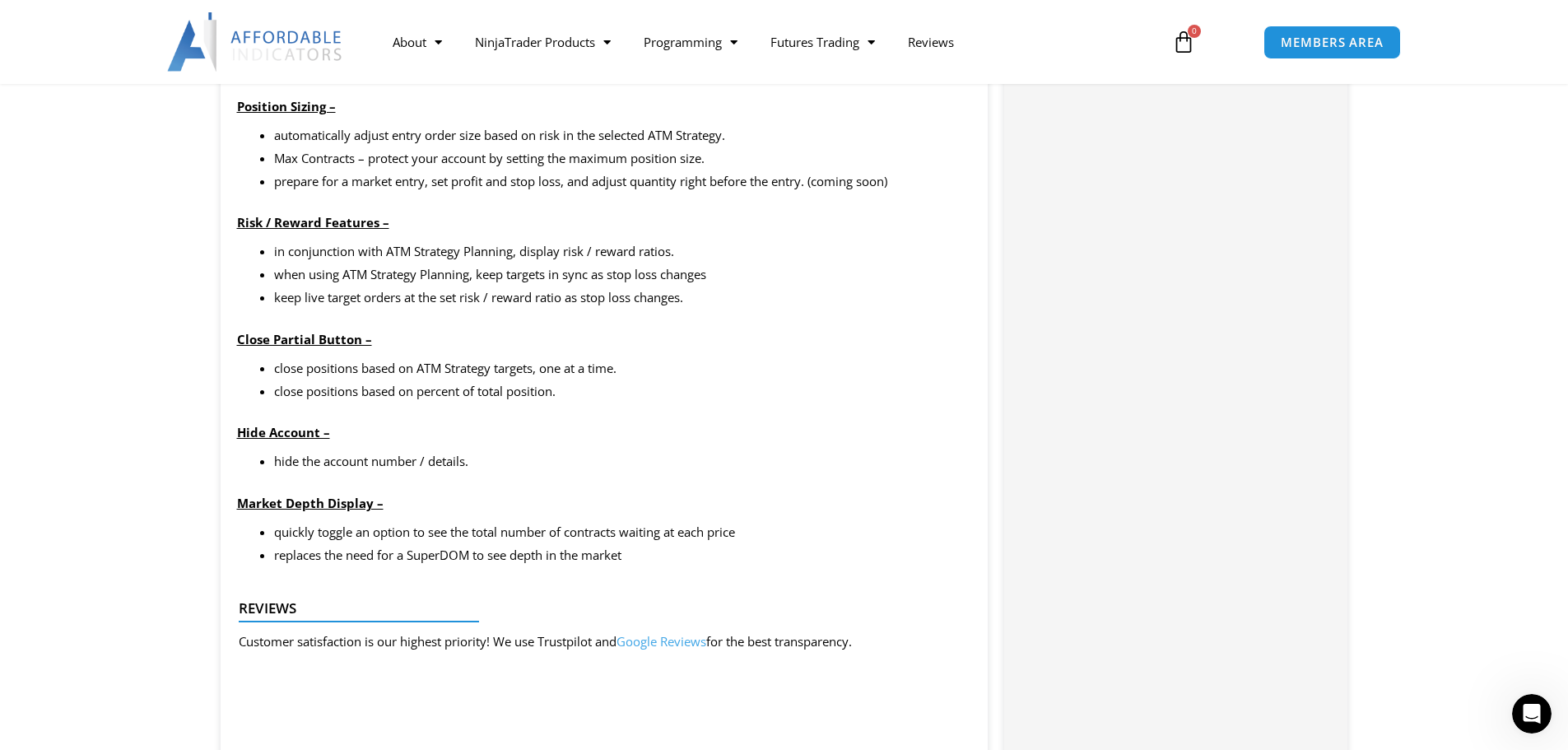
drag, startPoint x: 343, startPoint y: 428, endPoint x: 526, endPoint y: 460, distance: 185.8
click at [451, 445] on div "in conjunction with ATM Strategy Planning, display risk / reward ratios. when u…" at bounding box center [604, 357] width 735 height 233
drag, startPoint x: 526, startPoint y: 460, endPoint x: 597, endPoint y: 485, distance: 75.3
click at [568, 477] on div "This product includes the Basic Chart Trader Tools that establishes the foundat…" at bounding box center [604, 504] width 768 height 3017
click at [631, 524] on div "This product includes the Basic Chart Trader Tools that establishes the foundat…" at bounding box center [604, 504] width 768 height 3017
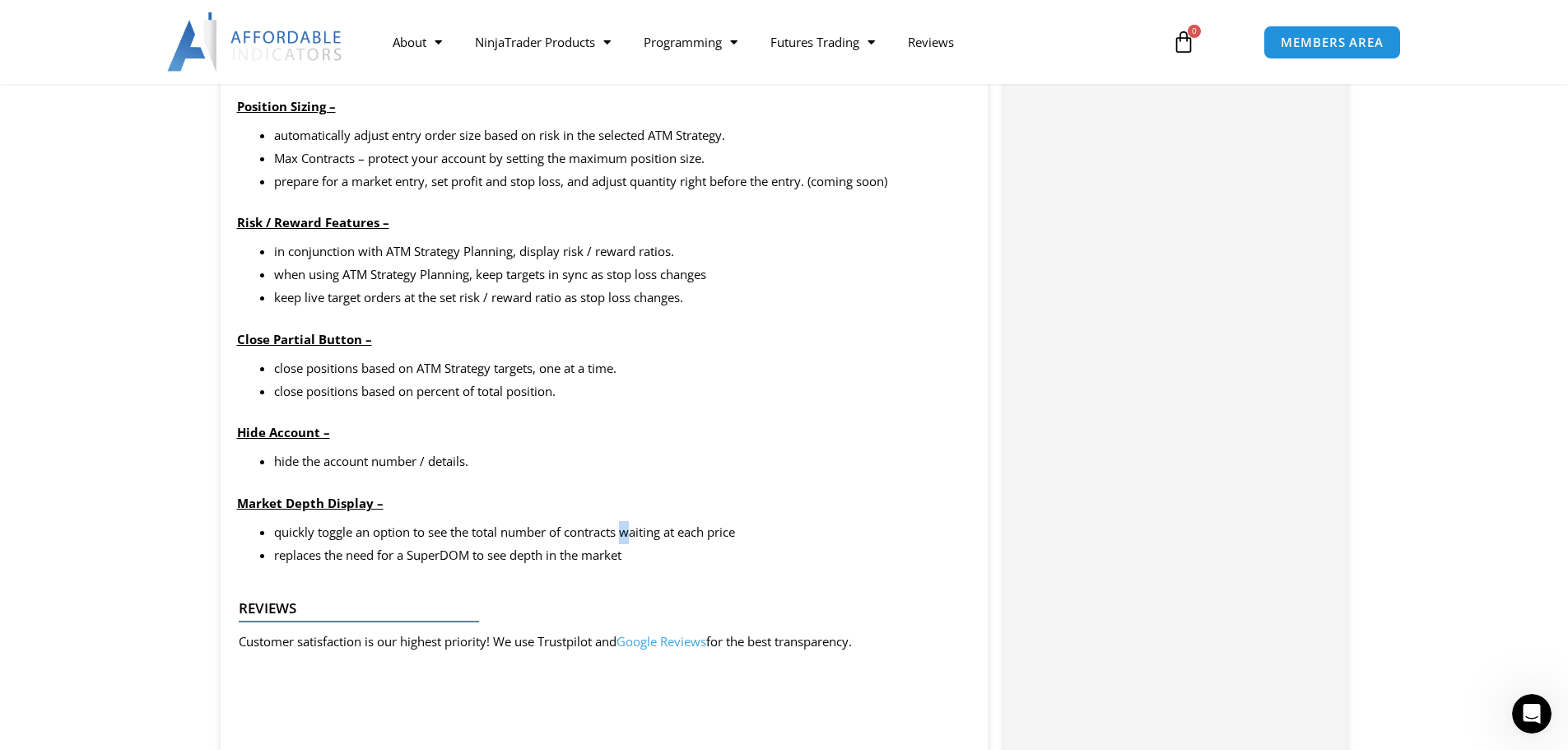
drag, startPoint x: 631, startPoint y: 524, endPoint x: 600, endPoint y: 522, distance: 31.1
click at [630, 524] on li "quickly toggle an option to see the total number of contracts waiting at each p…" at bounding box center [623, 532] width 698 height 23
drag, startPoint x: 582, startPoint y: 521, endPoint x: 497, endPoint y: 522, distance: 85.0
click at [530, 520] on div "This product includes the Basic Chart Trader Tools that establishes the foundat…" at bounding box center [604, 504] width 768 height 3017
drag, startPoint x: 497, startPoint y: 522, endPoint x: 485, endPoint y: 527, distance: 13.0
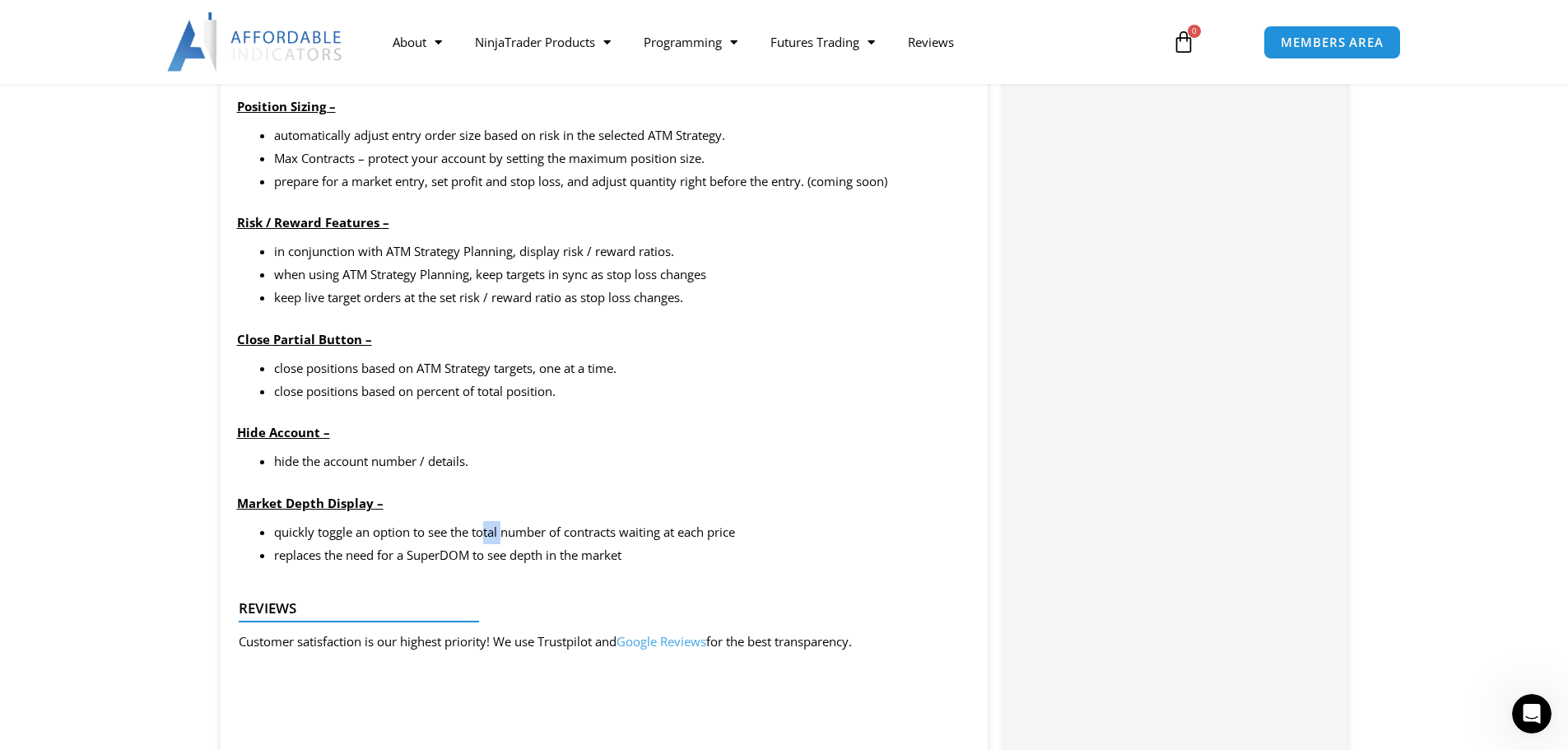
click at [485, 527] on div "This product includes the Basic Chart Trader Tools that establishes the foundat…" at bounding box center [604, 504] width 768 height 3017
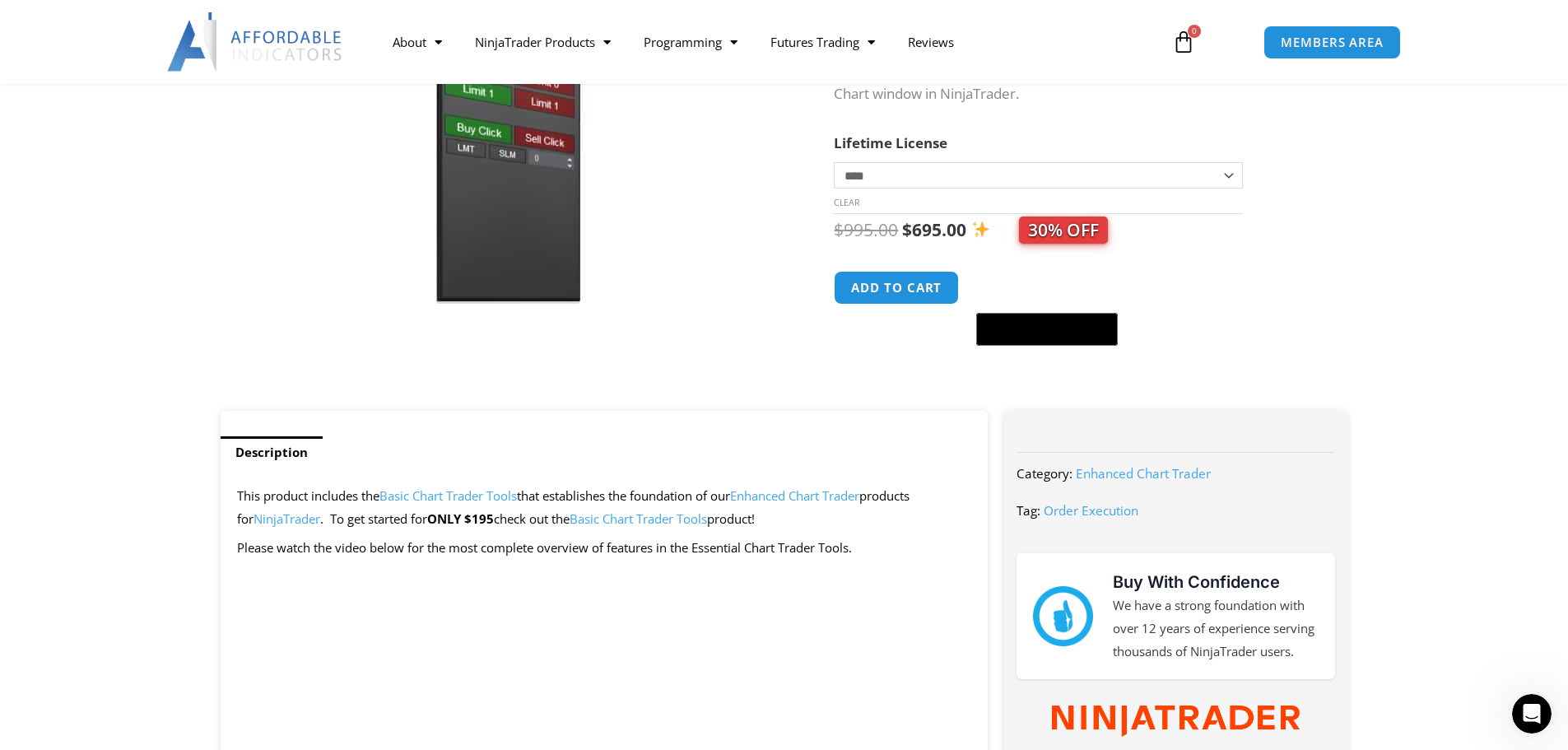
scroll to position [330, 0]
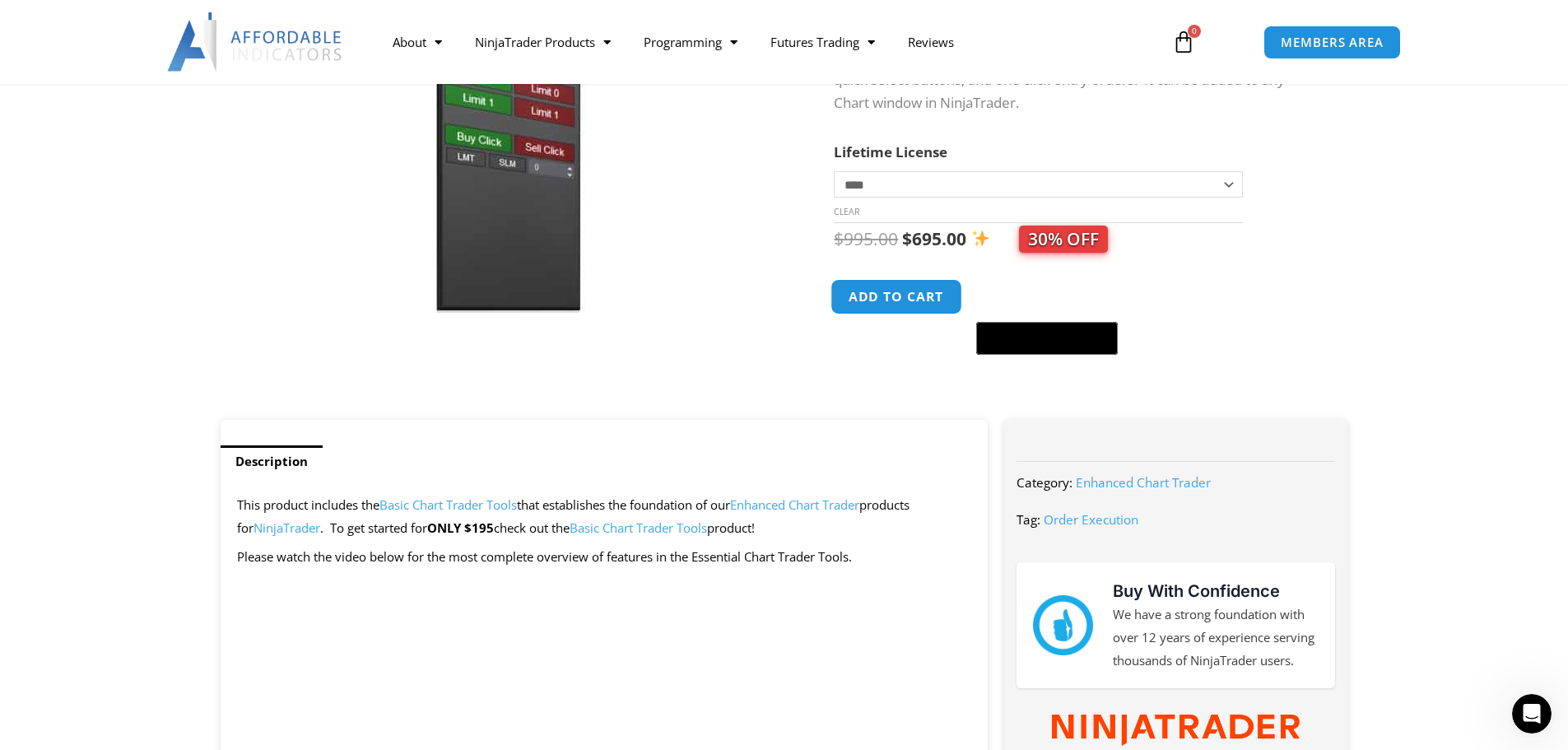
click at [893, 301] on button "Add to cart" at bounding box center [897, 296] width 132 height 35
click at [977, 189] on select "**********" at bounding box center [1038, 184] width 408 height 26
click at [977, 188] on select "**********" at bounding box center [1038, 184] width 408 height 26
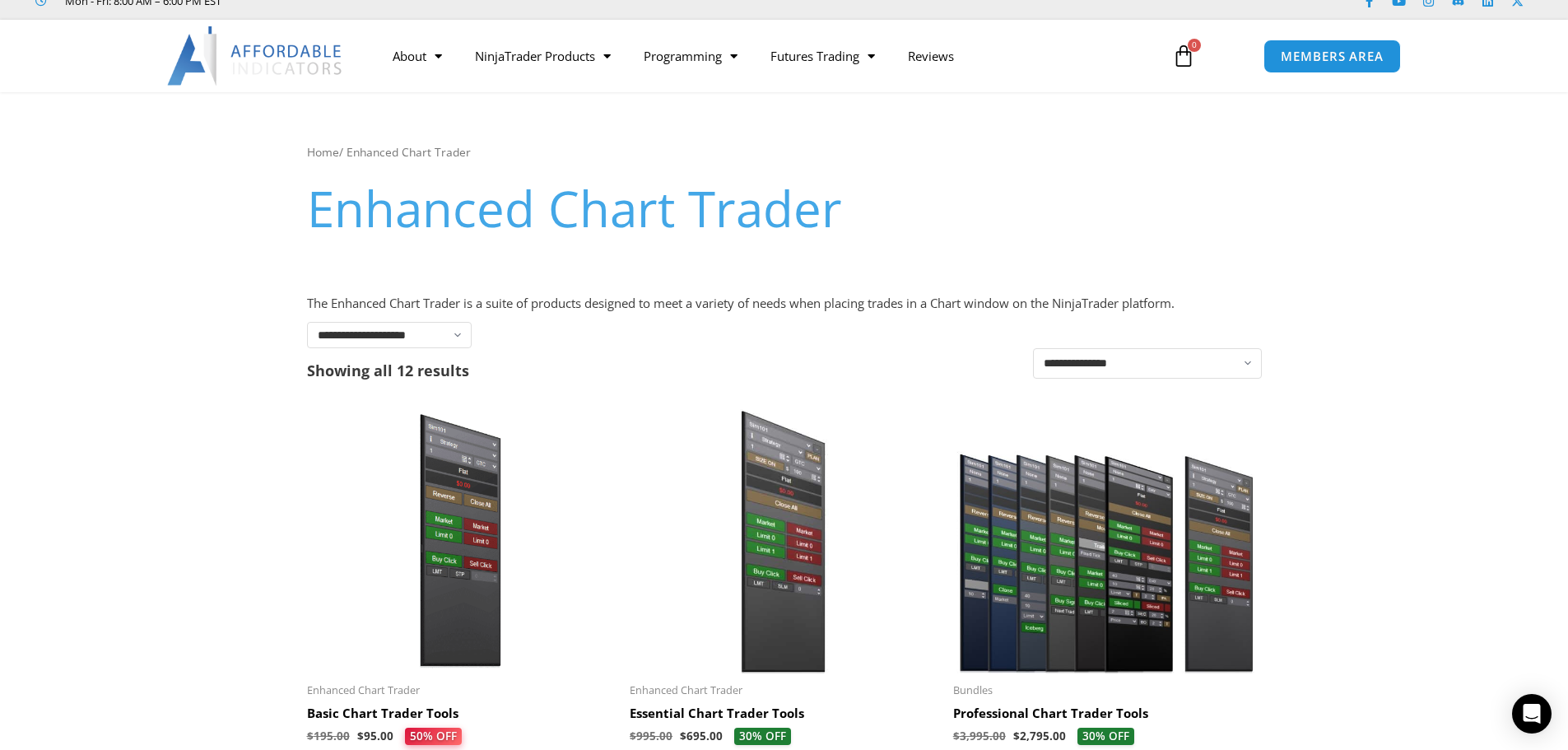
scroll to position [247, 0]
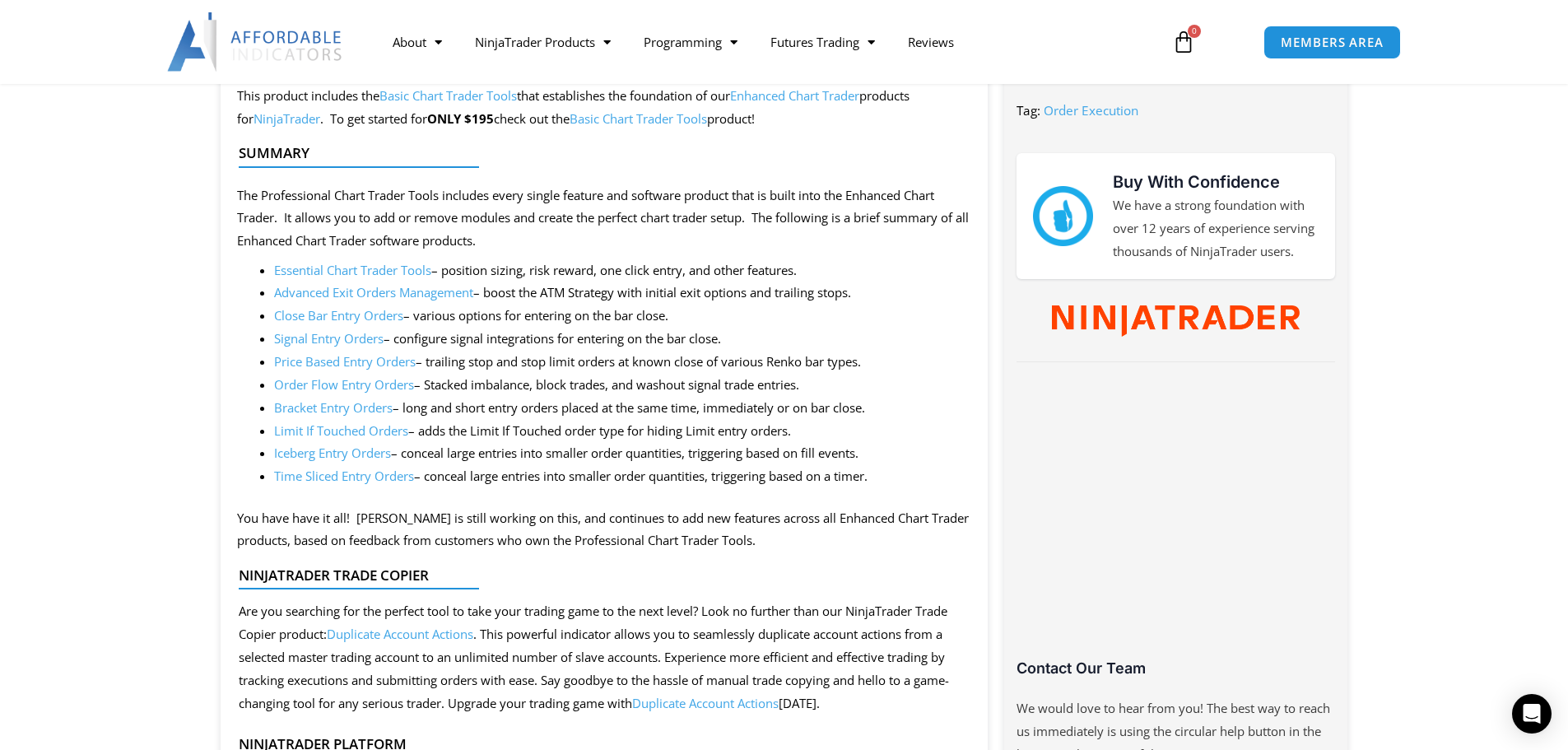
scroll to position [740, 0]
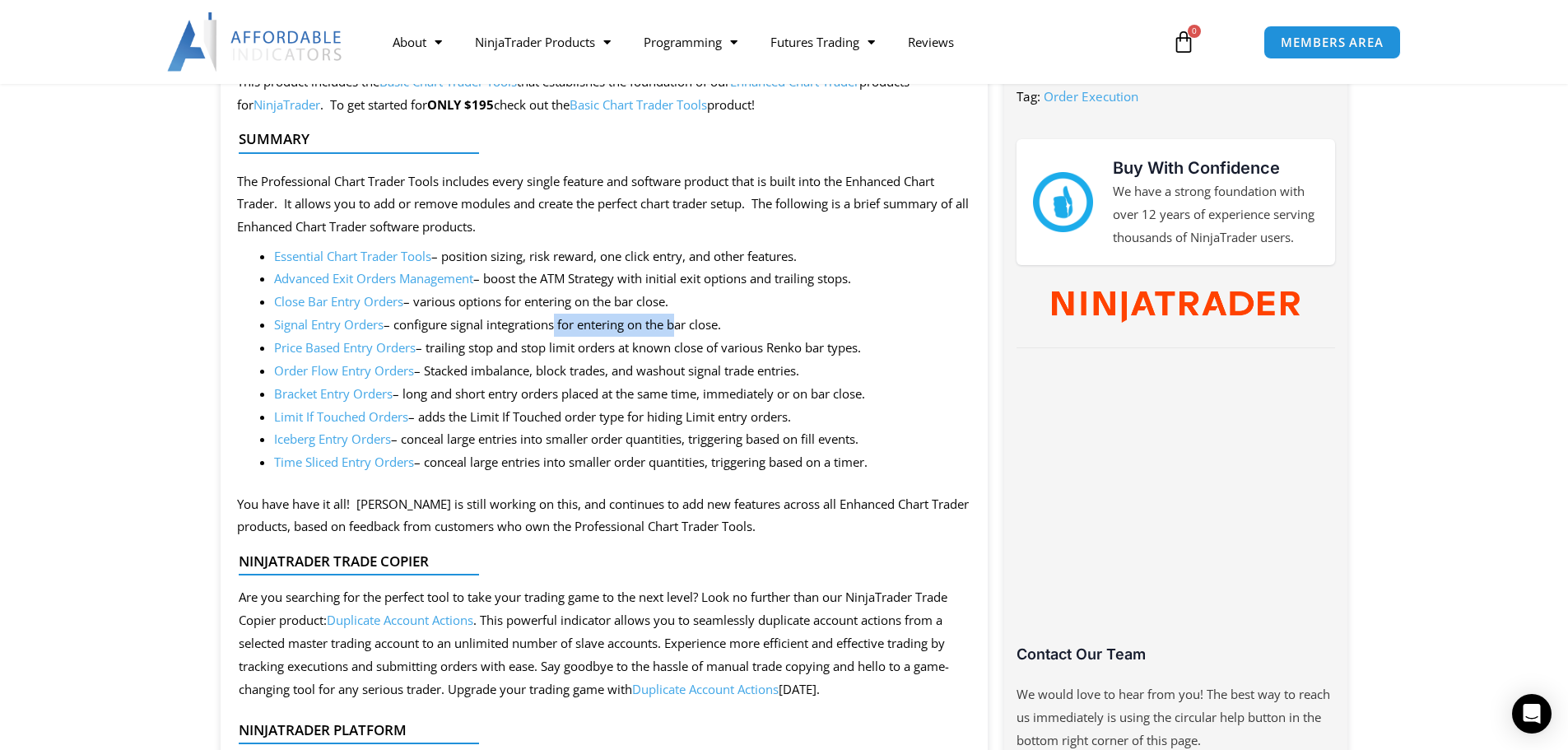
drag, startPoint x: 554, startPoint y: 316, endPoint x: 679, endPoint y: 316, distance: 125.0
click at [679, 316] on li "Signal Entry Orders – configure signal integrations for entering on the bar clo…" at bounding box center [623, 325] width 698 height 23
click at [625, 328] on li "Signal Entry Orders – configure signal integrations for entering on the bar clo…" at bounding box center [623, 325] width 698 height 23
drag, startPoint x: 541, startPoint y: 351, endPoint x: 521, endPoint y: 358, distance: 21.2
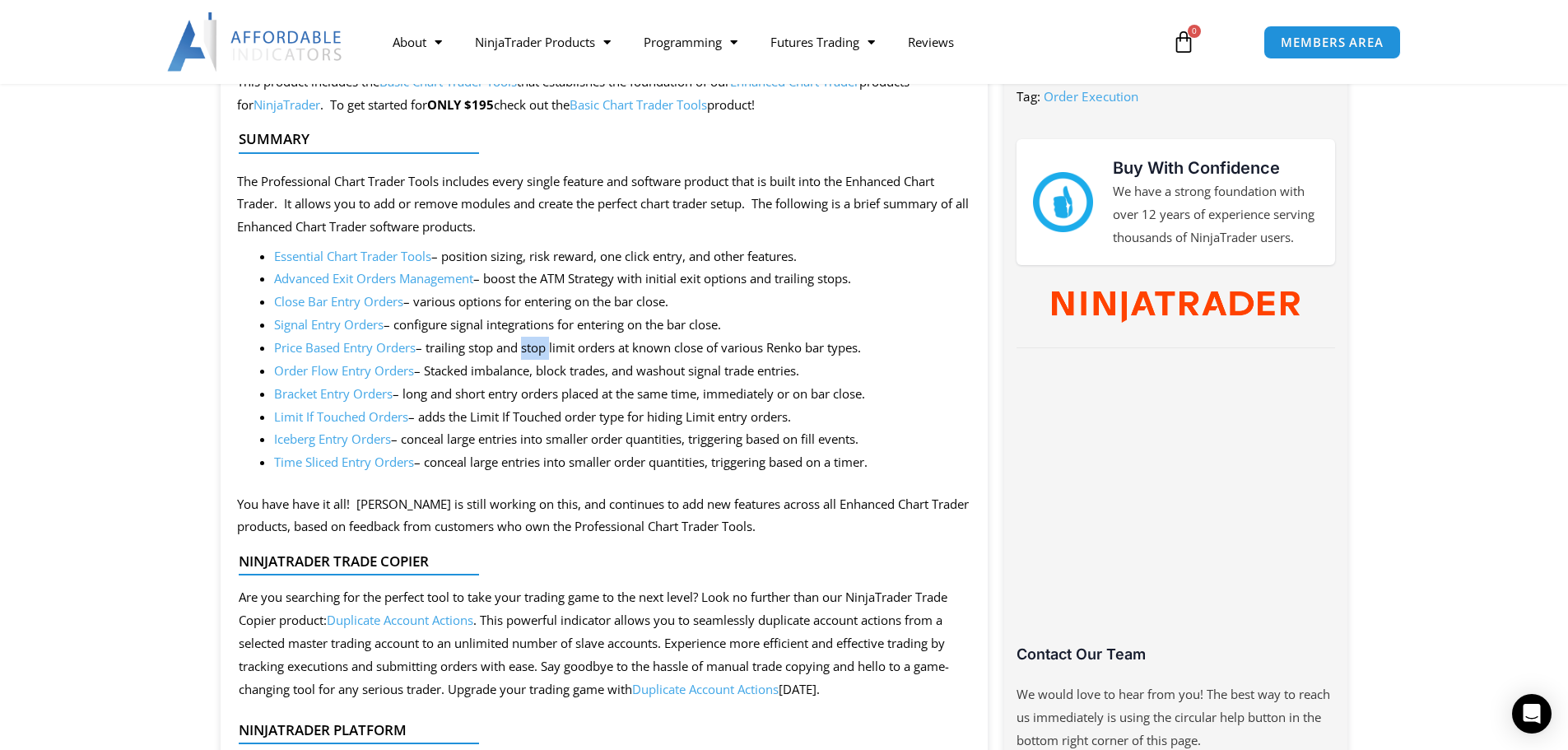
click at [521, 358] on li "Price Based Entry Orders – trailing stop and stop limit orders at known close o…" at bounding box center [623, 348] width 698 height 23
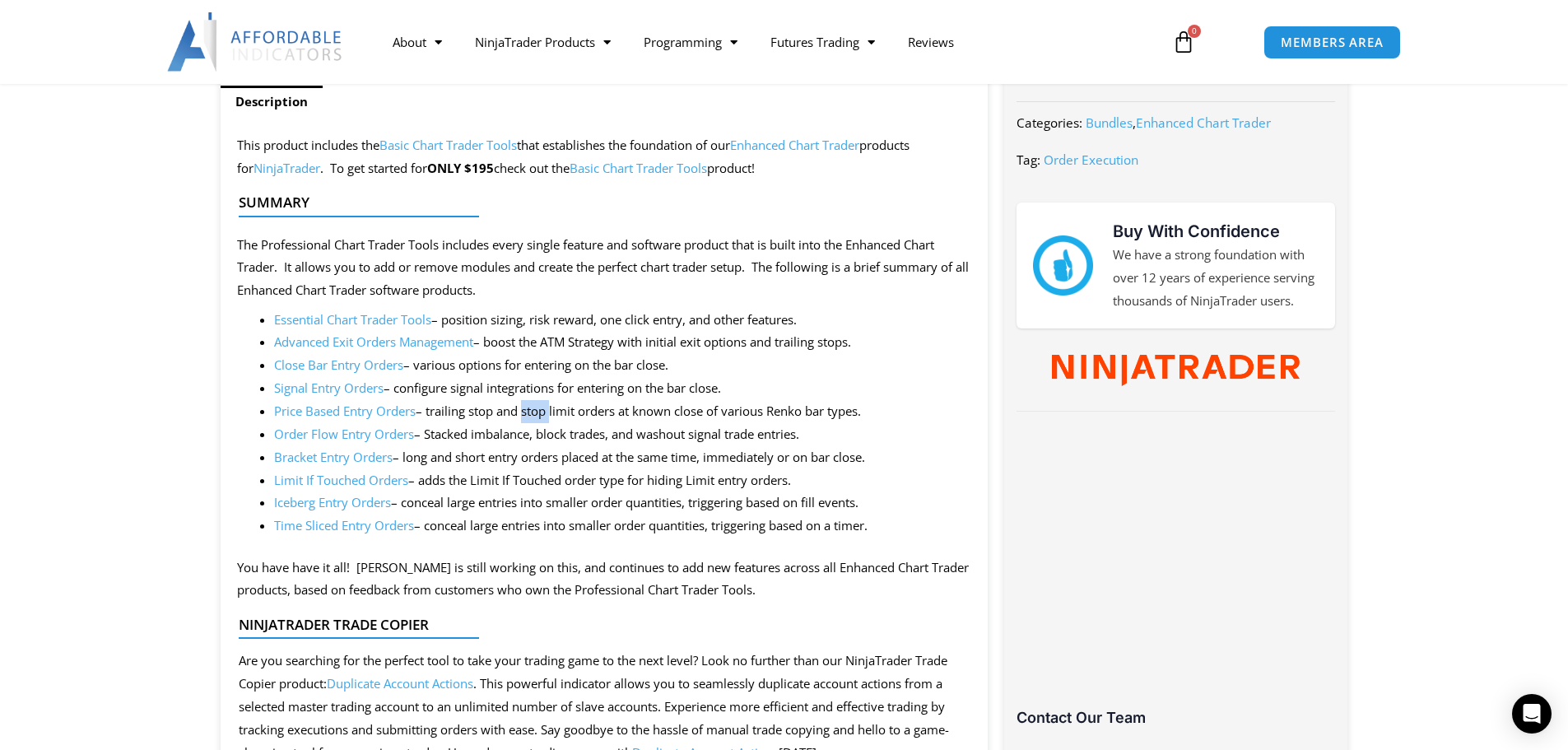
scroll to position [658, 0]
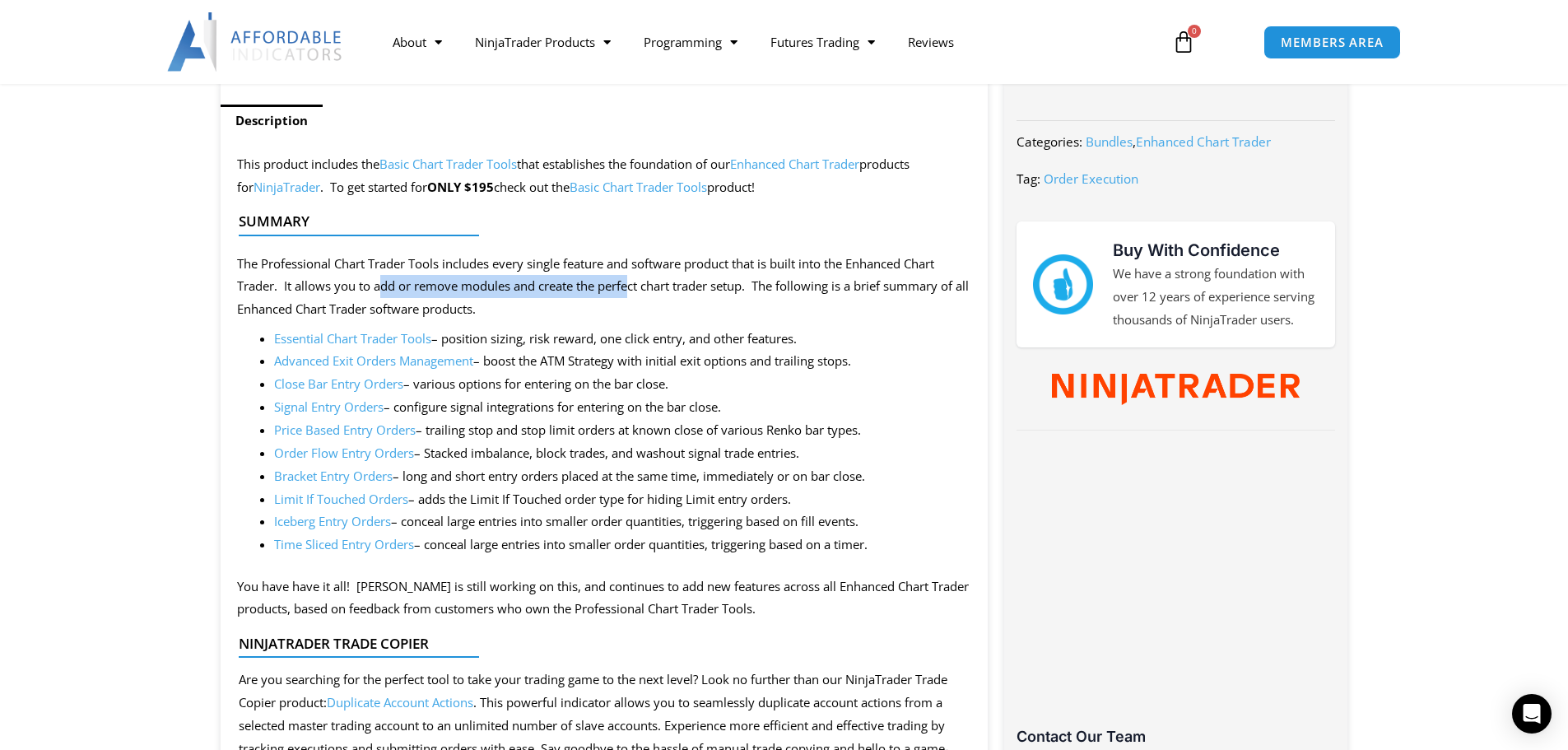
drag, startPoint x: 386, startPoint y: 277, endPoint x: 635, endPoint y: 277, distance: 249.0
click at [635, 277] on p "The Professional Chart Trader Tools includes every single feature and software …" at bounding box center [604, 287] width 735 height 69
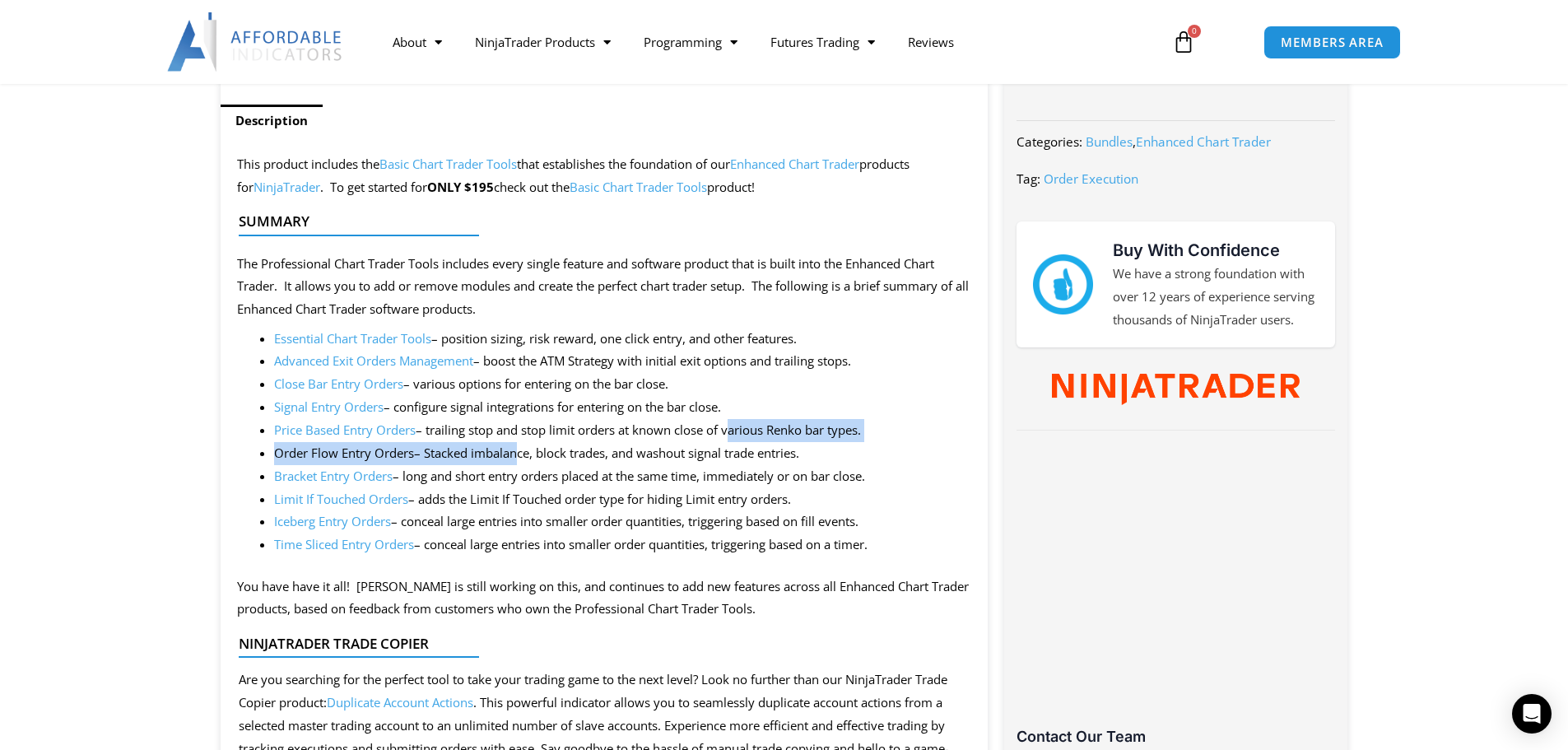
drag, startPoint x: 735, startPoint y: 434, endPoint x: 515, endPoint y: 442, distance: 220.1
click at [516, 442] on ul "Essential Chart Trader Tools – position sizing, risk reward, one click entry, a…" at bounding box center [623, 442] width 698 height 229
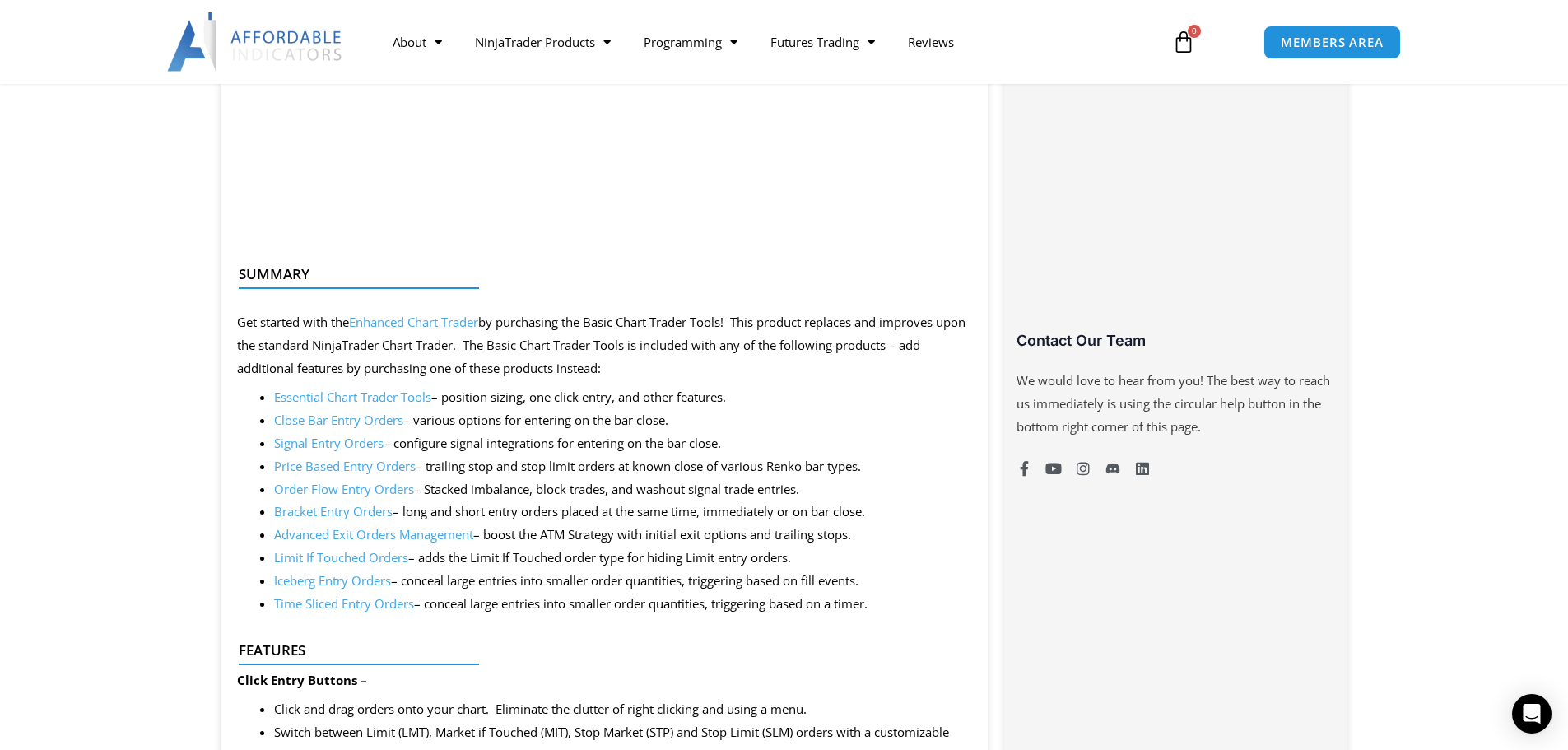
scroll to position [988, 0]
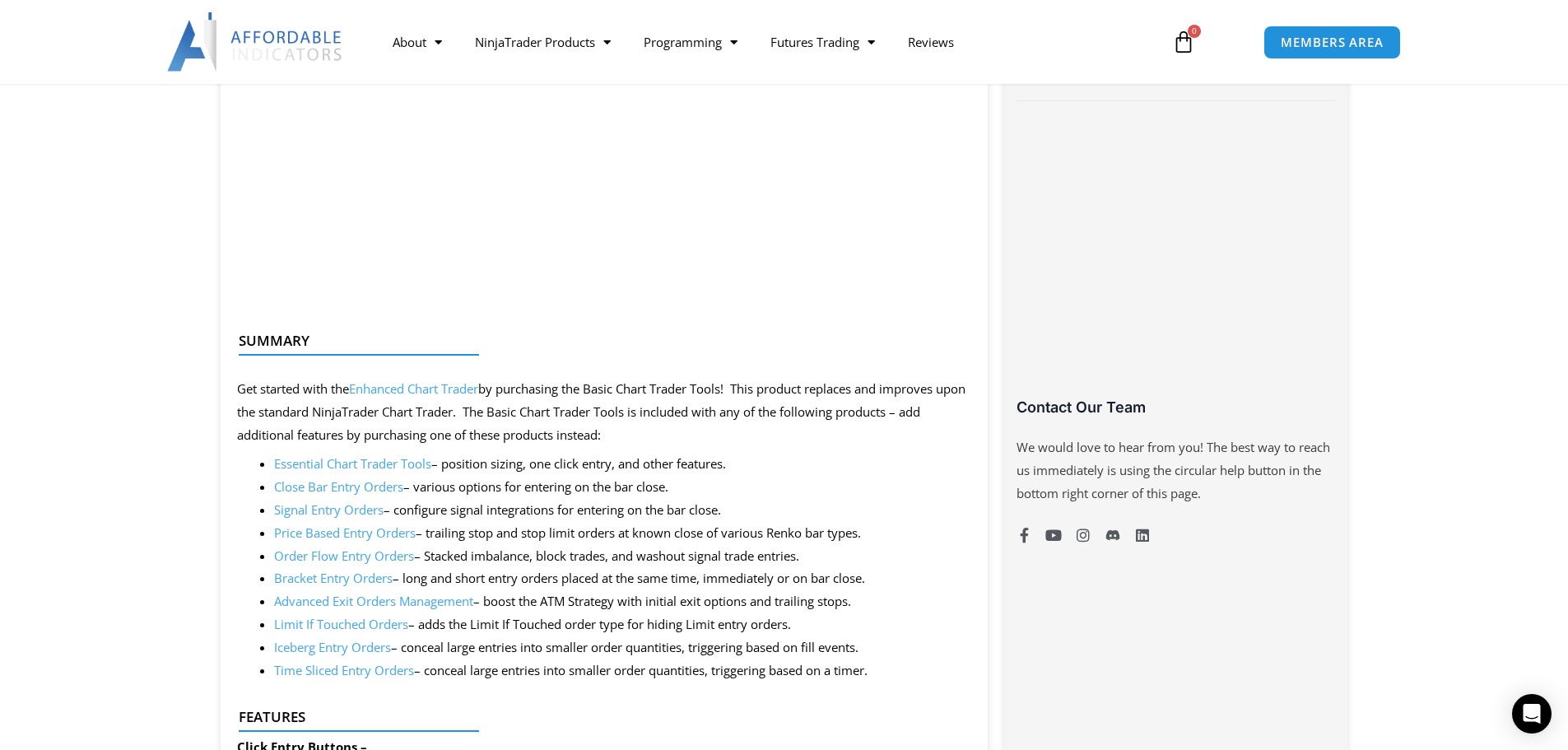
click at [305, 526] on link "Price Based Entry Orders" at bounding box center [345, 532] width 142 height 17
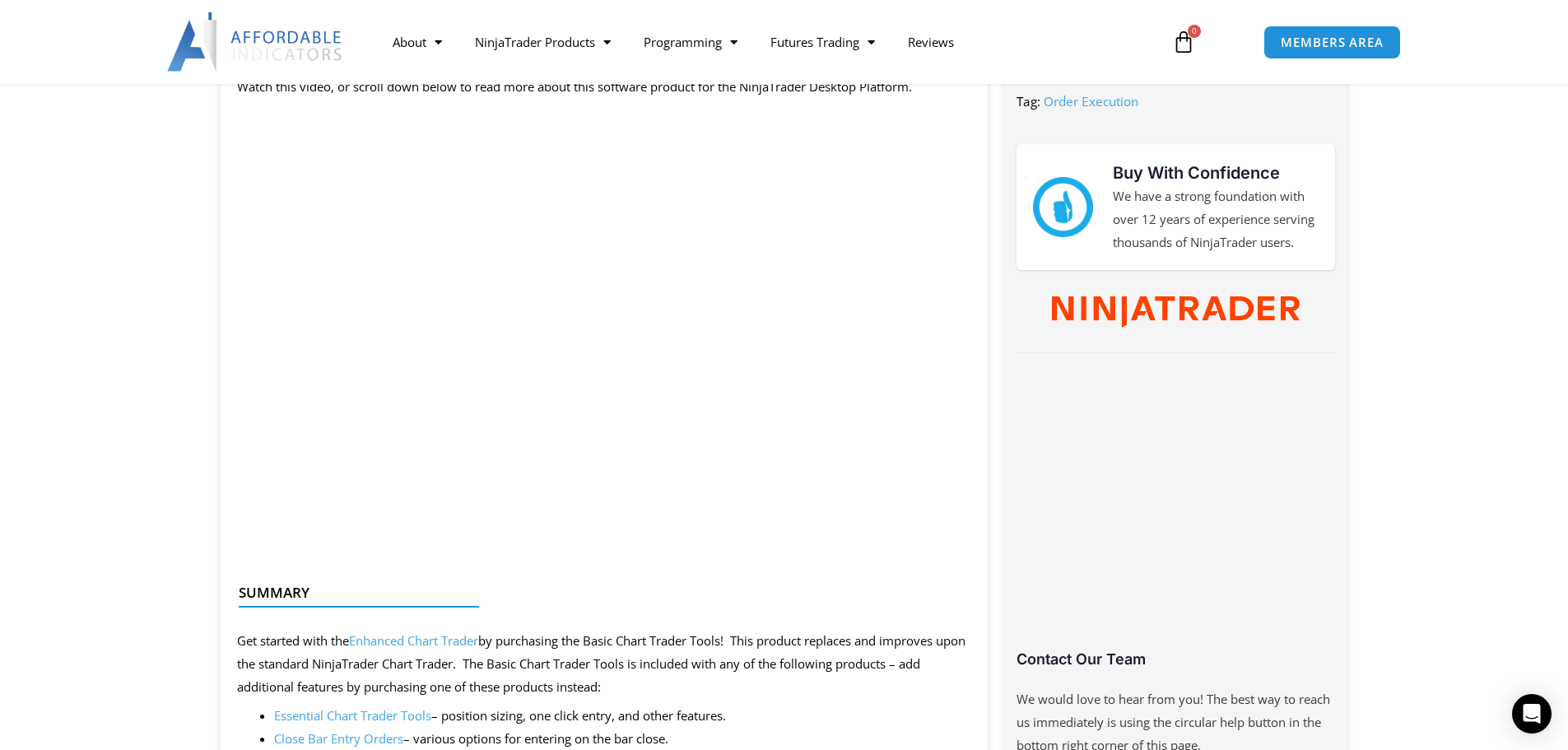
scroll to position [658, 0]
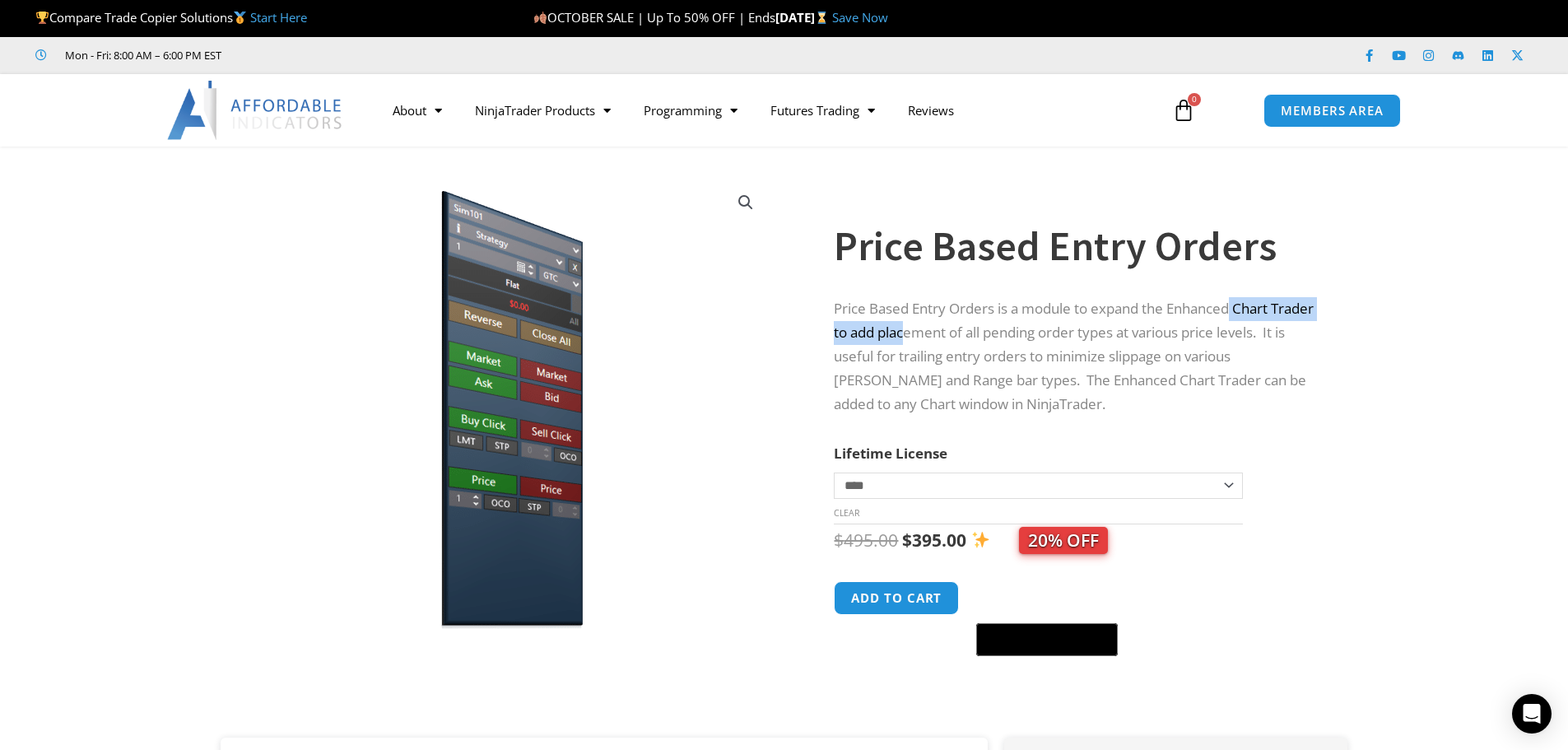
drag, startPoint x: 959, startPoint y: 318, endPoint x: 1237, endPoint y: 314, distance: 278.0
click at [1237, 314] on p "Price Based Entry Orders is a module to expand the Enhanced Chart Trader to add…" at bounding box center [1075, 357] width 481 height 120
drag, startPoint x: 1034, startPoint y: 327, endPoint x: 1232, endPoint y: 328, distance: 198.0
click at [1232, 328] on p "Price Based Entry Orders is a module to expand the Enhanced Chart Trader to add…" at bounding box center [1075, 357] width 481 height 120
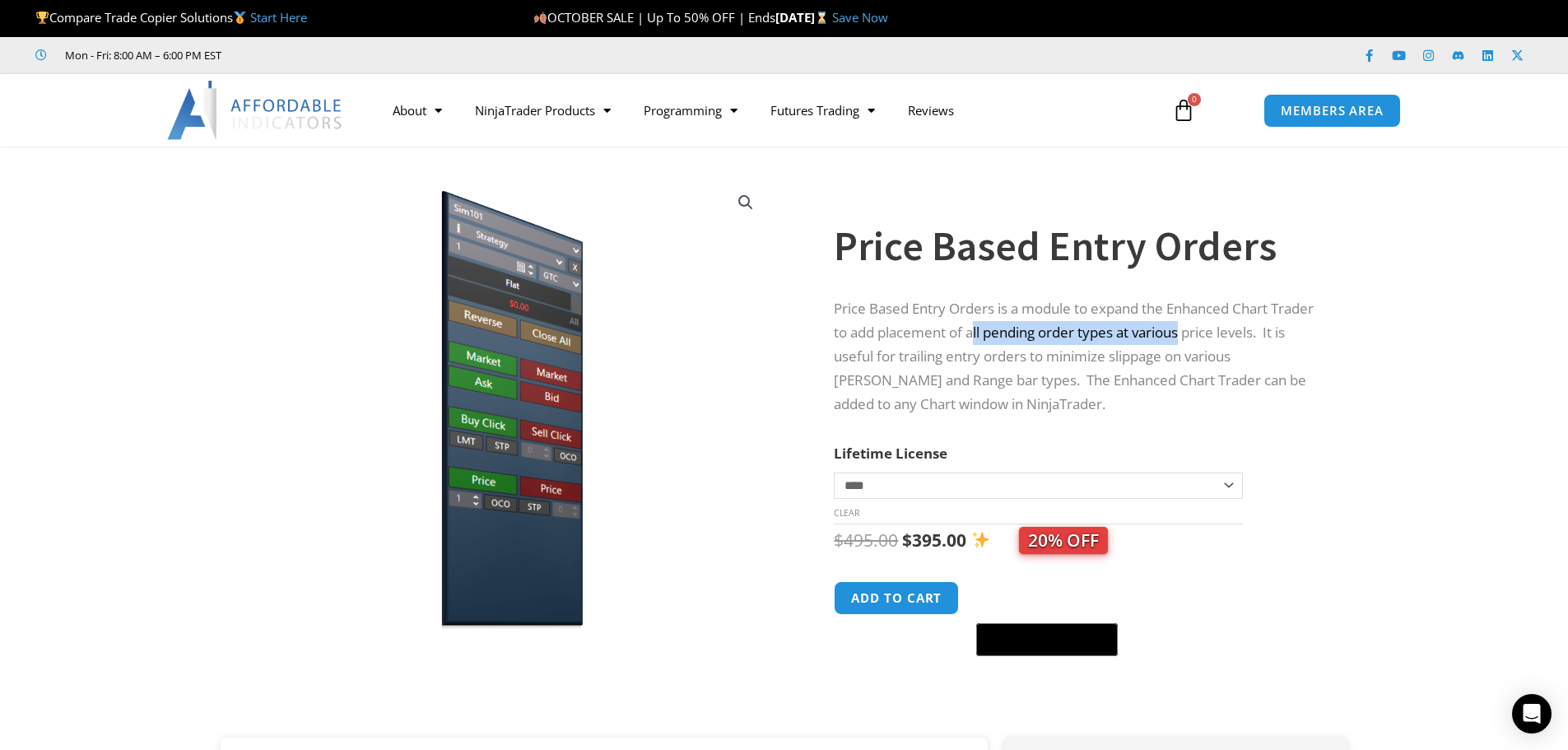
click at [1233, 326] on p "Price Based Entry Orders is a module to expand the Enhanced Chart Trader to add…" at bounding box center [1075, 357] width 481 height 120
drag, startPoint x: 1035, startPoint y: 330, endPoint x: 1218, endPoint y: 327, distance: 183.0
click at [1218, 327] on p "Price Based Entry Orders is a module to expand the Enhanced Chart Trader to add…" at bounding box center [1075, 357] width 481 height 120
drag, startPoint x: 936, startPoint y: 341, endPoint x: 1138, endPoint y: 342, distance: 202.0
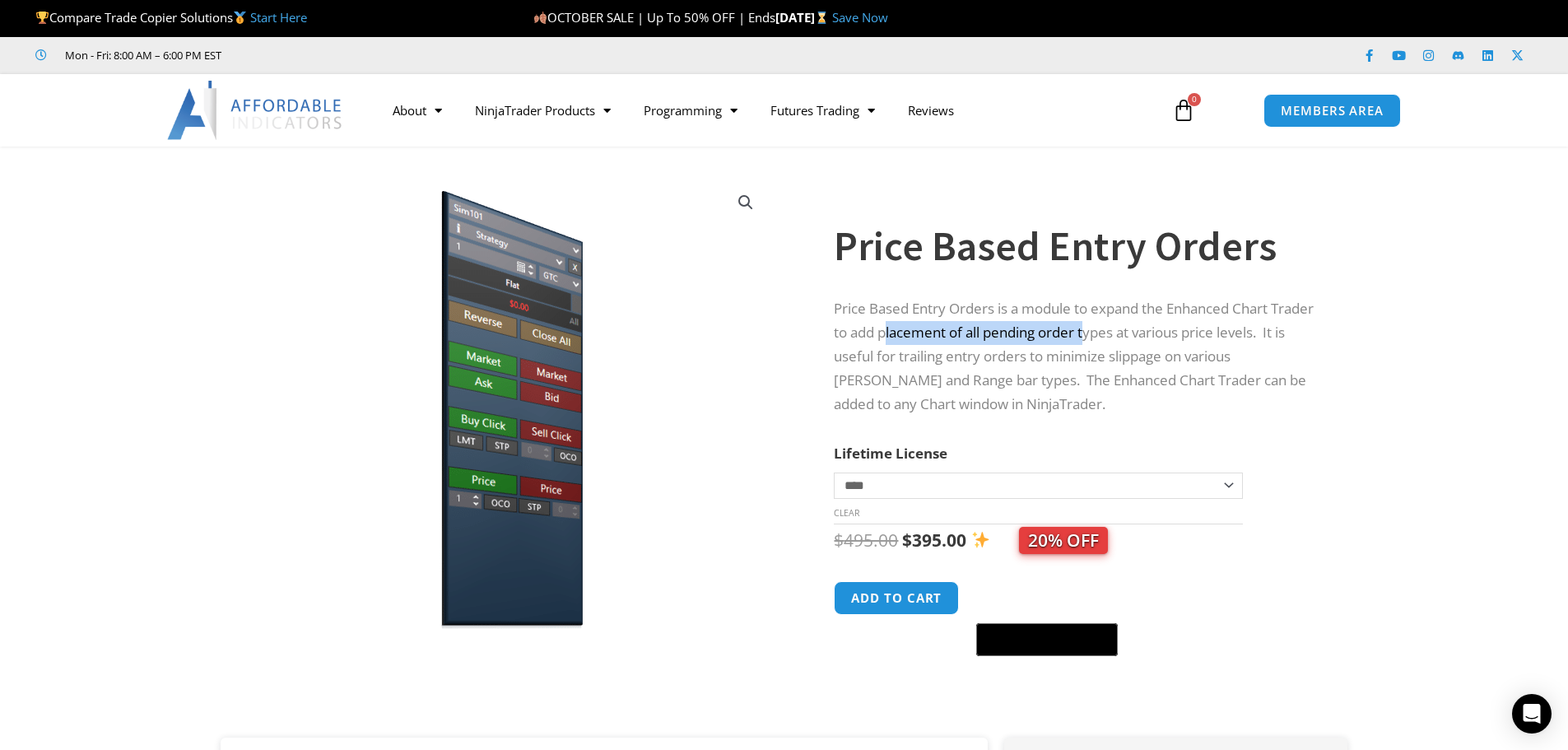
click at [1138, 342] on p "Price Based Entry Orders is a module to expand the Enhanced Chart Trader to add…" at bounding box center [1075, 357] width 481 height 120
drag, startPoint x: 1140, startPoint y: 344, endPoint x: 1008, endPoint y: 353, distance: 132.3
click at [1141, 344] on p "Price Based Entry Orders is a module to expand the Enhanced Chart Trader to add…" at bounding box center [1075, 357] width 481 height 120
click at [991, 354] on p "Price Based Entry Orders is a module to expand the Enhanced Chart Trader to add…" at bounding box center [1075, 357] width 481 height 120
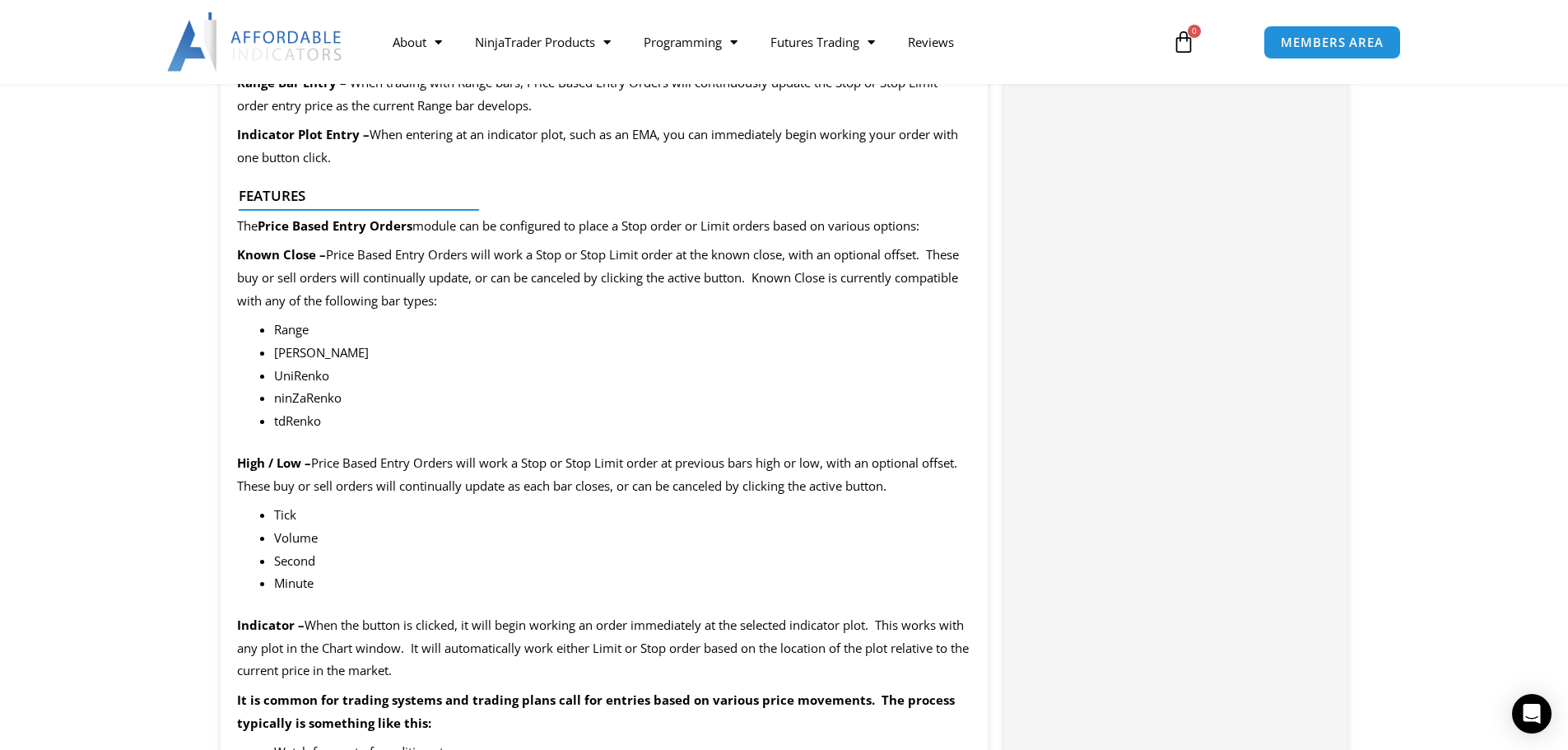
scroll to position [1482, 0]
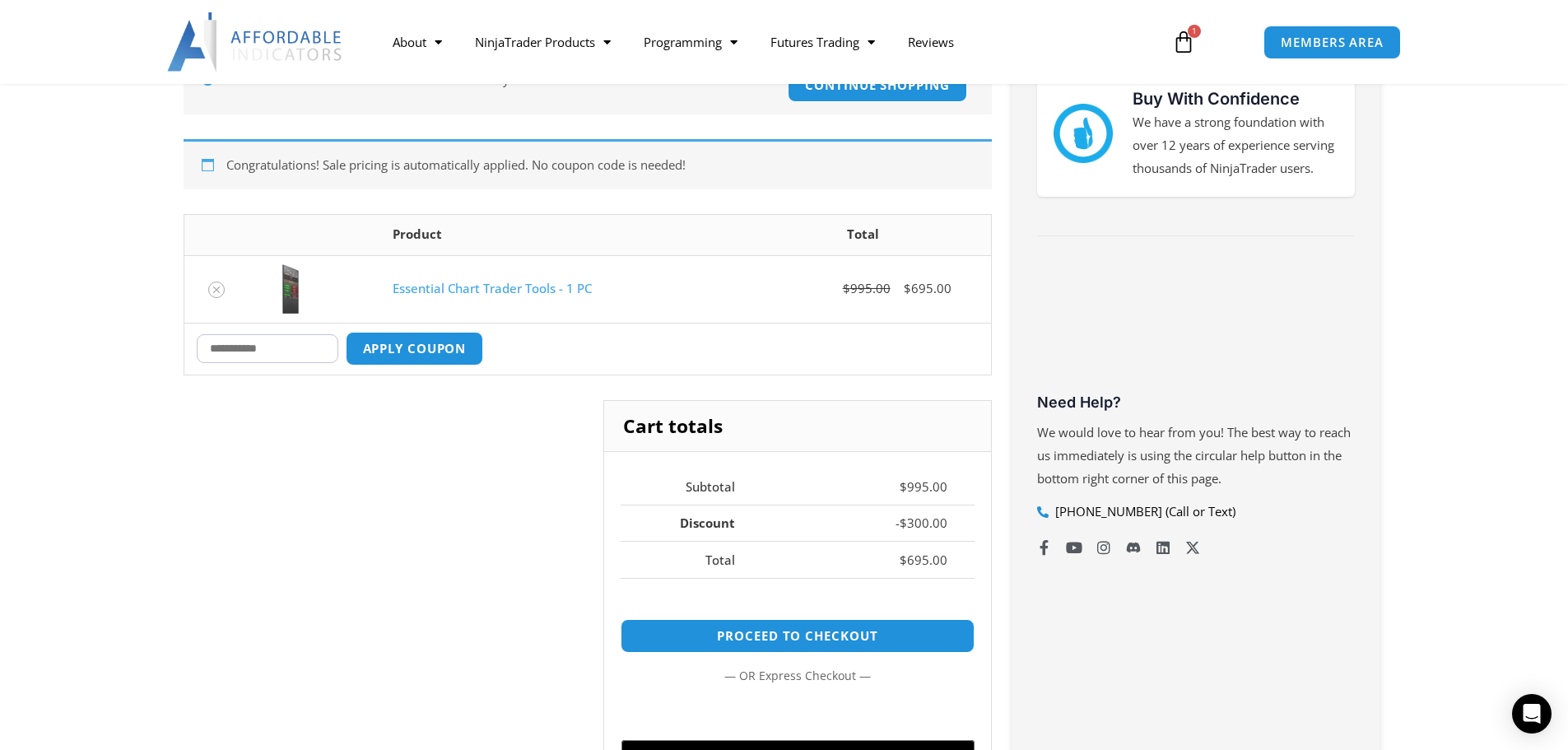
scroll to position [330, 0]
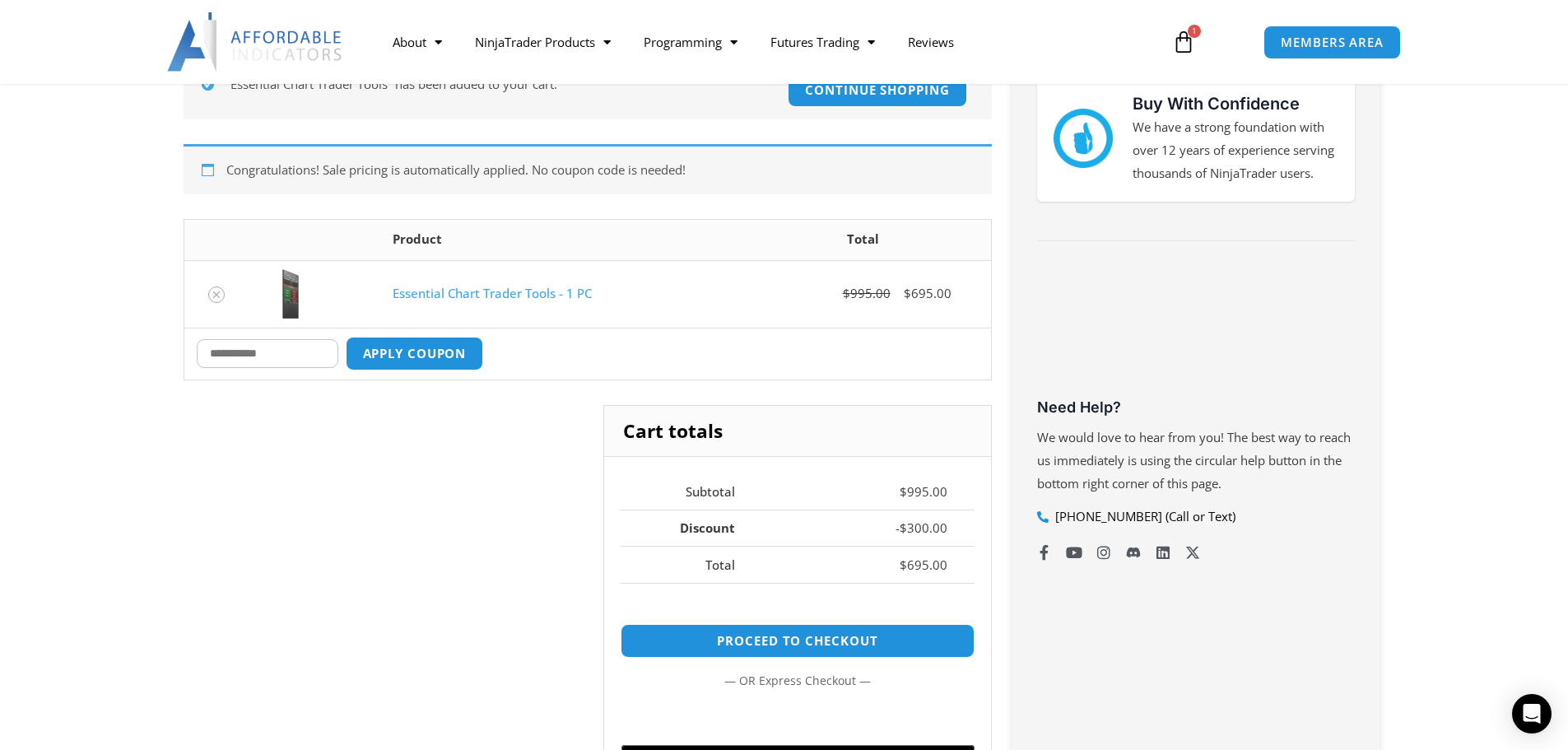
click at [289, 349] on input "Coupon:" at bounding box center [268, 353] width 142 height 29
type input "***"
click at [409, 362] on button "Apply coupon" at bounding box center [415, 353] width 145 height 35
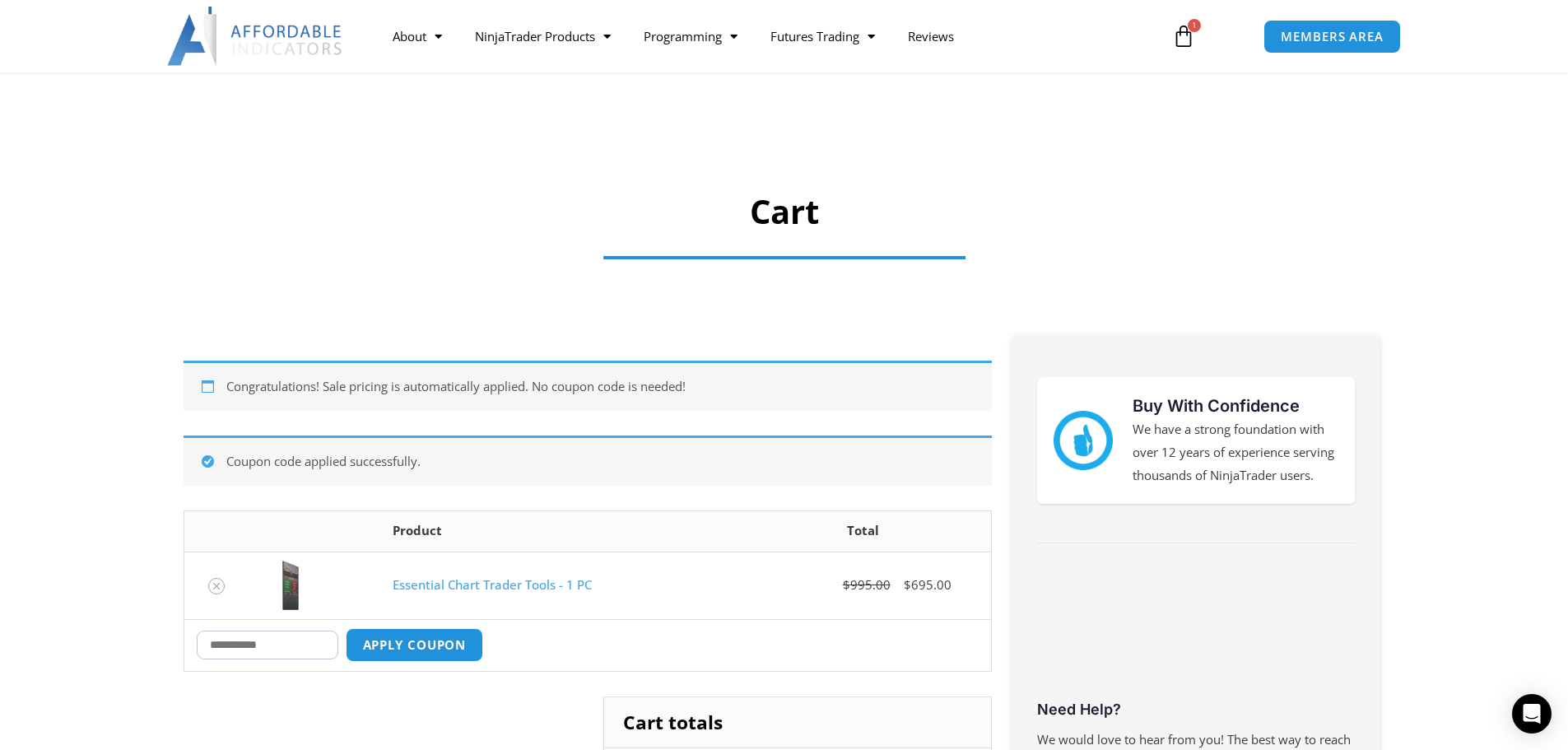
scroll to position [0, 0]
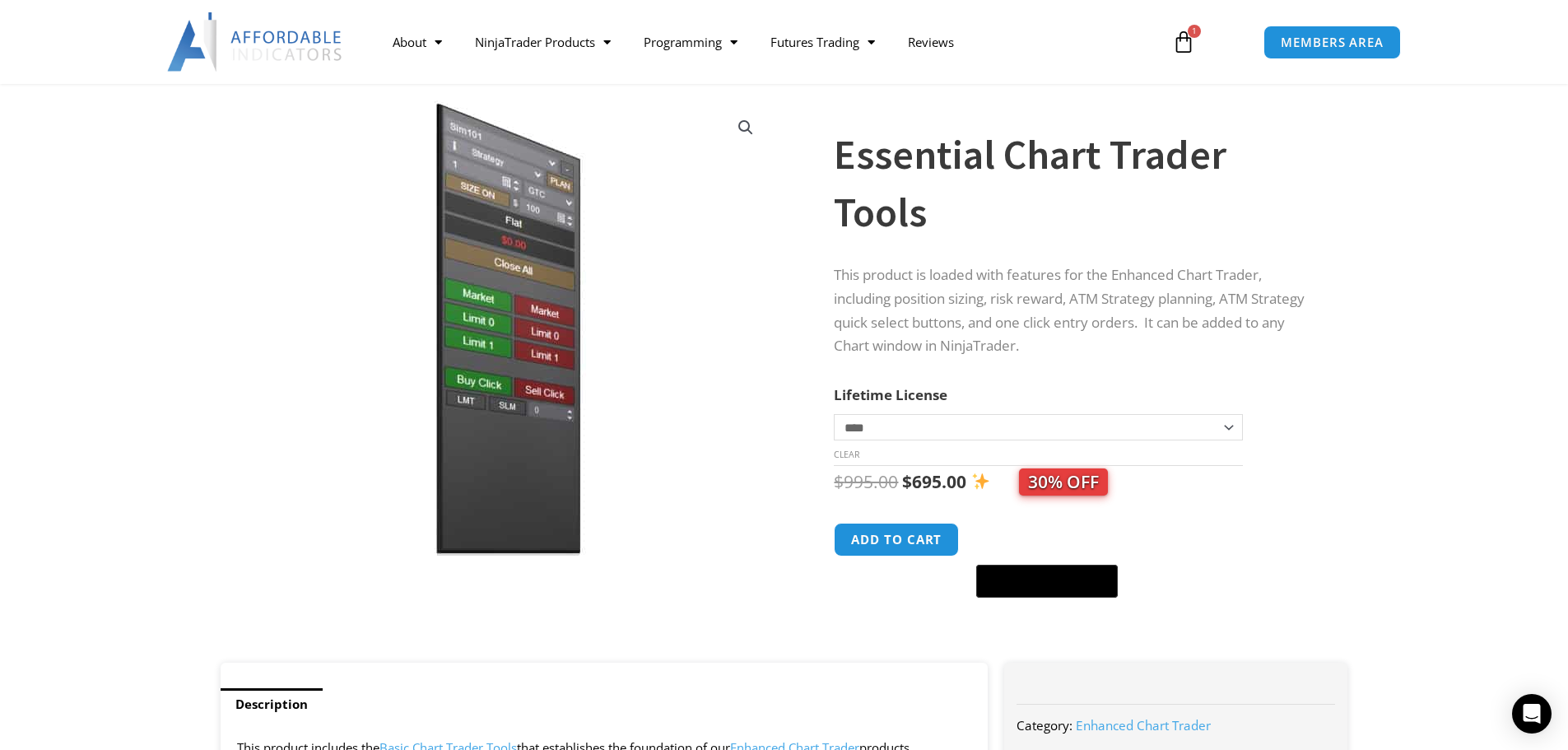
scroll to position [82, 0]
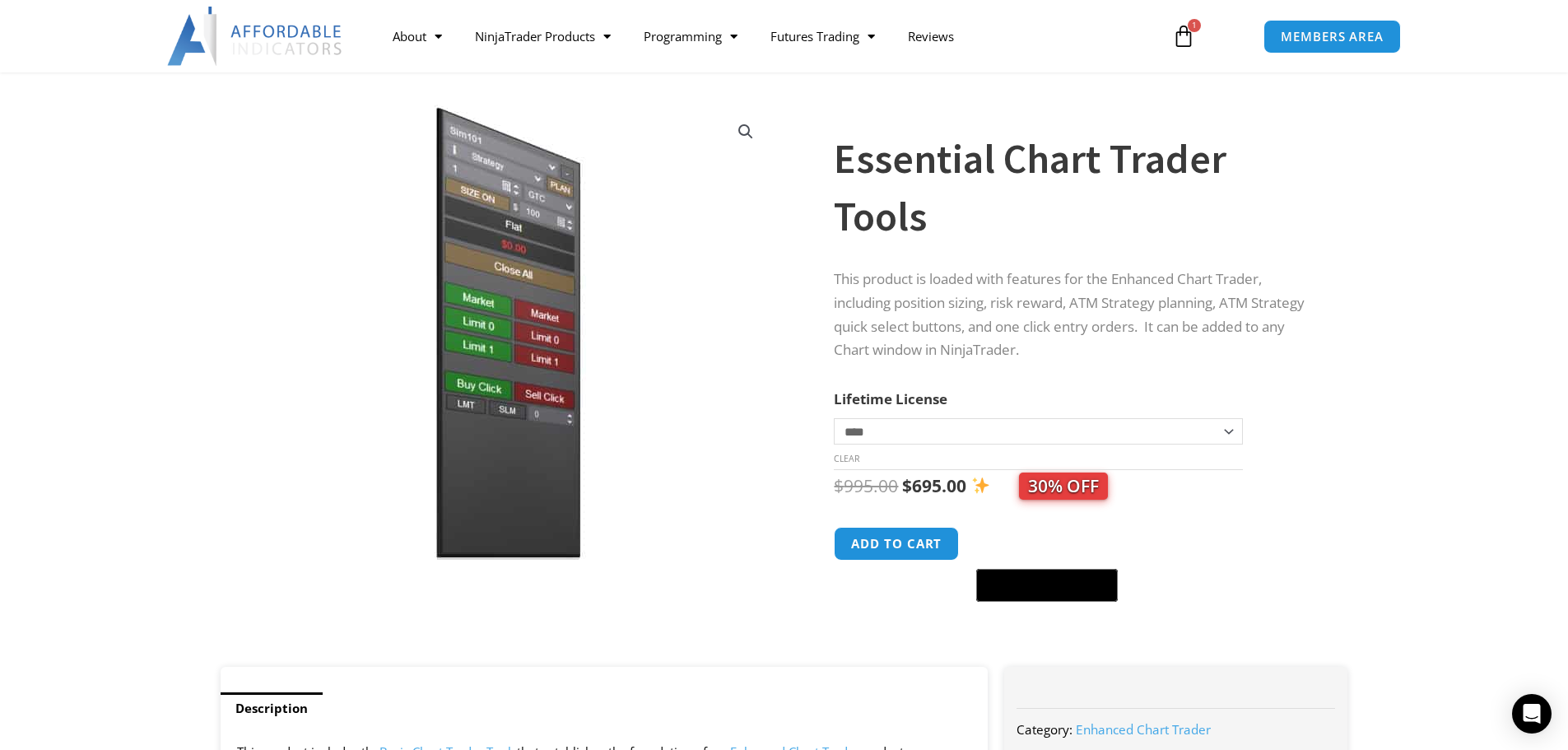
click at [1049, 437] on select "**********" at bounding box center [1038, 431] width 408 height 26
click at [834, 418] on select "**********" at bounding box center [1038, 431] width 408 height 26
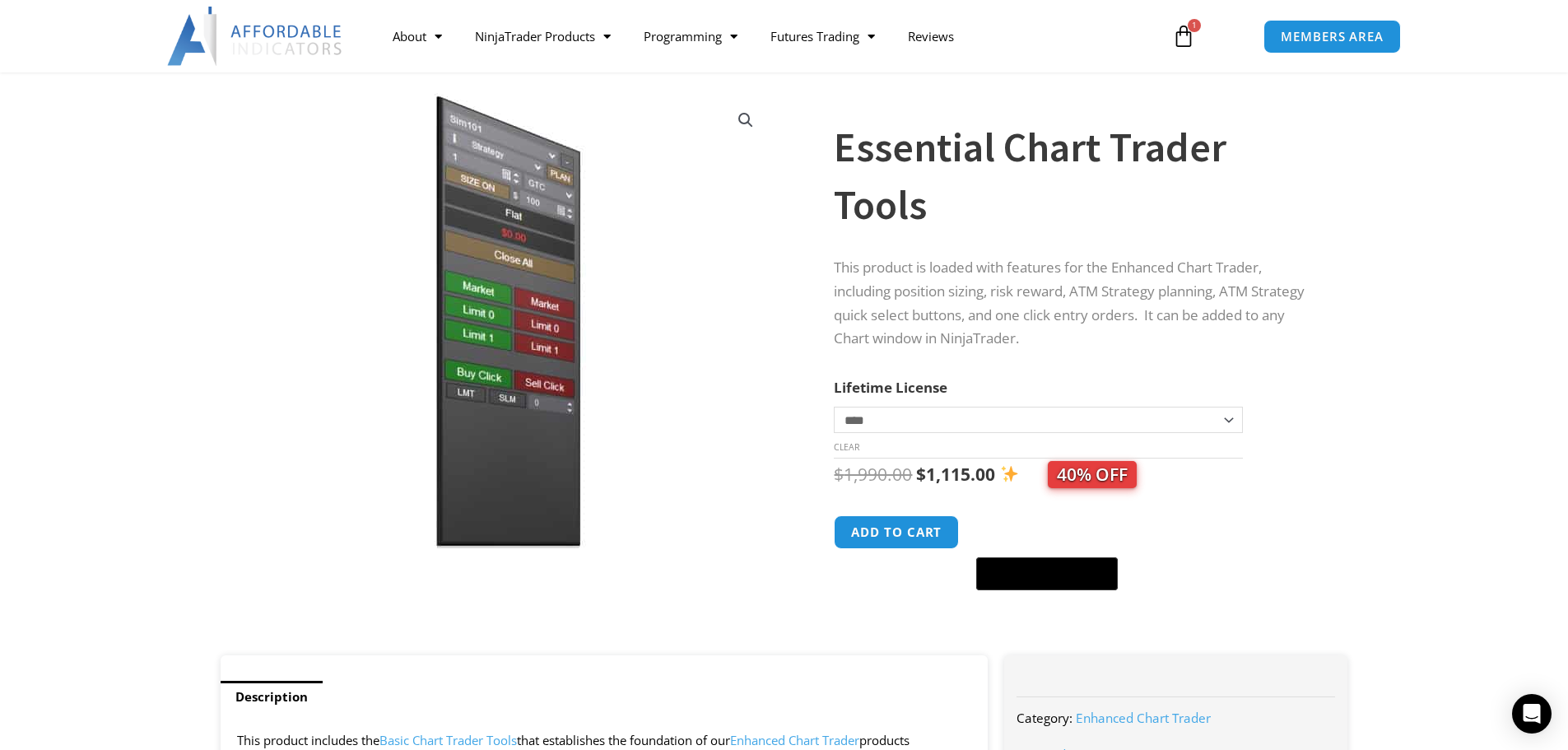
click at [982, 422] on select "**********" at bounding box center [1038, 420] width 408 height 26
select select "*"
click at [834, 406] on select "**********" at bounding box center [1038, 420] width 408 height 26
click at [1034, 415] on select "**********" at bounding box center [1038, 420] width 408 height 26
drag, startPoint x: 1034, startPoint y: 416, endPoint x: 1037, endPoint y: 405, distance: 11.4
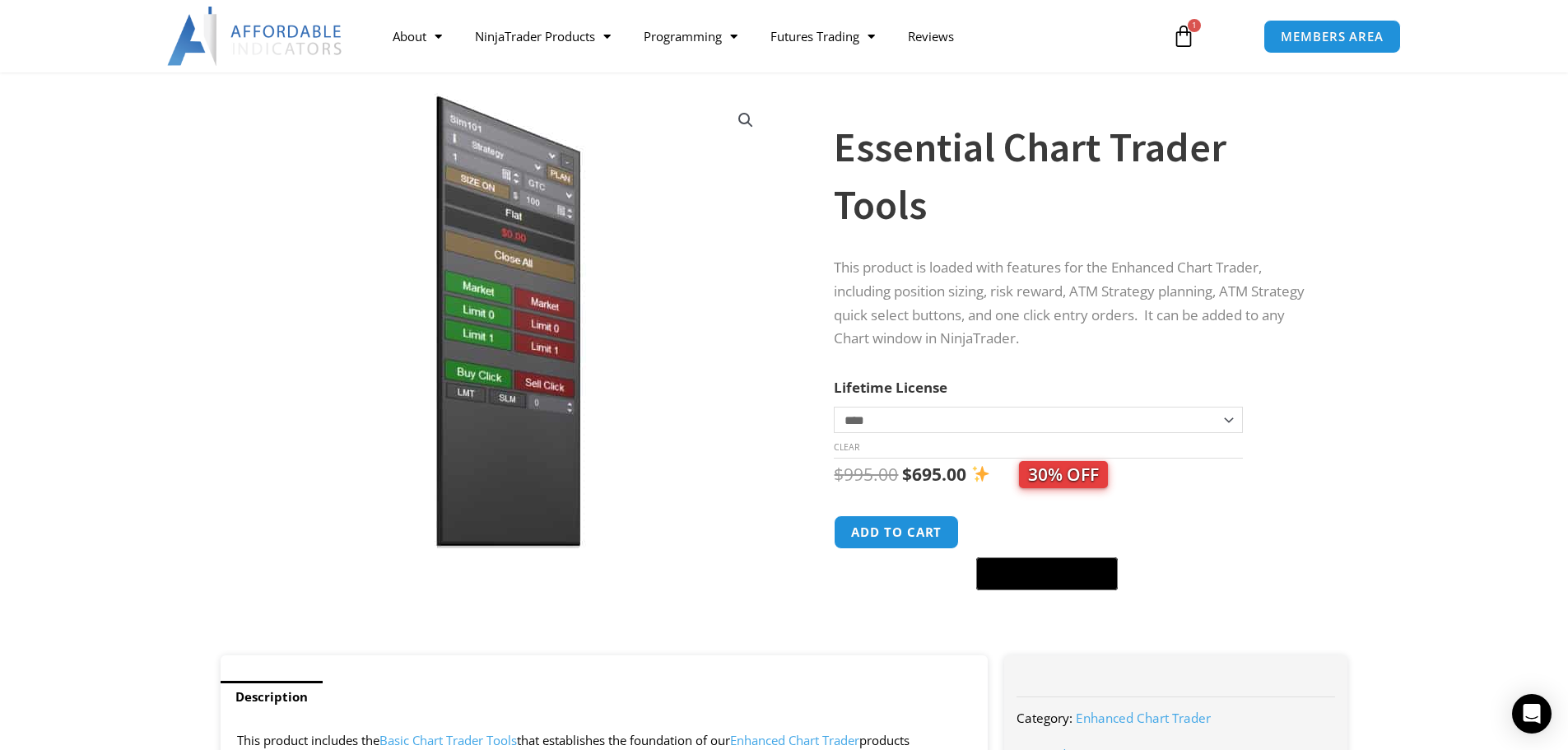
click at [1034, 416] on select "**********" at bounding box center [1038, 420] width 408 height 26
